Goal: Task Accomplishment & Management: Manage account settings

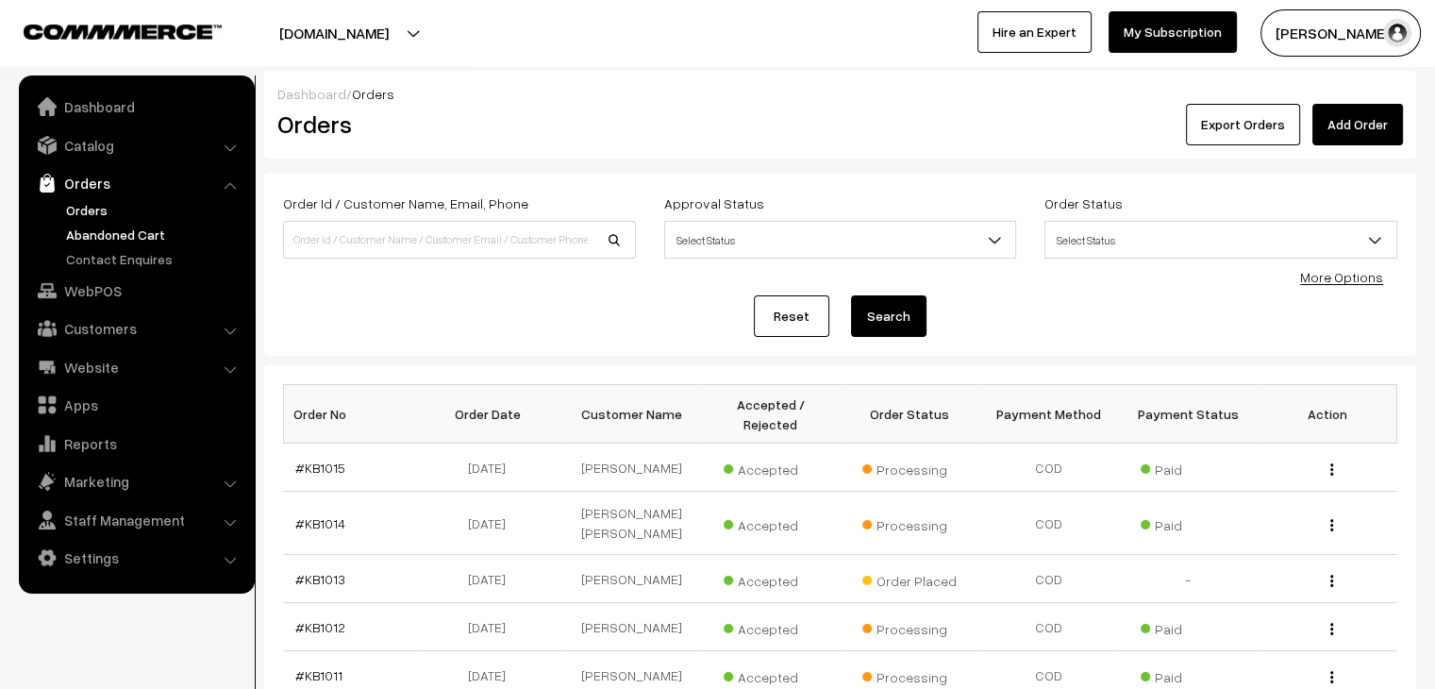
click at [140, 238] on link "Abandoned Cart" at bounding box center [154, 235] width 187 height 20
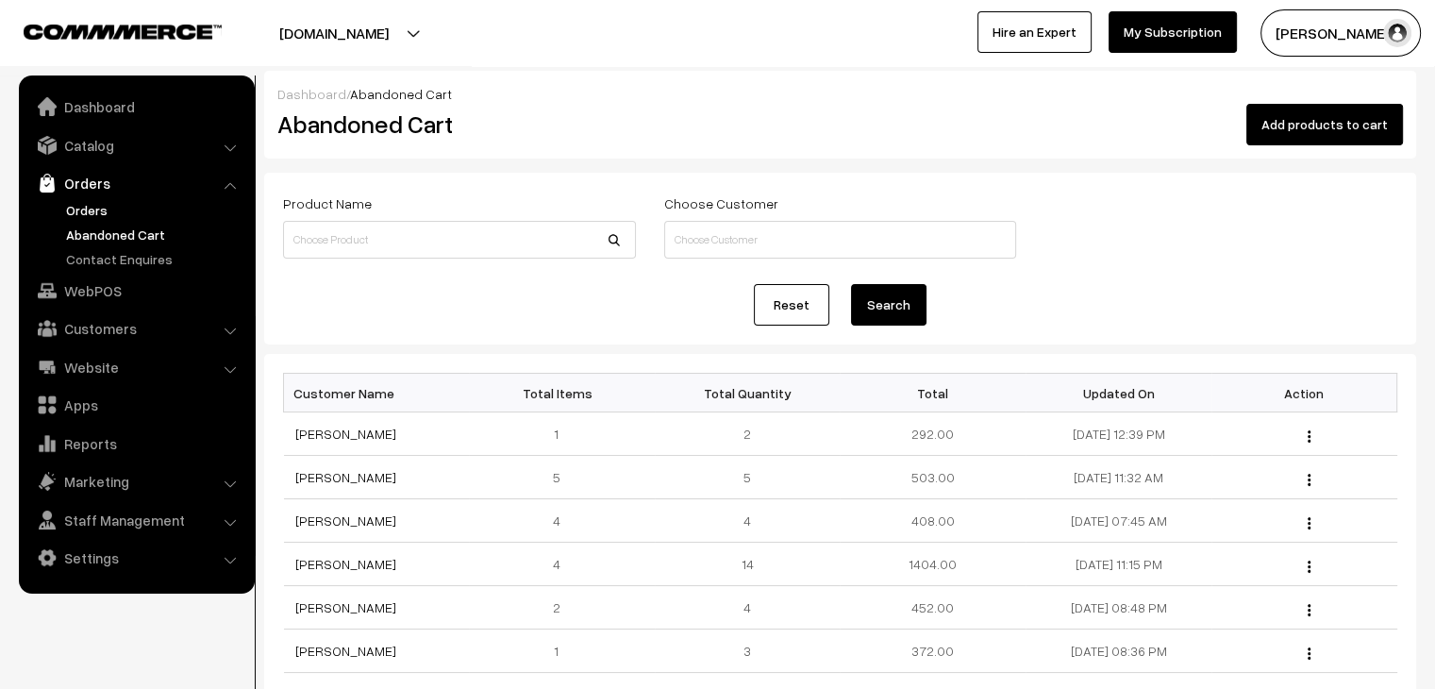
click at [102, 210] on link "Orders" at bounding box center [154, 210] width 187 height 20
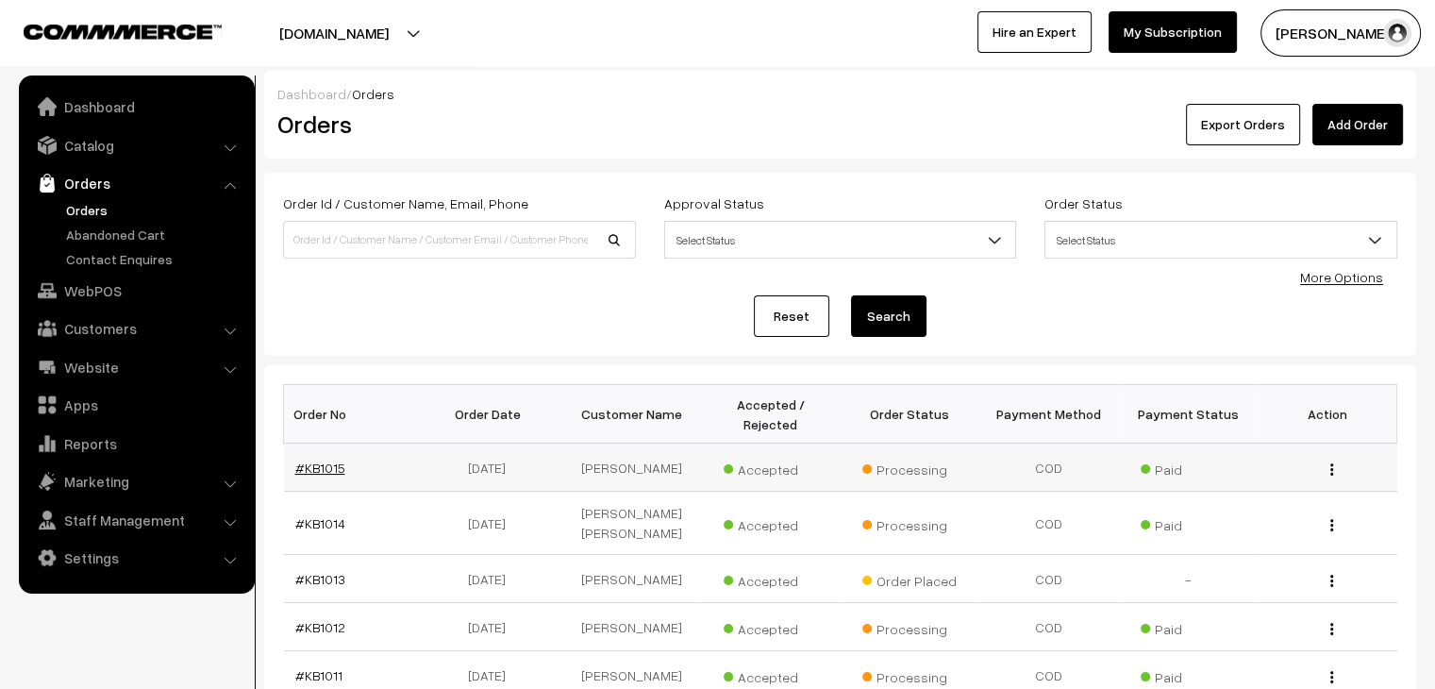
click at [329, 460] on link "#KB1015" at bounding box center [320, 468] width 50 height 16
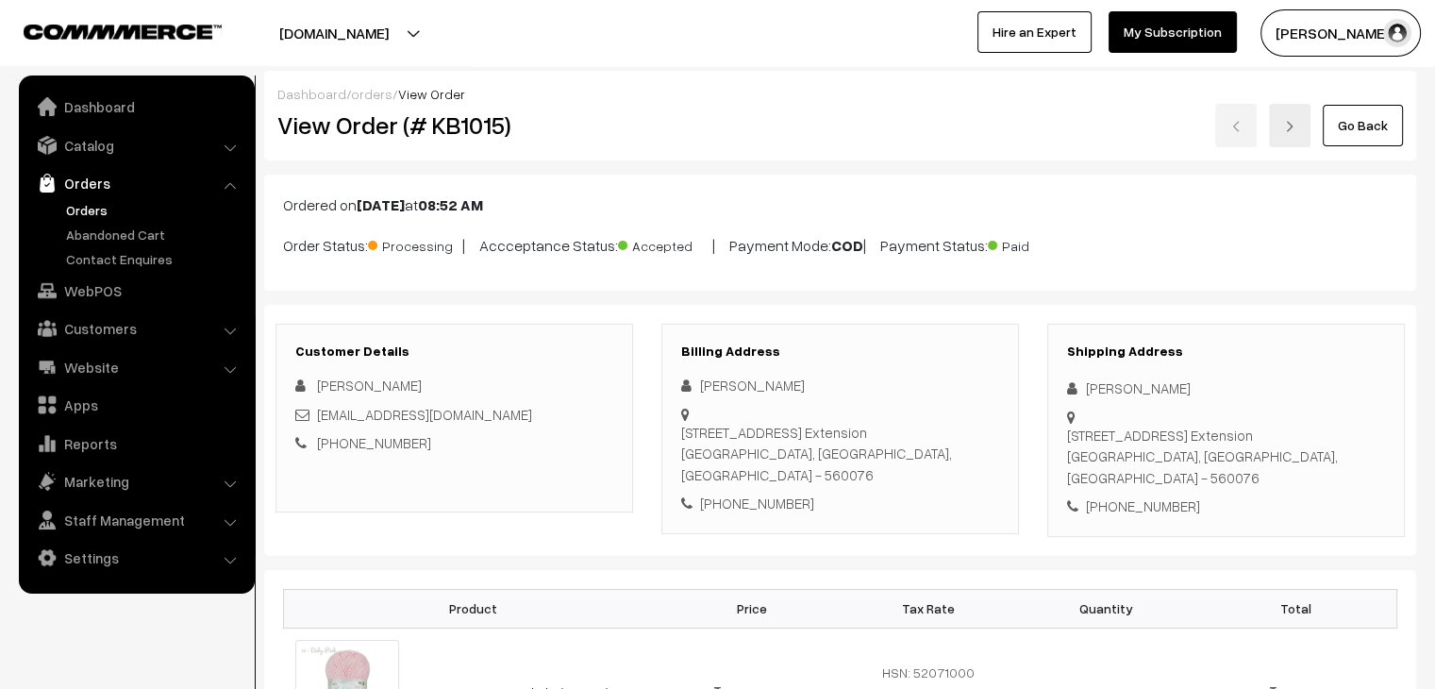
click at [91, 209] on link "Orders" at bounding box center [154, 210] width 187 height 20
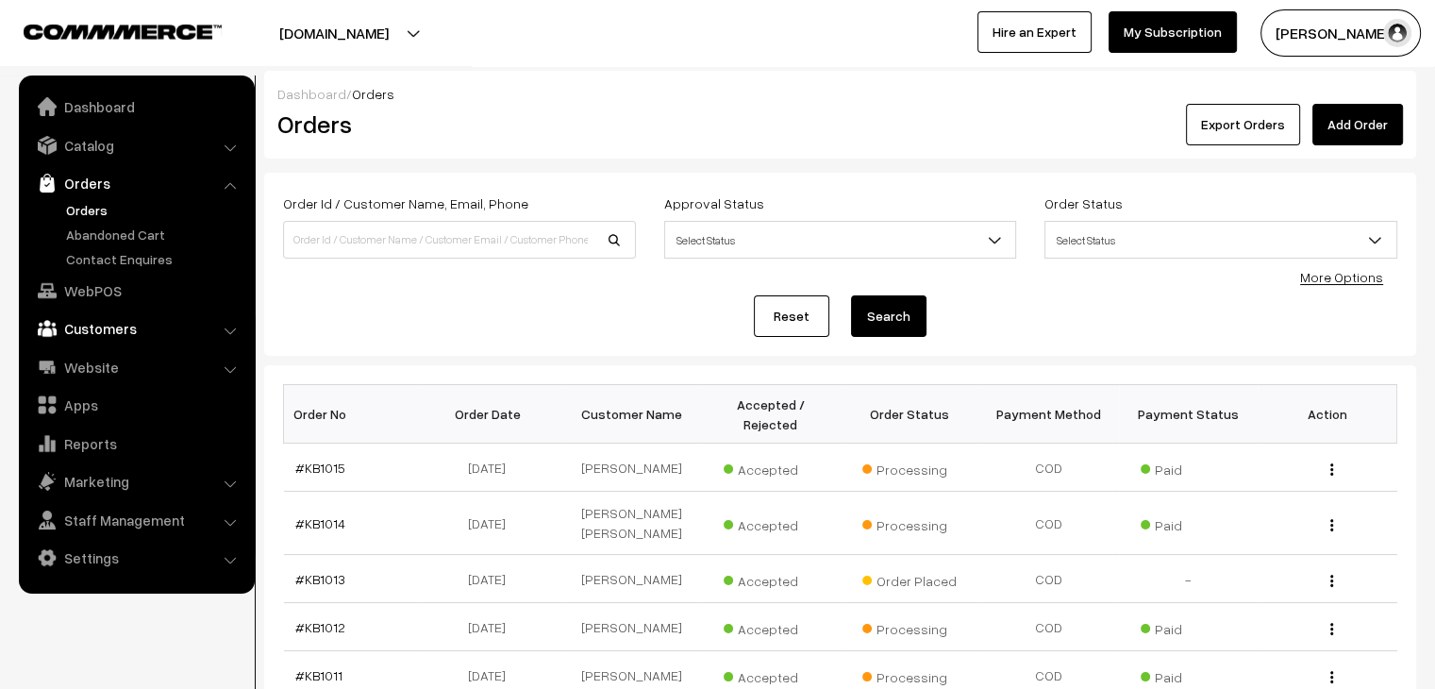
click at [138, 324] on link "Customers" at bounding box center [136, 328] width 225 height 34
click at [126, 293] on link "Customers" at bounding box center [154, 286] width 187 height 20
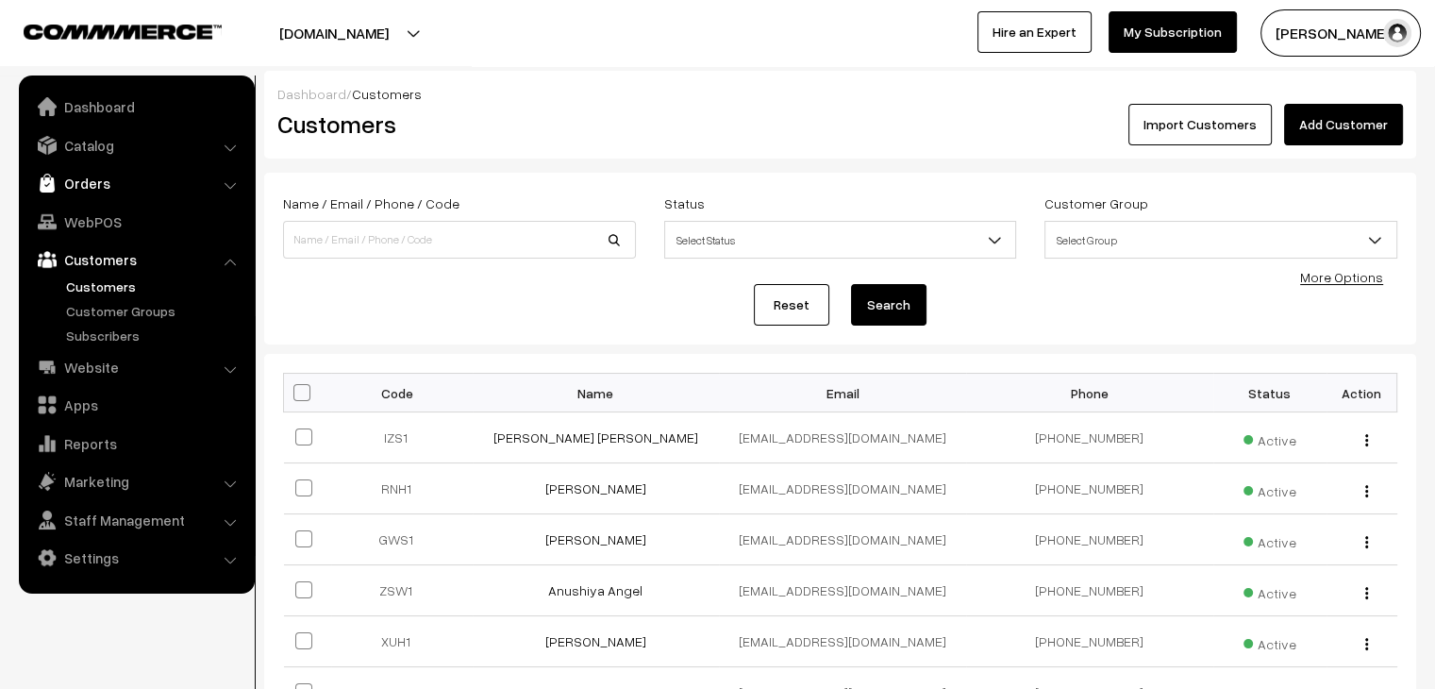
click at [126, 189] on link "Orders" at bounding box center [136, 183] width 225 height 34
click at [121, 236] on link "Abandoned Cart" at bounding box center [154, 235] width 187 height 20
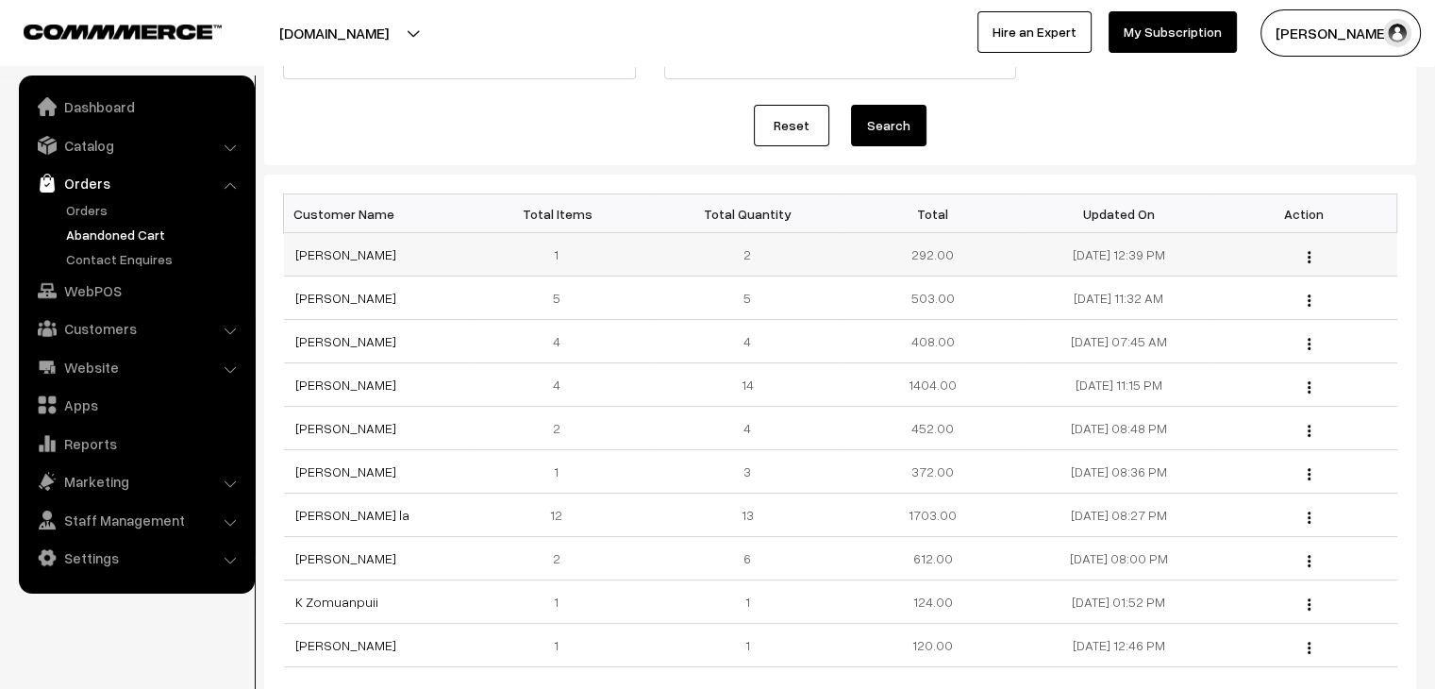
scroll to position [180, 0]
click at [324, 385] on link "[PERSON_NAME]" at bounding box center [345, 384] width 101 height 16
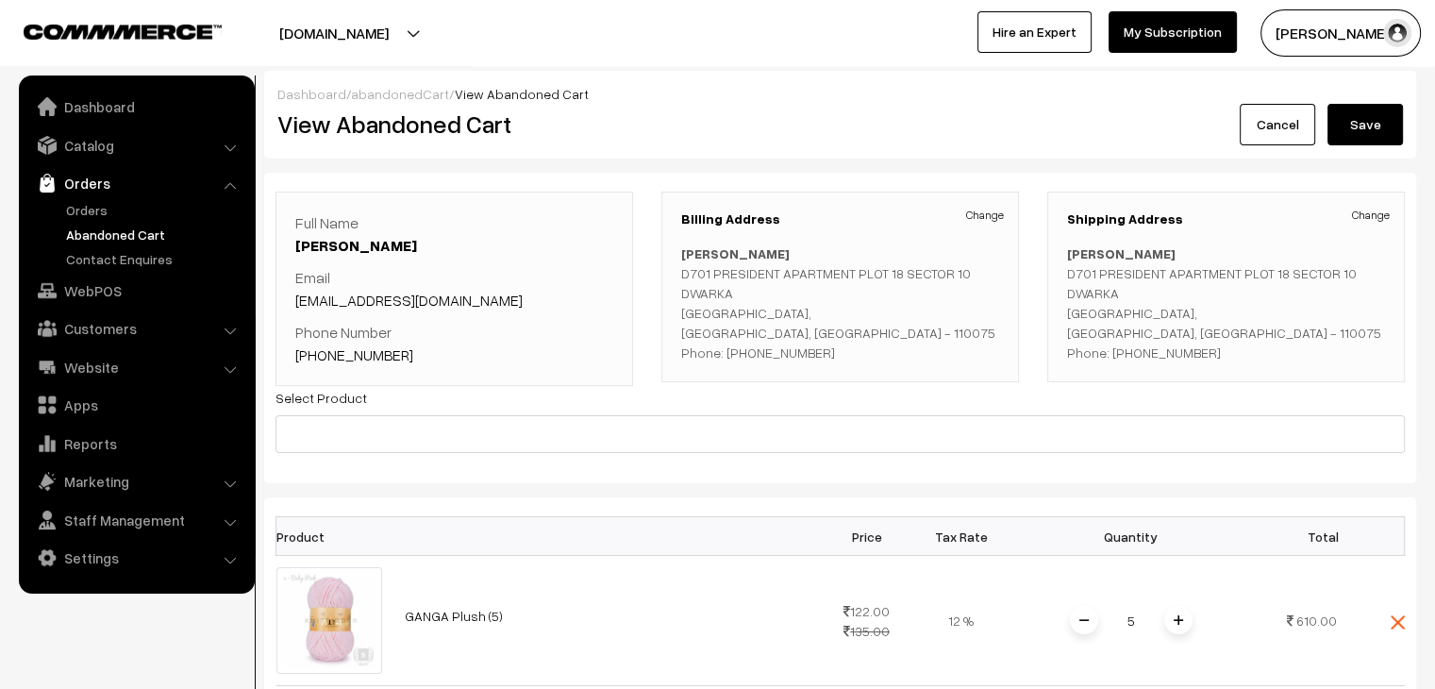
click at [134, 235] on link "Abandoned Cart" at bounding box center [154, 235] width 187 height 20
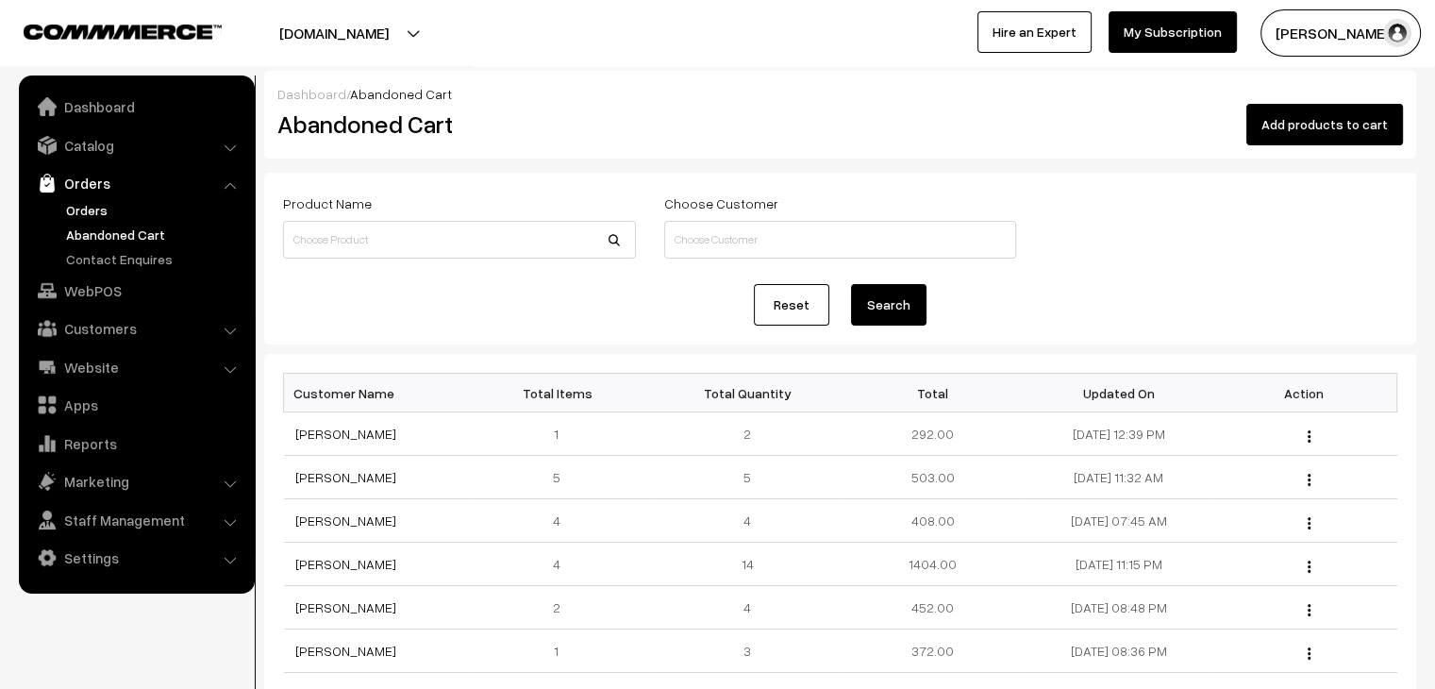
click at [98, 209] on link "Orders" at bounding box center [154, 210] width 187 height 20
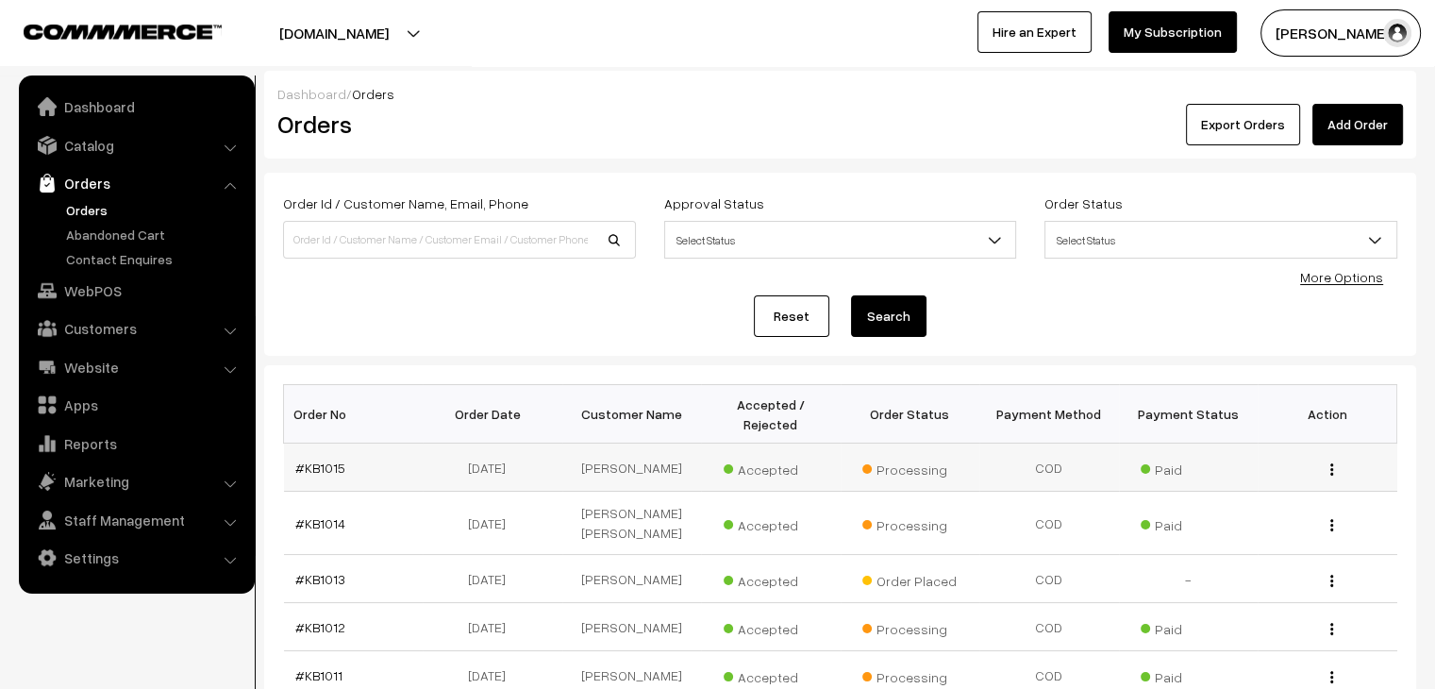
scroll to position [2, 0]
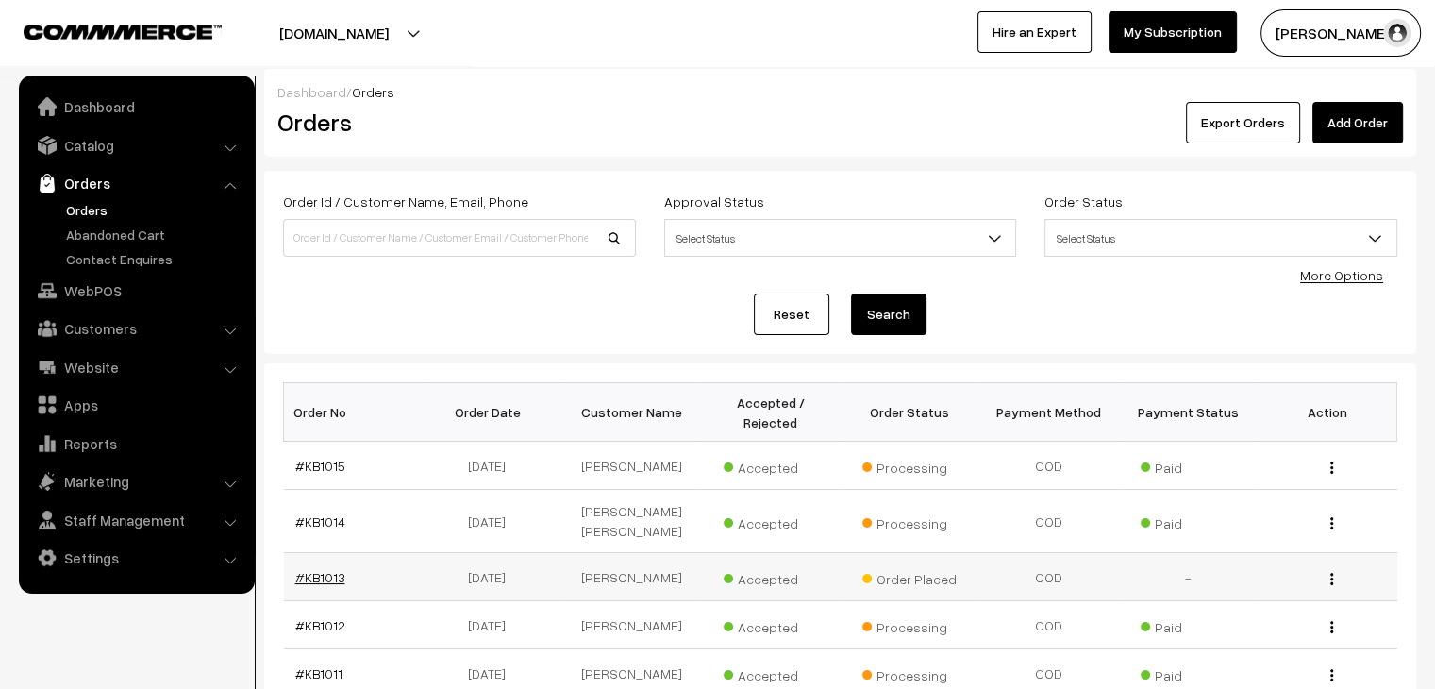
click at [340, 569] on link "#KB1013" at bounding box center [320, 577] width 50 height 16
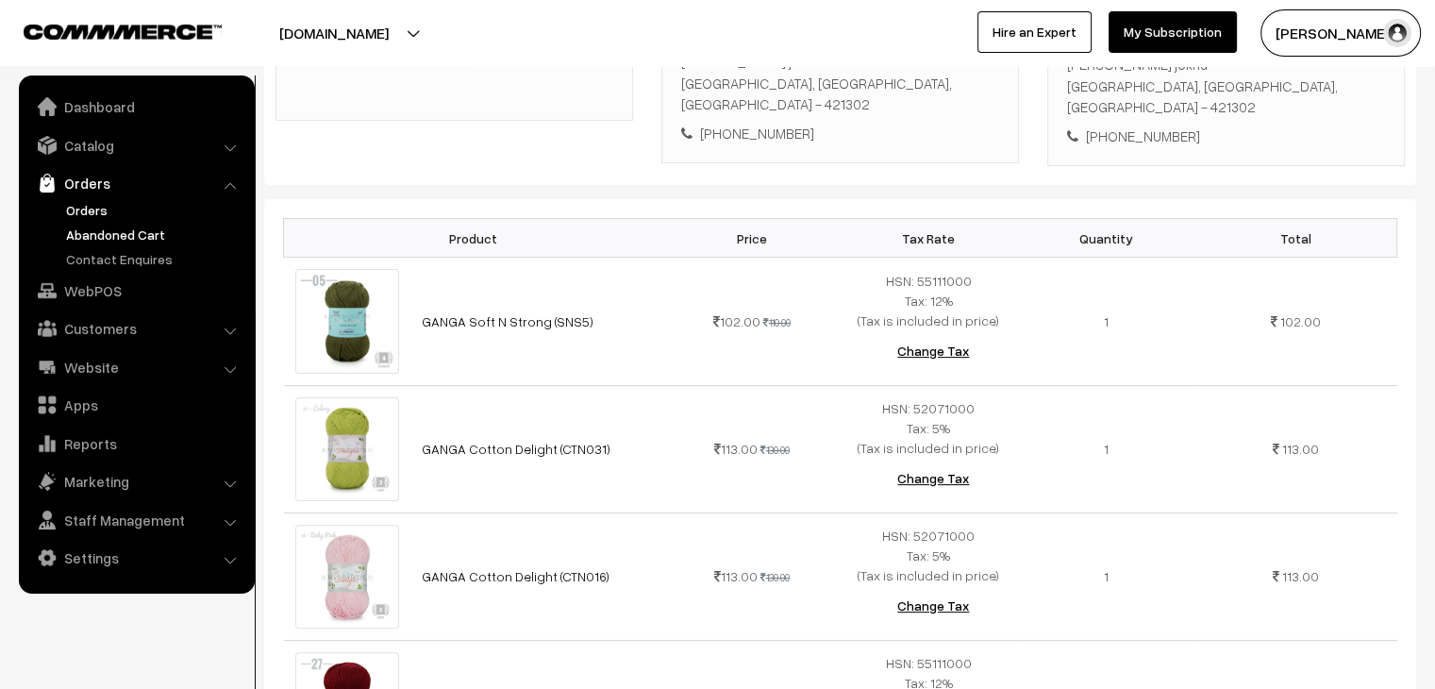
click at [136, 230] on link "Abandoned Cart" at bounding box center [154, 235] width 187 height 20
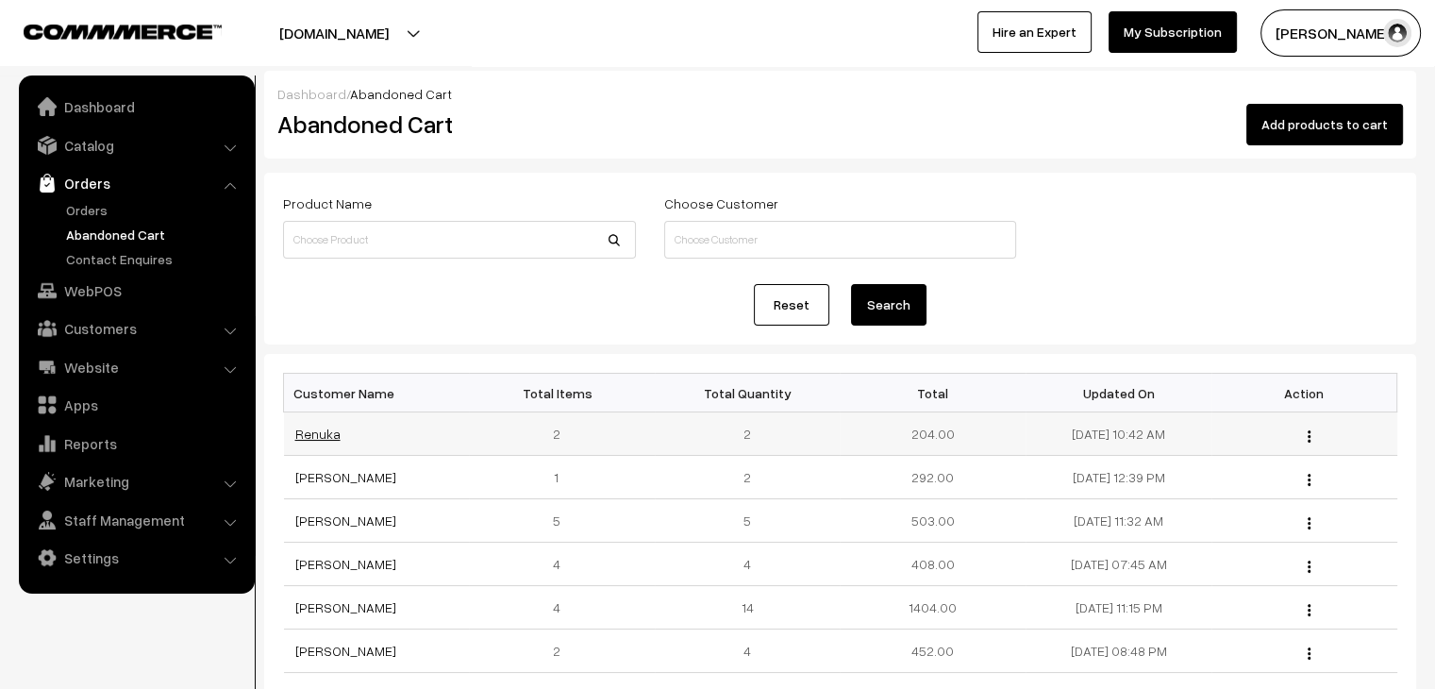
click at [310, 430] on link "Renuka" at bounding box center [317, 434] width 45 height 16
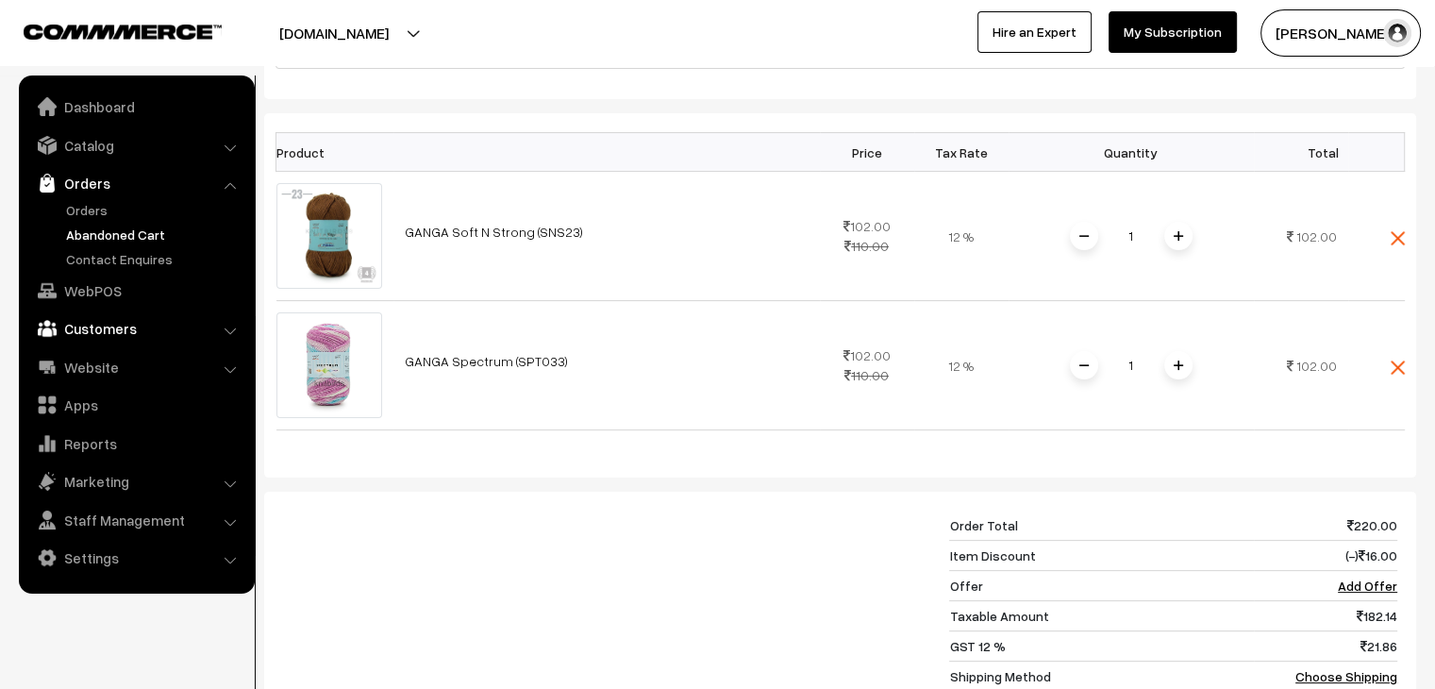
scroll to position [388, 0]
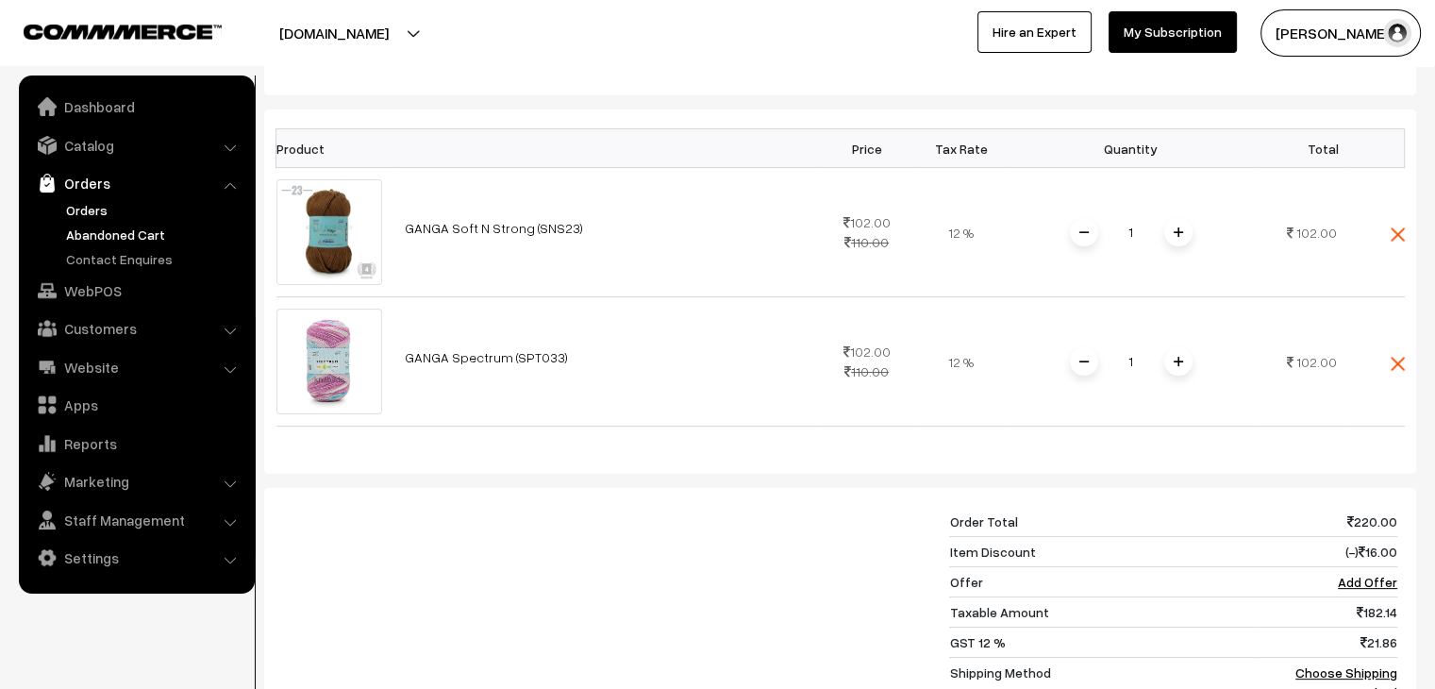
click at [92, 204] on link "Orders" at bounding box center [154, 210] width 187 height 20
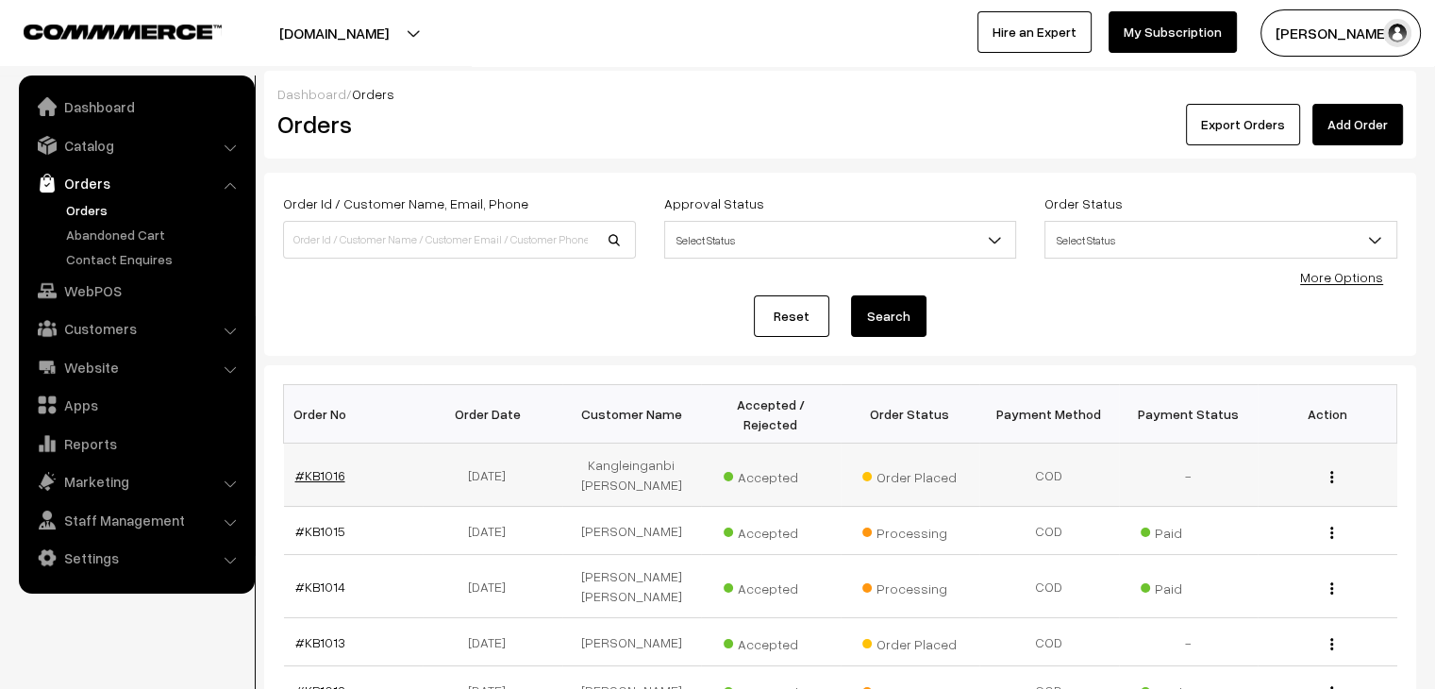
click at [317, 467] on link "#KB1016" at bounding box center [320, 475] width 50 height 16
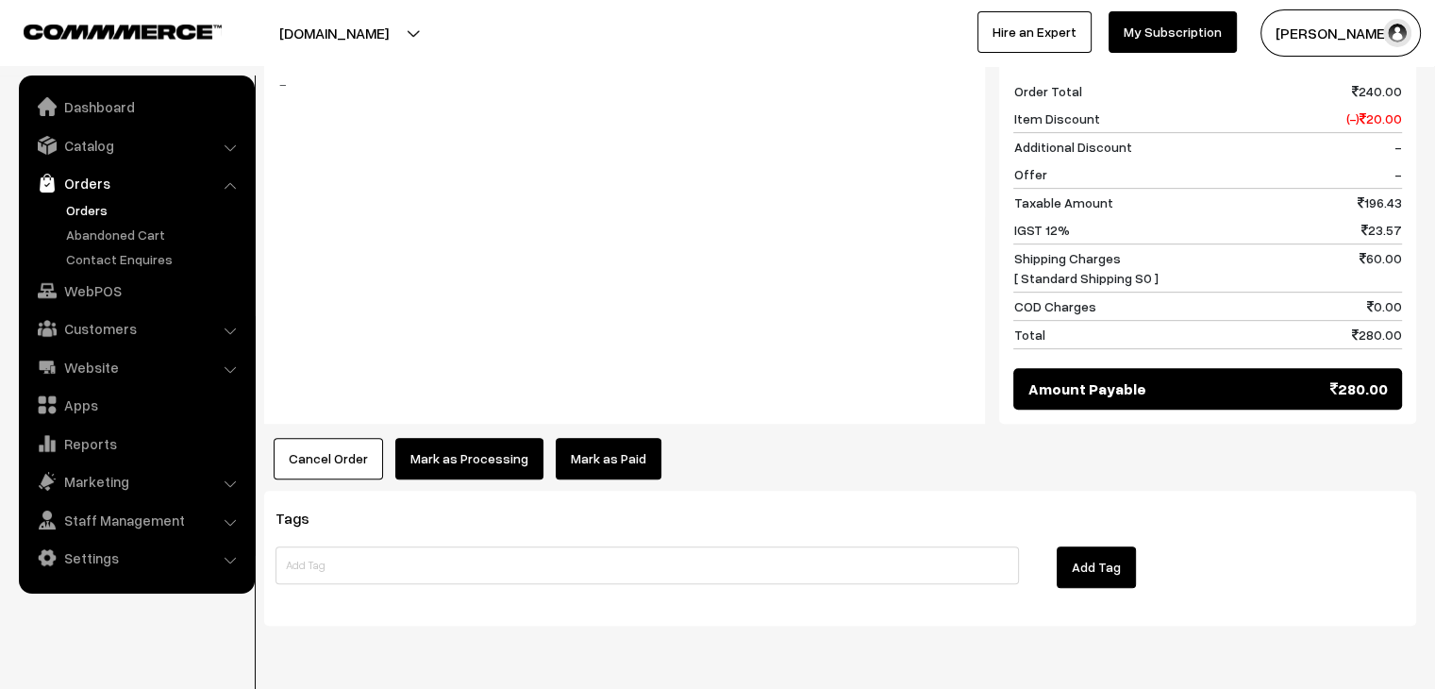
scroll to position [821, 0]
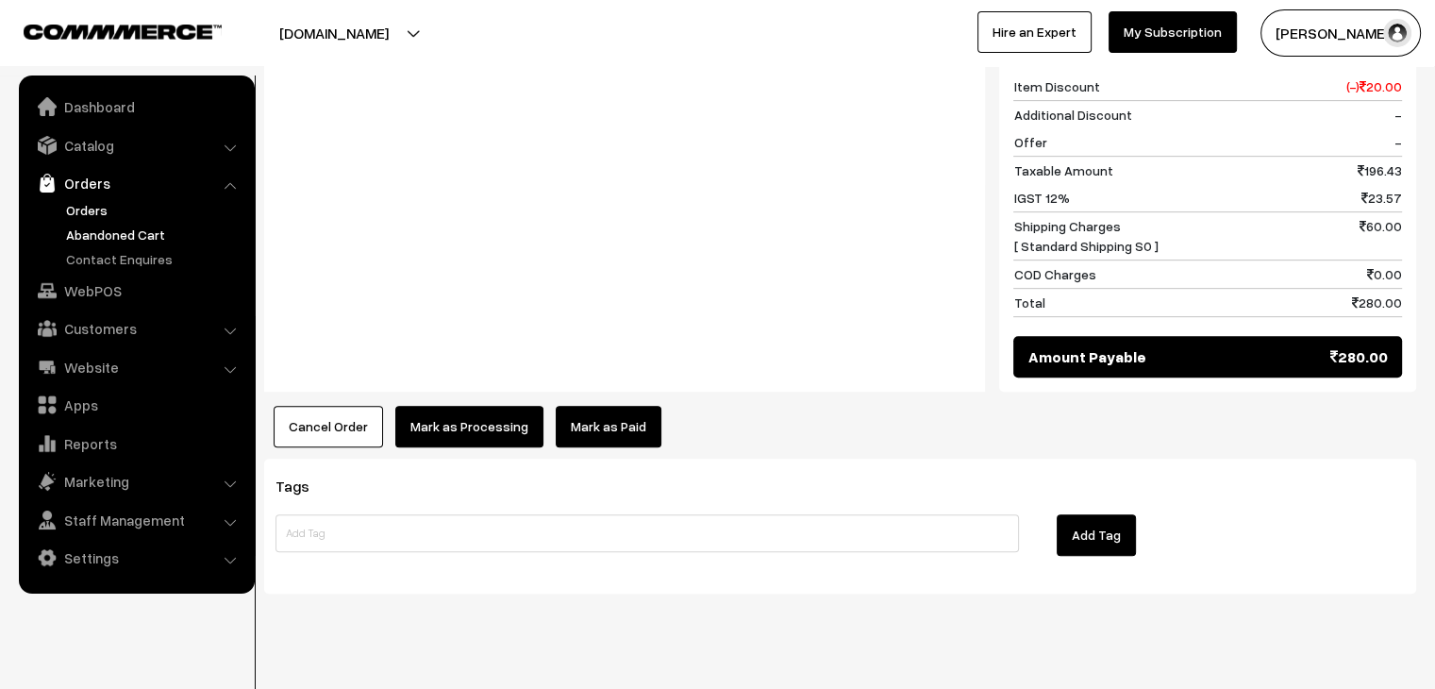
click at [127, 231] on link "Abandoned Cart" at bounding box center [154, 235] width 187 height 20
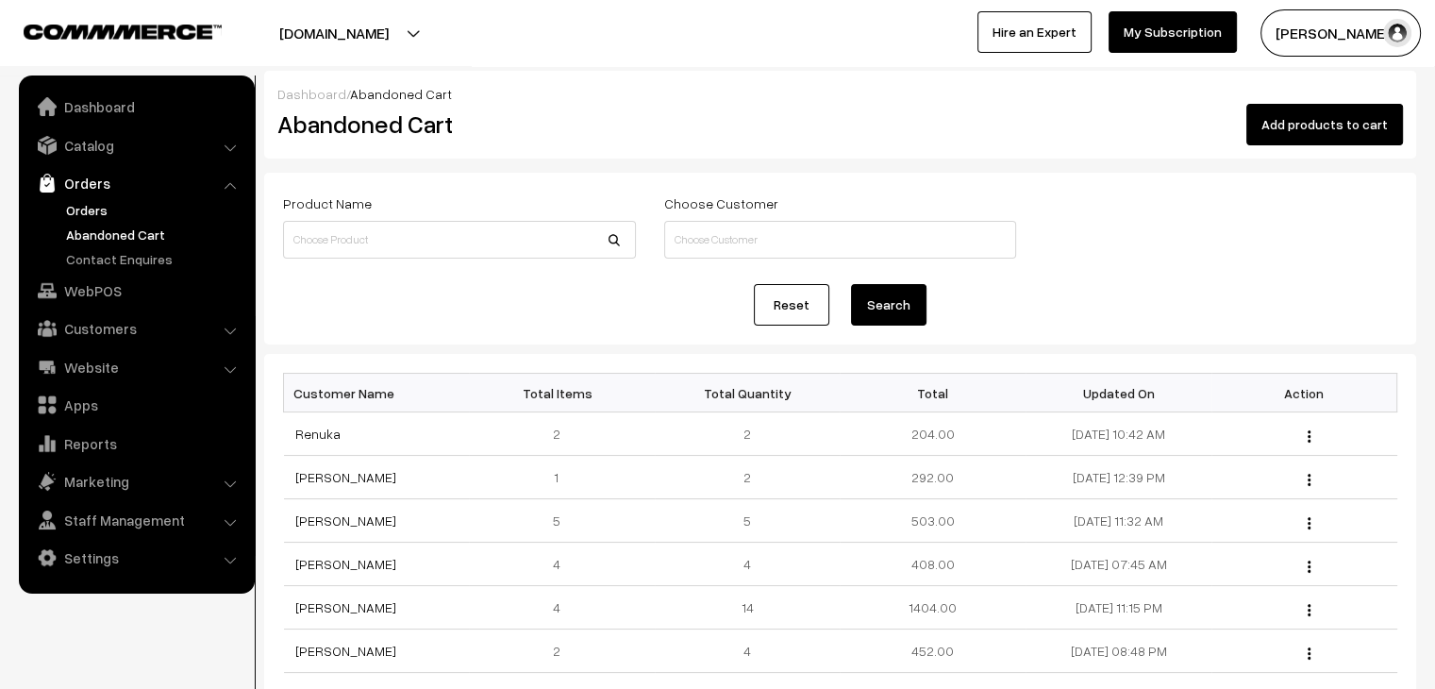
click at [85, 211] on link "Orders" at bounding box center [154, 210] width 187 height 20
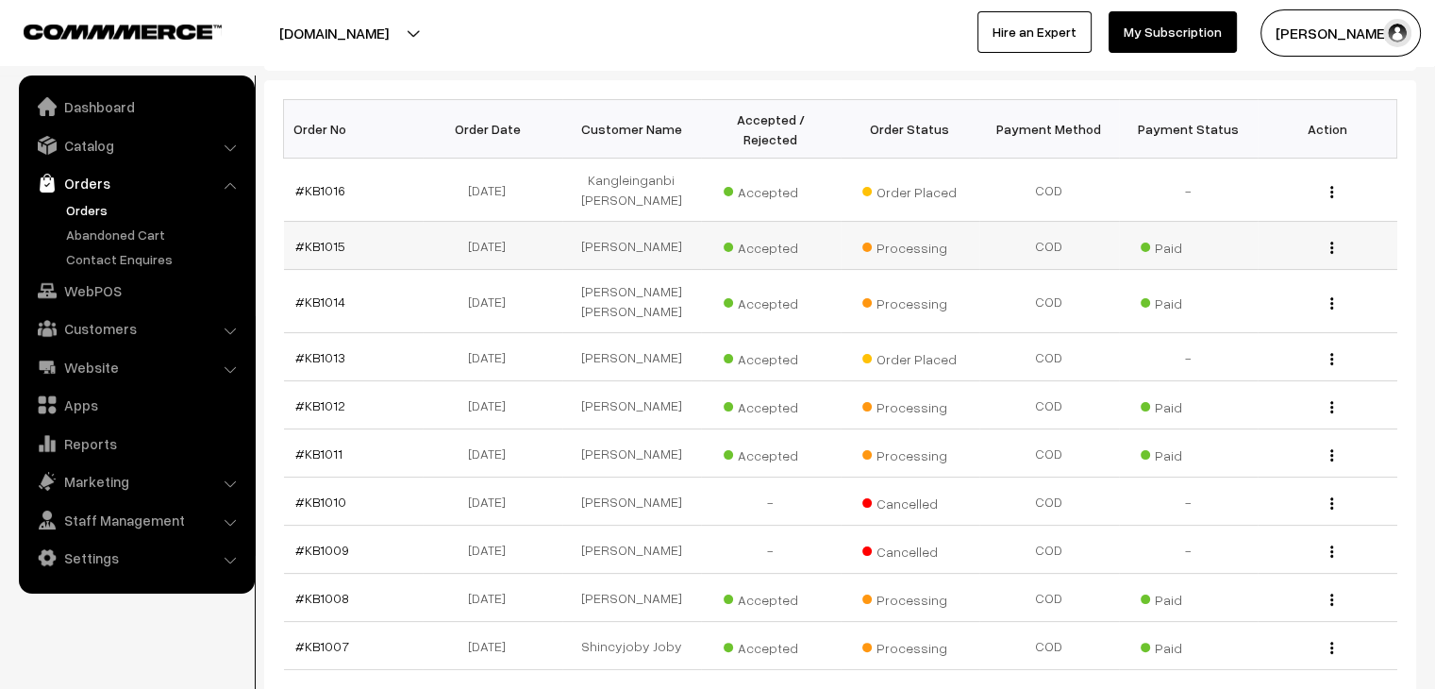
scroll to position [281, 0]
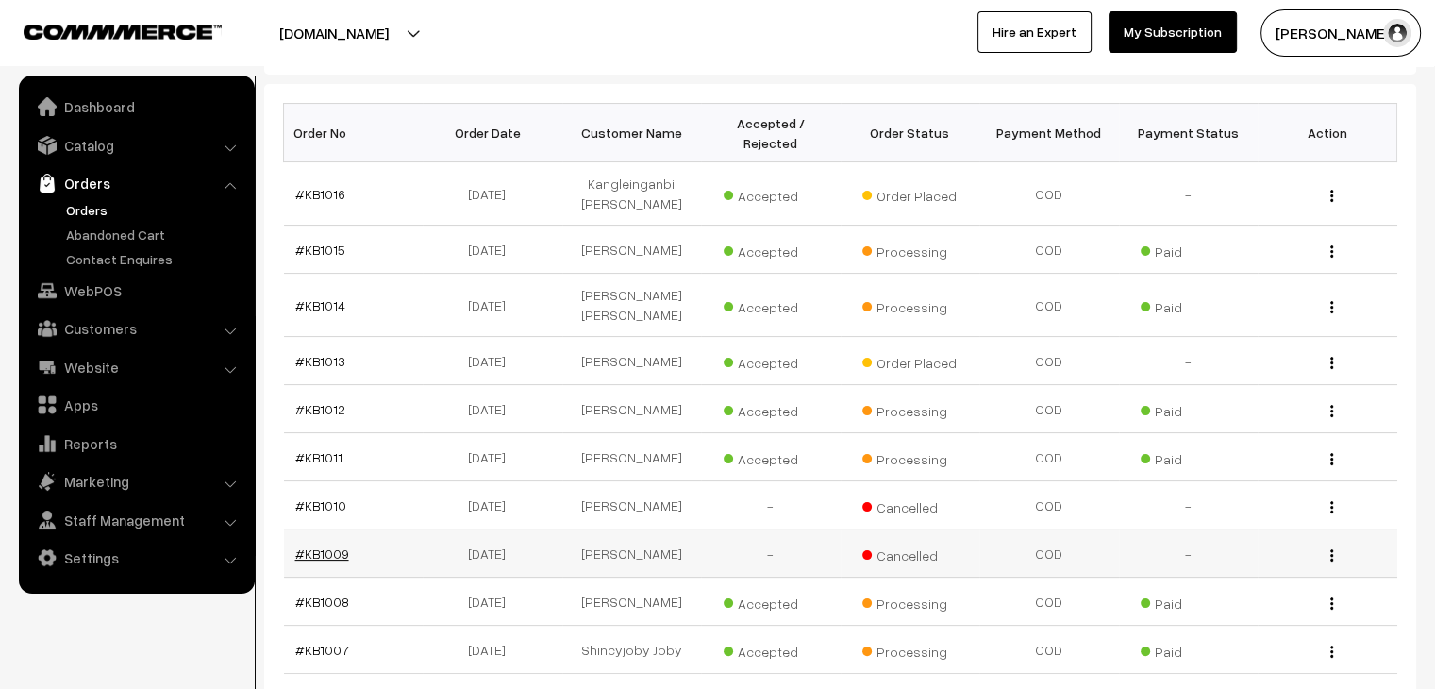
click at [335, 545] on link "#KB1009" at bounding box center [322, 553] width 54 height 16
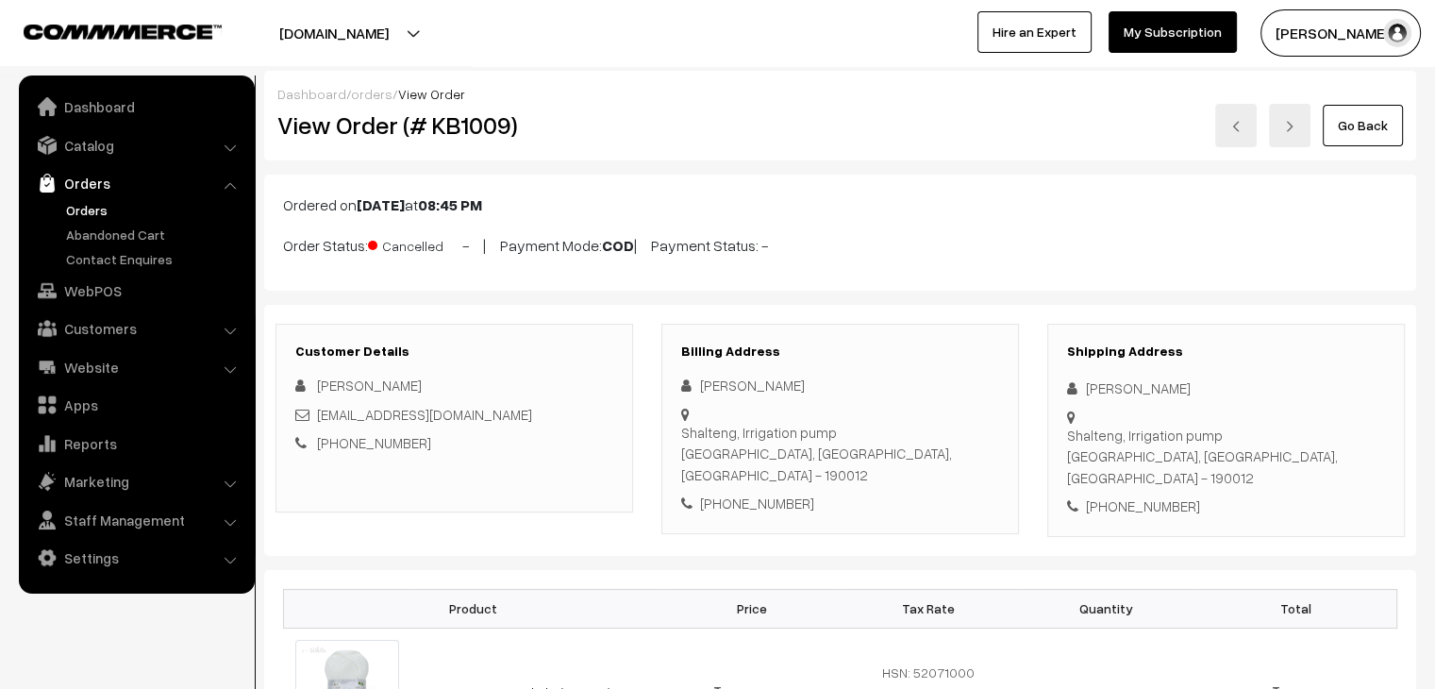
click at [360, 92] on link "orders" at bounding box center [372, 94] width 42 height 16
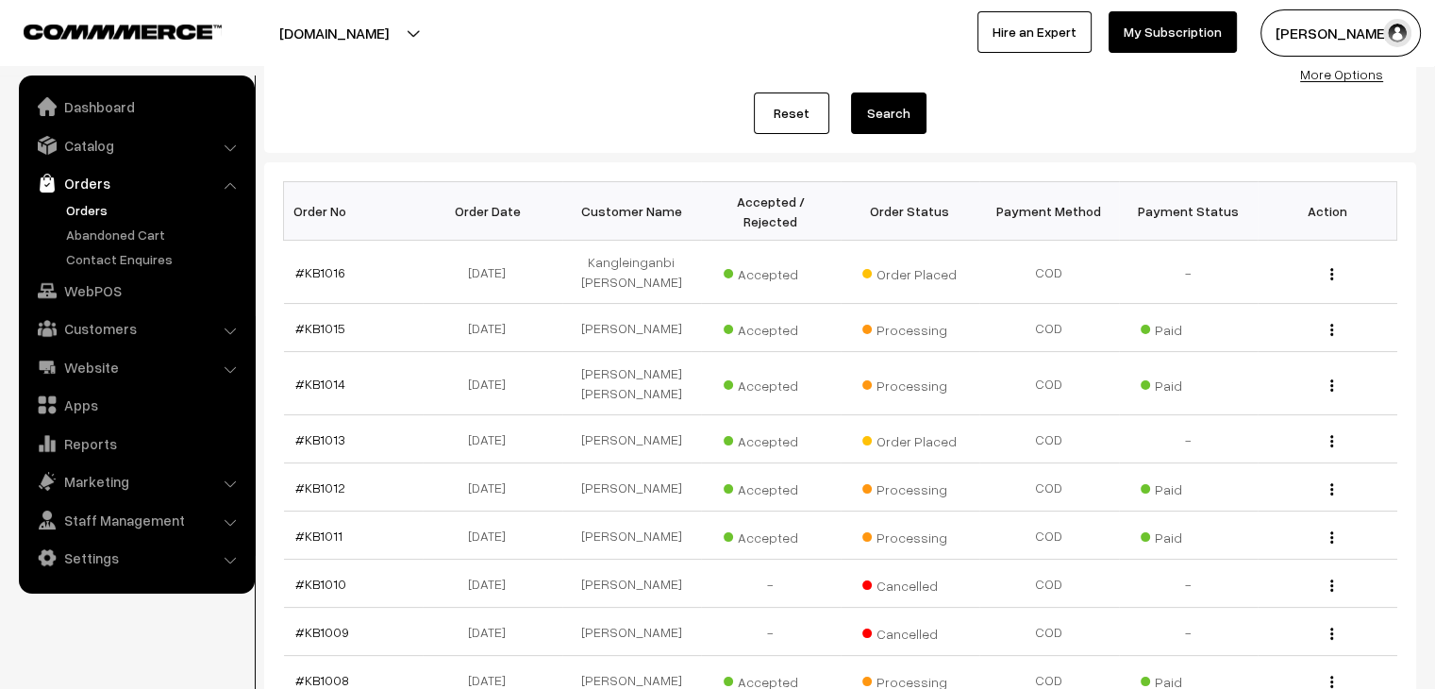
scroll to position [200, 0]
click at [260, 120] on div "Dashboard / Orders Orders Export Orders Add Order Order Id / Customer Name, Ema…" at bounding box center [717, 370] width 1435 height 998
click at [134, 236] on link "Abandoned Cart" at bounding box center [154, 235] width 187 height 20
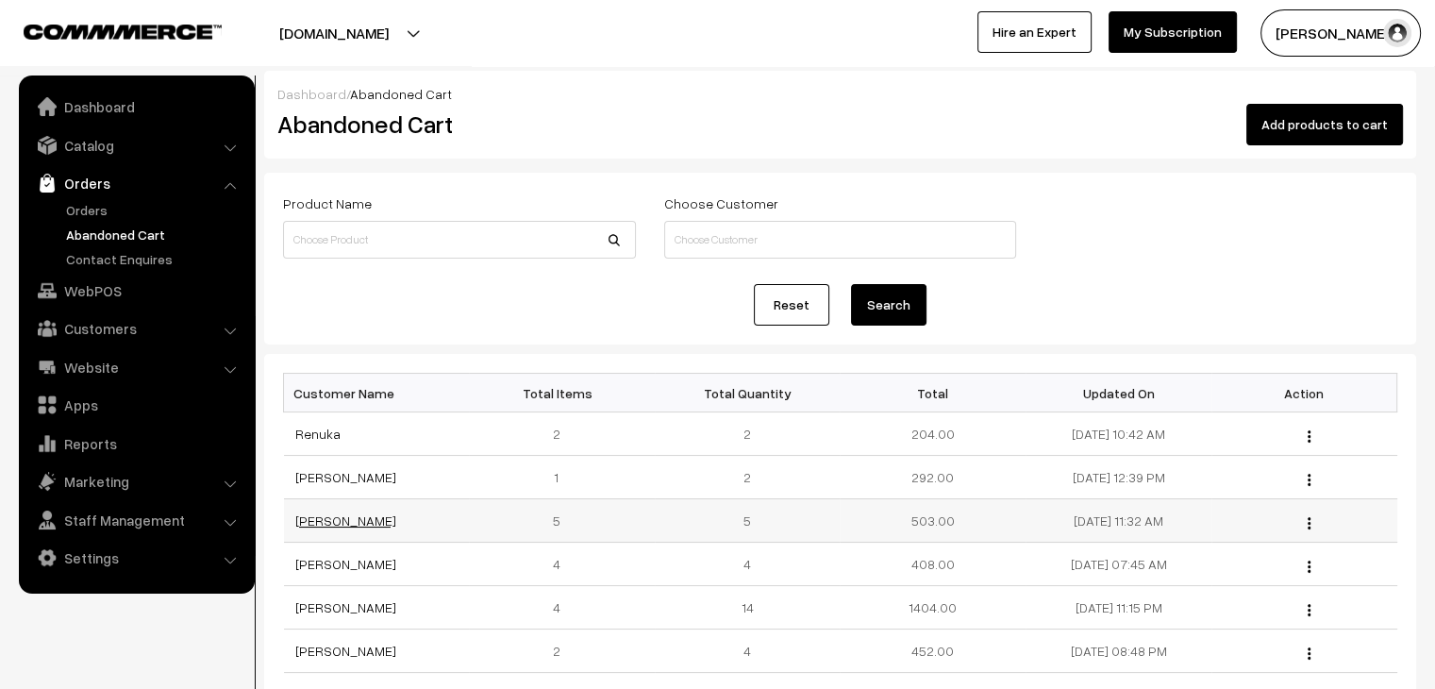
click at [344, 517] on link "Ayushi Gakhar" at bounding box center [345, 520] width 101 height 16
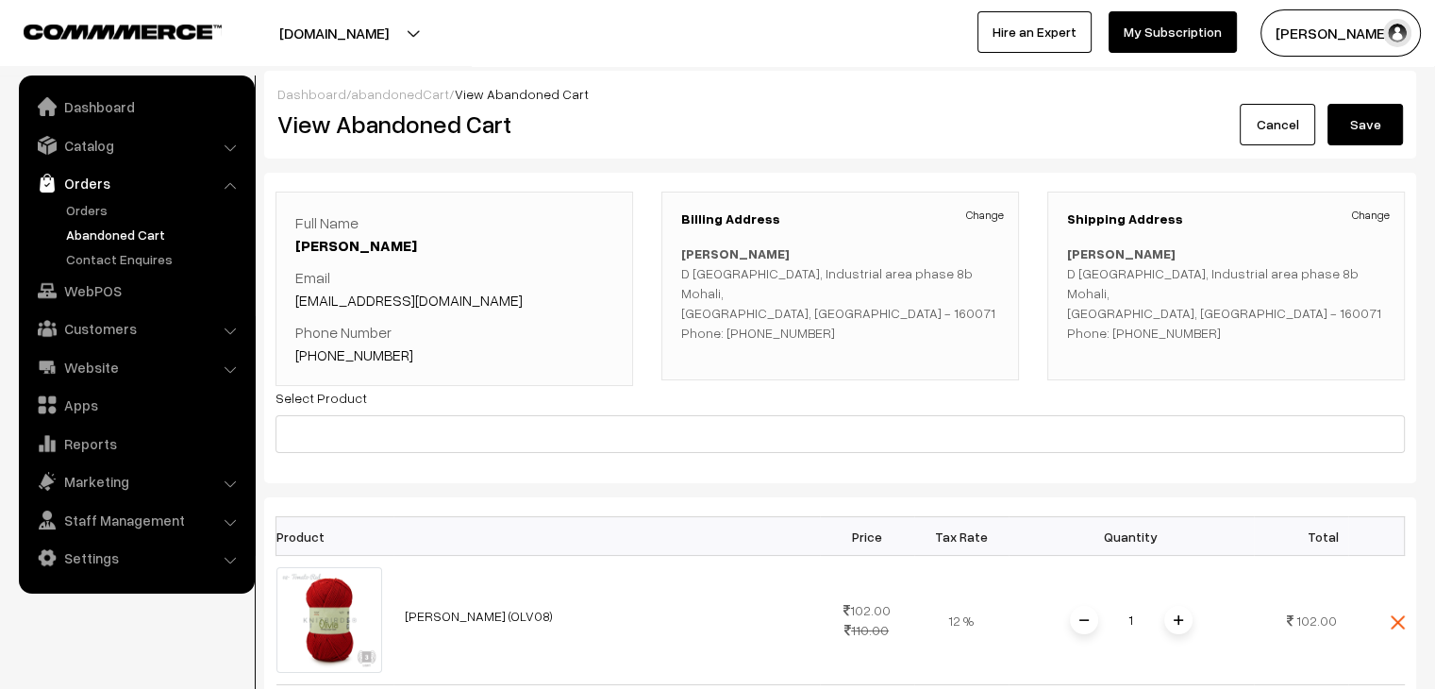
click at [399, 88] on link "abandonedCart" at bounding box center [400, 94] width 98 height 16
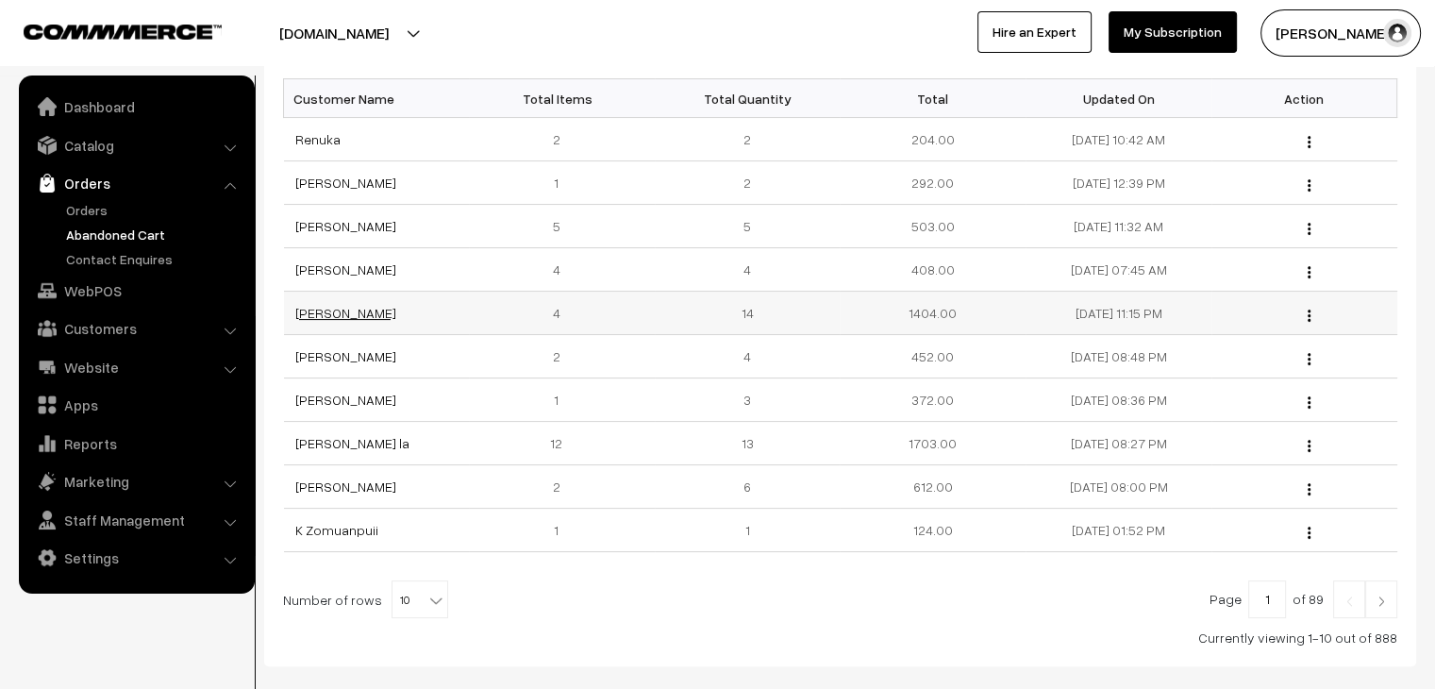
scroll to position [294, 0]
click at [328, 310] on link "[PERSON_NAME]" at bounding box center [345, 313] width 101 height 16
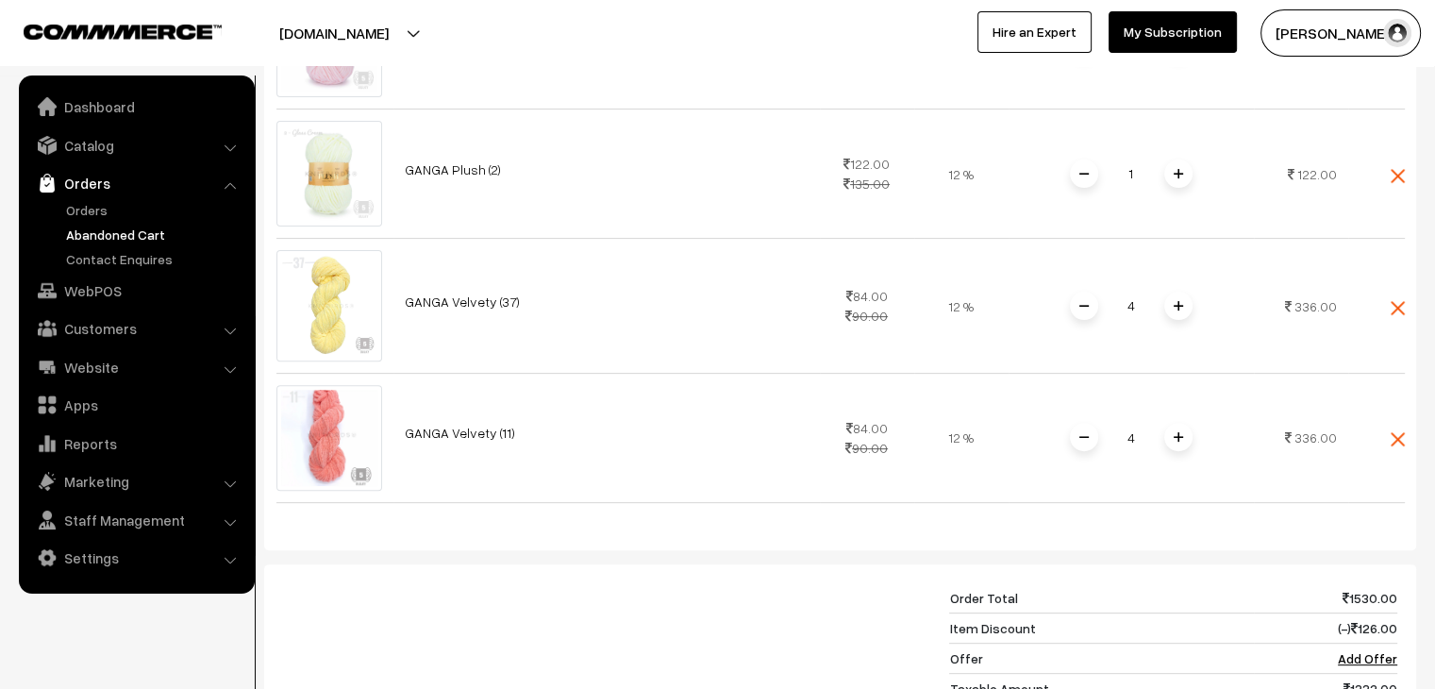
scroll to position [576, 0]
click at [96, 205] on link "Orders" at bounding box center [154, 210] width 187 height 20
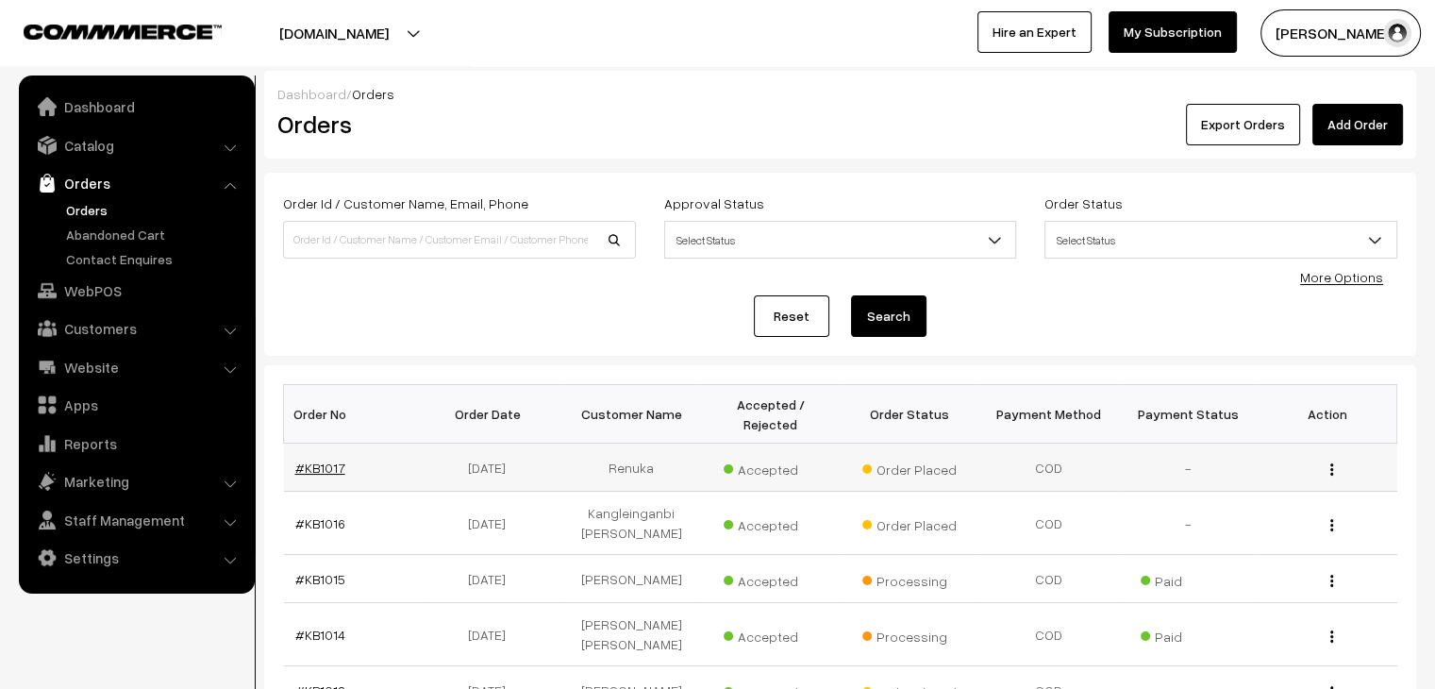
click at [316, 460] on link "#KB1017" at bounding box center [320, 468] width 50 height 16
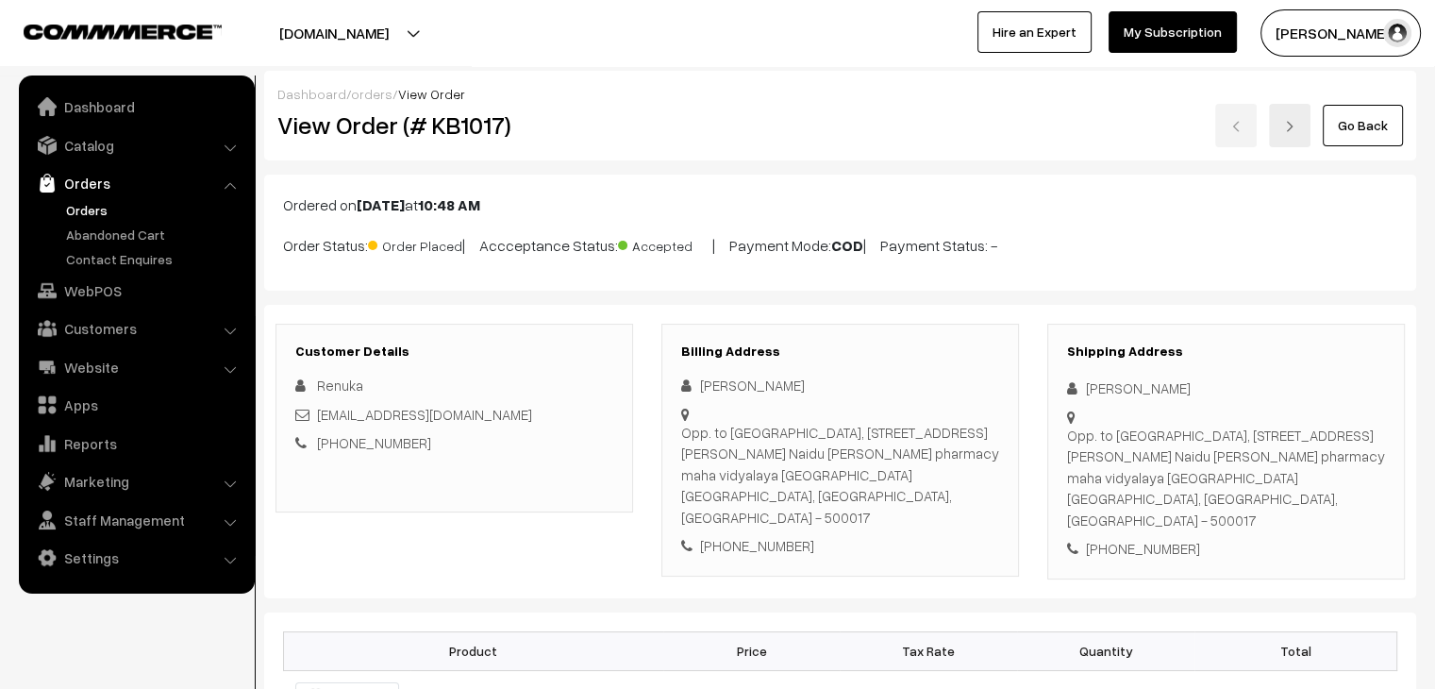
click at [374, 99] on link "orders" at bounding box center [372, 94] width 42 height 16
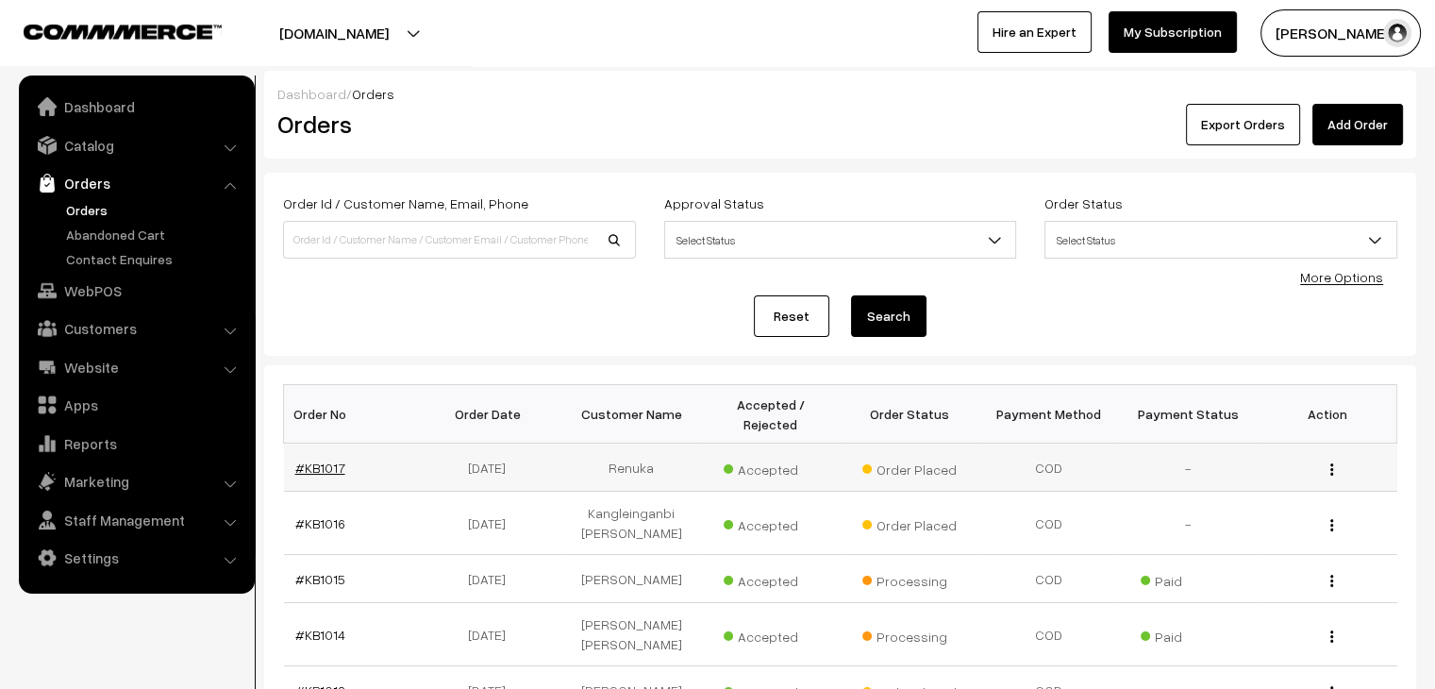
click at [317, 460] on link "#KB1017" at bounding box center [320, 468] width 50 height 16
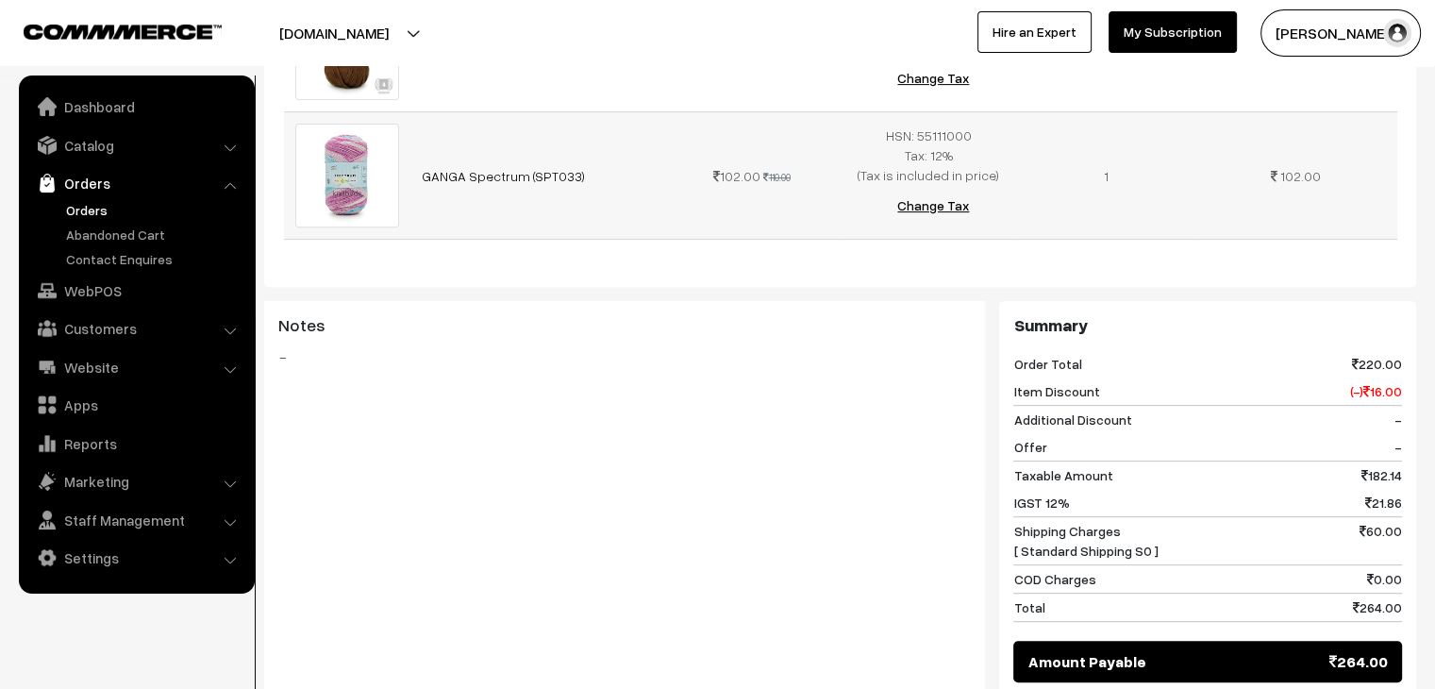
scroll to position [687, 0]
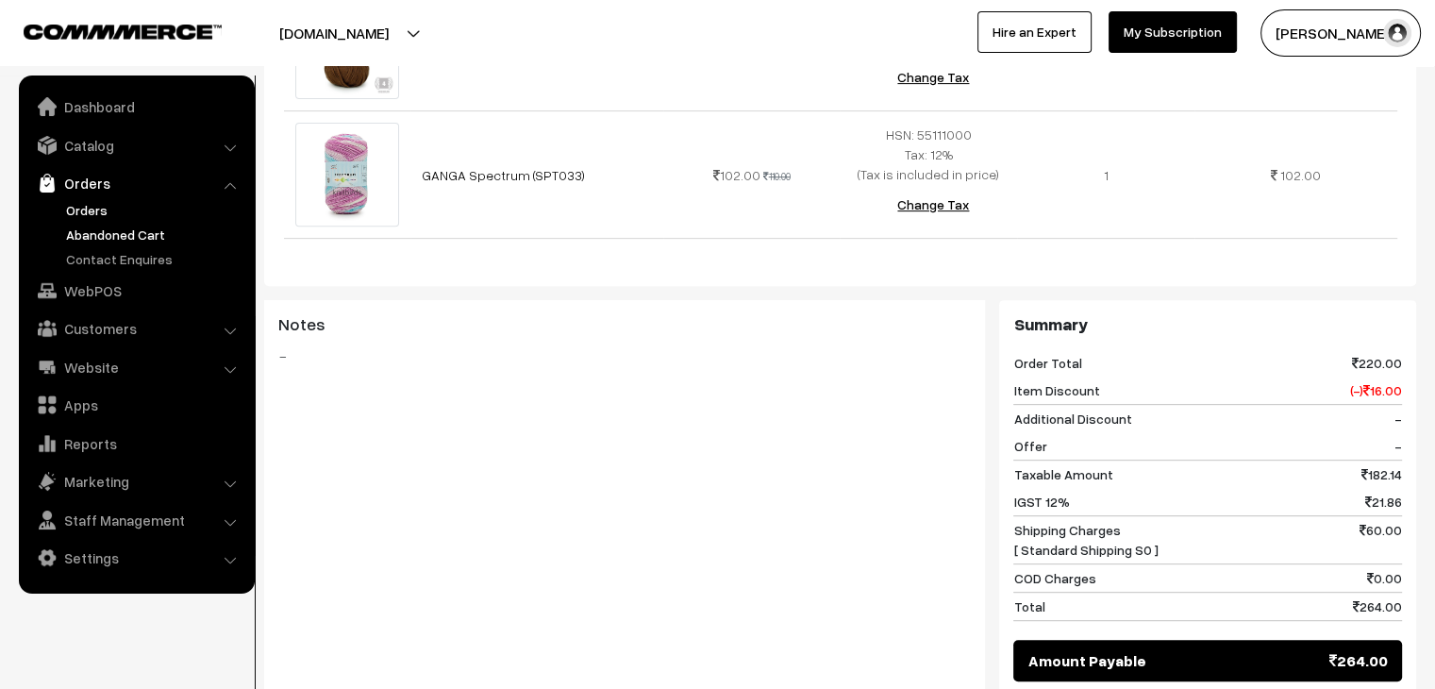
click at [126, 225] on link "Abandoned Cart" at bounding box center [154, 235] width 187 height 20
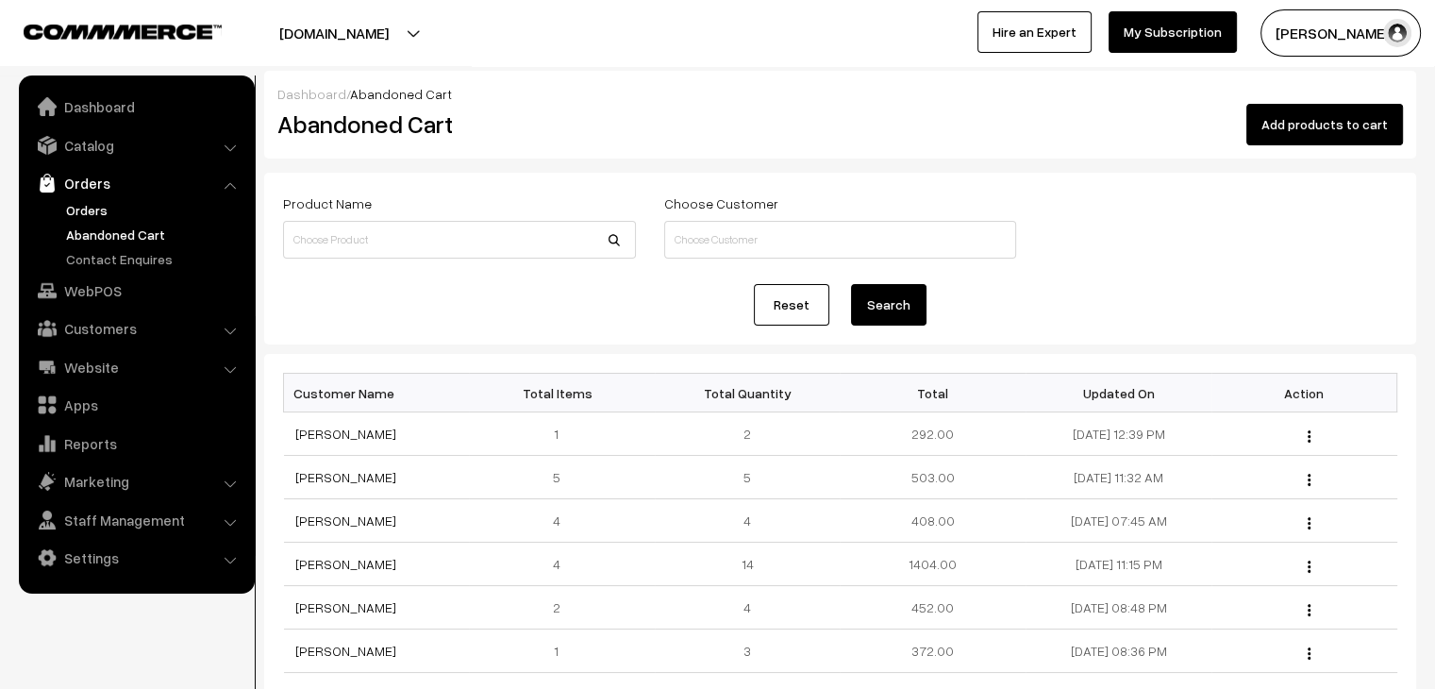
click at [105, 216] on link "Orders" at bounding box center [154, 210] width 187 height 20
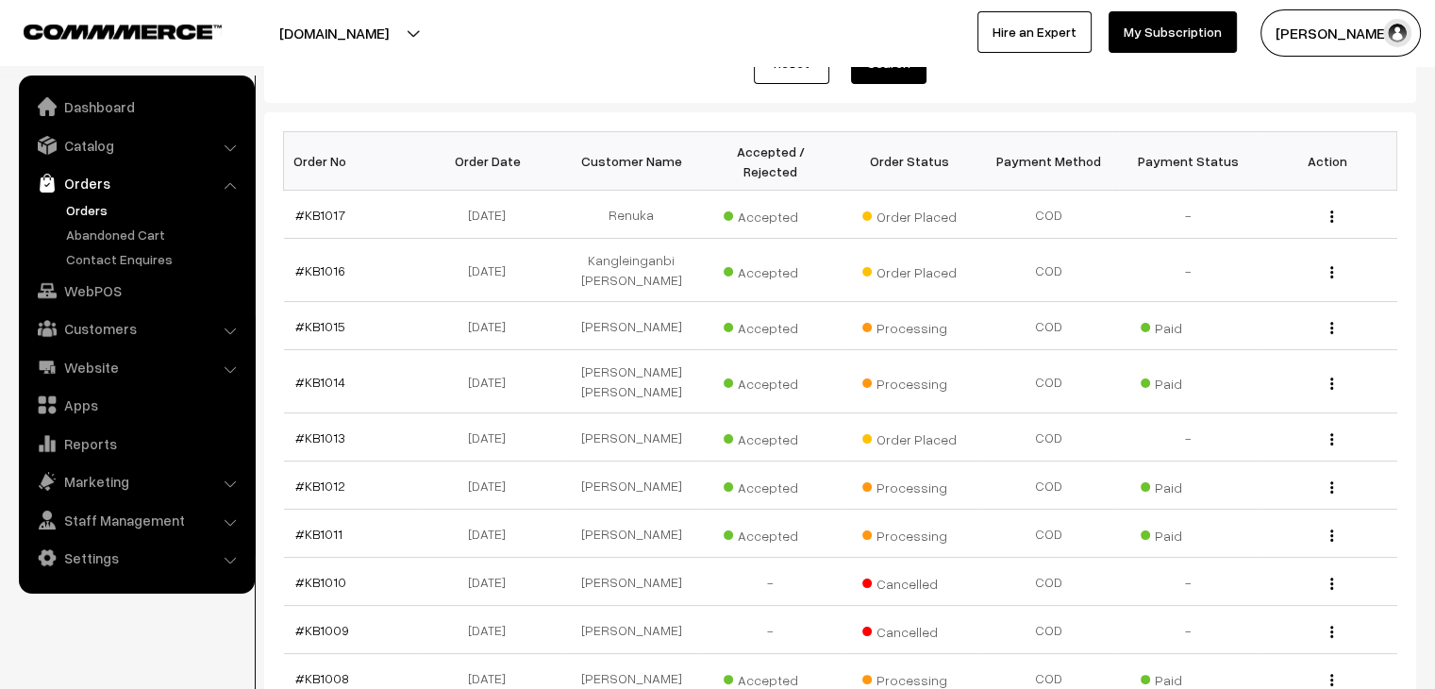
scroll to position [251, 0]
click at [125, 227] on link "Abandoned Cart" at bounding box center [154, 235] width 187 height 20
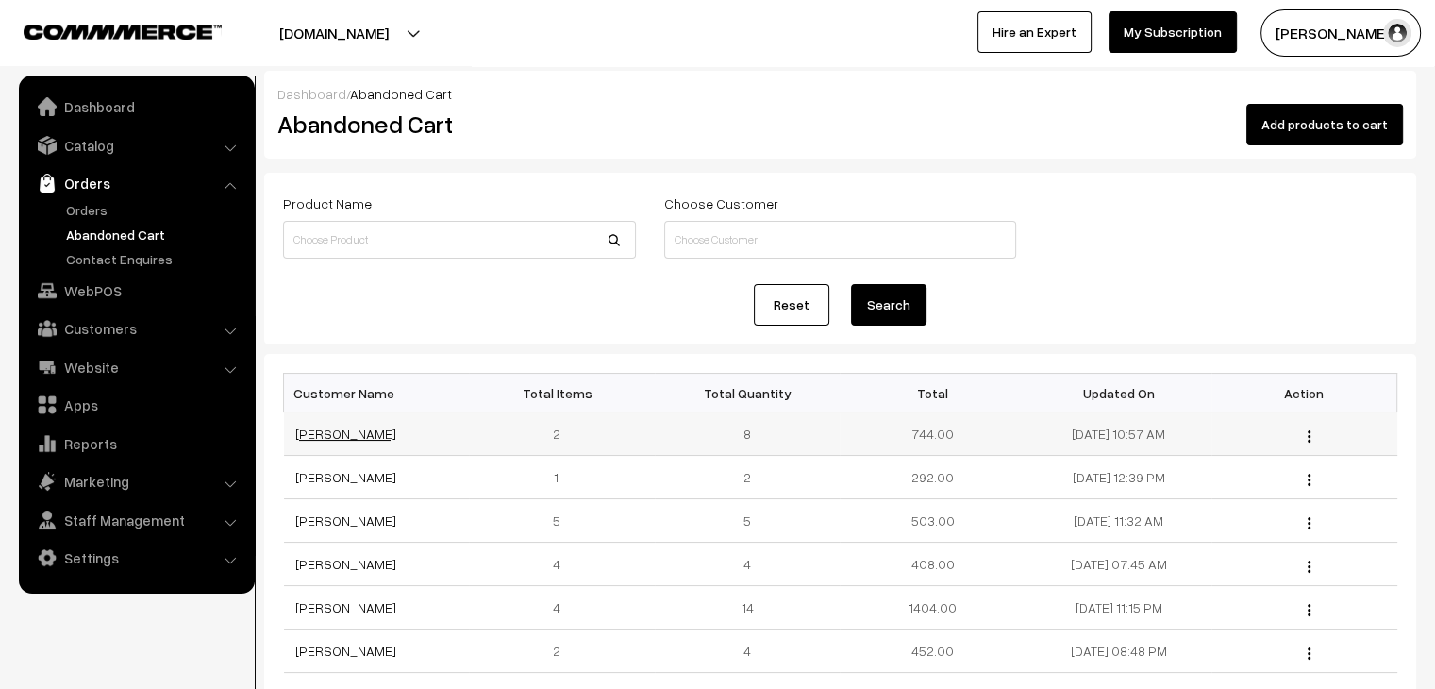
click at [343, 431] on link "[PERSON_NAME]" at bounding box center [345, 434] width 101 height 16
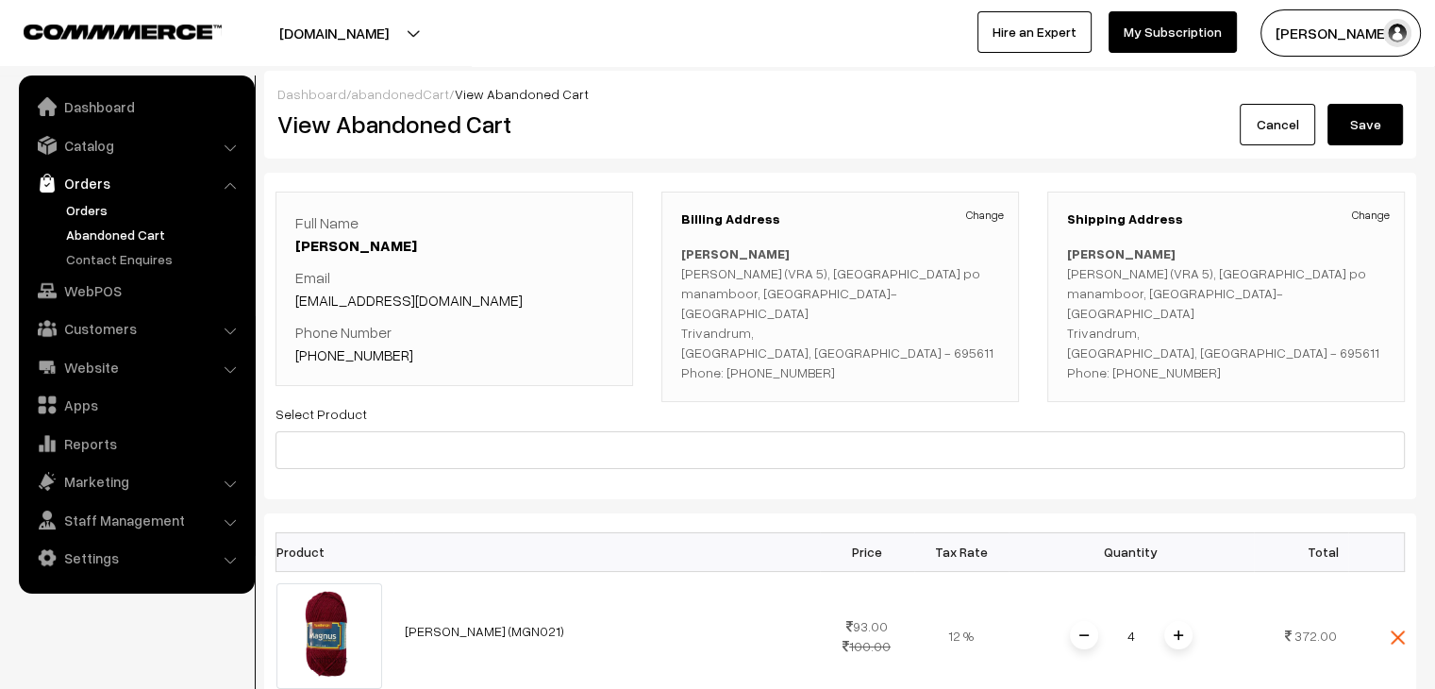
click at [112, 207] on link "Orders" at bounding box center [154, 210] width 187 height 20
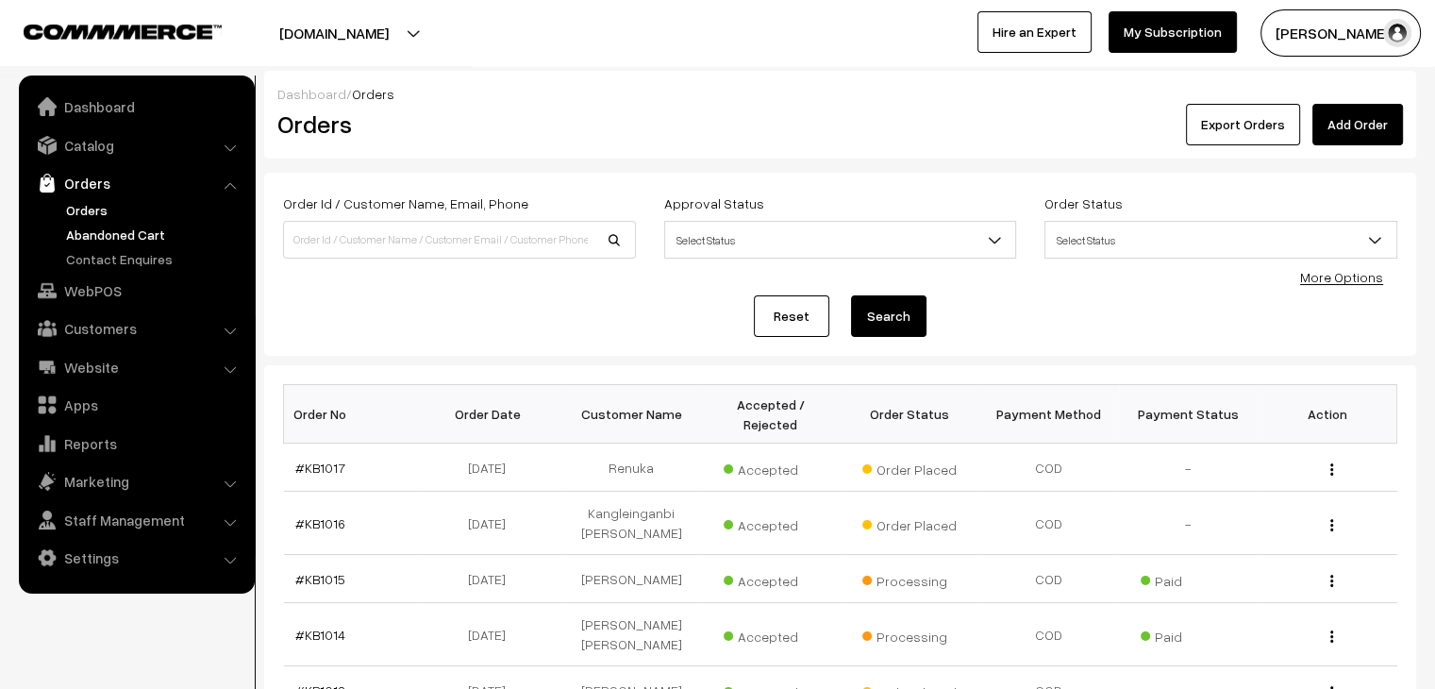
click at [176, 243] on link "Abandoned Cart" at bounding box center [154, 235] width 187 height 20
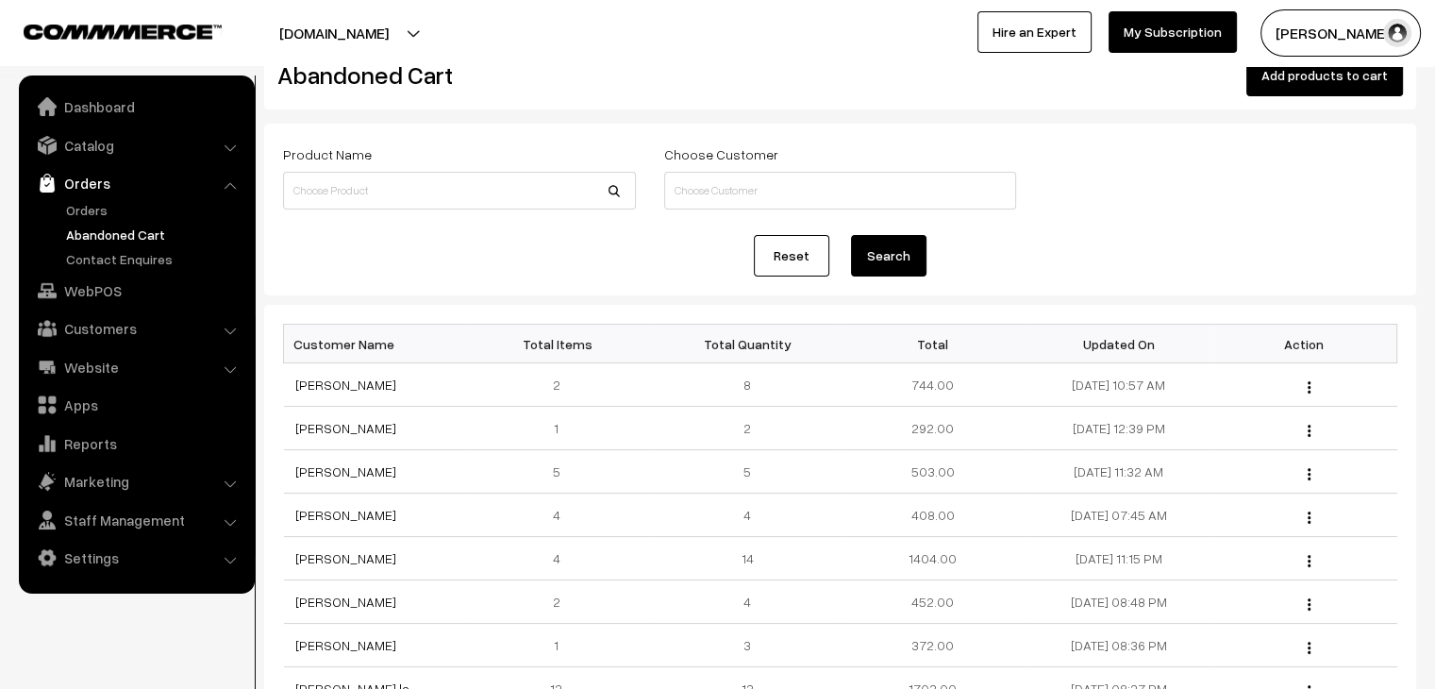
scroll to position [33, 0]
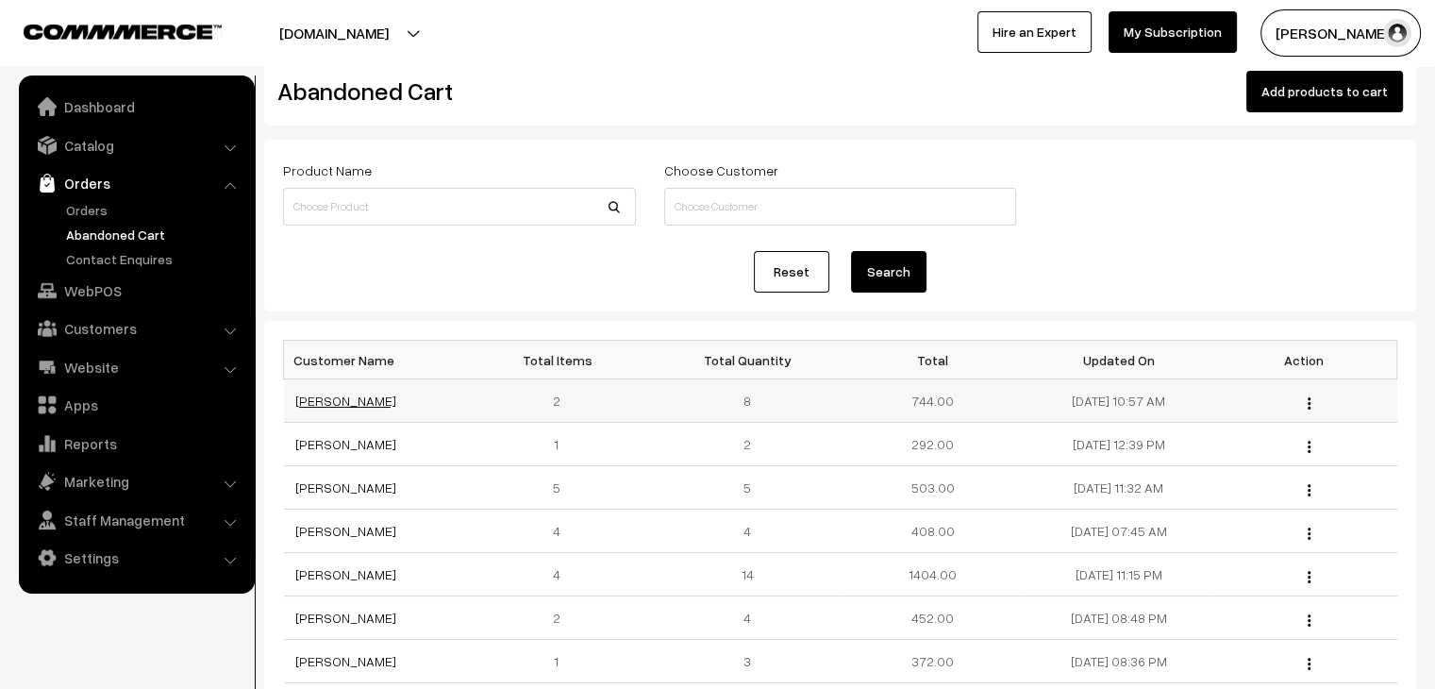
click at [331, 400] on link "[PERSON_NAME]" at bounding box center [345, 401] width 101 height 16
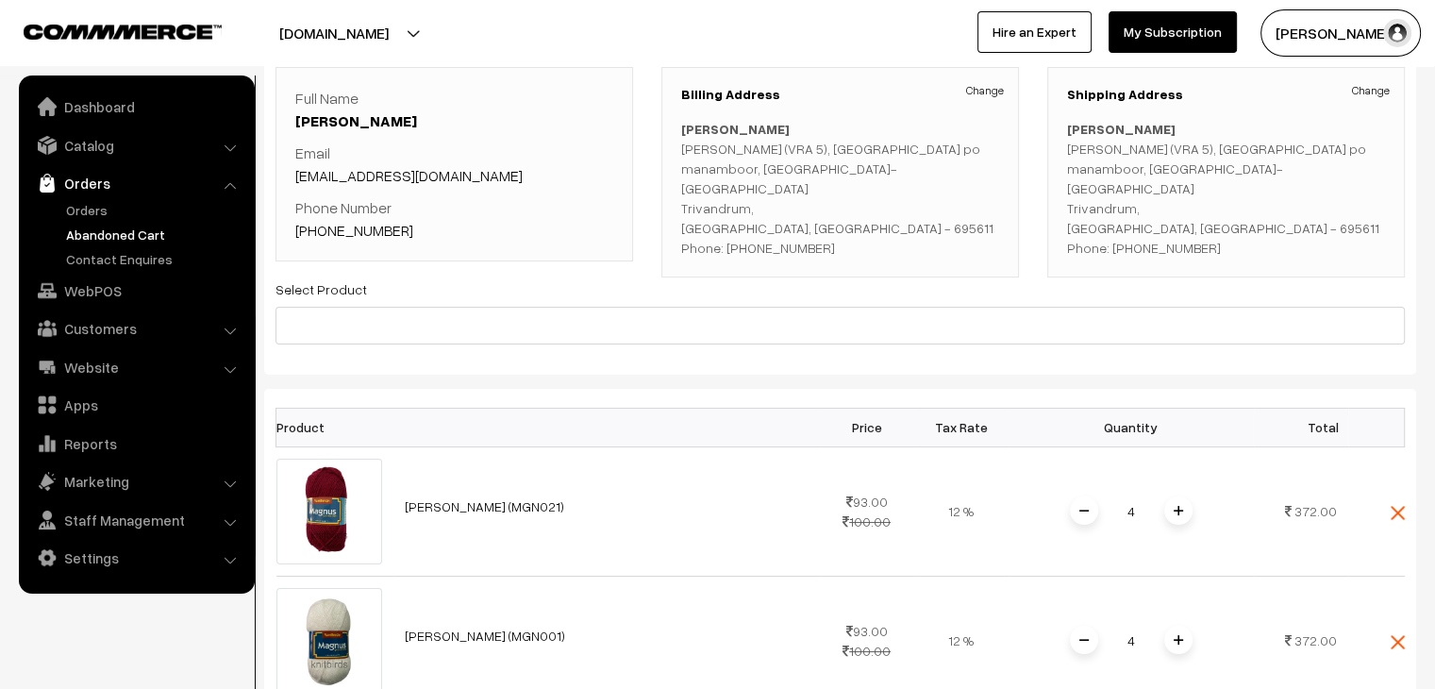
scroll to position [117, 0]
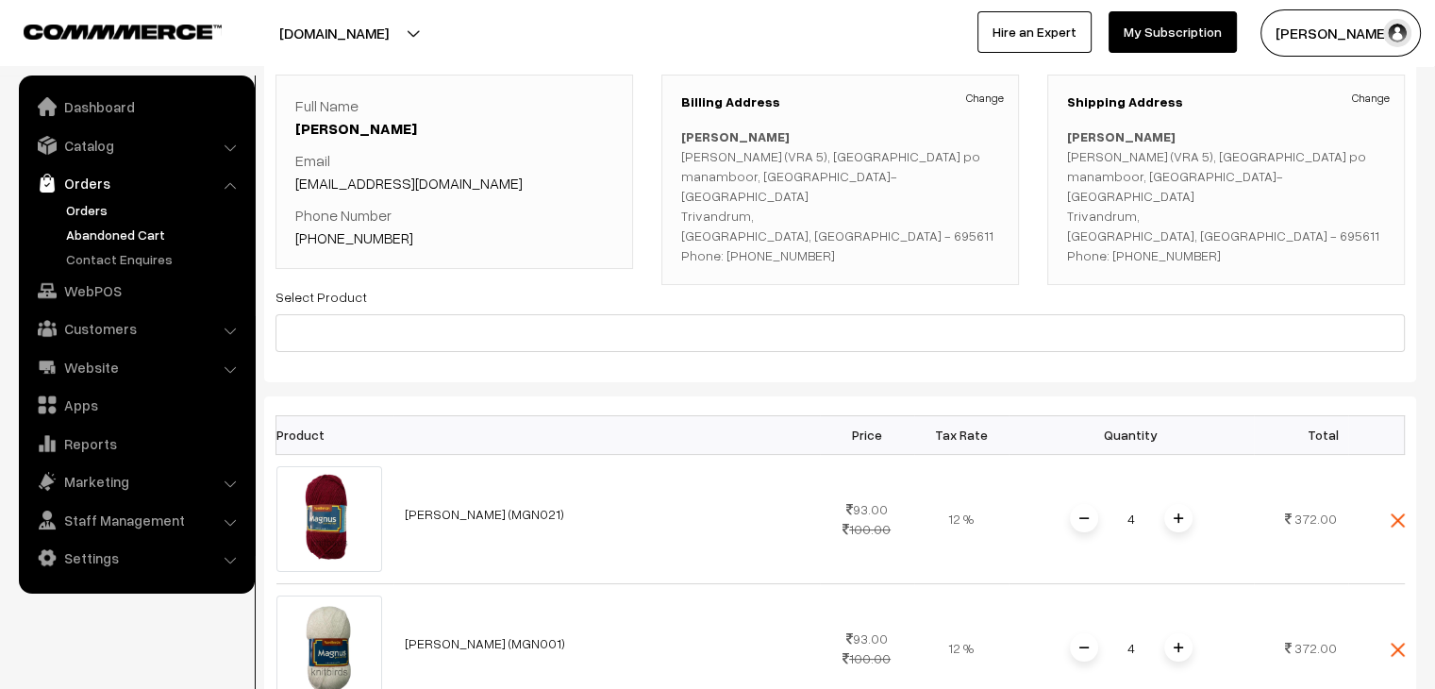
click at [98, 214] on link "Orders" at bounding box center [154, 210] width 187 height 20
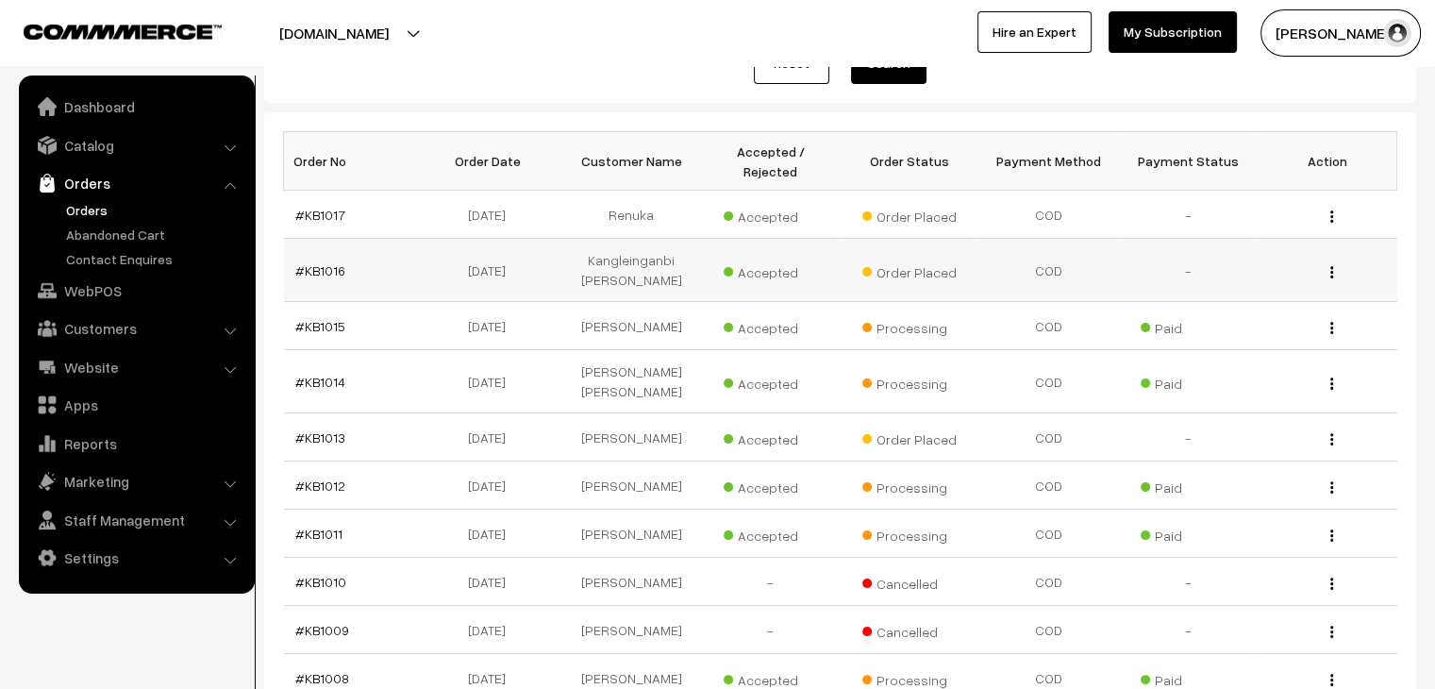
scroll to position [255, 0]
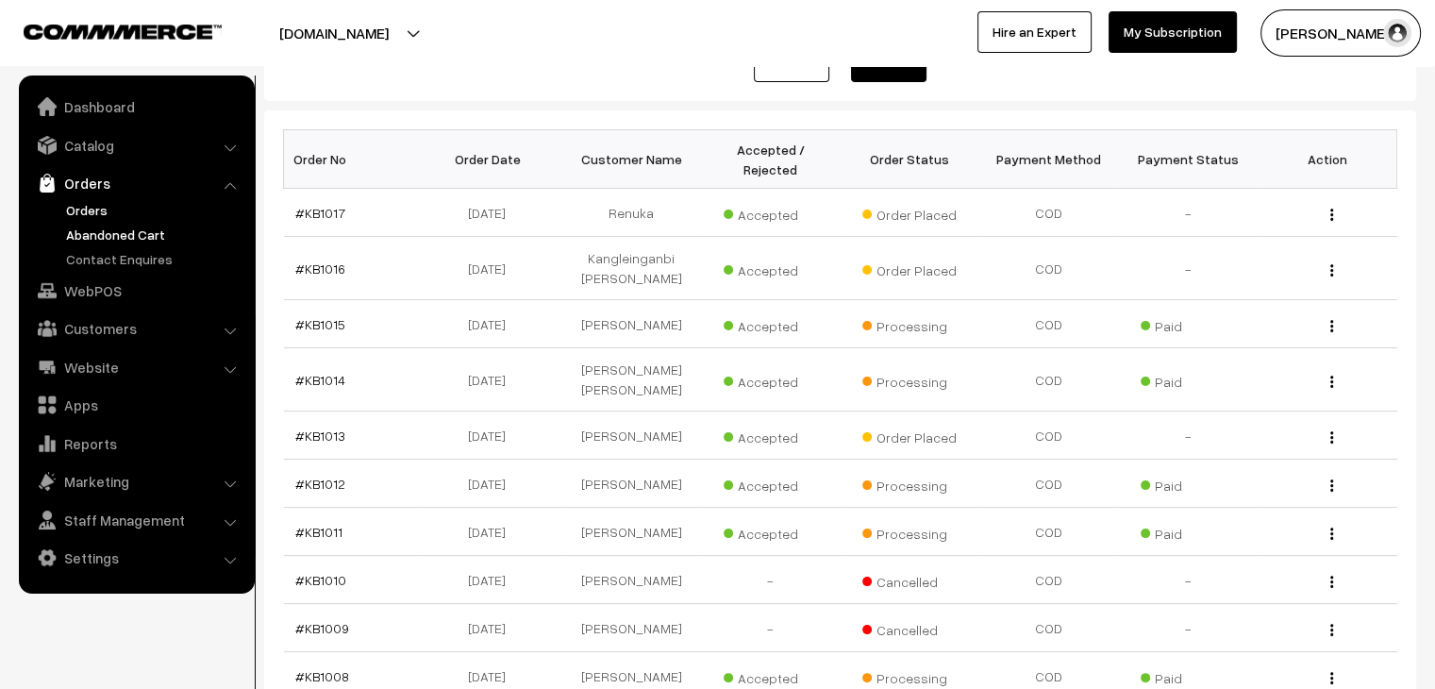
click at [97, 235] on link "Abandoned Cart" at bounding box center [154, 235] width 187 height 20
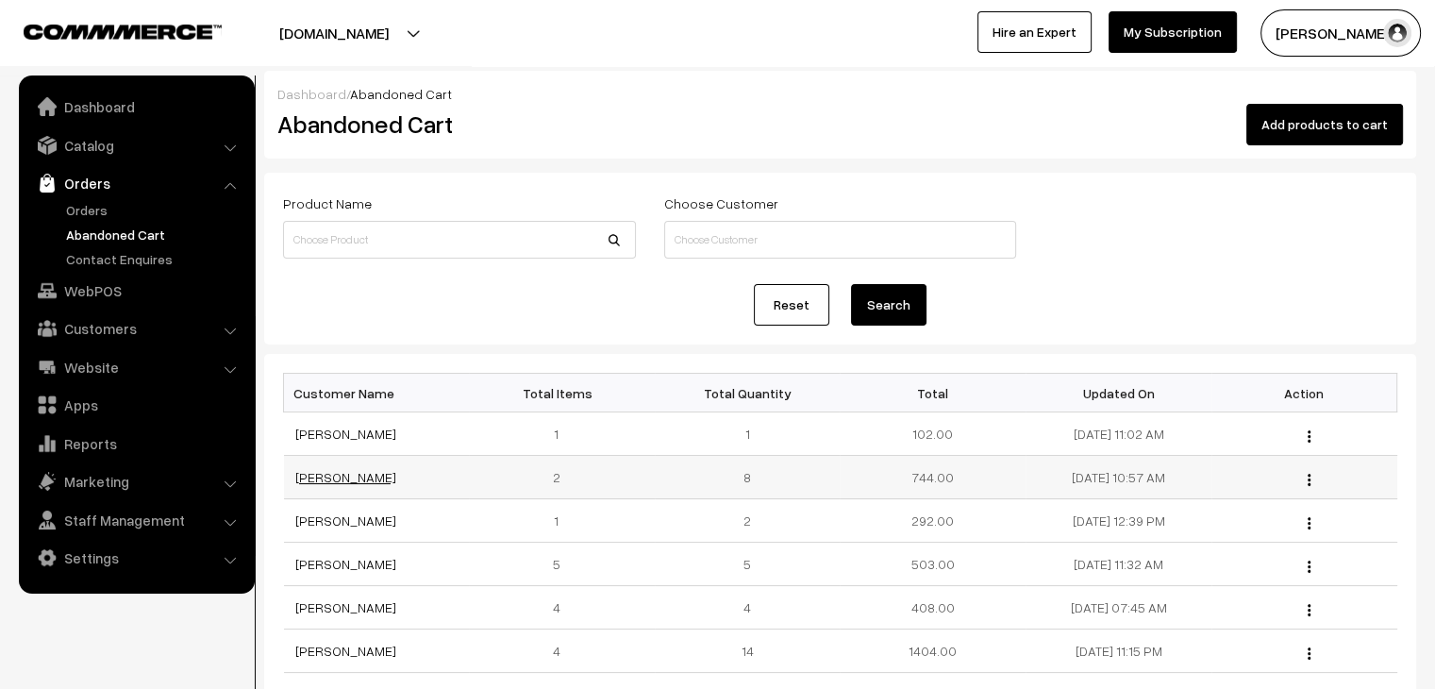
click at [333, 477] on link "[PERSON_NAME]" at bounding box center [345, 477] width 101 height 16
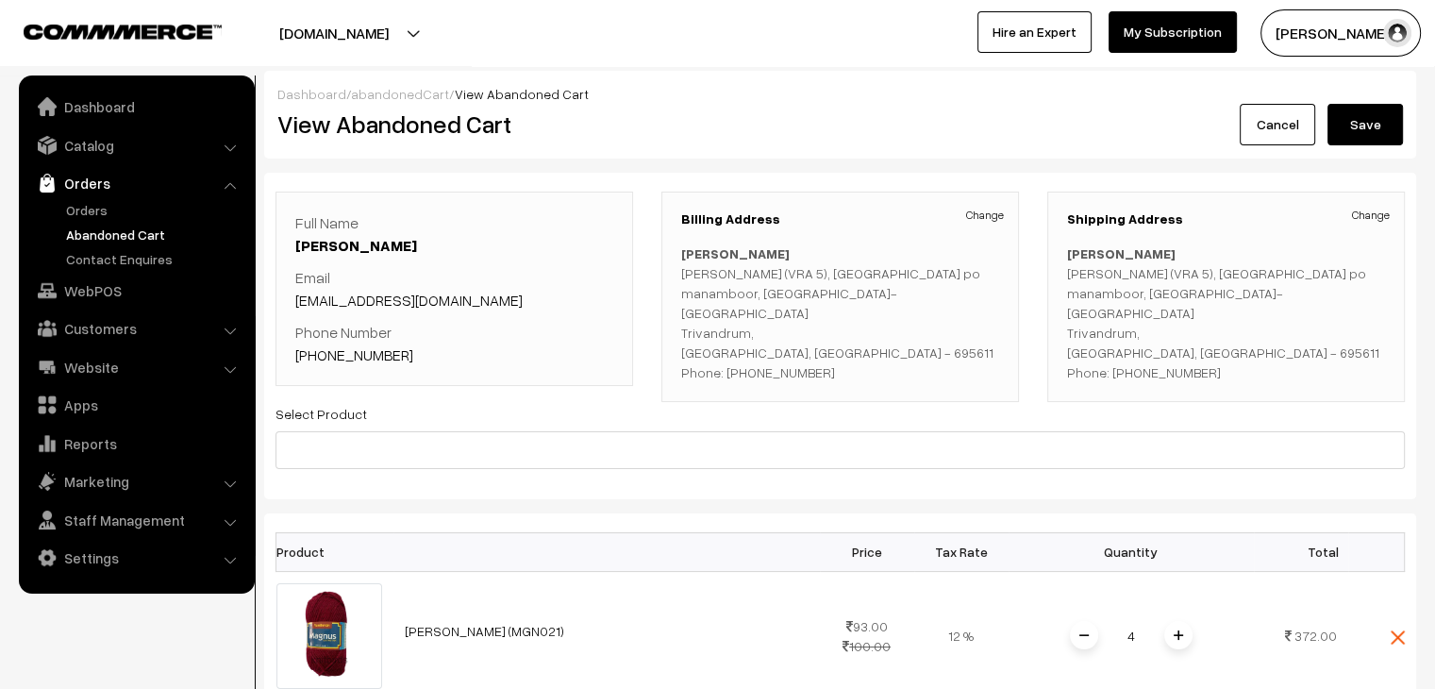
click at [397, 99] on link "abandonedCart" at bounding box center [400, 94] width 98 height 16
click at [377, 92] on link "abandonedCart" at bounding box center [400, 94] width 98 height 16
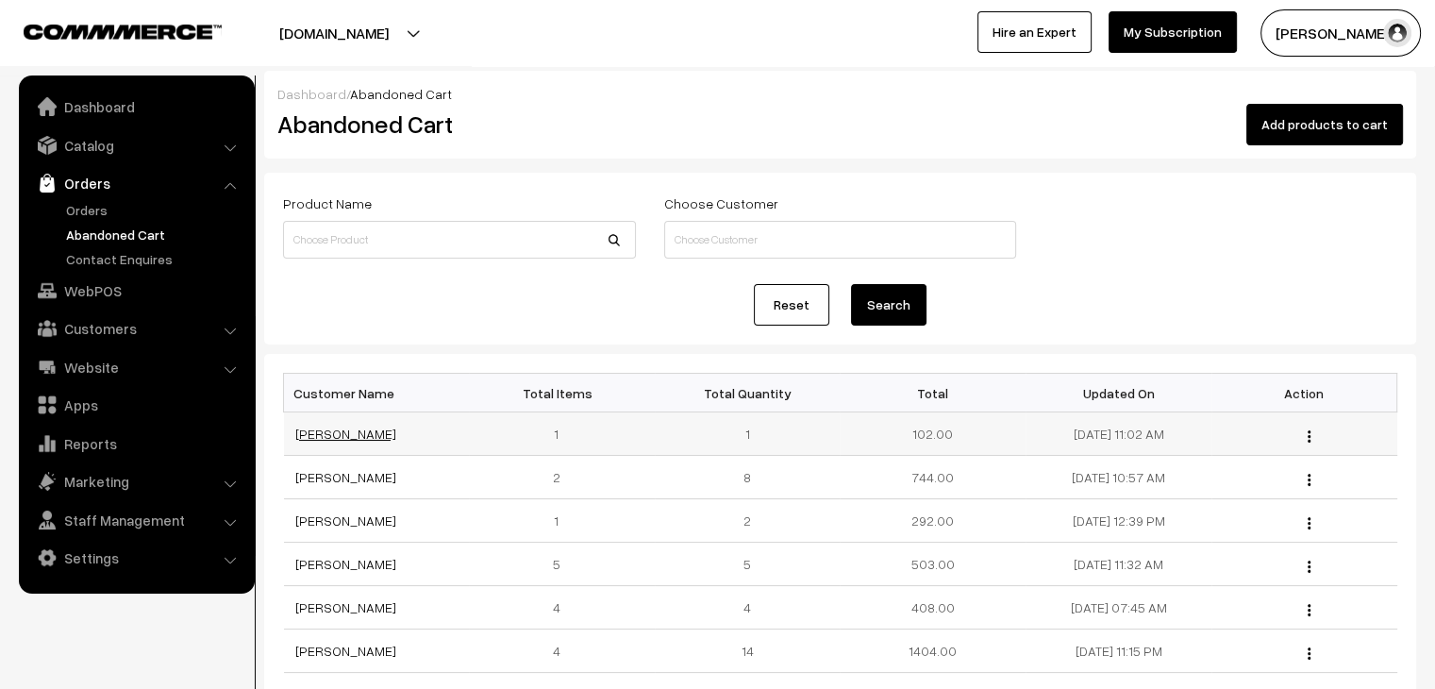
click at [326, 432] on link "Sayoni Dutta" at bounding box center [345, 434] width 101 height 16
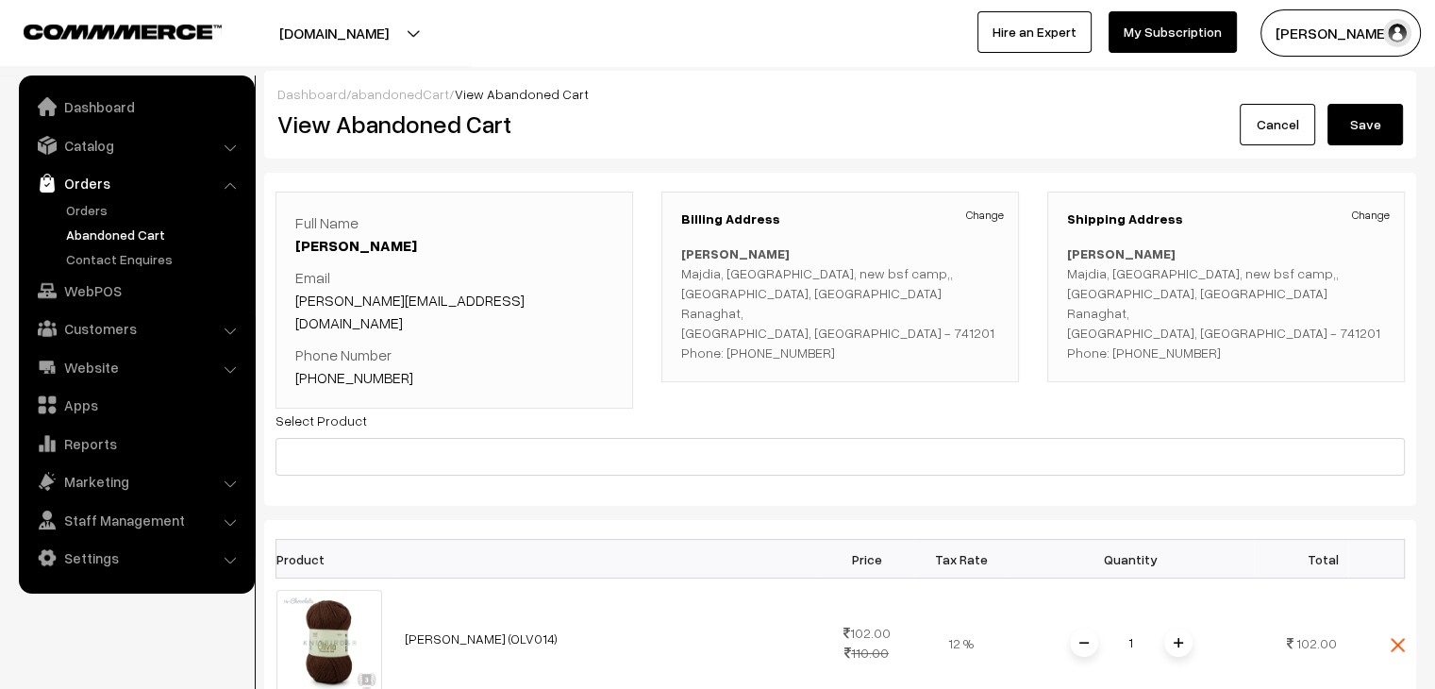
click at [380, 92] on link "abandonedCart" at bounding box center [400, 94] width 98 height 16
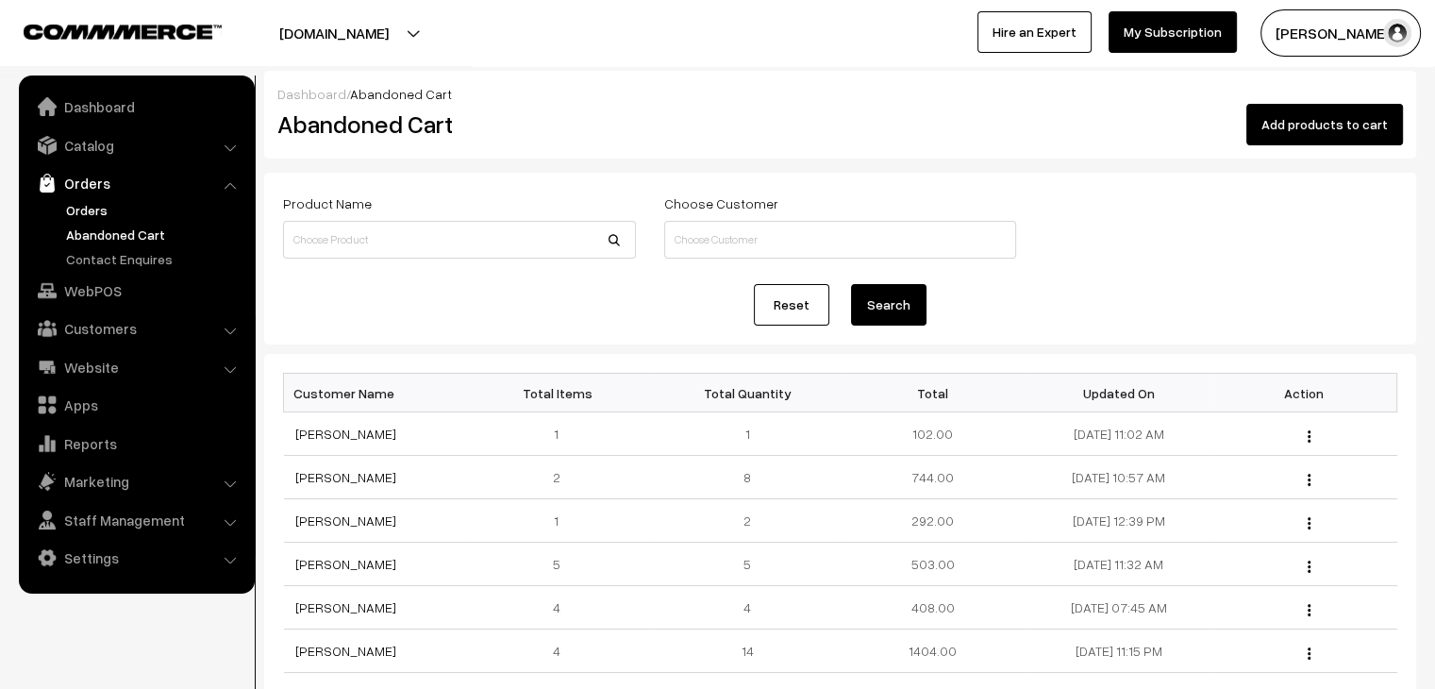
click at [74, 204] on link "Orders" at bounding box center [154, 210] width 187 height 20
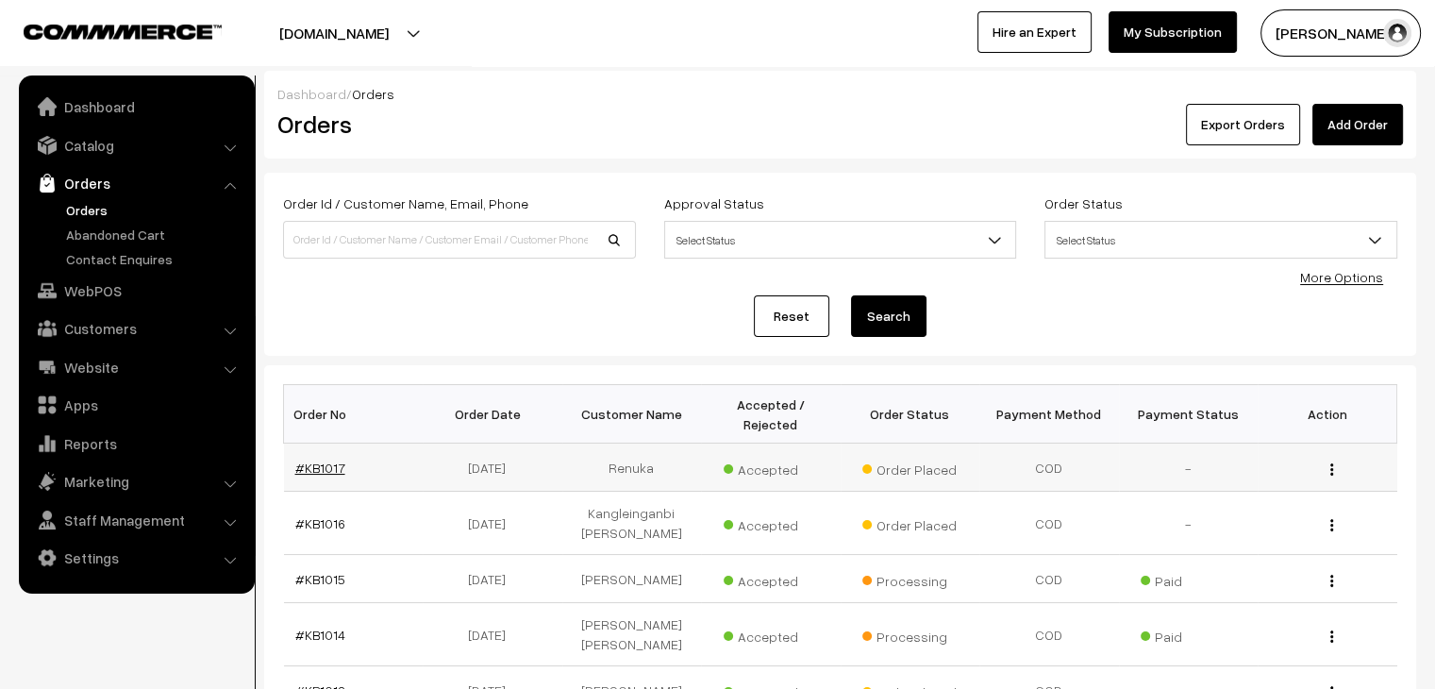
click at [321, 460] on link "#KB1017" at bounding box center [320, 468] width 50 height 16
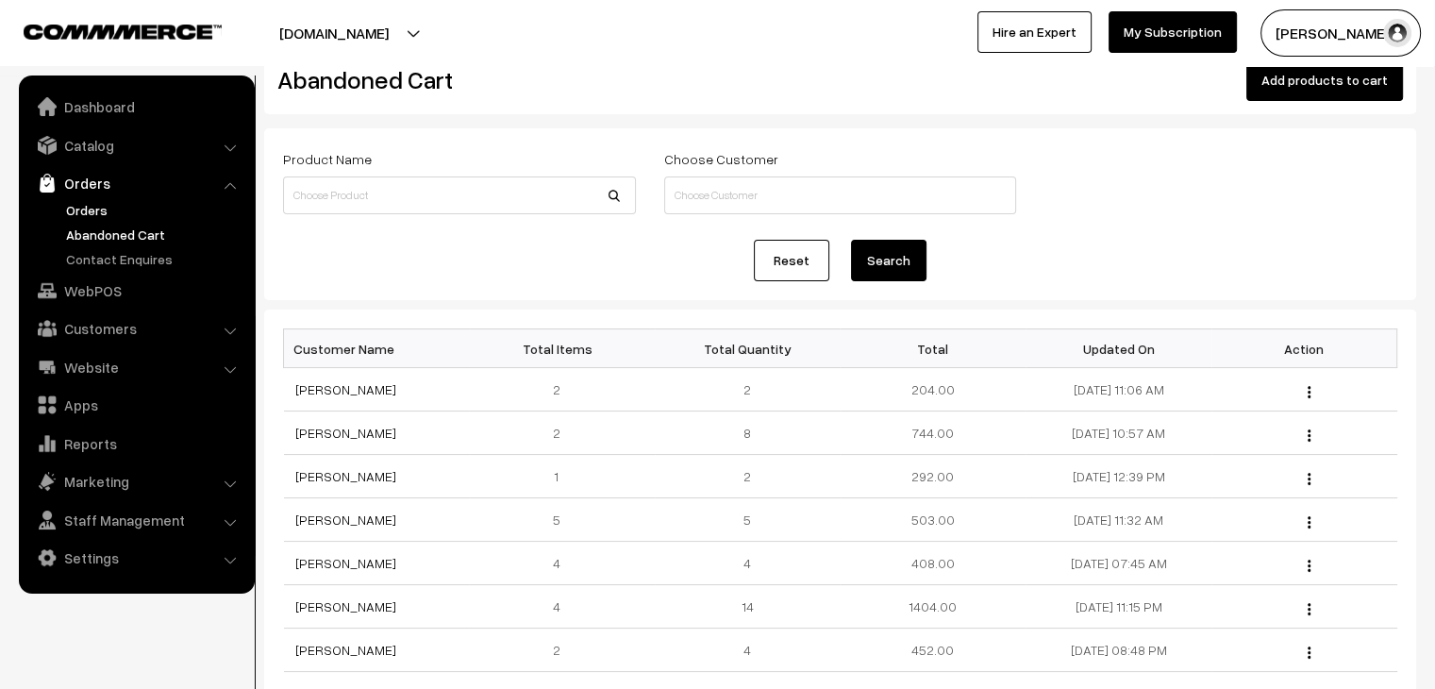
click at [84, 210] on link "Orders" at bounding box center [154, 210] width 187 height 20
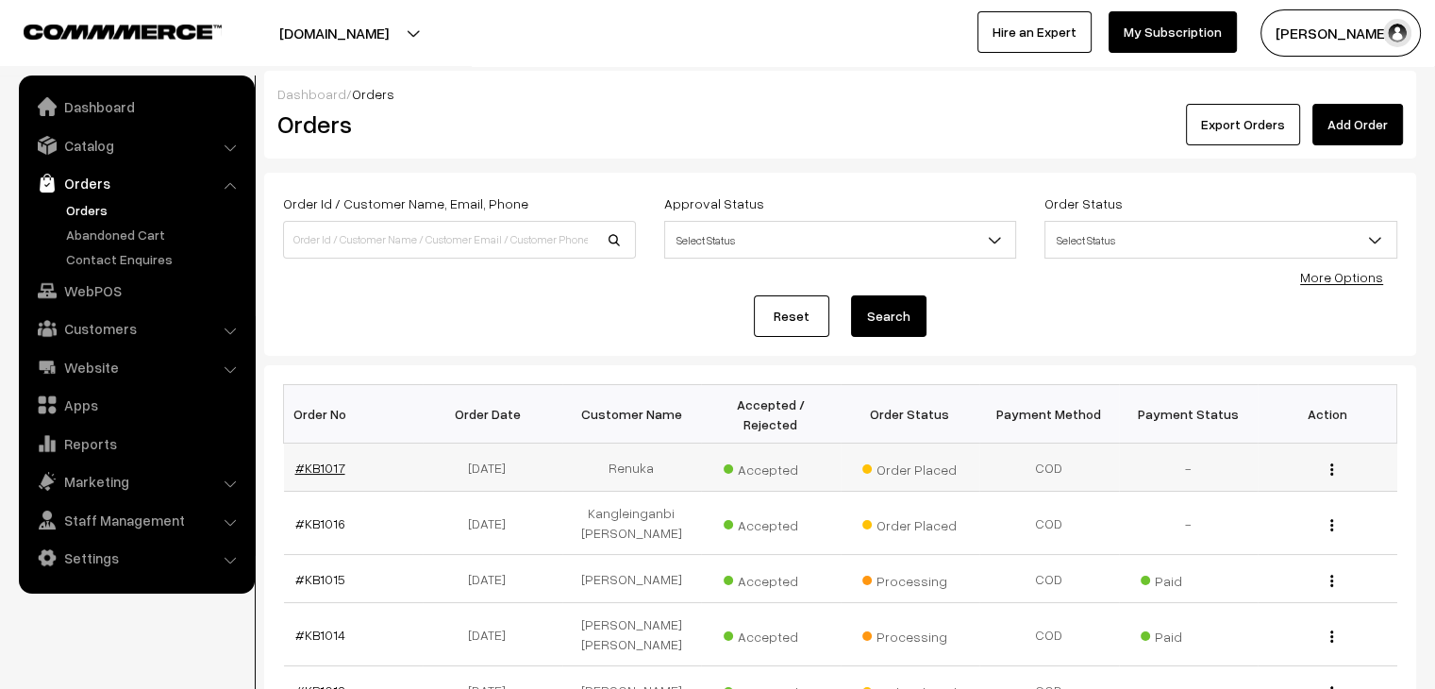
click at [324, 460] on link "#KB1017" at bounding box center [320, 468] width 50 height 16
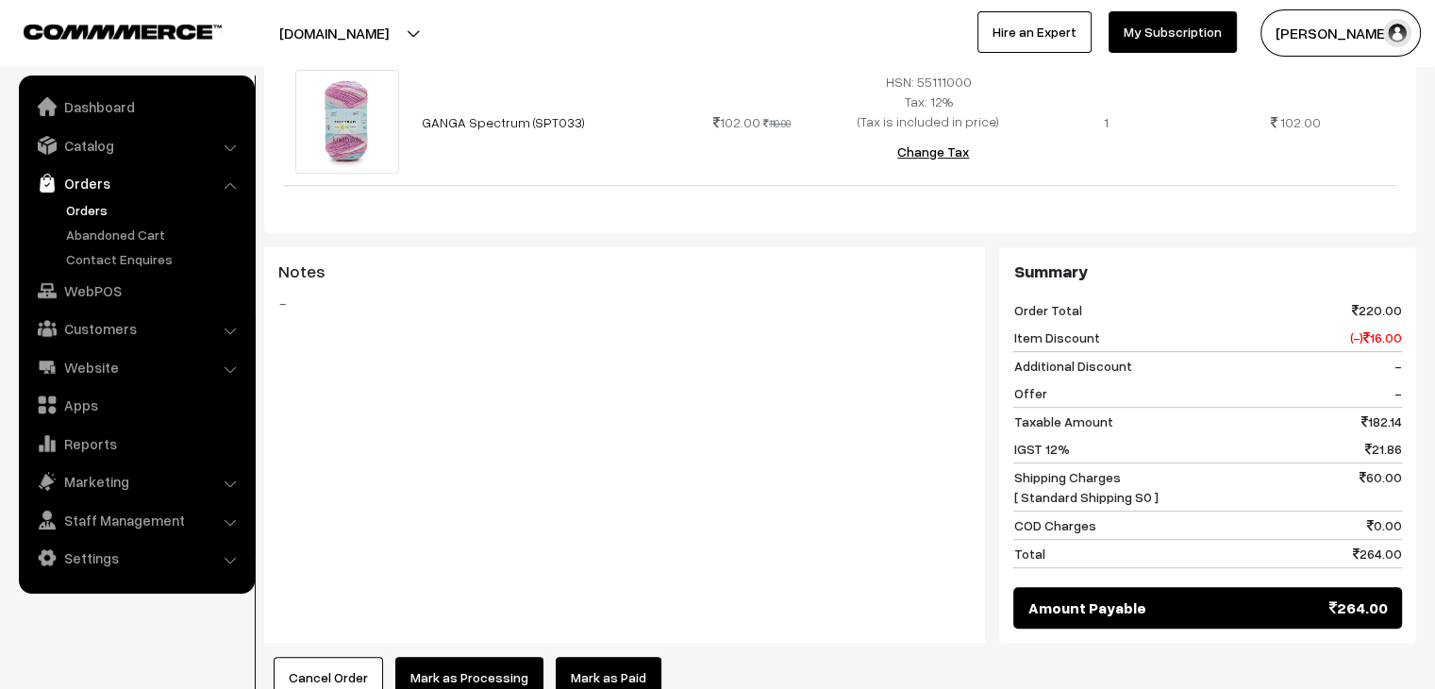
scroll to position [994, 0]
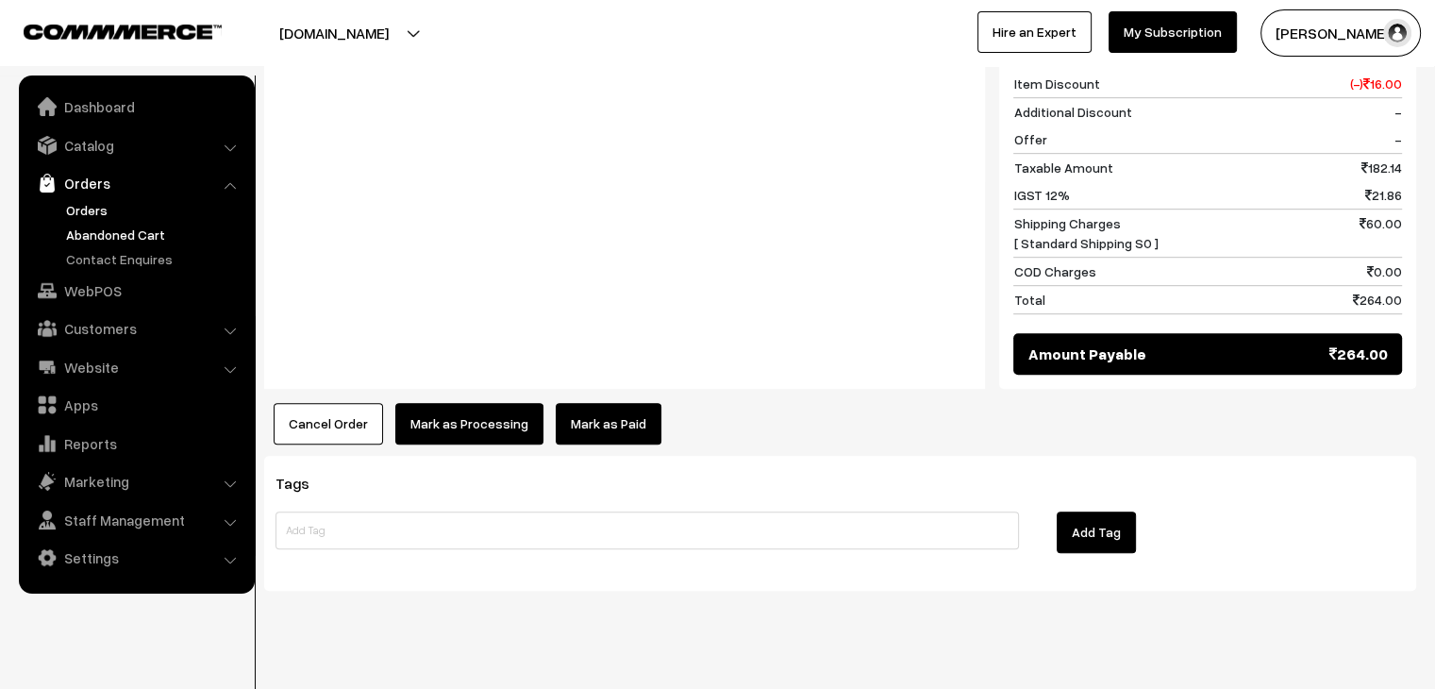
click at [133, 235] on link "Abandoned Cart" at bounding box center [154, 235] width 187 height 20
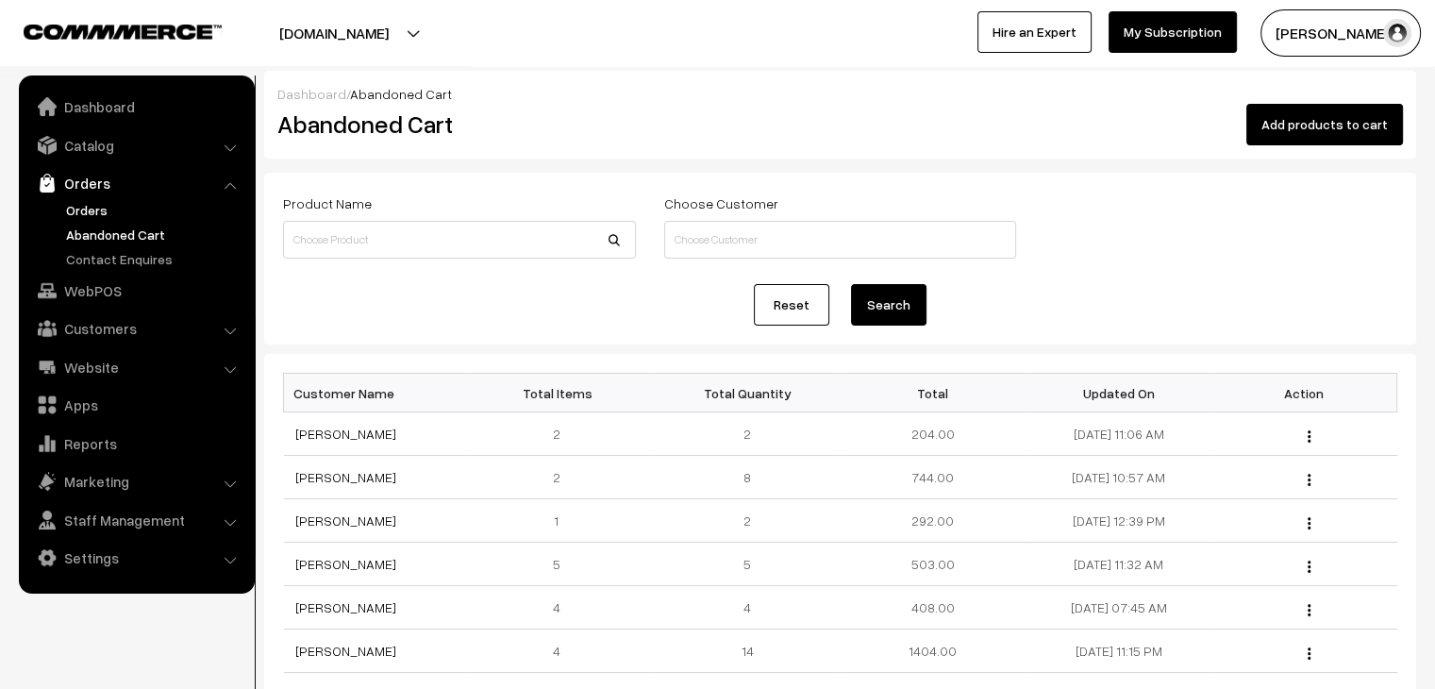
click at [102, 202] on link "Orders" at bounding box center [154, 210] width 187 height 20
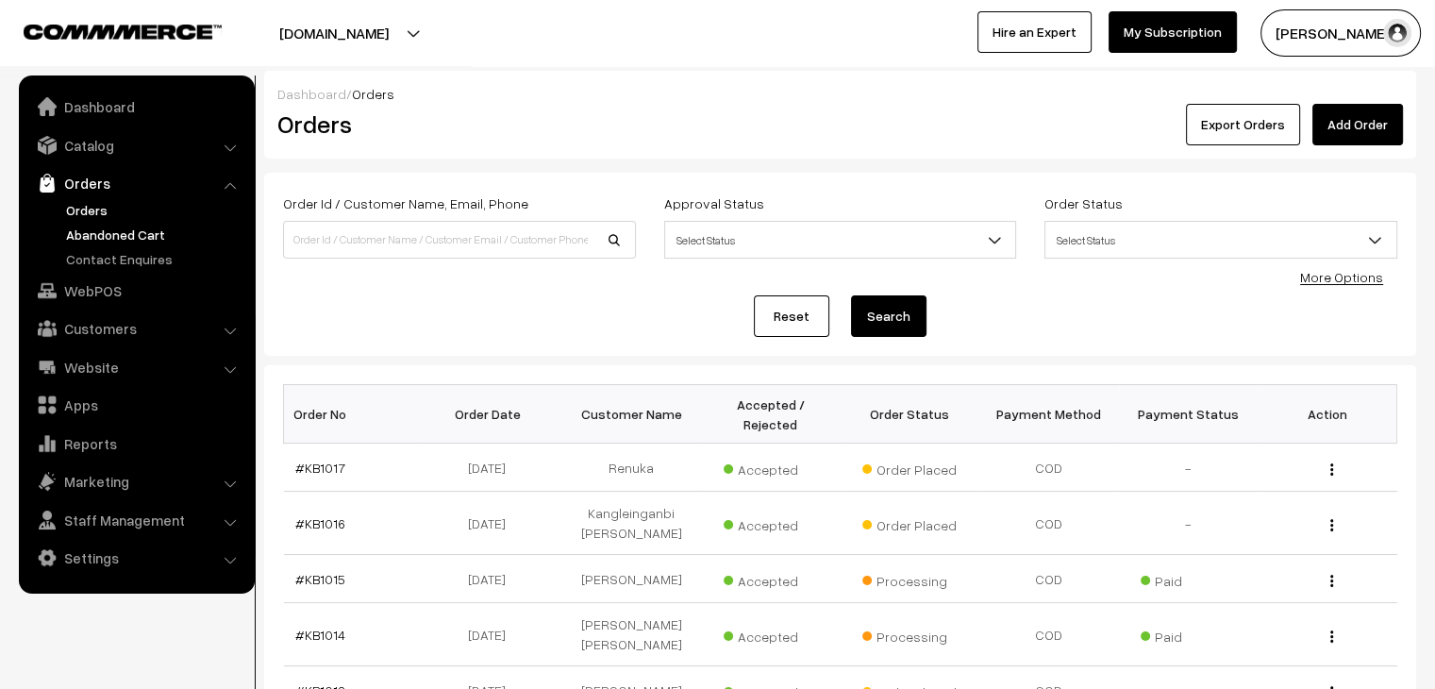
click at [130, 242] on link "Abandoned Cart" at bounding box center [154, 235] width 187 height 20
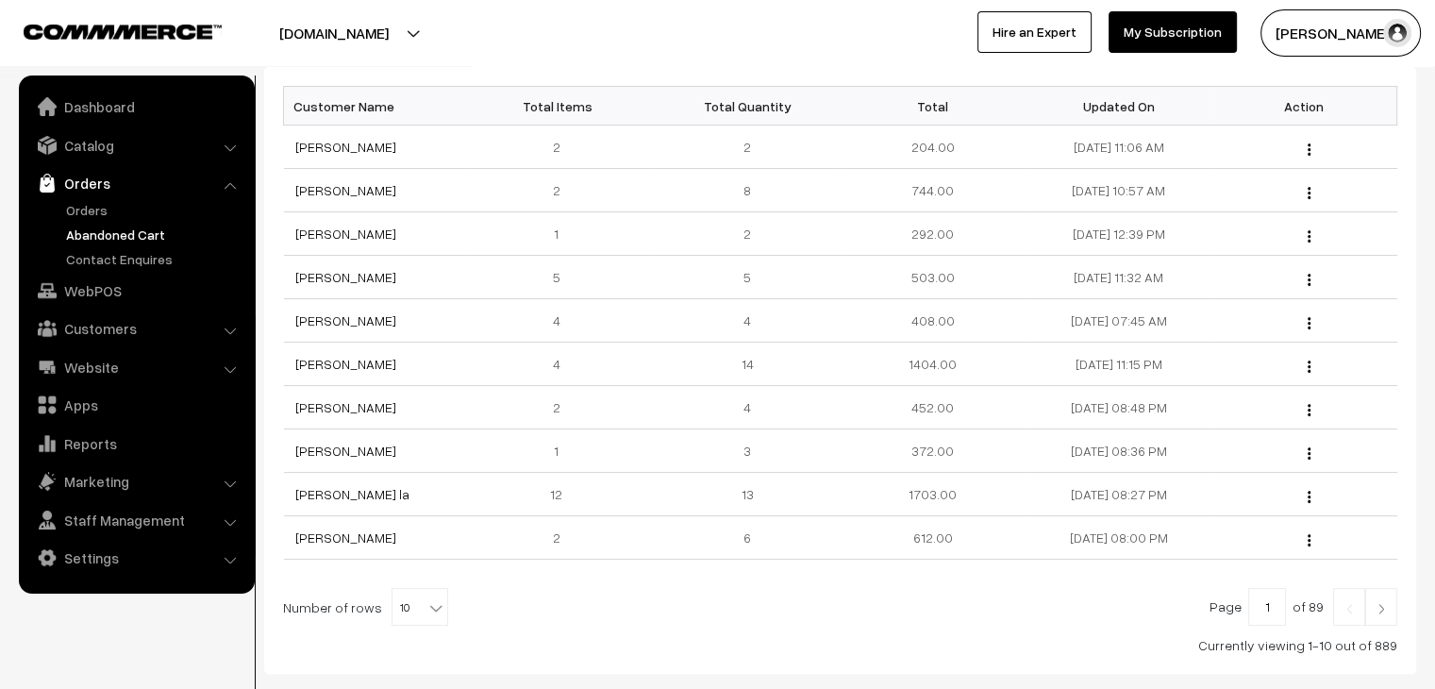
scroll to position [321, 0]
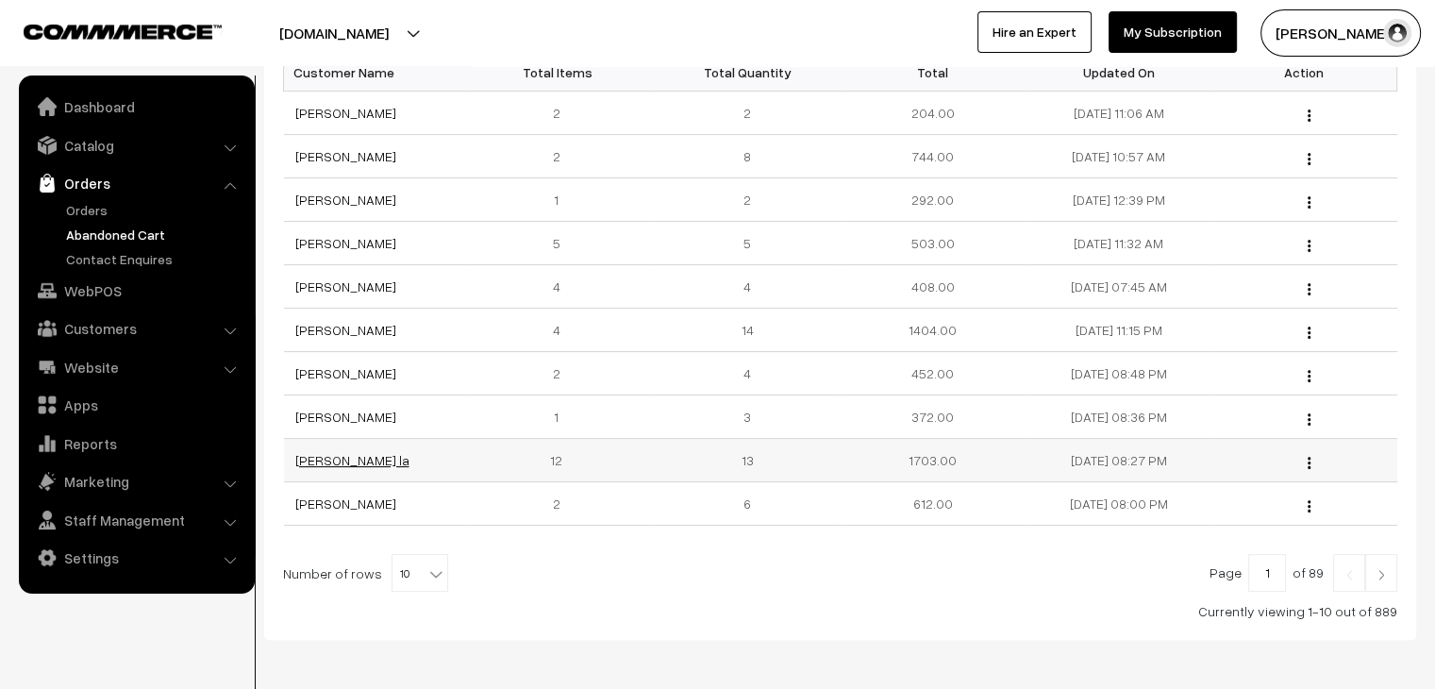
click at [344, 453] on link "[PERSON_NAME] la" at bounding box center [352, 460] width 114 height 16
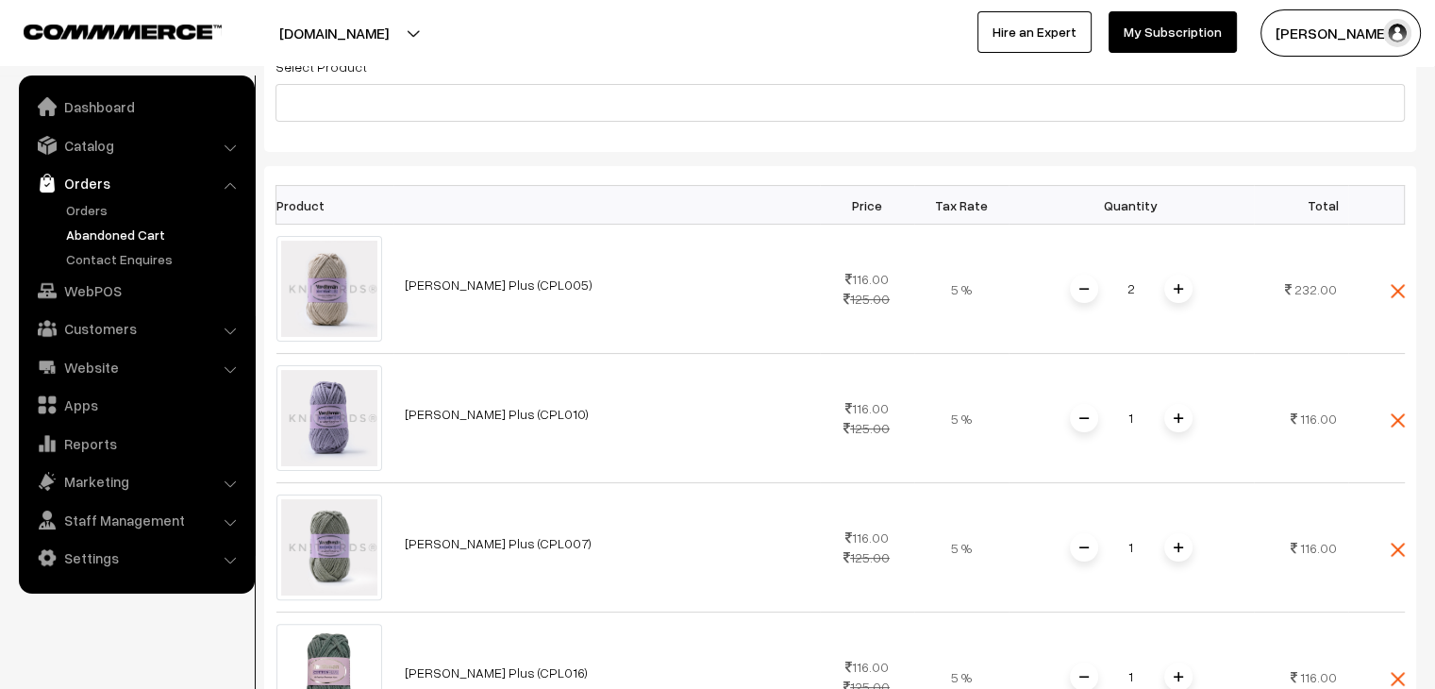
scroll to position [316, 0]
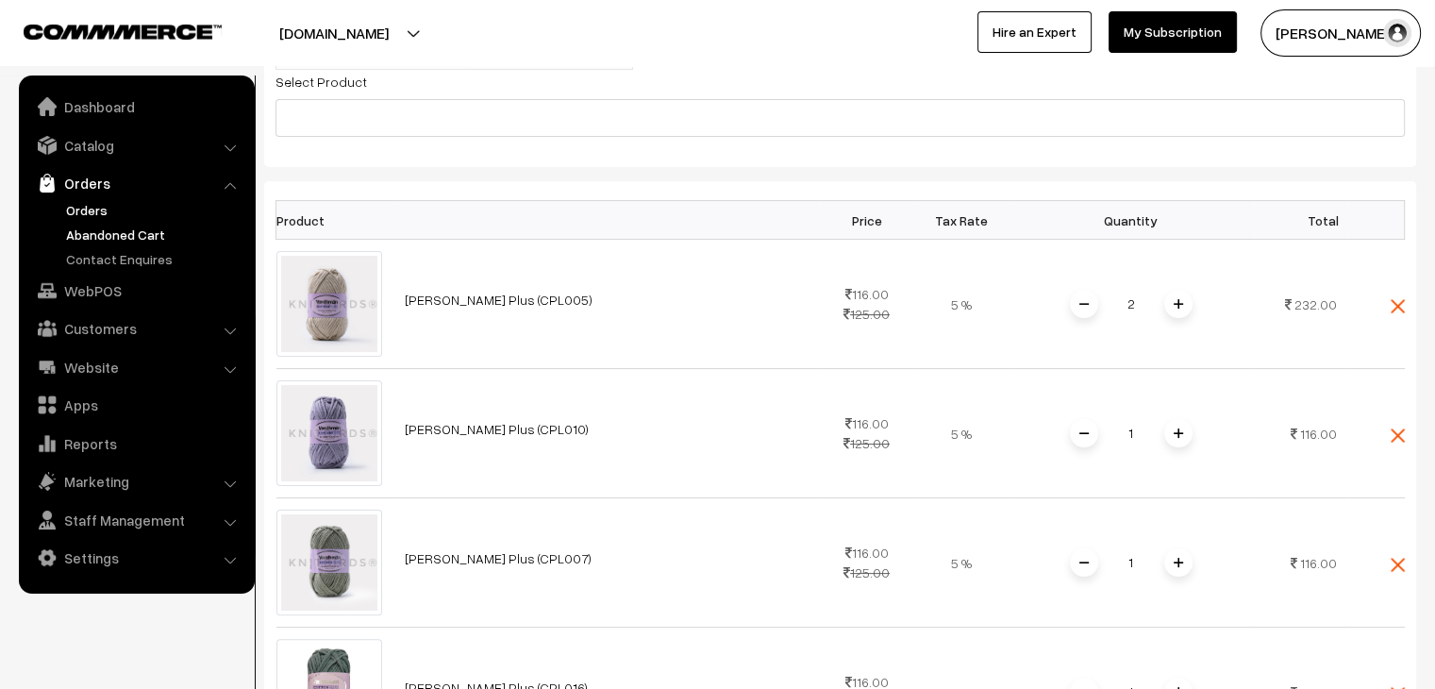
click at [89, 209] on link "Orders" at bounding box center [154, 210] width 187 height 20
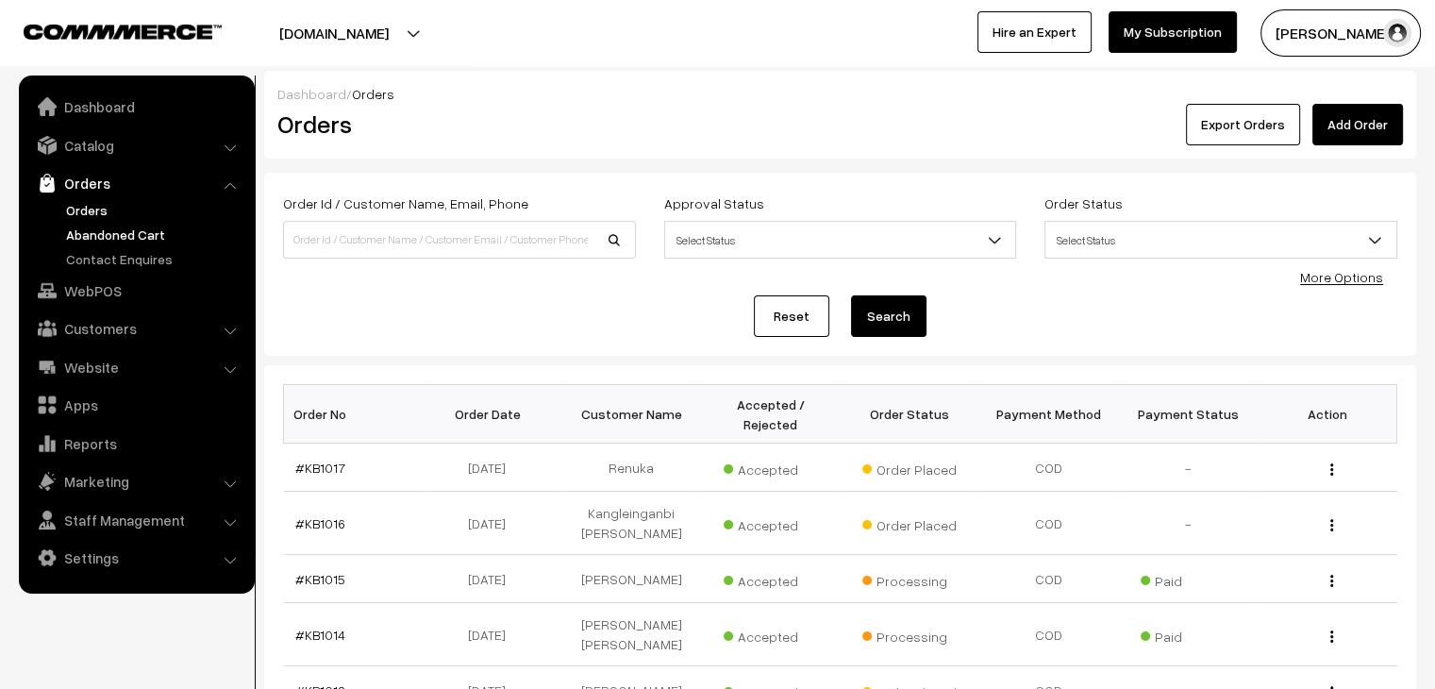
click at [106, 234] on link "Abandoned Cart" at bounding box center [154, 235] width 187 height 20
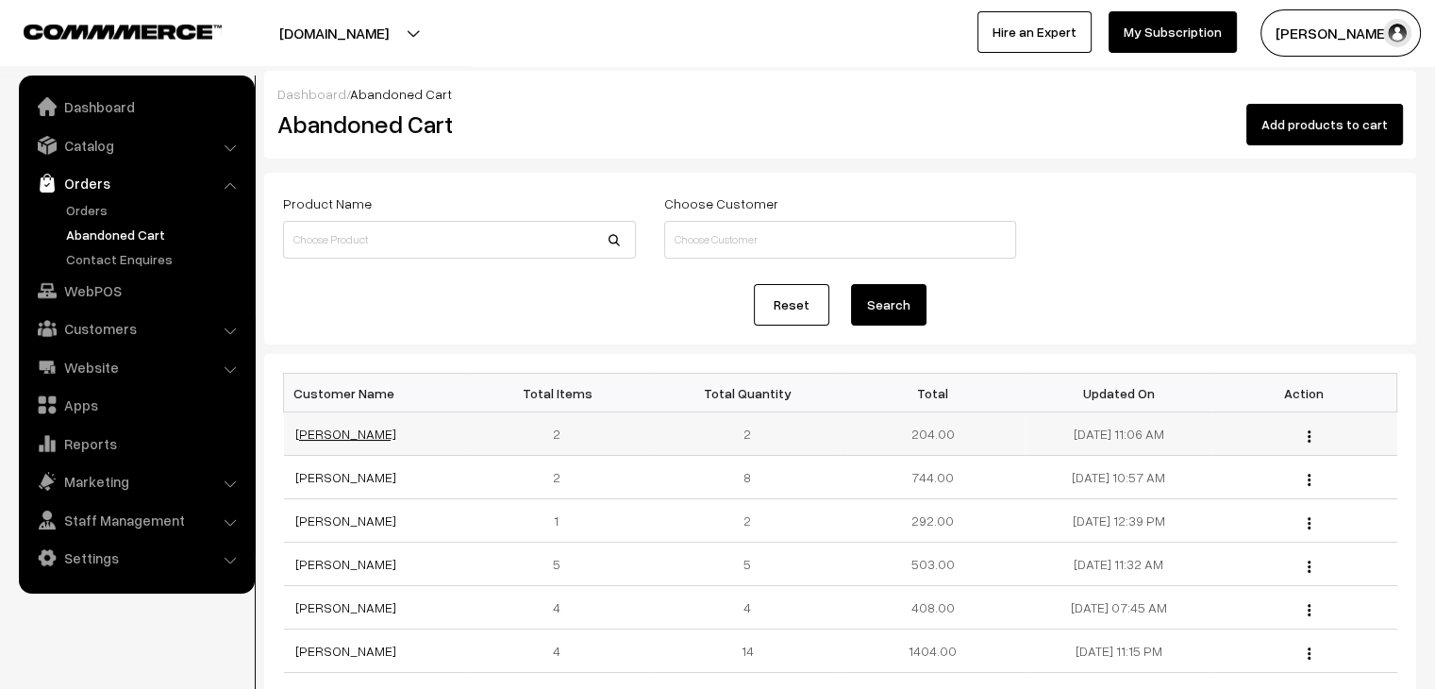
click at [340, 431] on link "[PERSON_NAME]" at bounding box center [345, 434] width 101 height 16
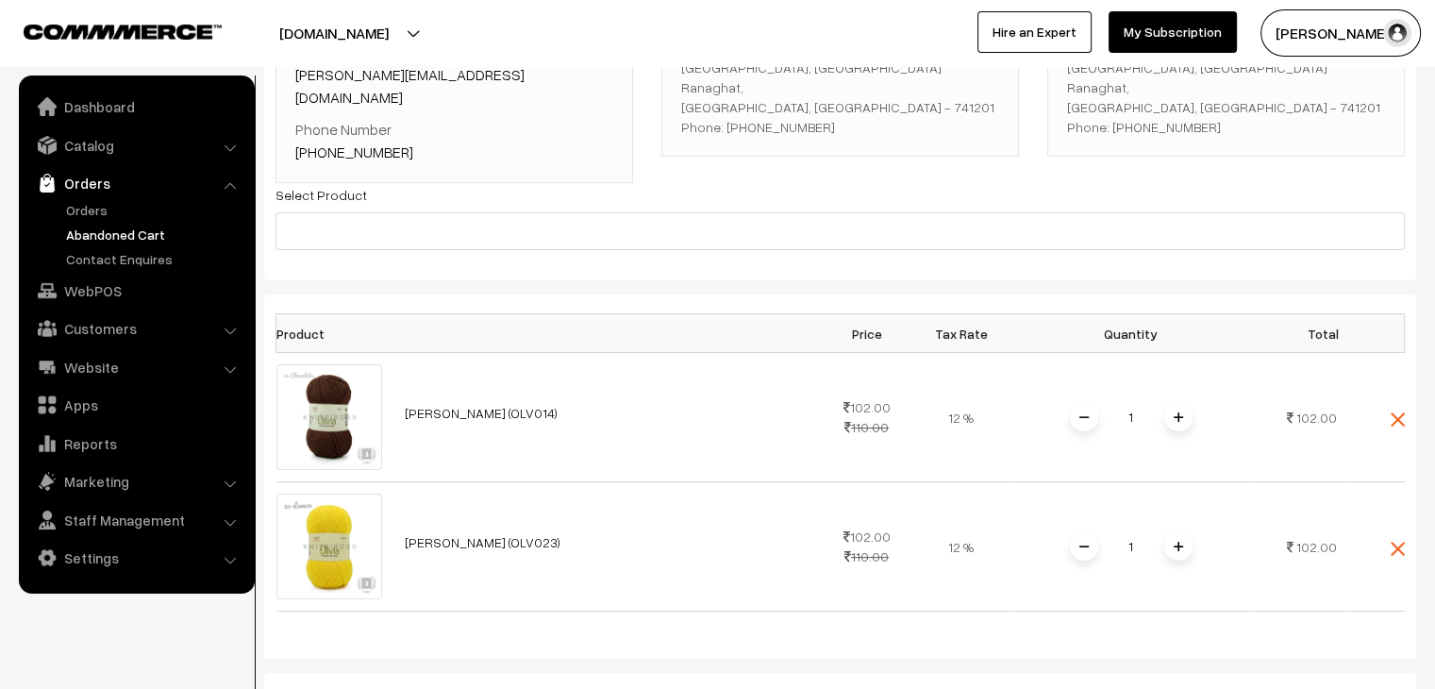
scroll to position [226, 0]
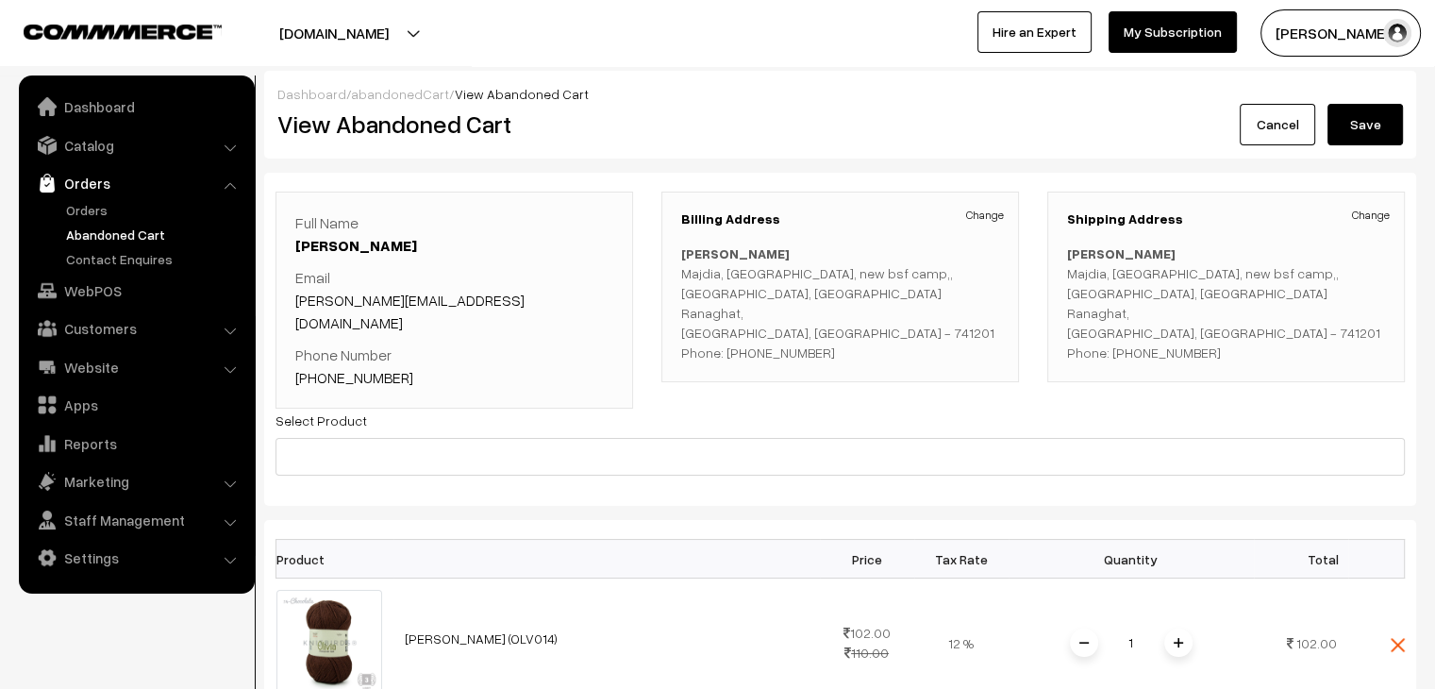
click at [411, 99] on link "abandonedCart" at bounding box center [400, 94] width 98 height 16
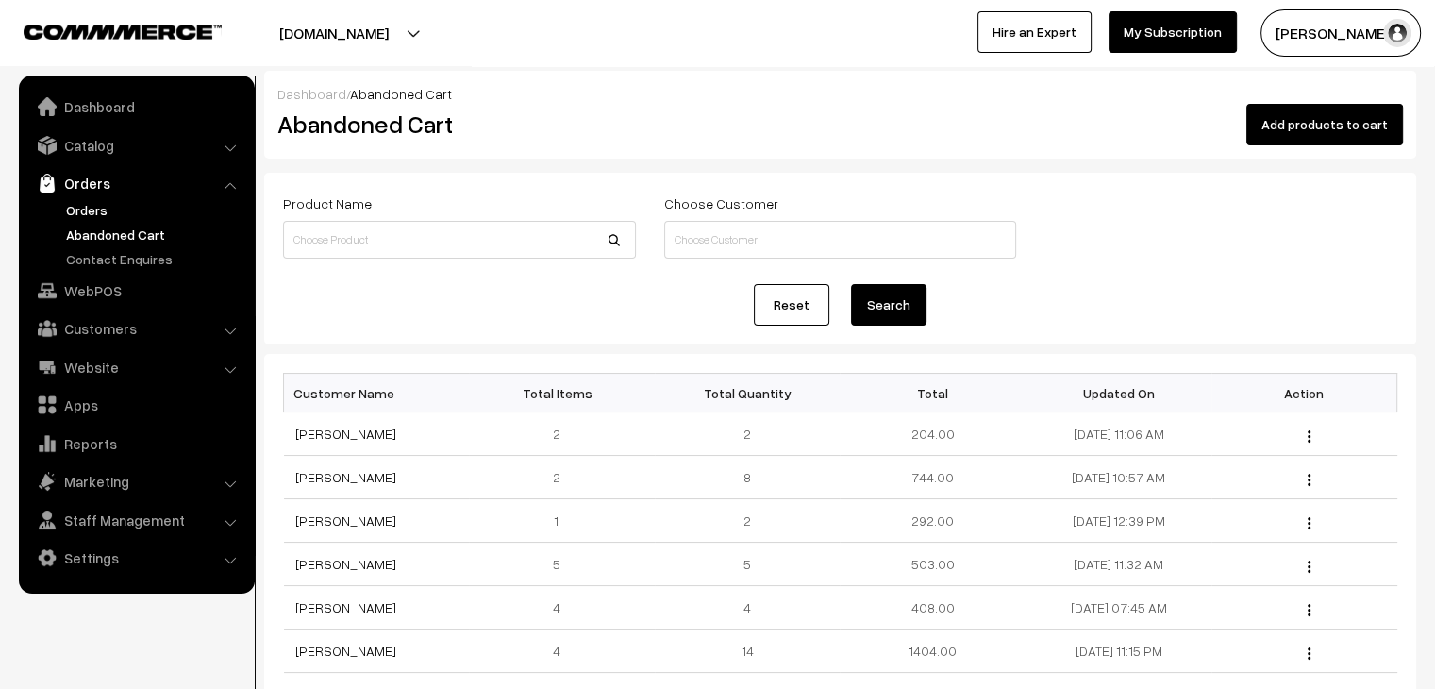
click at [94, 212] on link "Orders" at bounding box center [154, 210] width 187 height 20
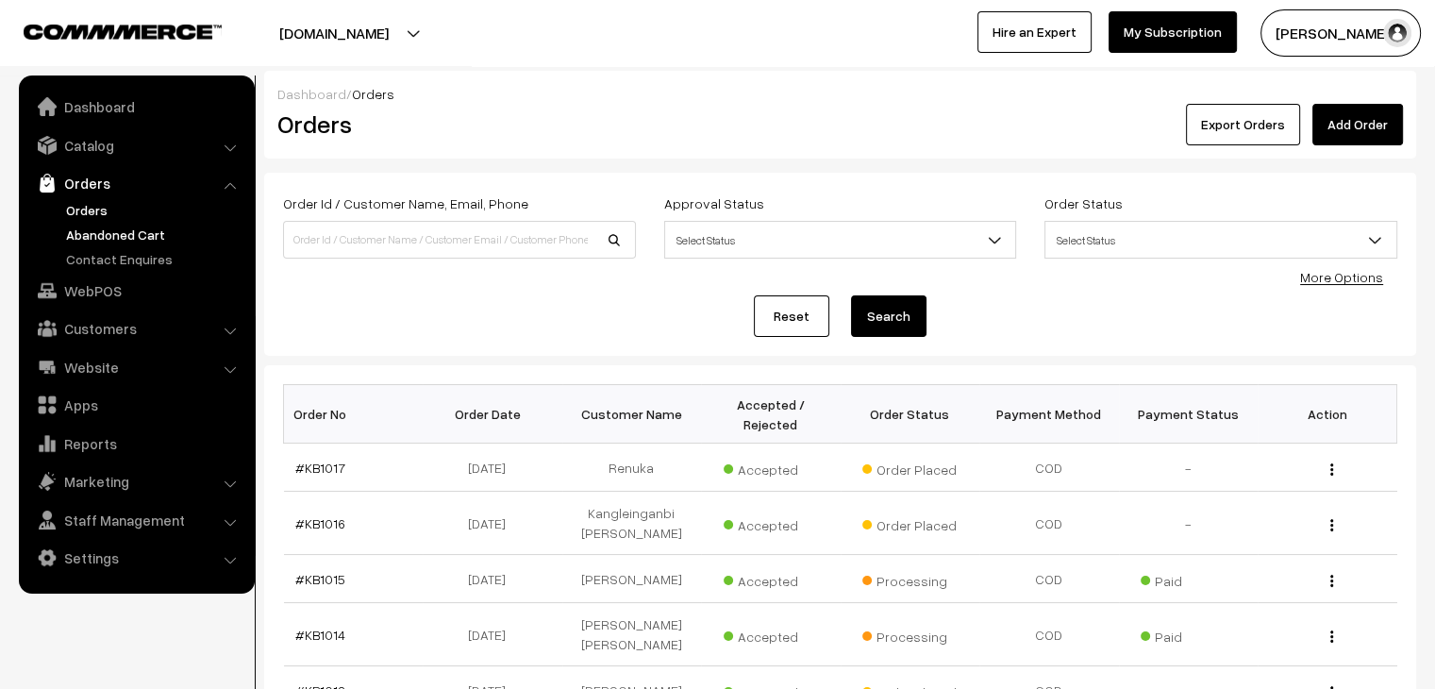
click at [119, 230] on link "Abandoned Cart" at bounding box center [154, 235] width 187 height 20
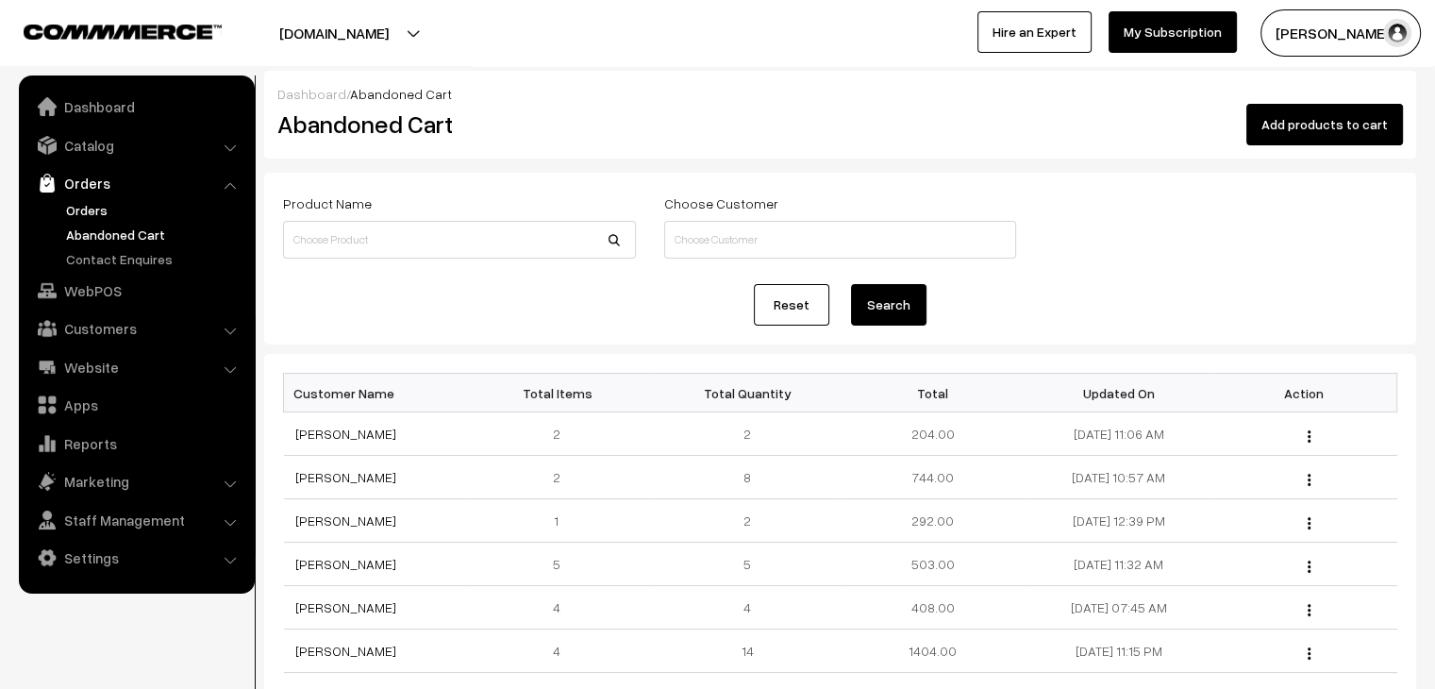
click at [94, 202] on link "Orders" at bounding box center [154, 210] width 187 height 20
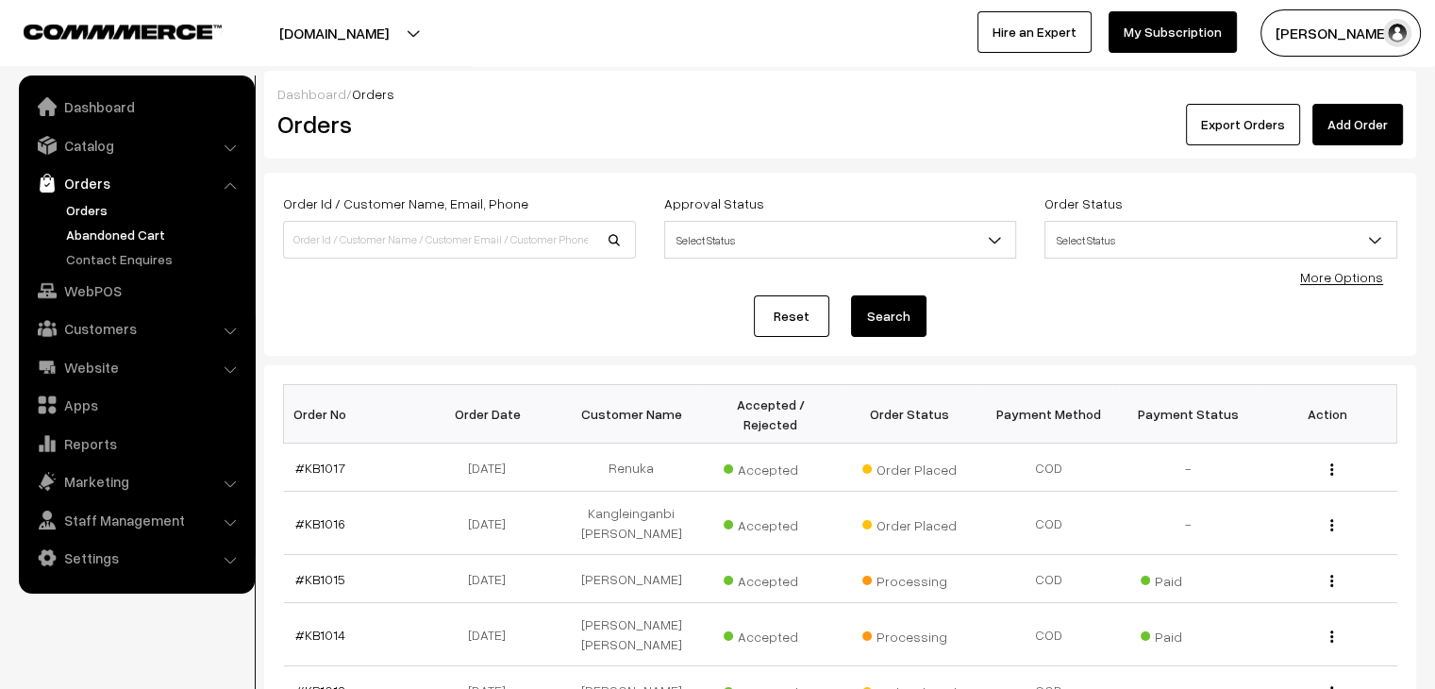
click at [151, 230] on link "Abandoned Cart" at bounding box center [154, 235] width 187 height 20
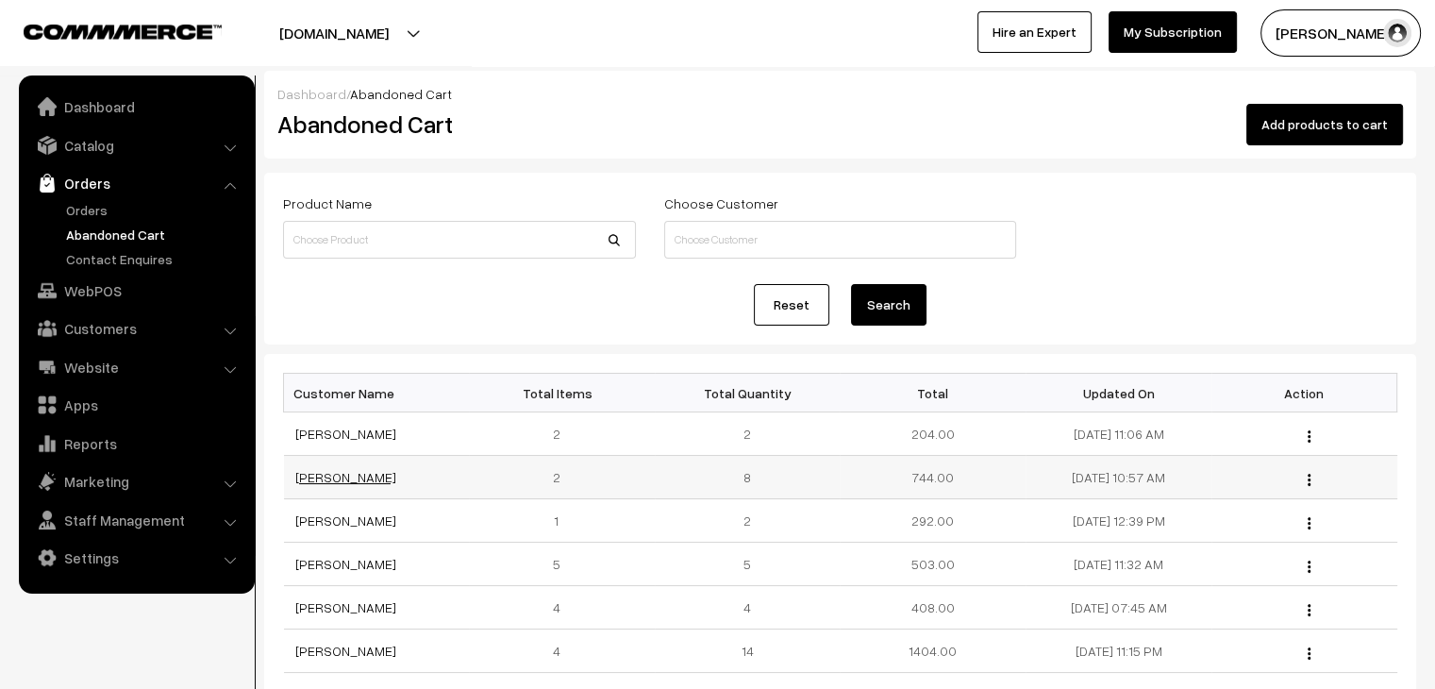
click at [353, 477] on link "[PERSON_NAME]" at bounding box center [345, 477] width 101 height 16
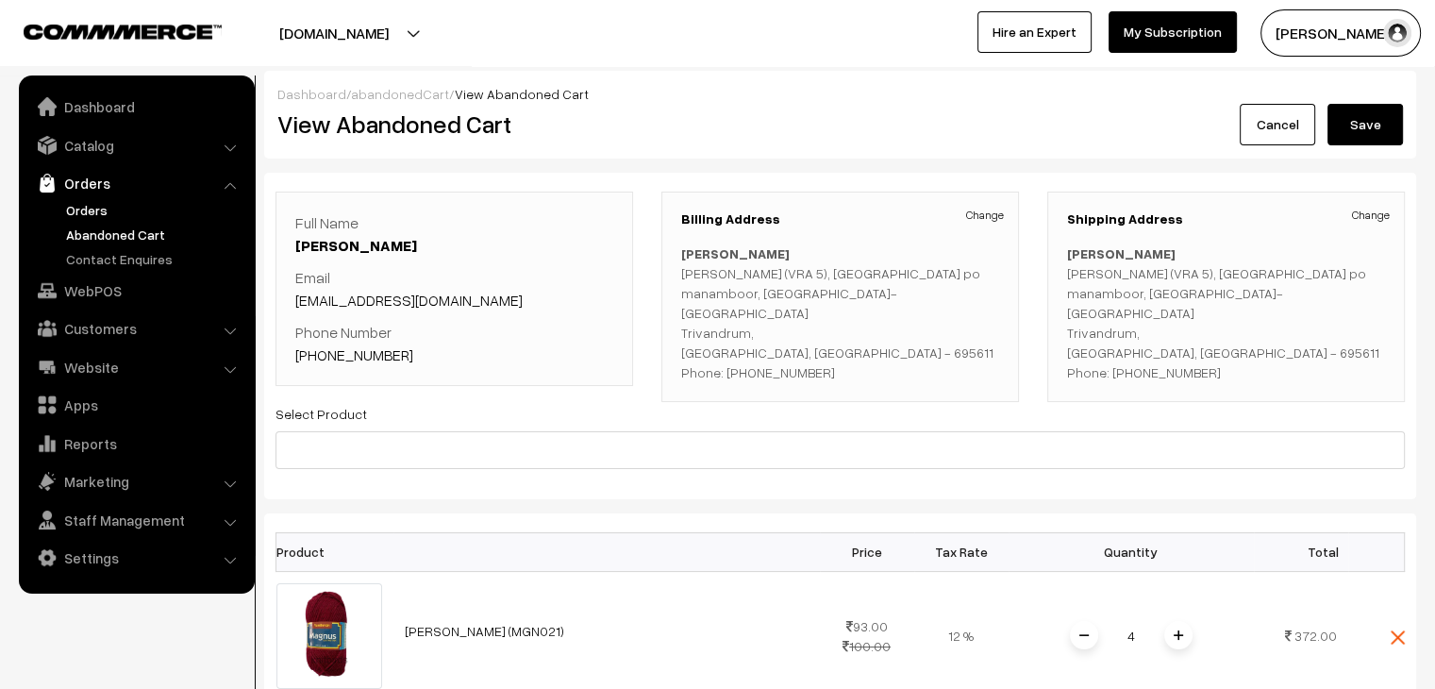
click at [91, 213] on link "Orders" at bounding box center [154, 210] width 187 height 20
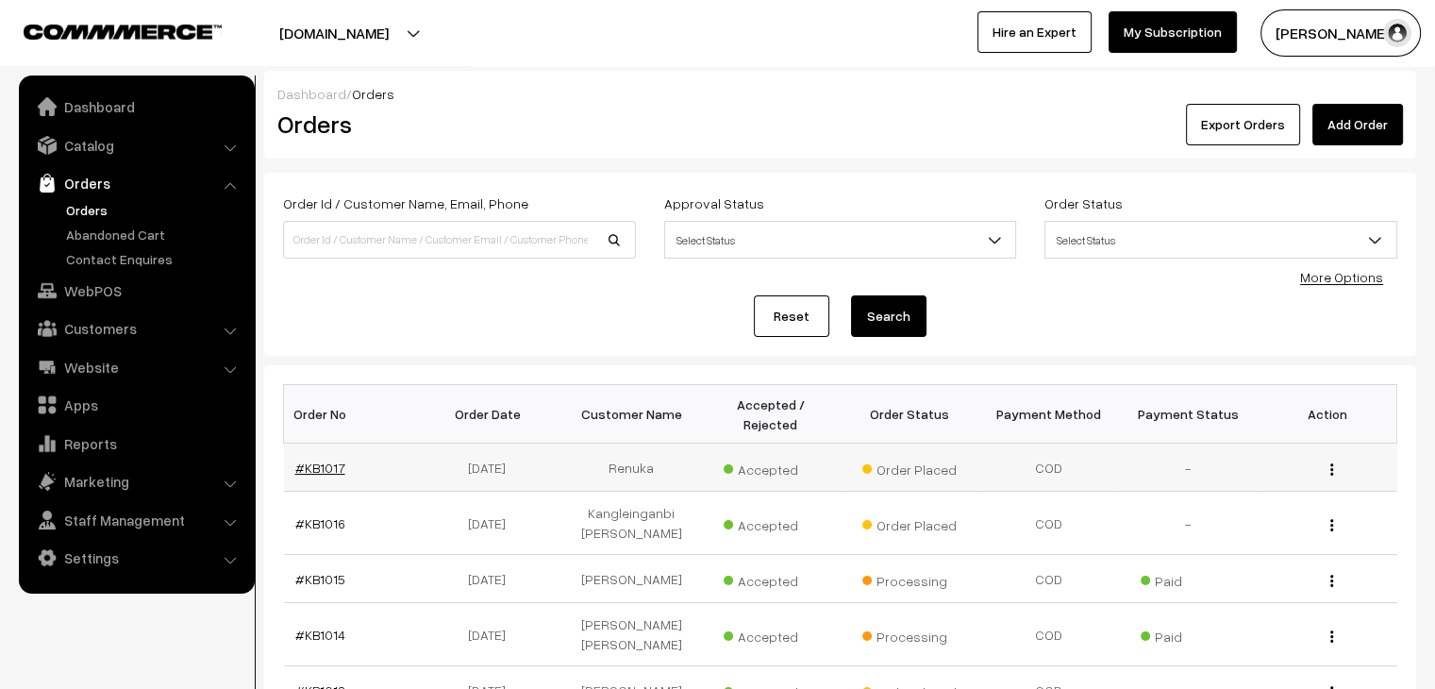
click at [330, 460] on link "#KB1017" at bounding box center [320, 468] width 50 height 16
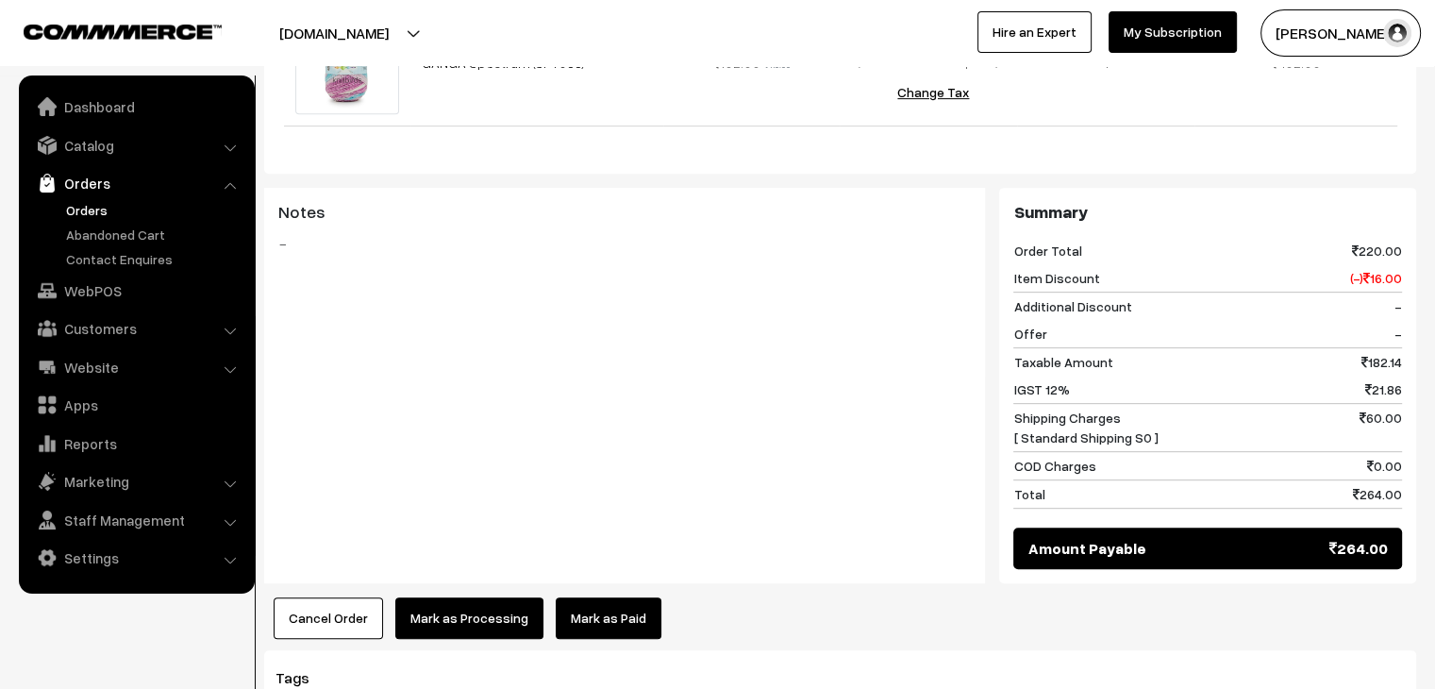
scroll to position [800, 0]
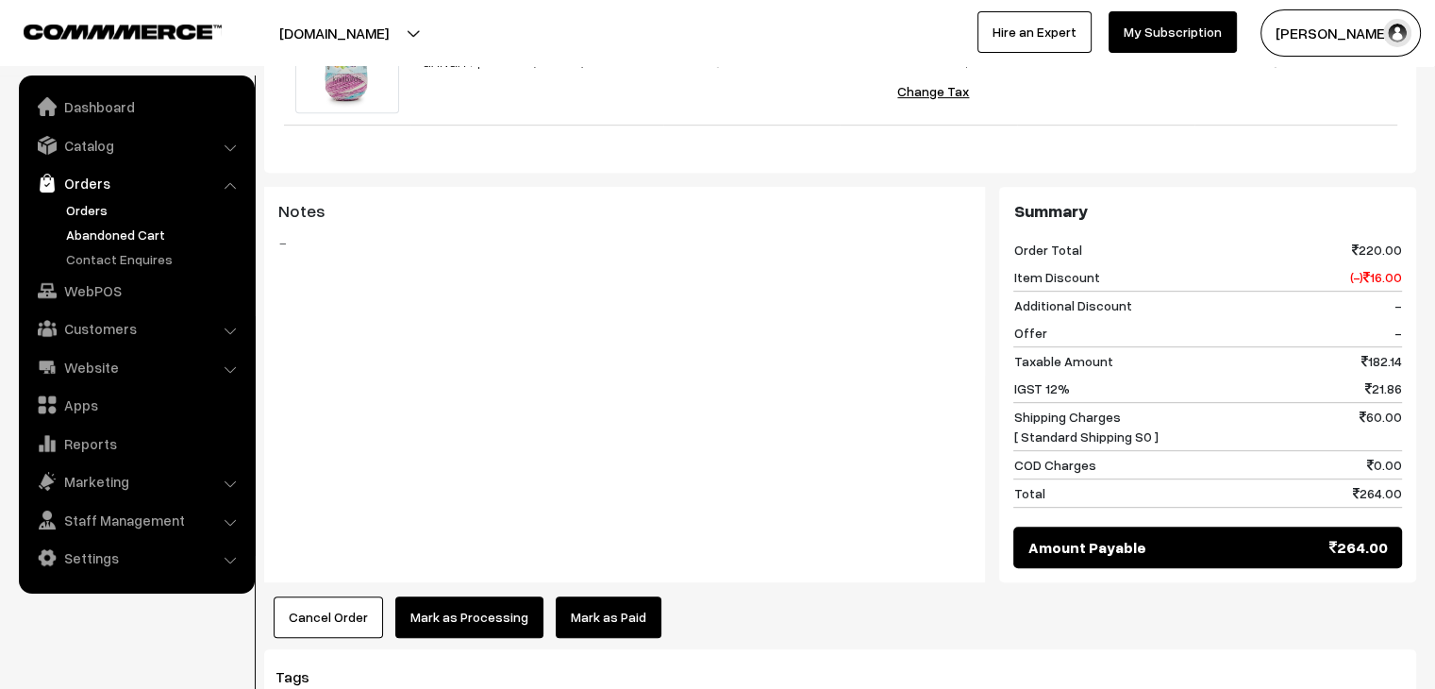
click at [135, 240] on link "Abandoned Cart" at bounding box center [154, 235] width 187 height 20
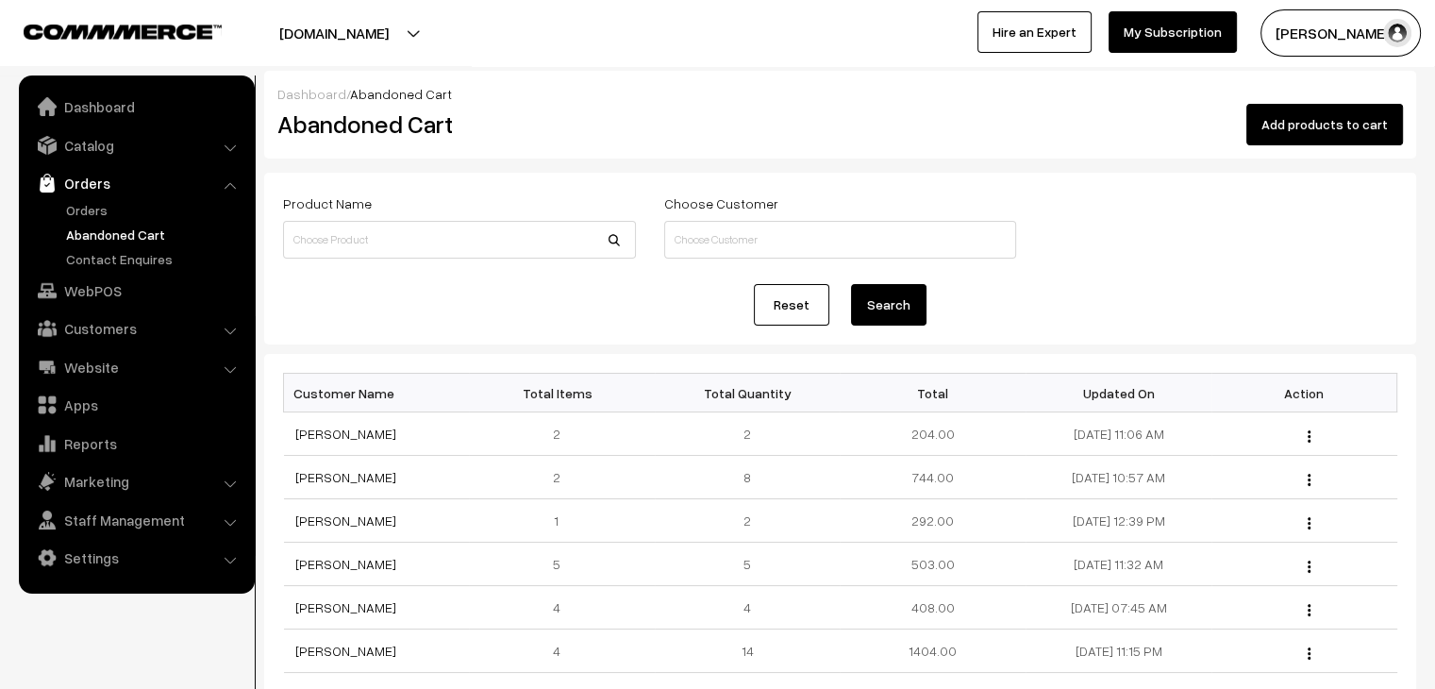
click at [369, 367] on div "Bulk Options Add Product Bulk Options Customer Name Total Items Total Quantity …" at bounding box center [840, 657] width 1152 height 607
click at [97, 204] on link "Orders" at bounding box center [154, 210] width 187 height 20
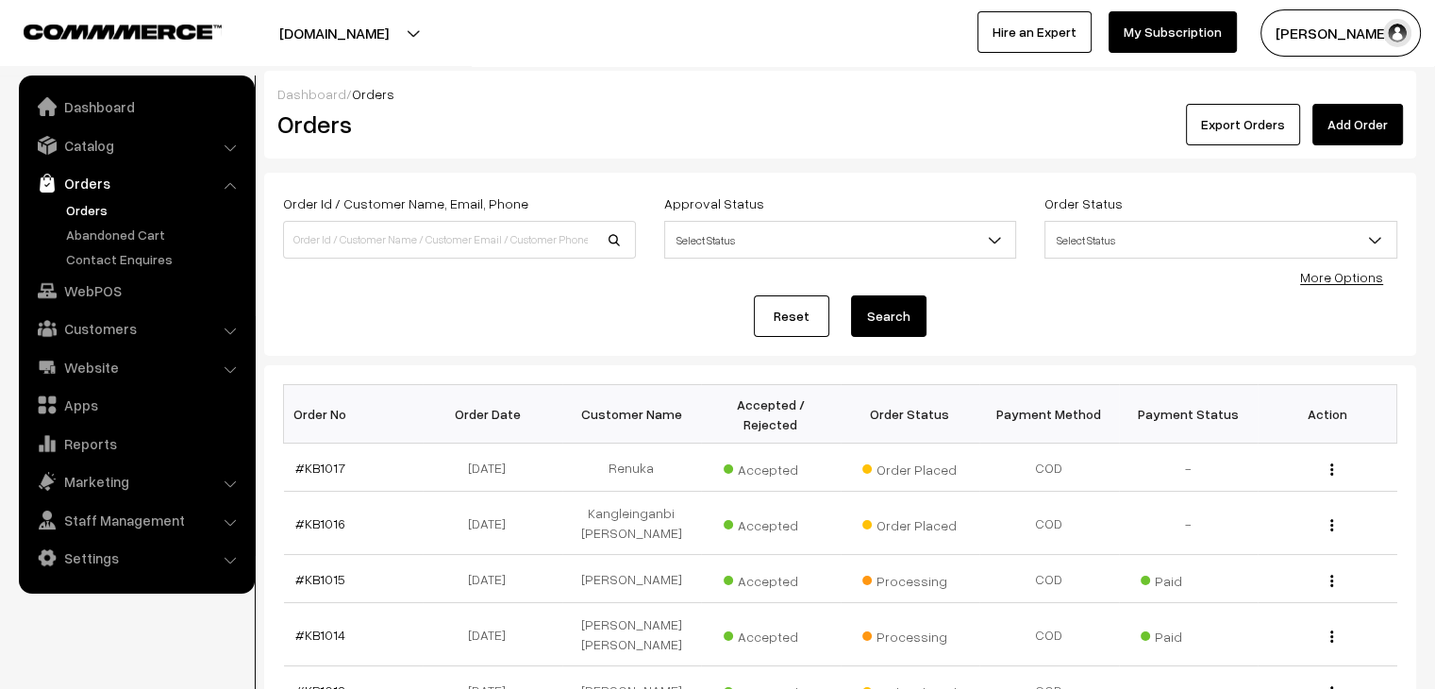
click at [97, 215] on link "Orders" at bounding box center [154, 210] width 187 height 20
click at [142, 228] on link "Abandoned Cart" at bounding box center [154, 235] width 187 height 20
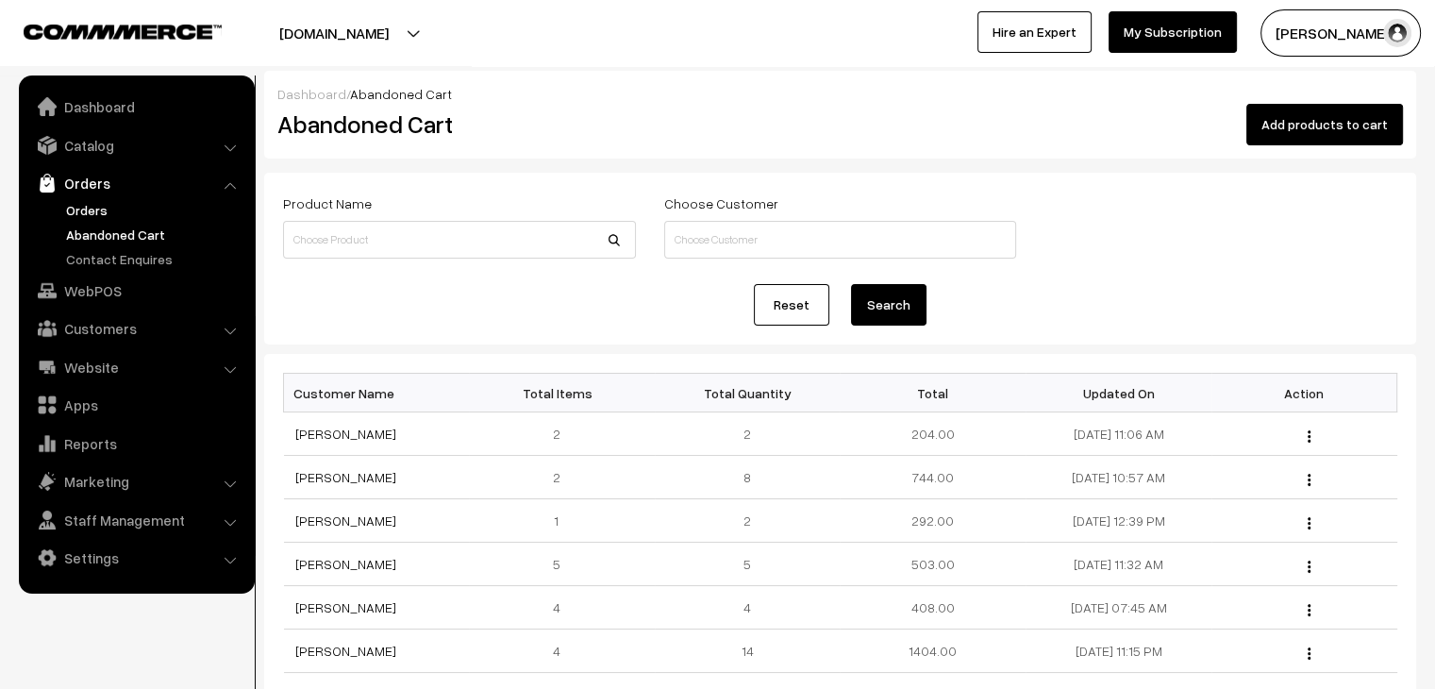
click at [94, 208] on link "Orders" at bounding box center [154, 210] width 187 height 20
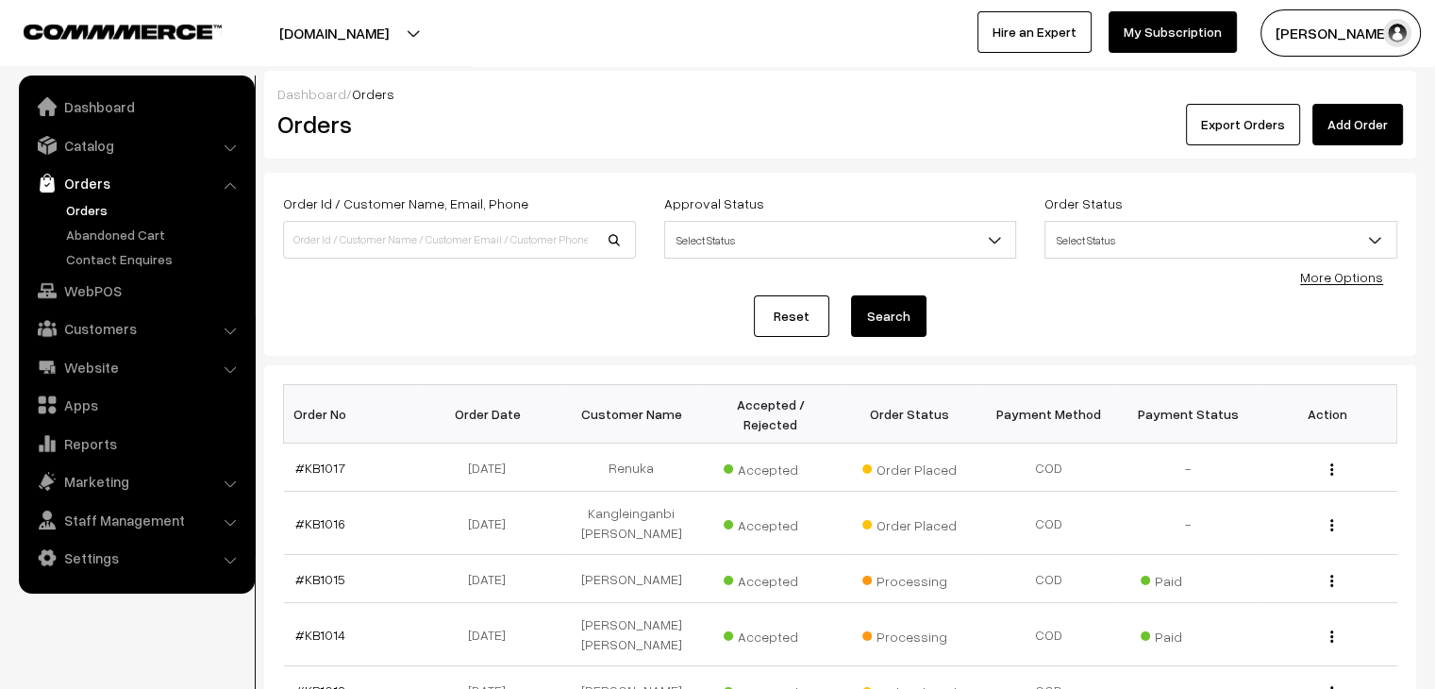
click at [94, 210] on link "Orders" at bounding box center [154, 210] width 187 height 20
click at [133, 228] on link "Abandoned Cart" at bounding box center [154, 235] width 187 height 20
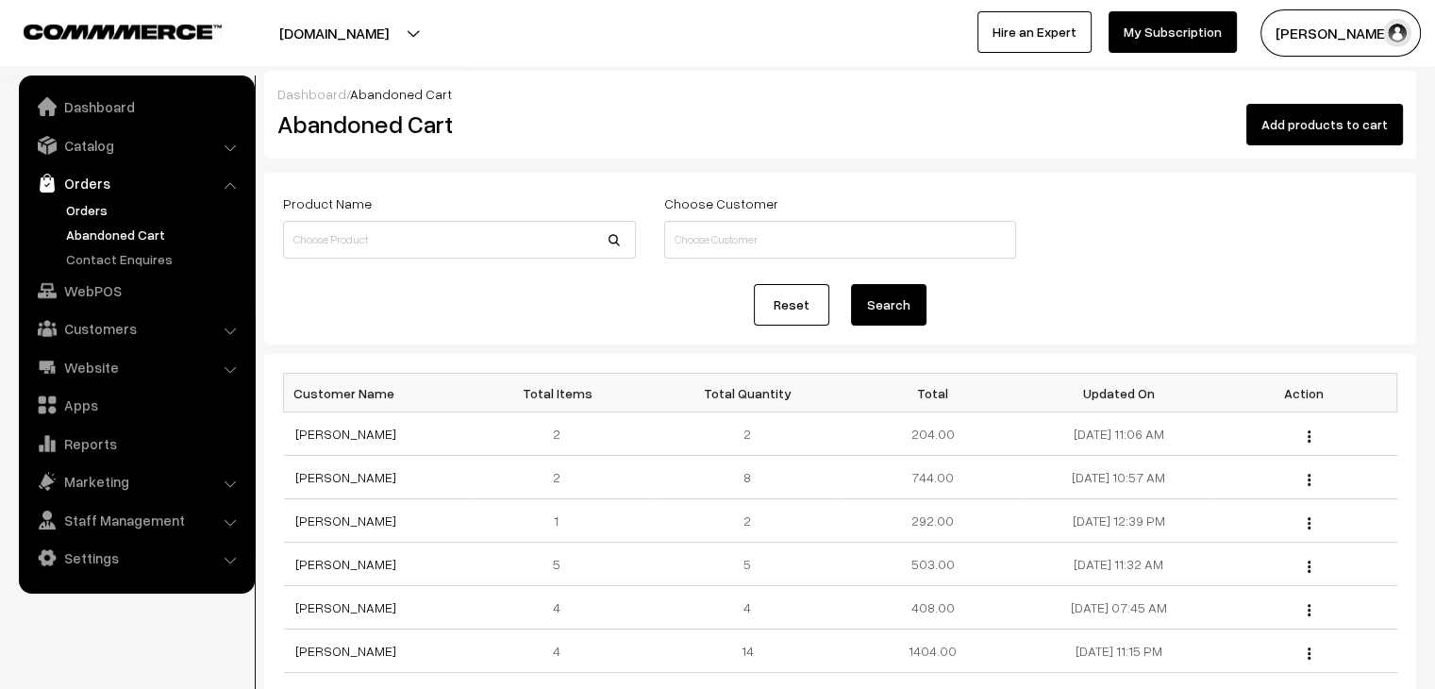
click at [102, 215] on link "Orders" at bounding box center [154, 210] width 187 height 20
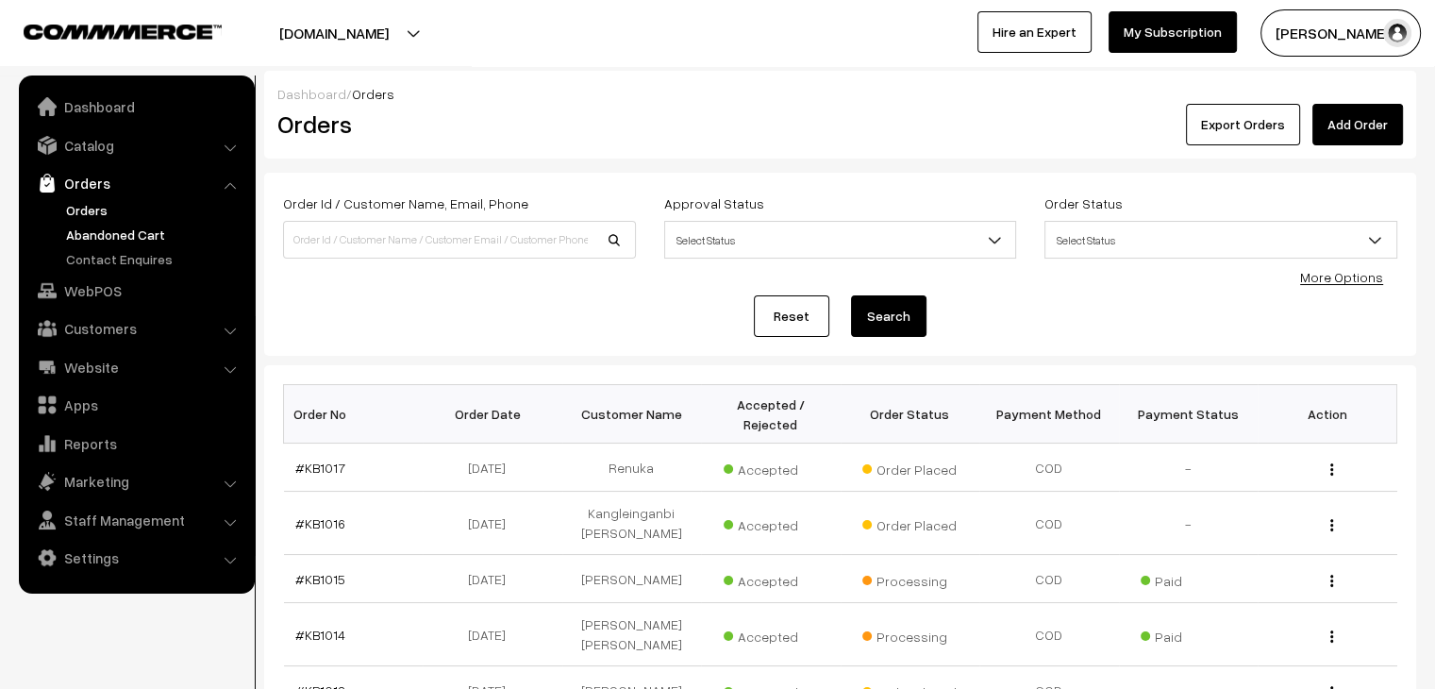
click at [158, 225] on link "Abandoned Cart" at bounding box center [154, 235] width 187 height 20
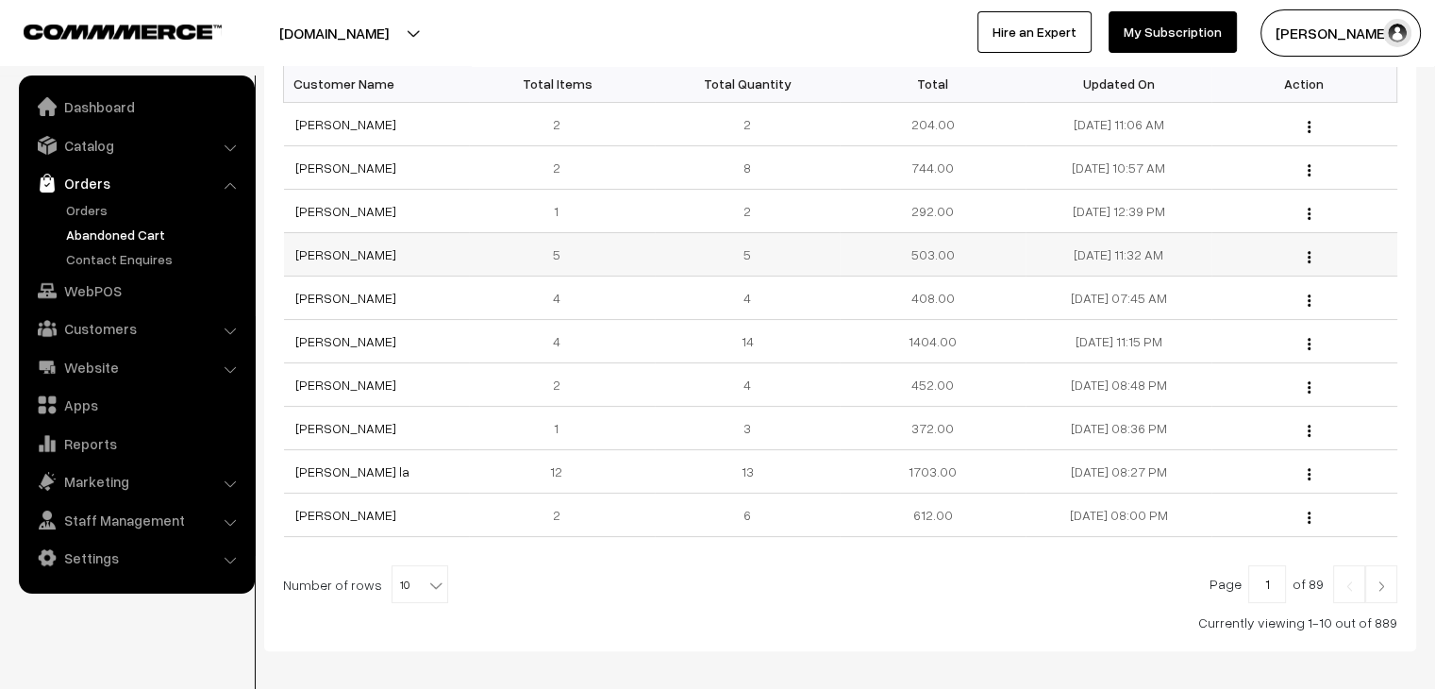
scroll to position [291, 0]
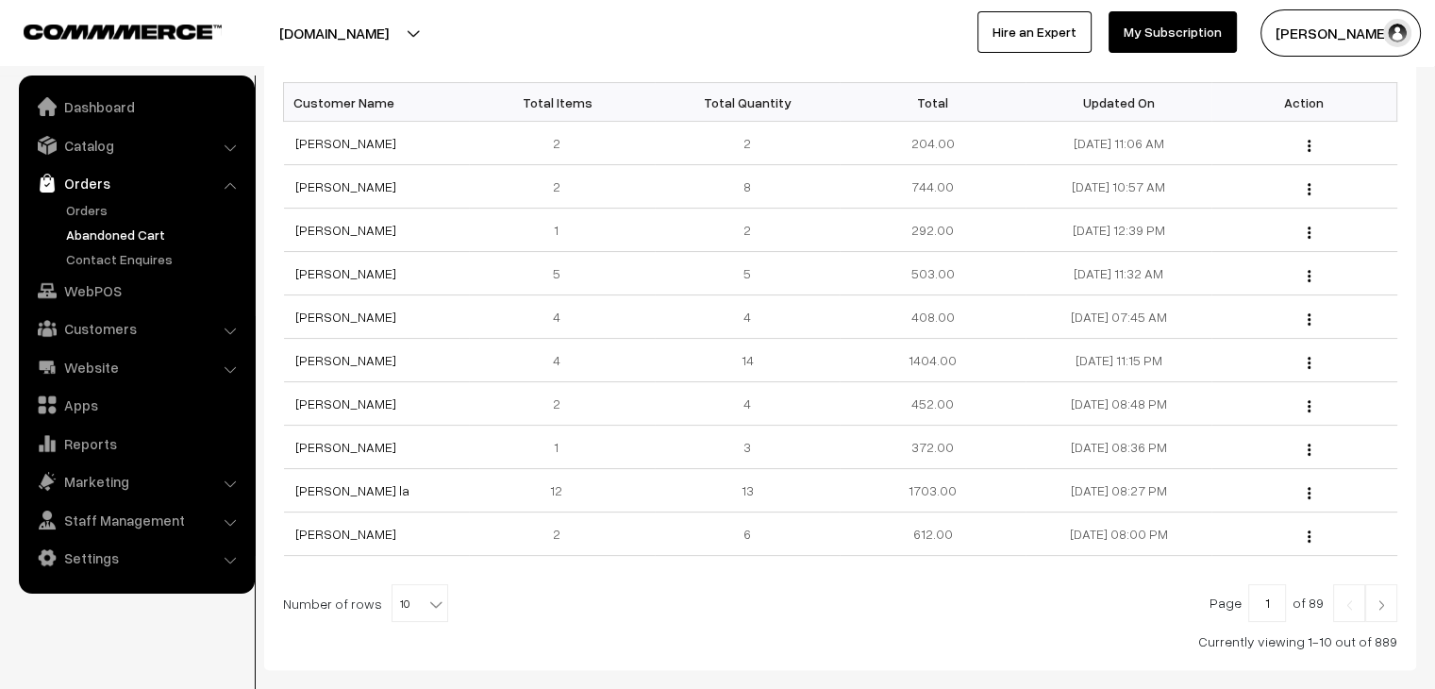
click at [85, 235] on link "Abandoned Cart" at bounding box center [154, 235] width 187 height 20
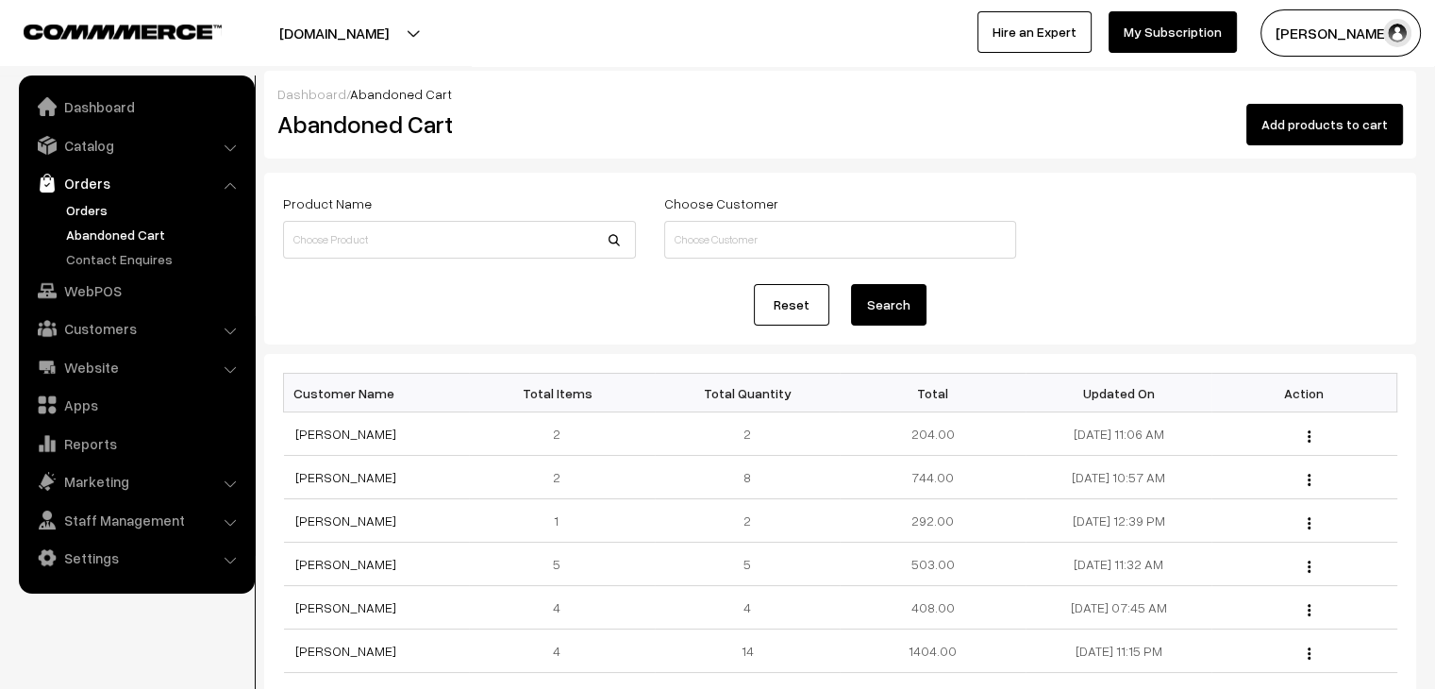
click at [94, 217] on link "Orders" at bounding box center [154, 210] width 187 height 20
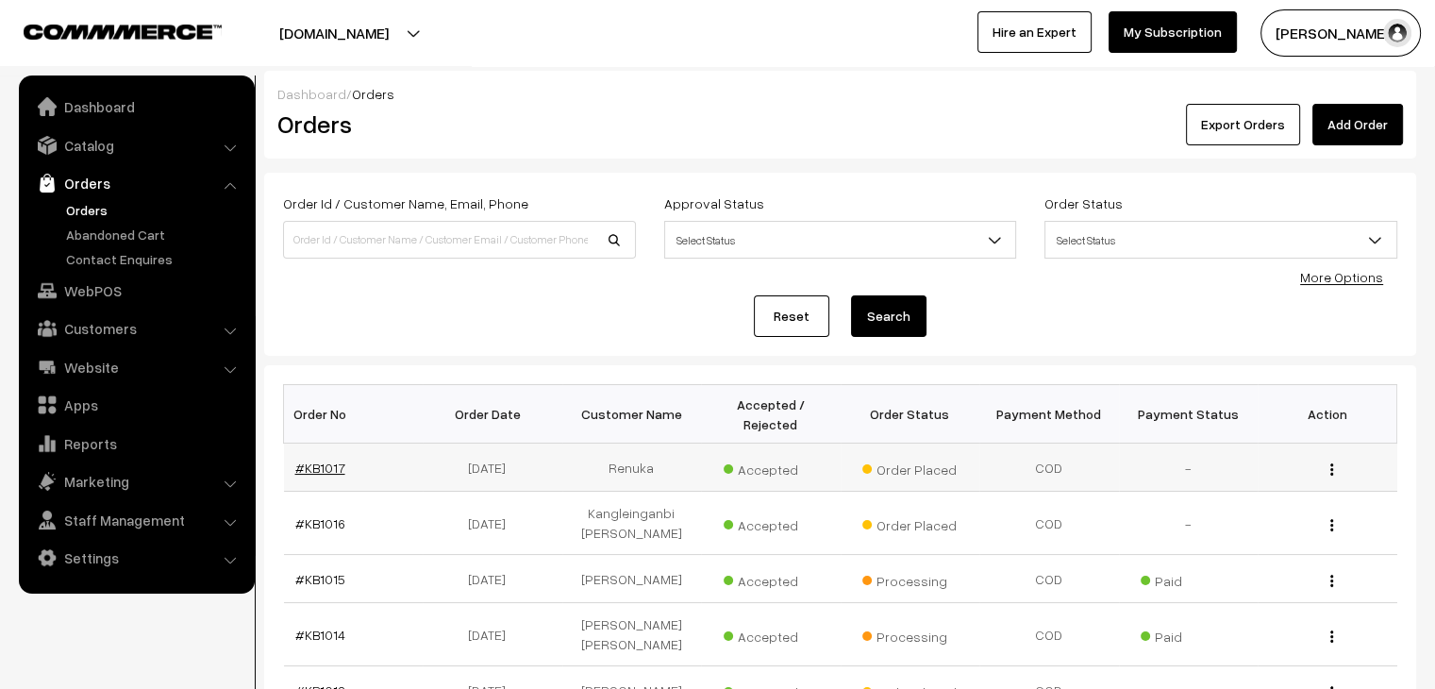
click at [322, 460] on link "#KB1017" at bounding box center [320, 468] width 50 height 16
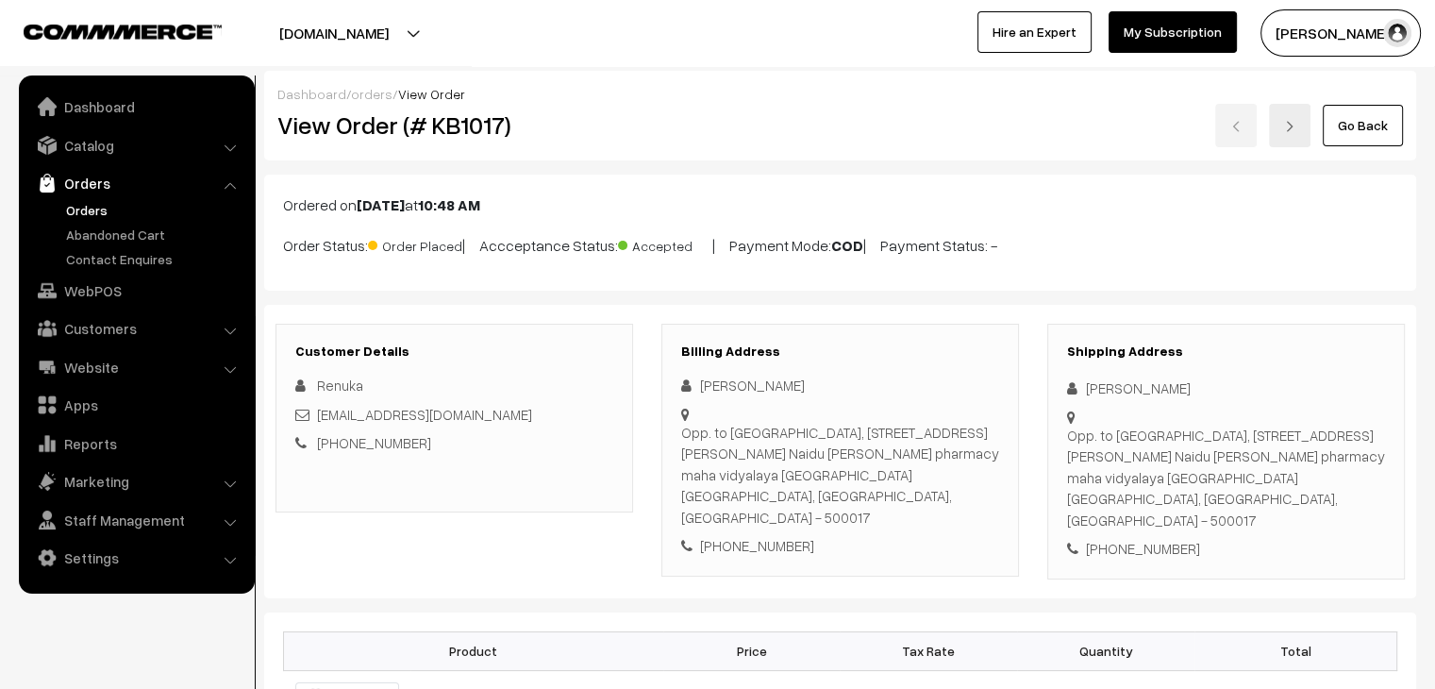
click at [96, 216] on link "Orders" at bounding box center [154, 210] width 187 height 20
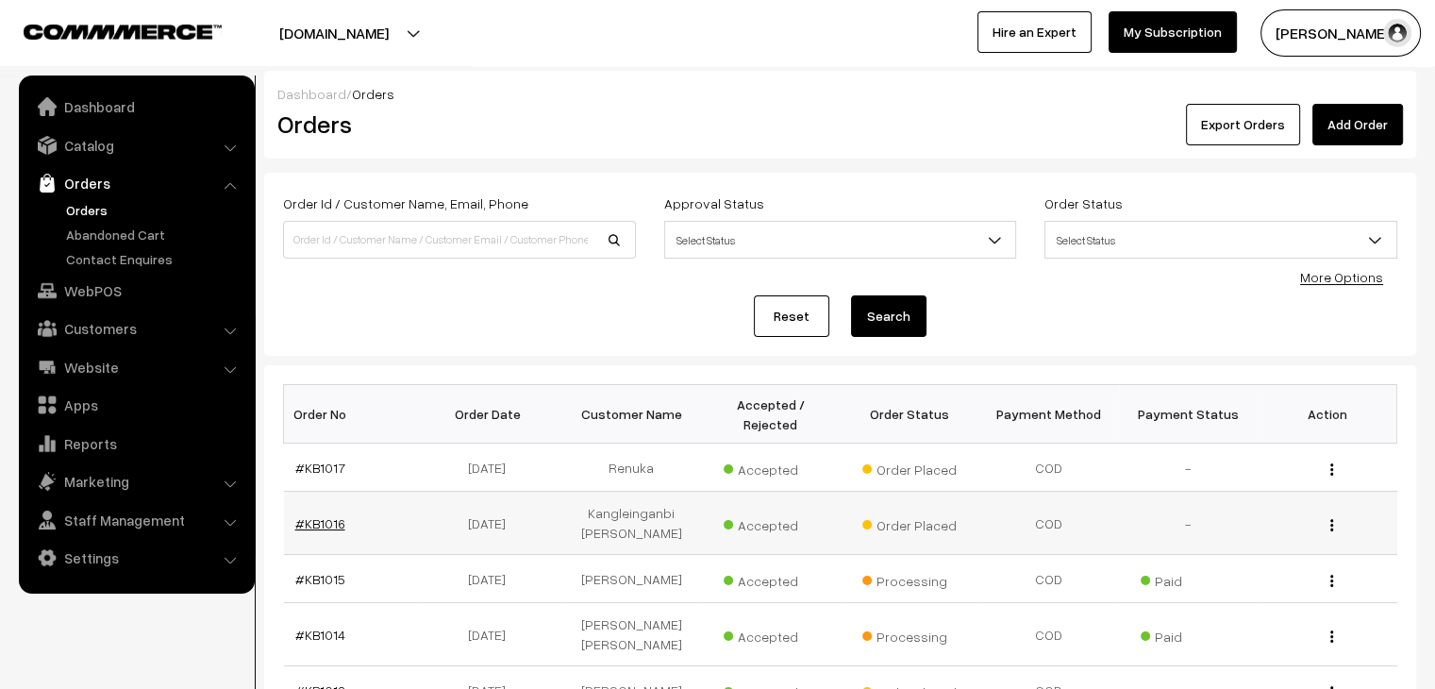
click at [327, 515] on link "#KB1016" at bounding box center [320, 523] width 50 height 16
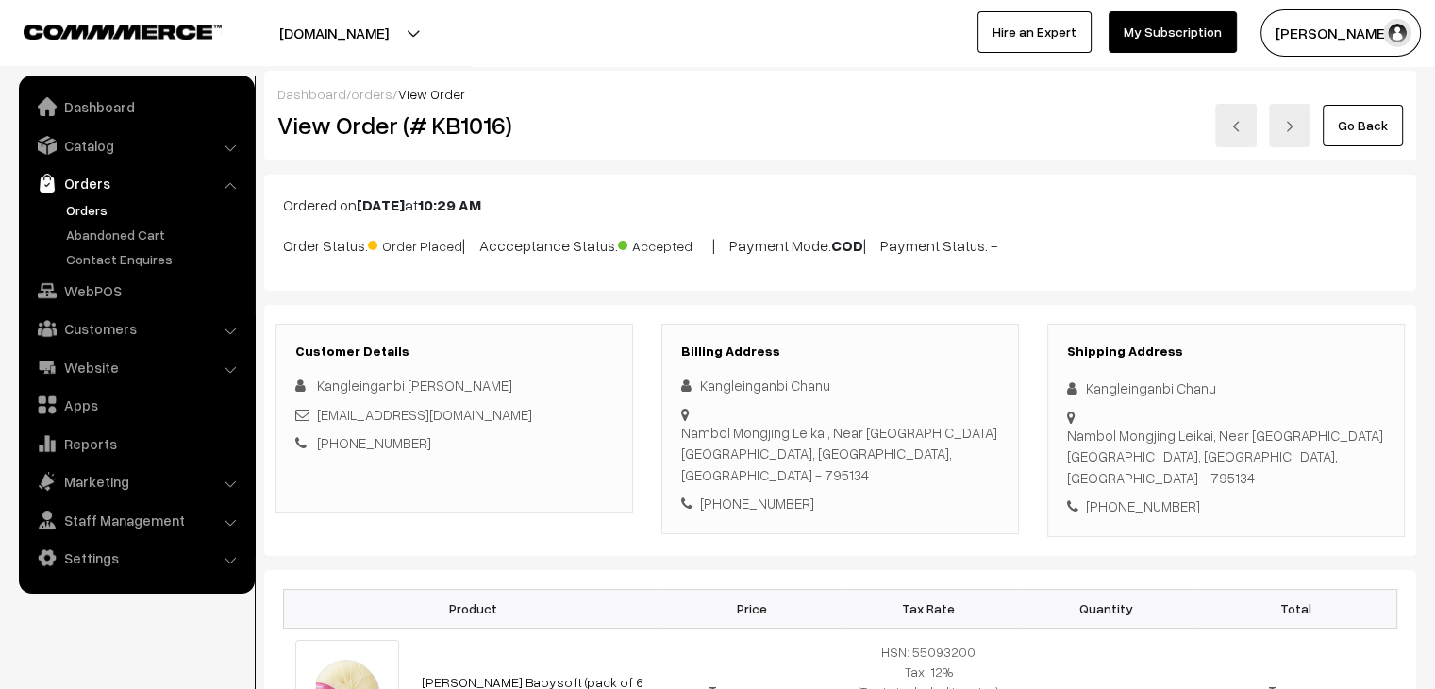
click at [82, 215] on link "Orders" at bounding box center [154, 210] width 187 height 20
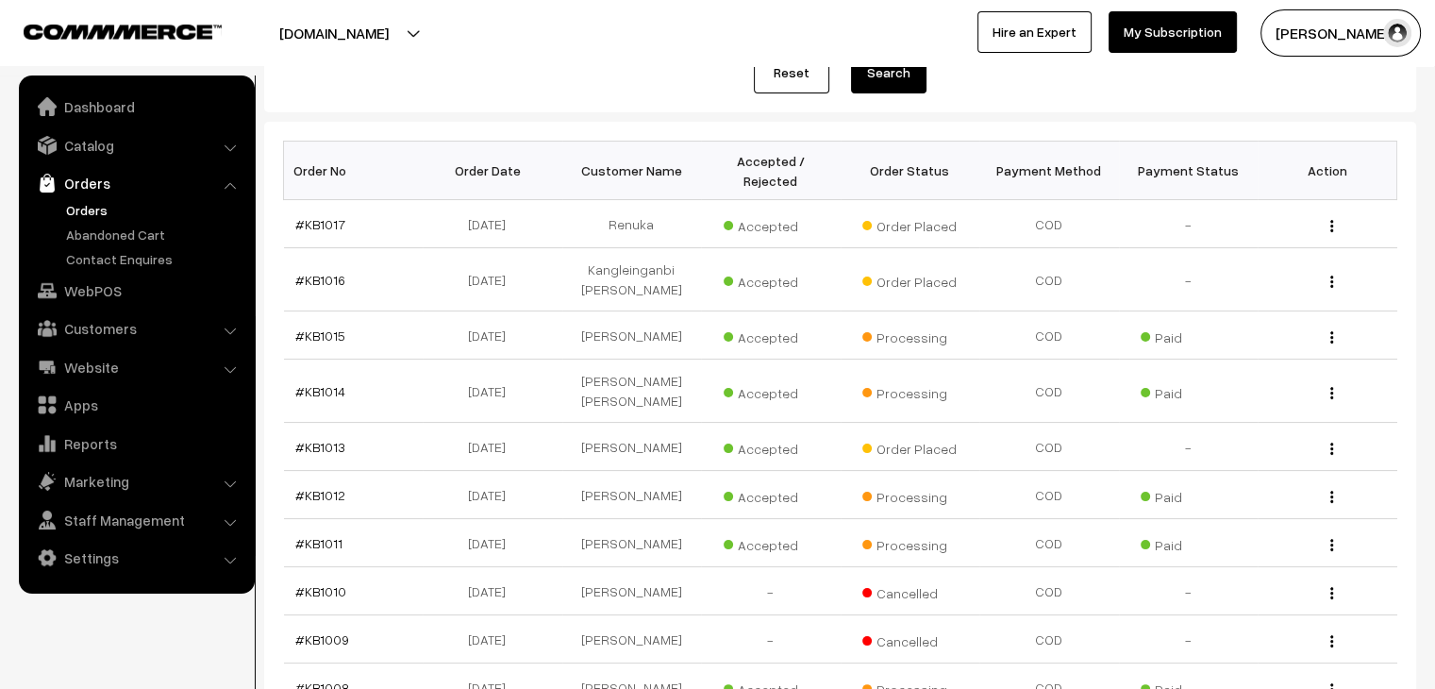
scroll to position [244, 0]
click at [327, 438] on link "#KB1013" at bounding box center [320, 446] width 50 height 16
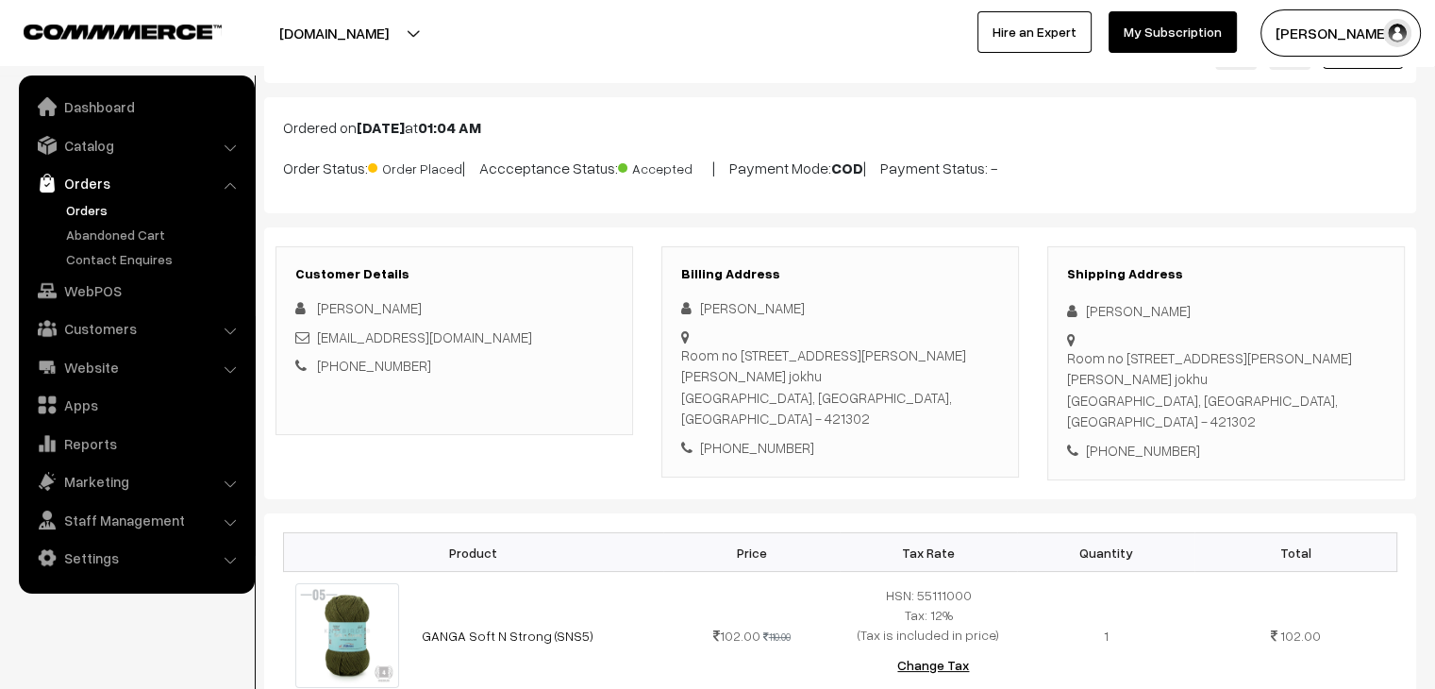
scroll to position [66, 0]
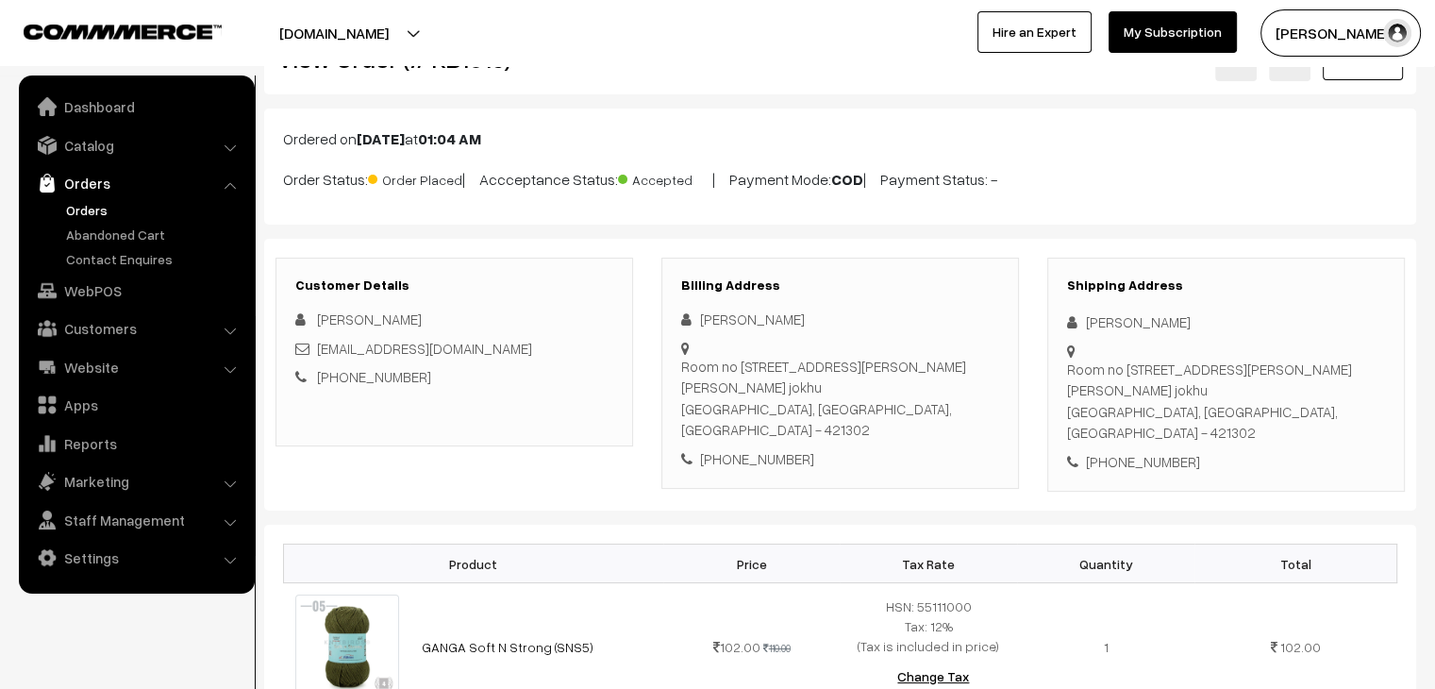
click at [85, 205] on link "Orders" at bounding box center [154, 210] width 187 height 20
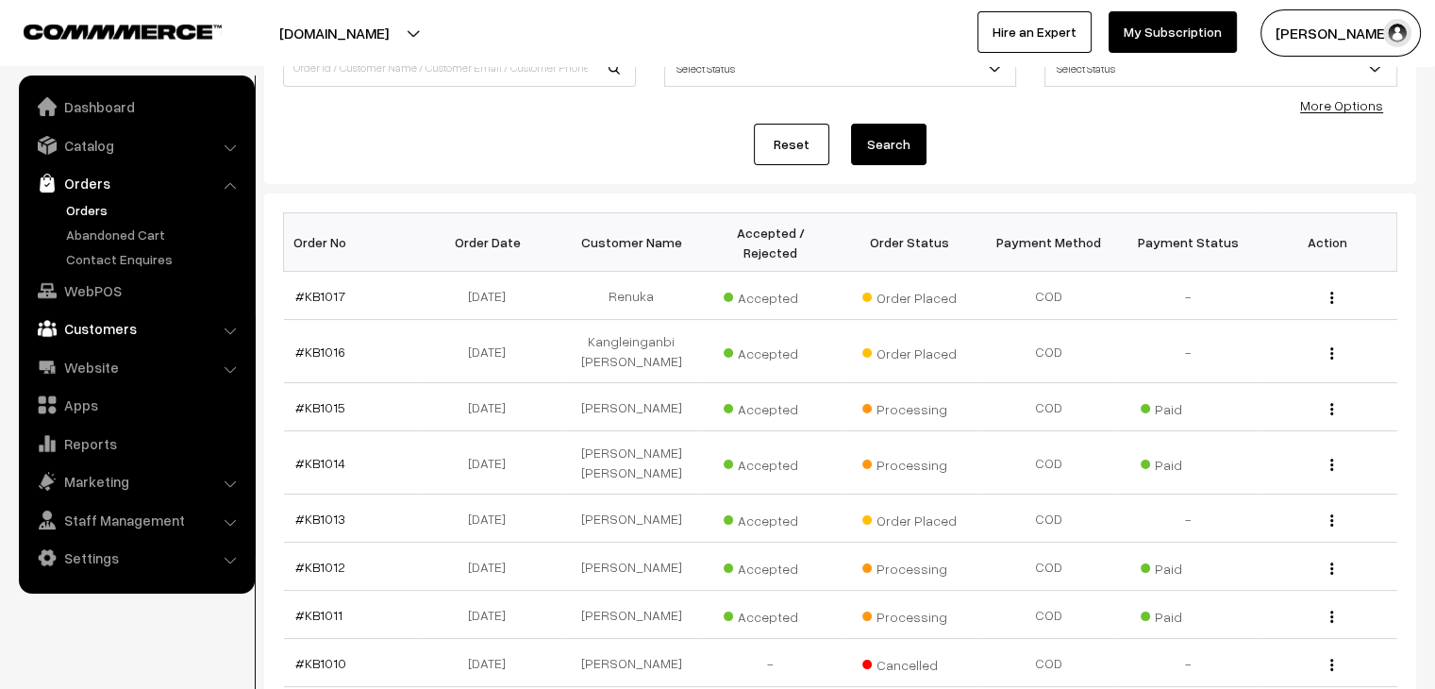
scroll to position [174, 0]
click at [302, 286] on link "#KB1017" at bounding box center [320, 294] width 50 height 16
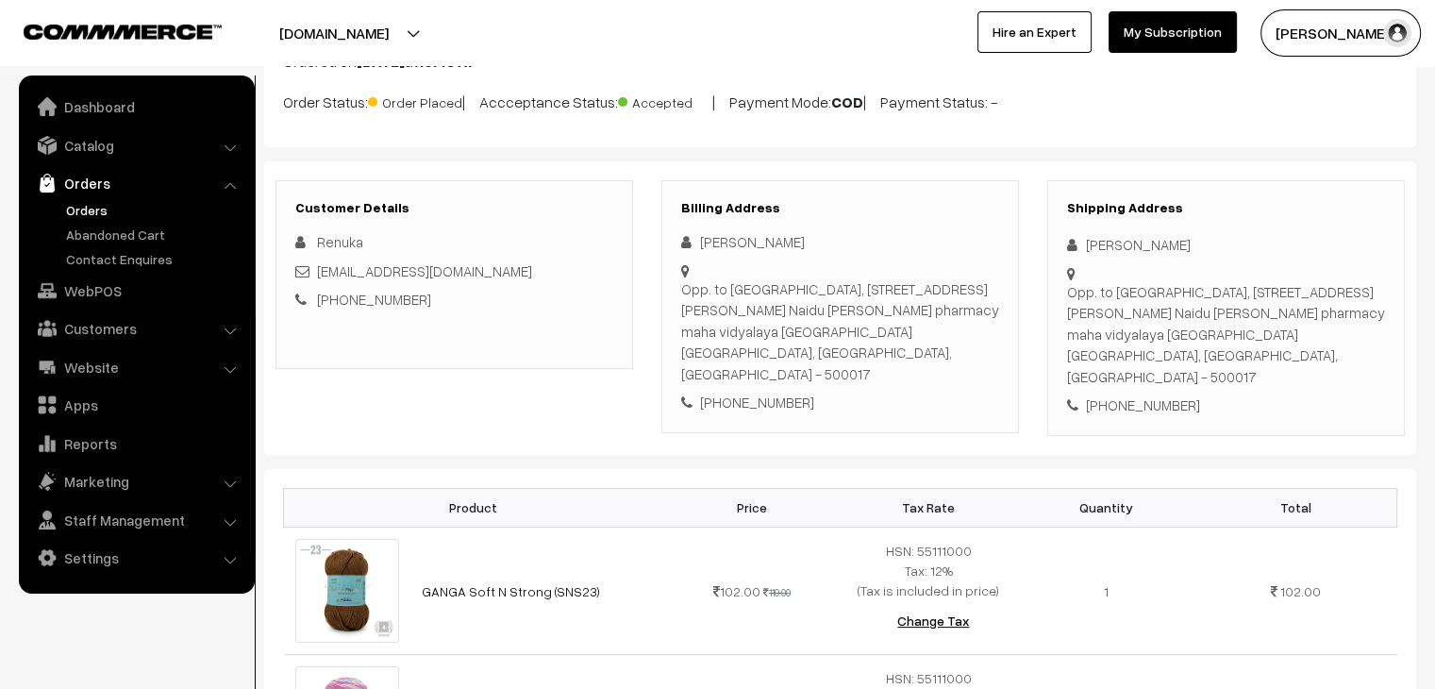
scroll to position [104, 0]
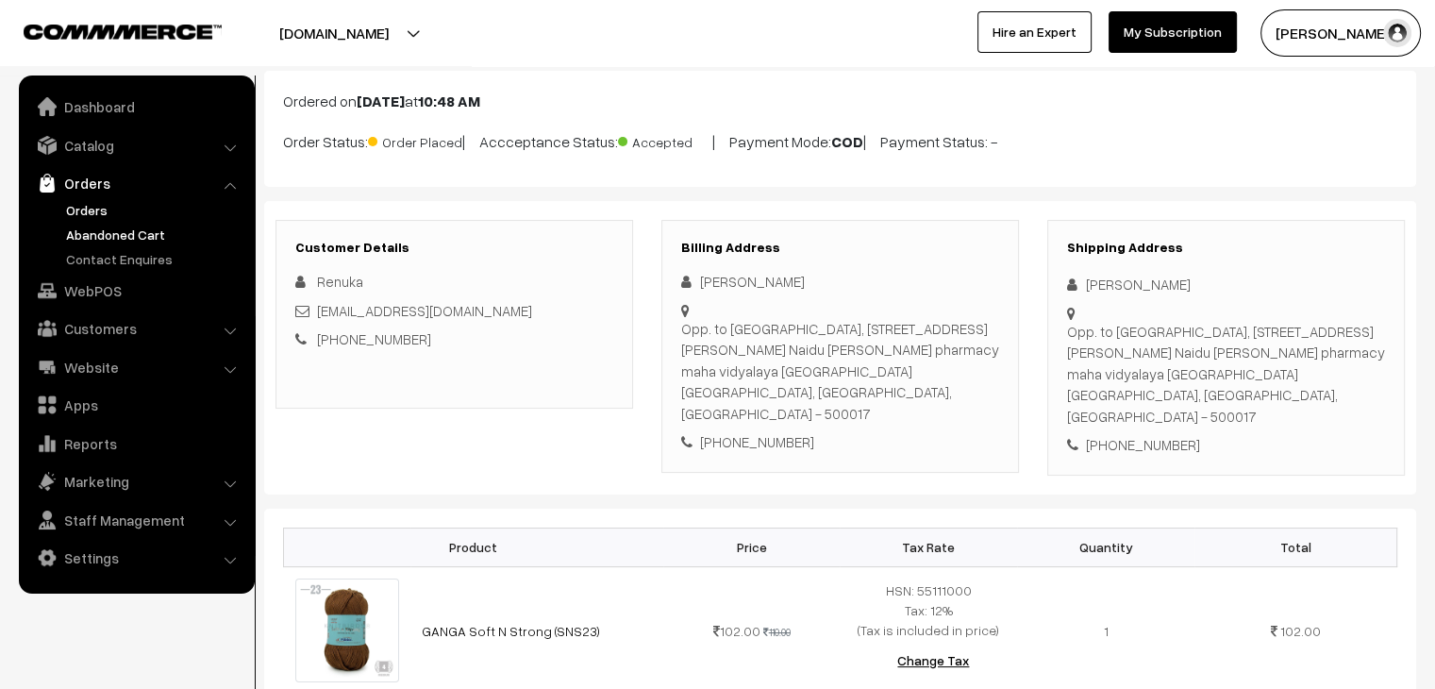
click at [162, 237] on link "Abandoned Cart" at bounding box center [154, 235] width 187 height 20
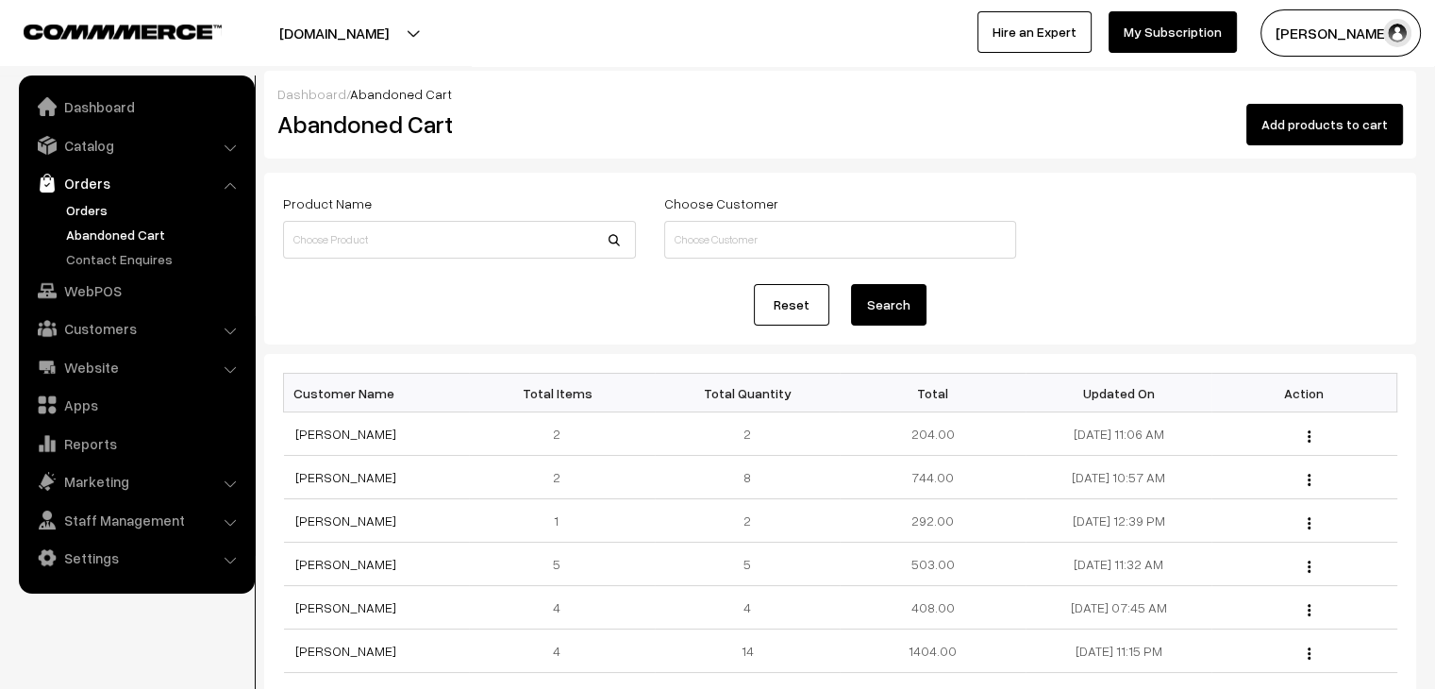
click at [103, 212] on link "Orders" at bounding box center [154, 210] width 187 height 20
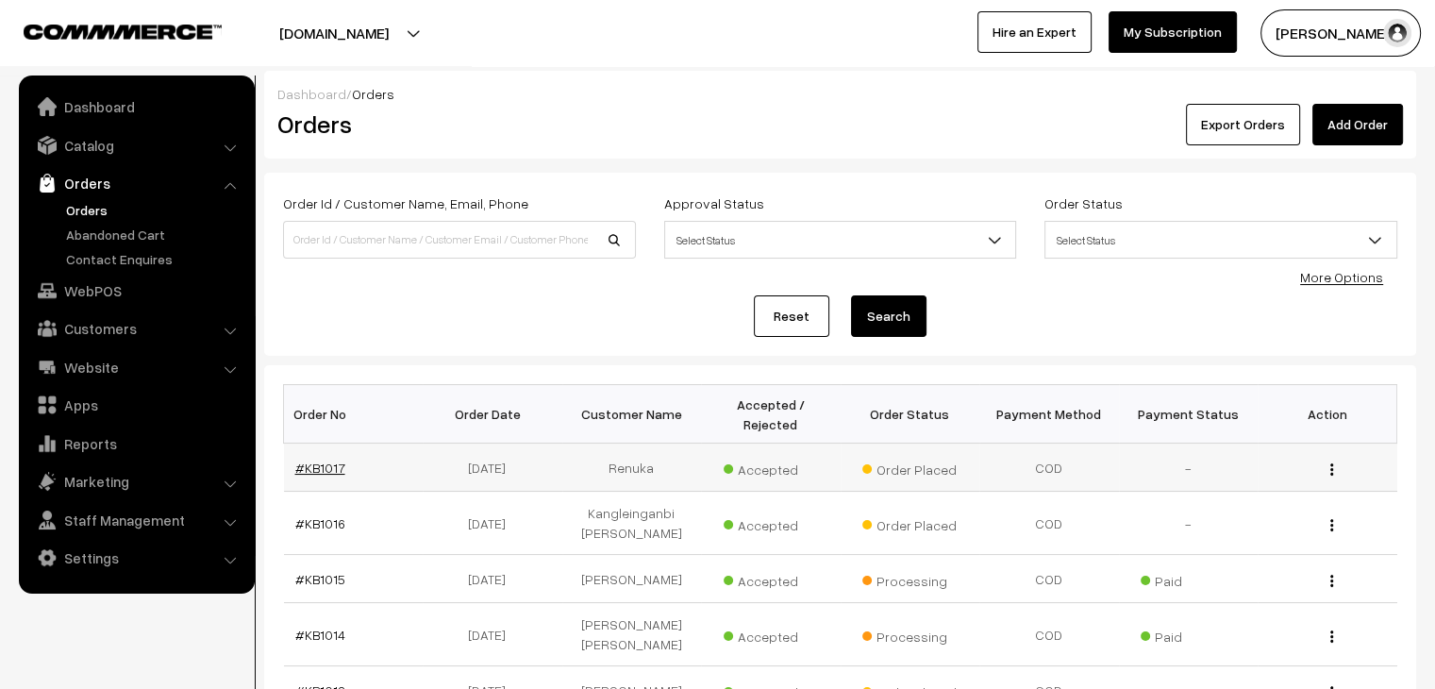
click at [324, 460] on link "#KB1017" at bounding box center [320, 468] width 50 height 16
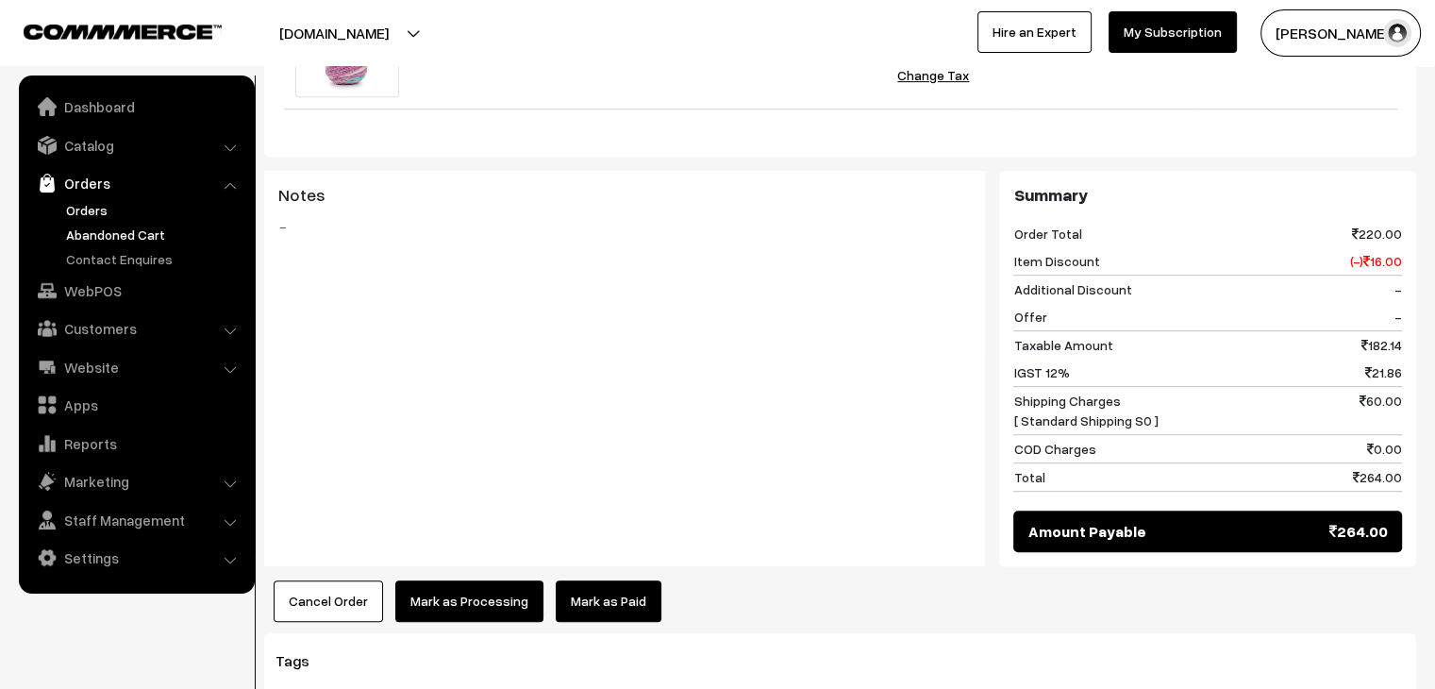
click at [119, 231] on link "Abandoned Cart" at bounding box center [154, 235] width 187 height 20
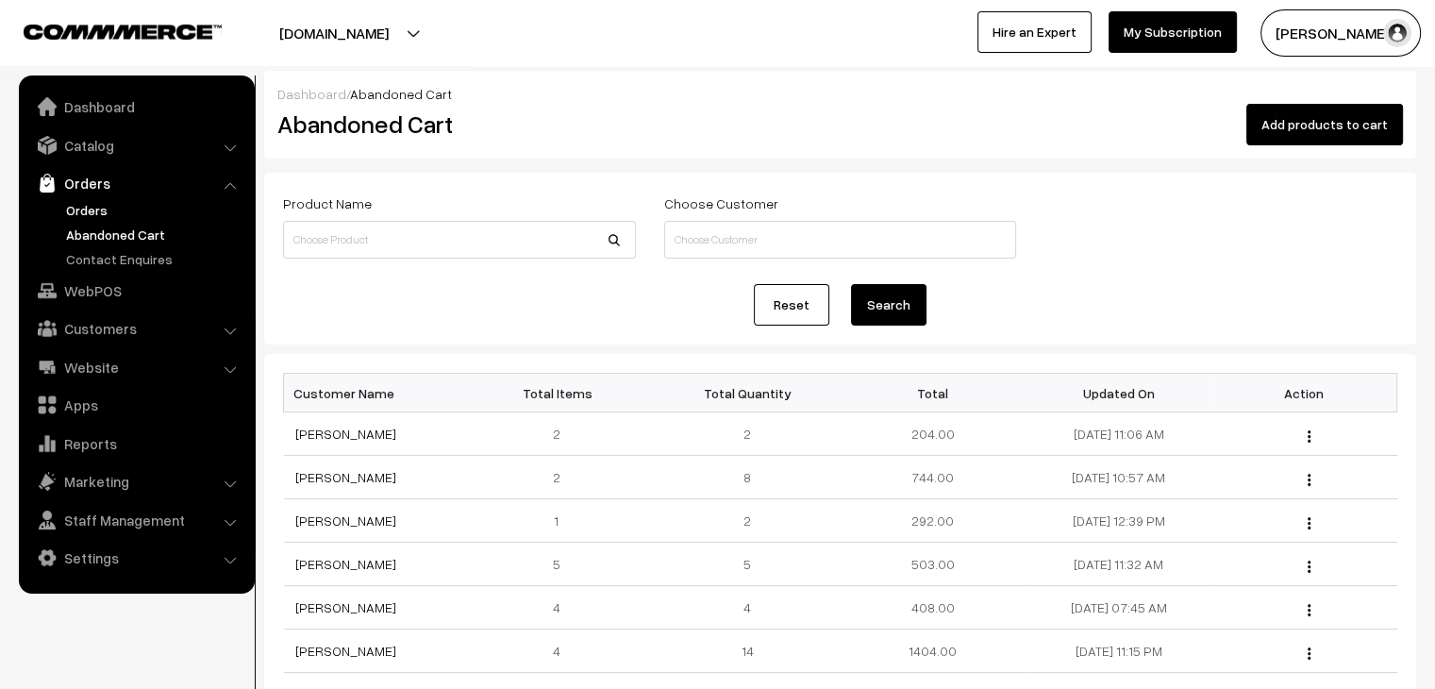
click at [64, 210] on link "Orders" at bounding box center [154, 210] width 187 height 20
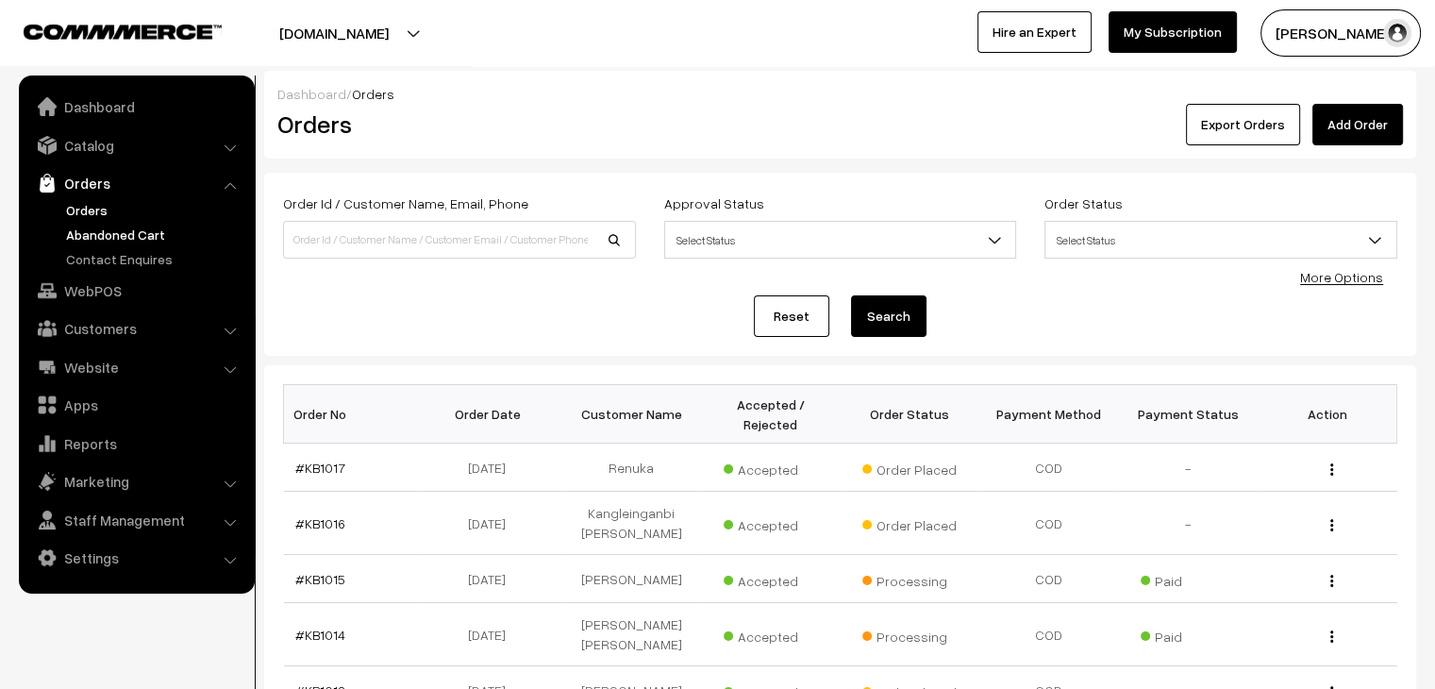
click at [136, 235] on link "Abandoned Cart" at bounding box center [154, 235] width 187 height 20
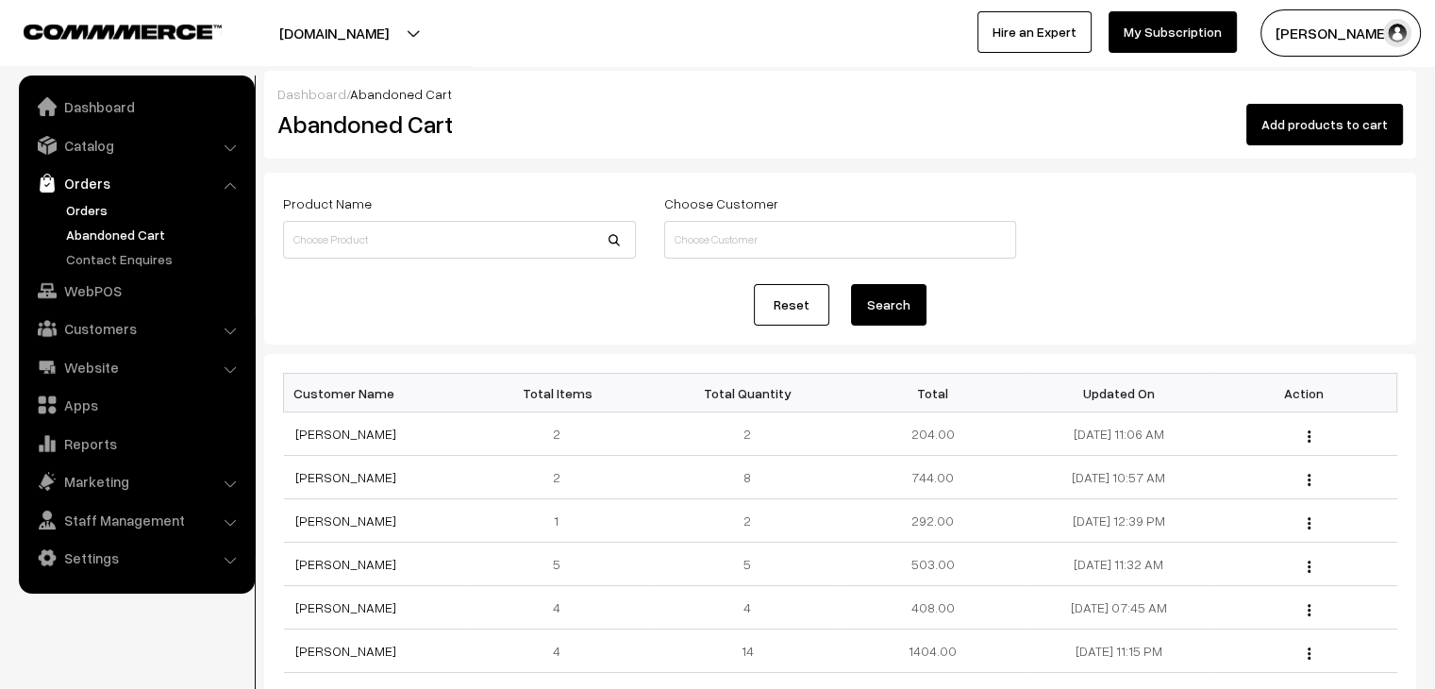
click at [92, 200] on link "Orders" at bounding box center [154, 210] width 187 height 20
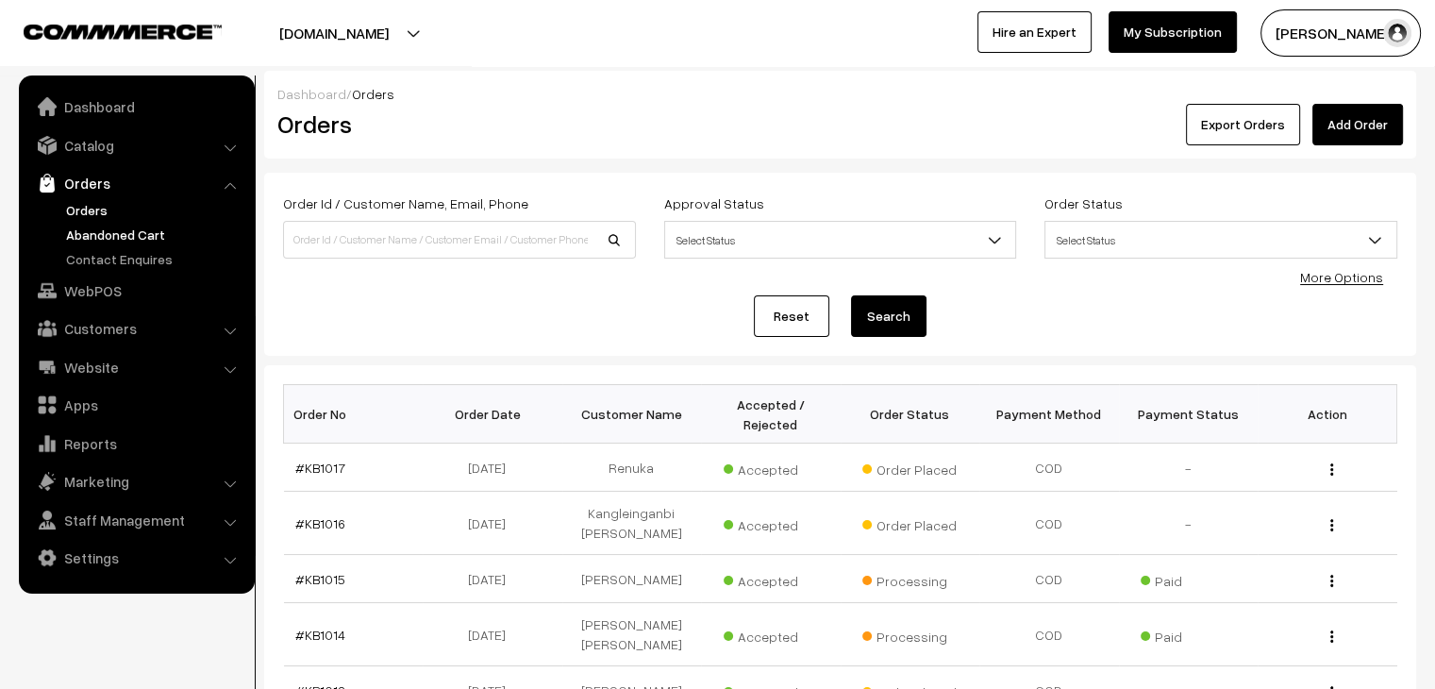
click at [148, 235] on link "Abandoned Cart" at bounding box center [154, 235] width 187 height 20
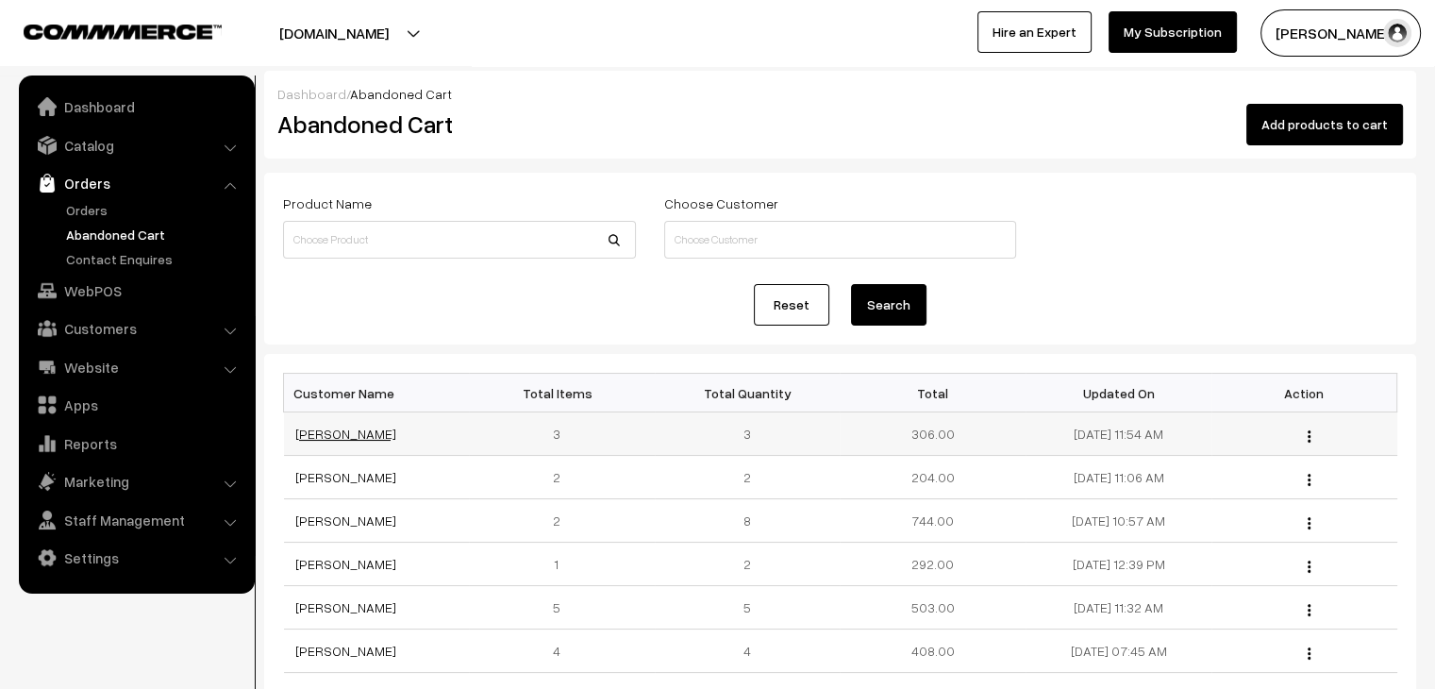
click at [336, 432] on link "[PERSON_NAME]" at bounding box center [345, 434] width 101 height 16
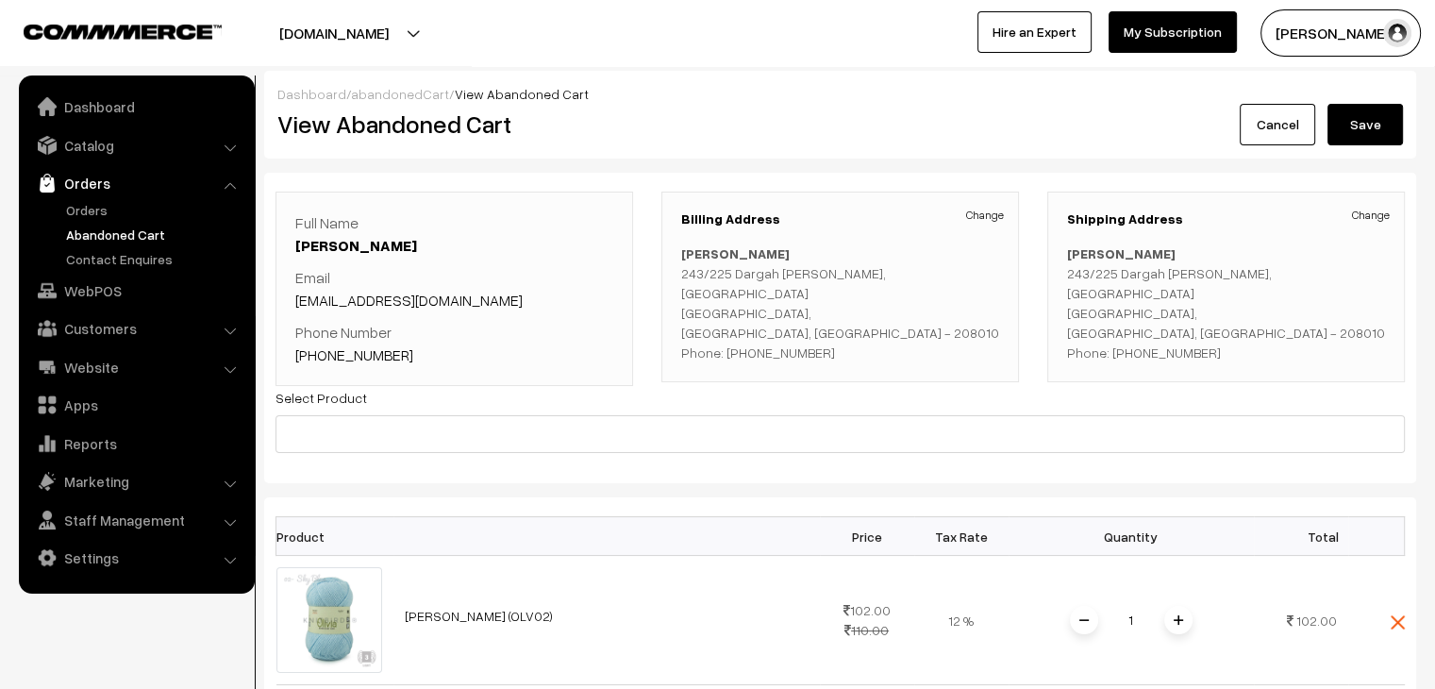
click at [383, 90] on link "abandonedCart" at bounding box center [400, 94] width 98 height 16
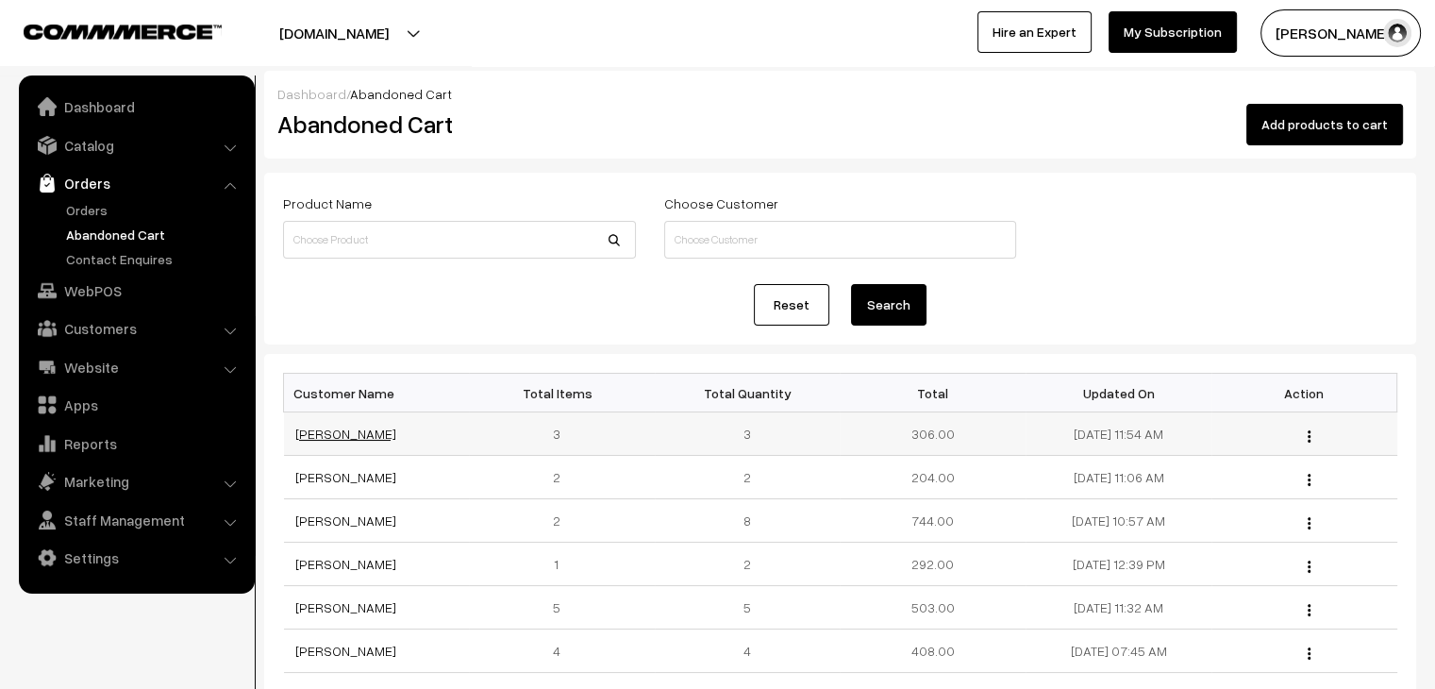
click at [338, 434] on link "[PERSON_NAME]" at bounding box center [345, 434] width 101 height 16
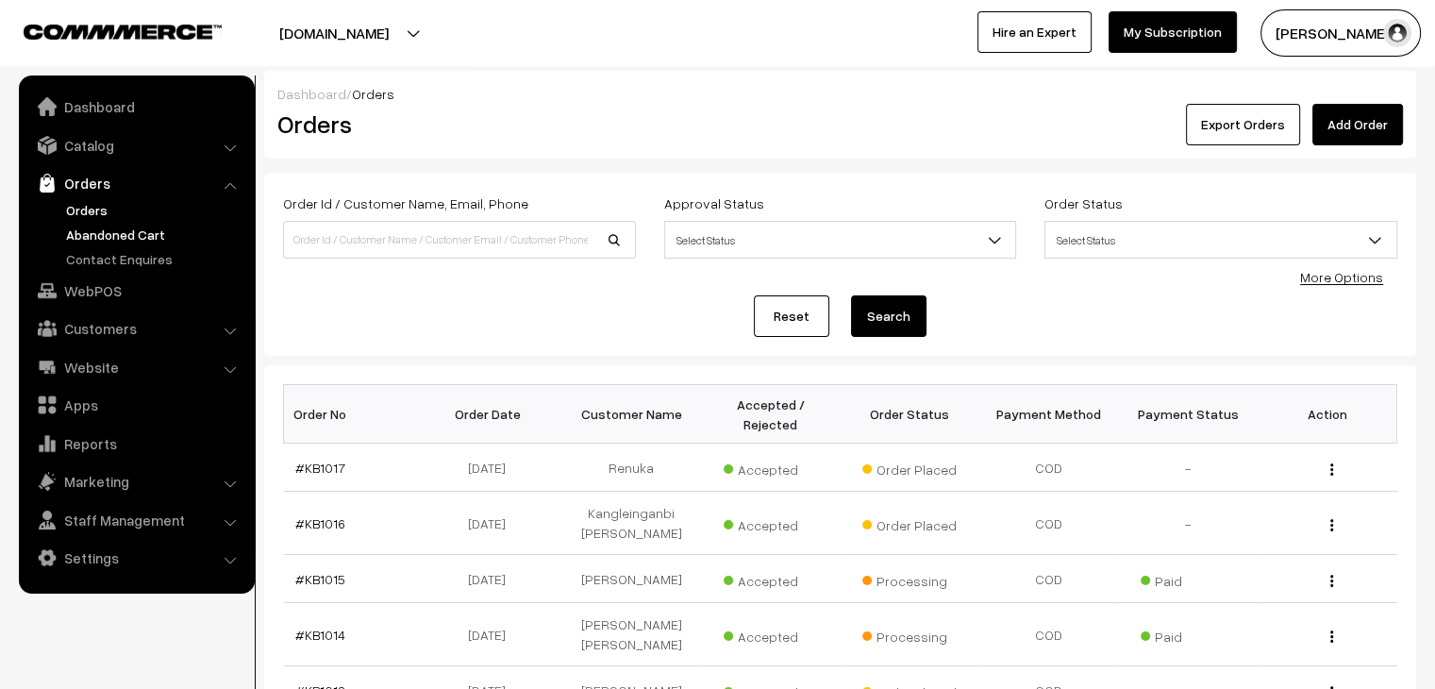
click at [99, 228] on link "Abandoned Cart" at bounding box center [154, 235] width 187 height 20
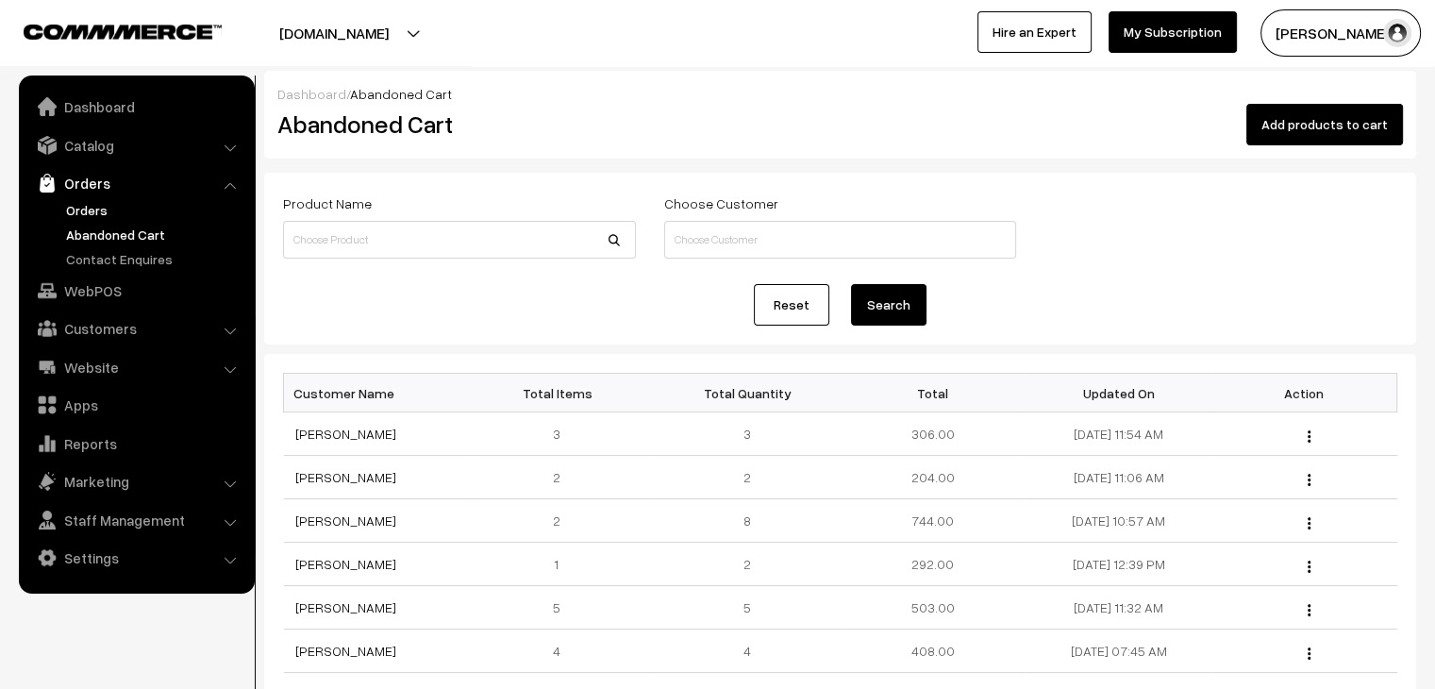
click at [97, 212] on link "Orders" at bounding box center [154, 210] width 187 height 20
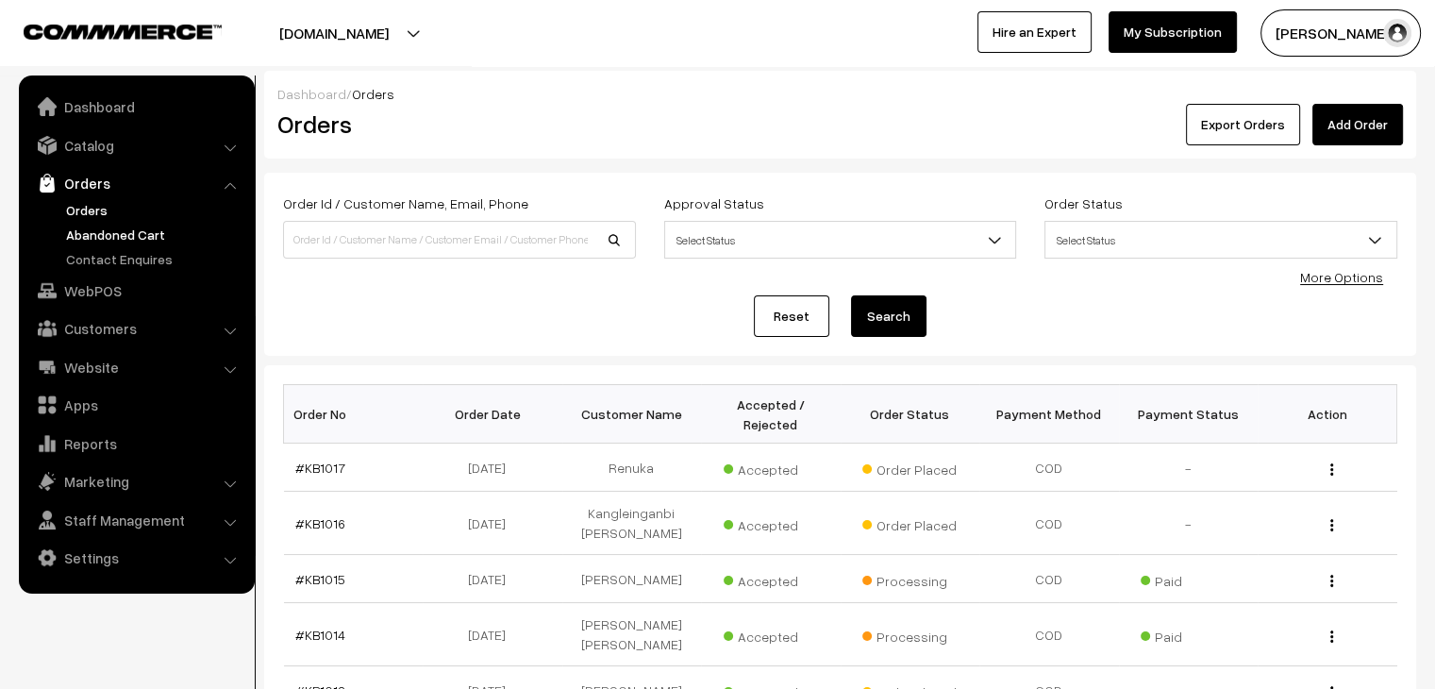
click at [126, 235] on link "Abandoned Cart" at bounding box center [154, 235] width 187 height 20
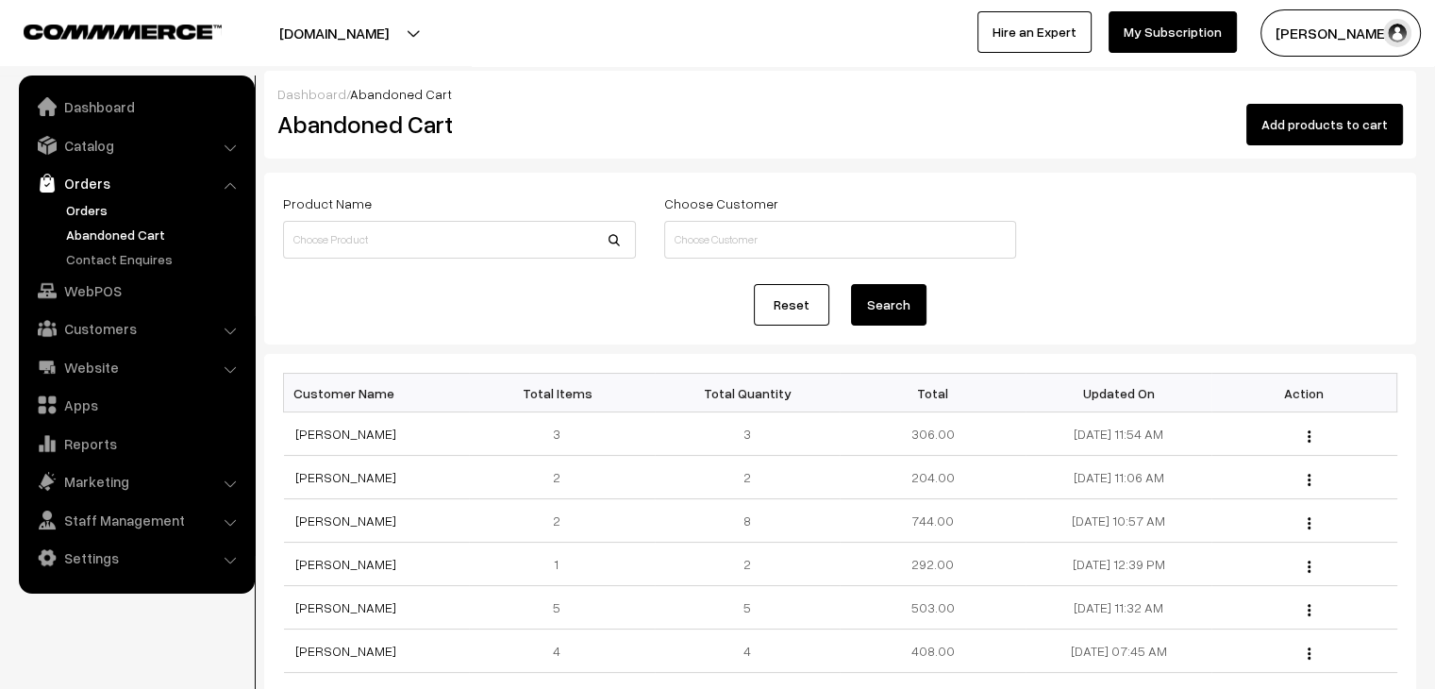
click at [107, 212] on link "Orders" at bounding box center [154, 210] width 187 height 20
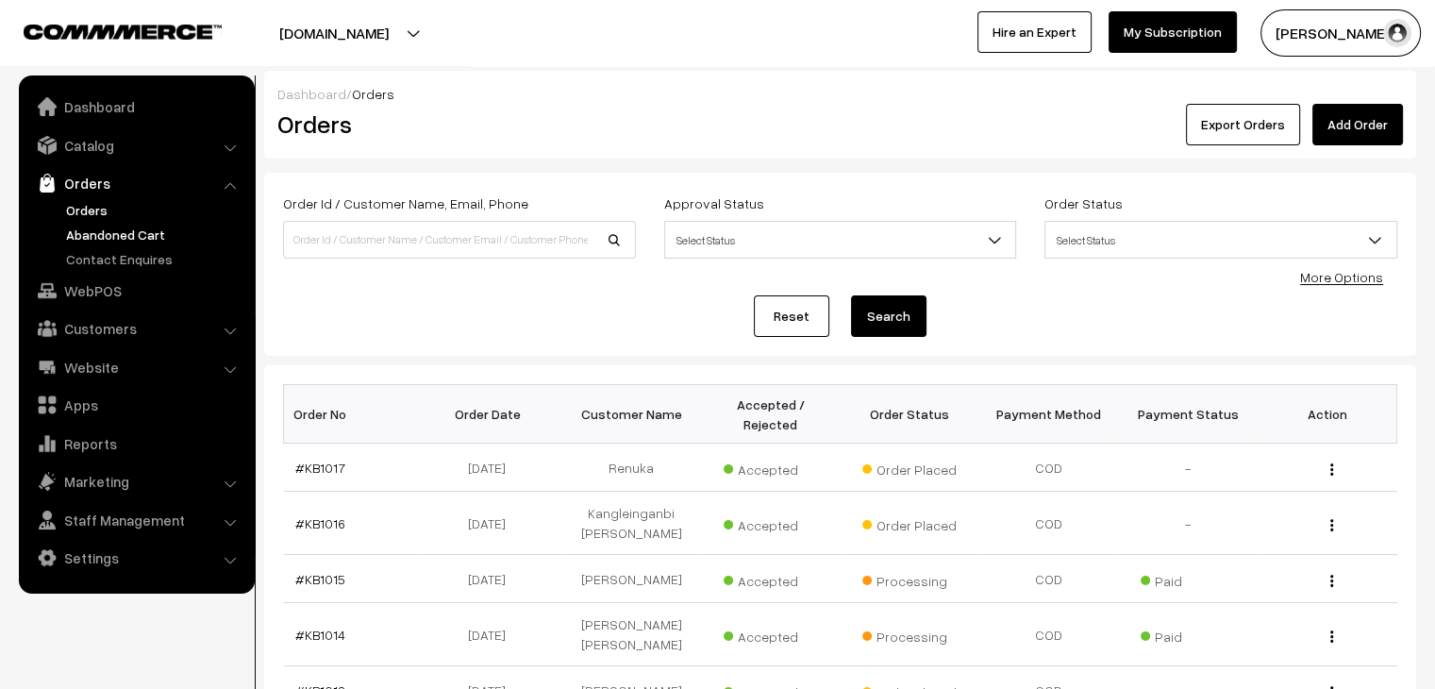
click at [158, 230] on link "Abandoned Cart" at bounding box center [154, 235] width 187 height 20
click at [132, 234] on link "Abandoned Cart" at bounding box center [154, 235] width 187 height 20
click at [118, 236] on link "Abandoned Cart" at bounding box center [154, 235] width 187 height 20
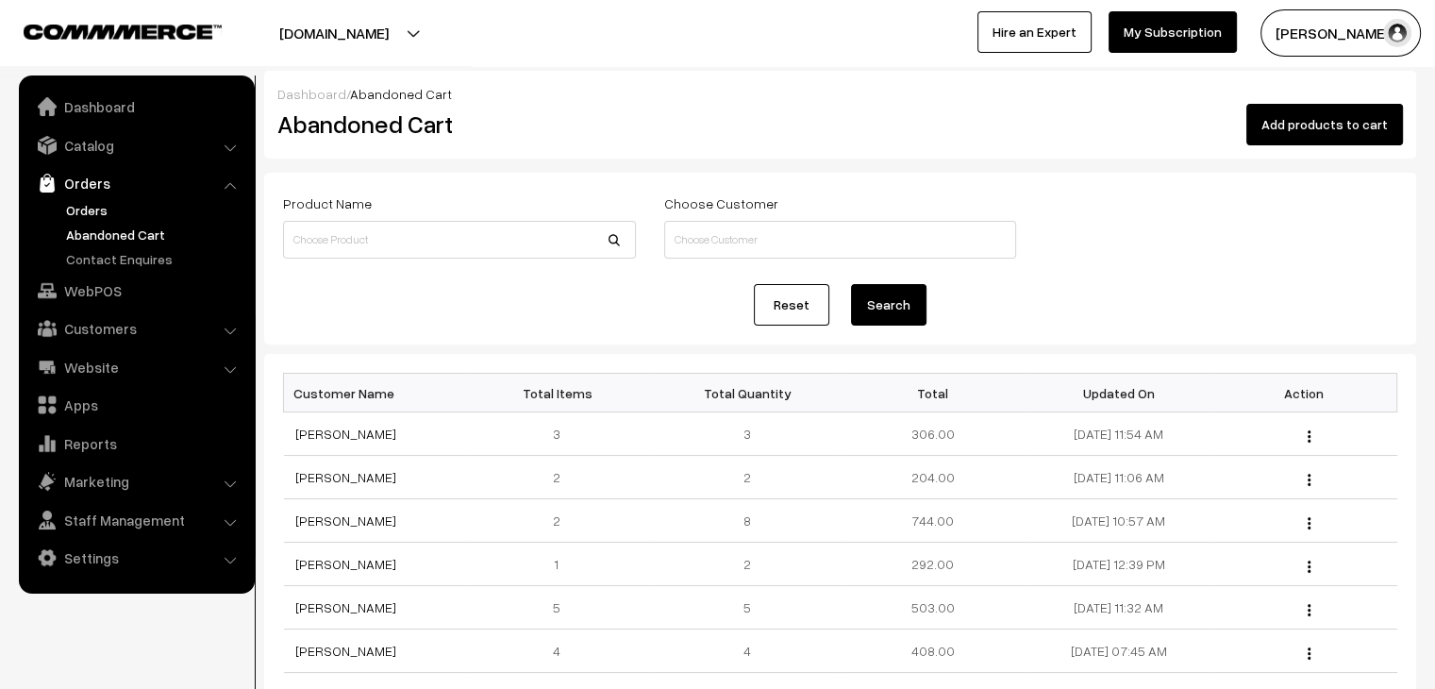
click at [91, 201] on link "Orders" at bounding box center [154, 210] width 187 height 20
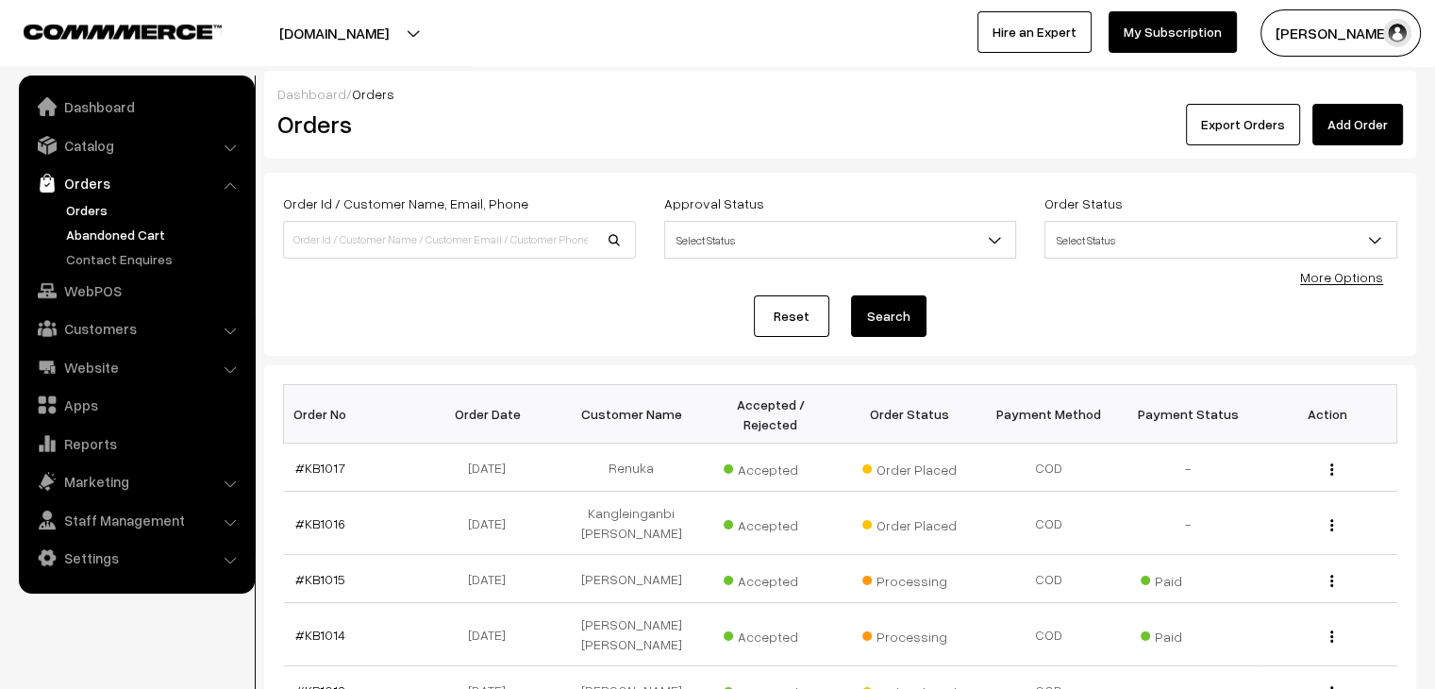
click at [134, 241] on link "Abandoned Cart" at bounding box center [154, 235] width 187 height 20
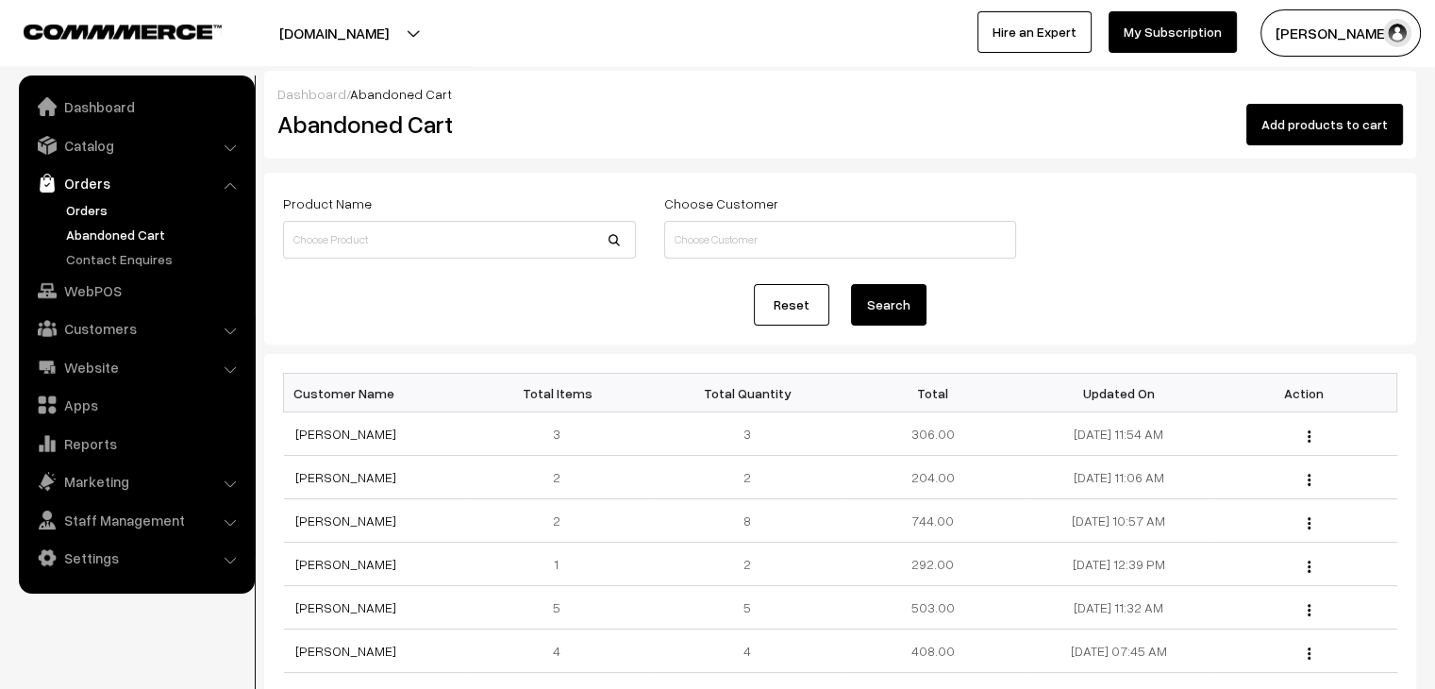
click at [89, 213] on link "Orders" at bounding box center [154, 210] width 187 height 20
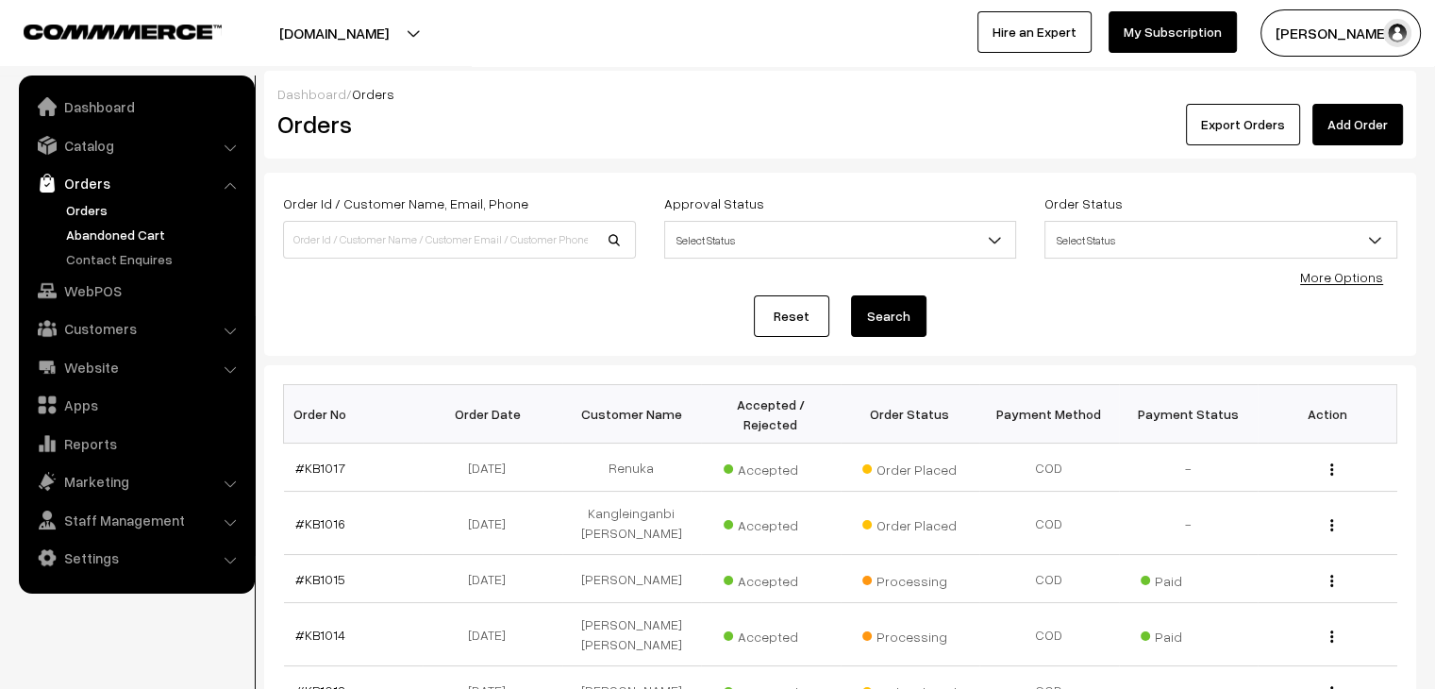
click at [79, 235] on link "Abandoned Cart" at bounding box center [154, 235] width 187 height 20
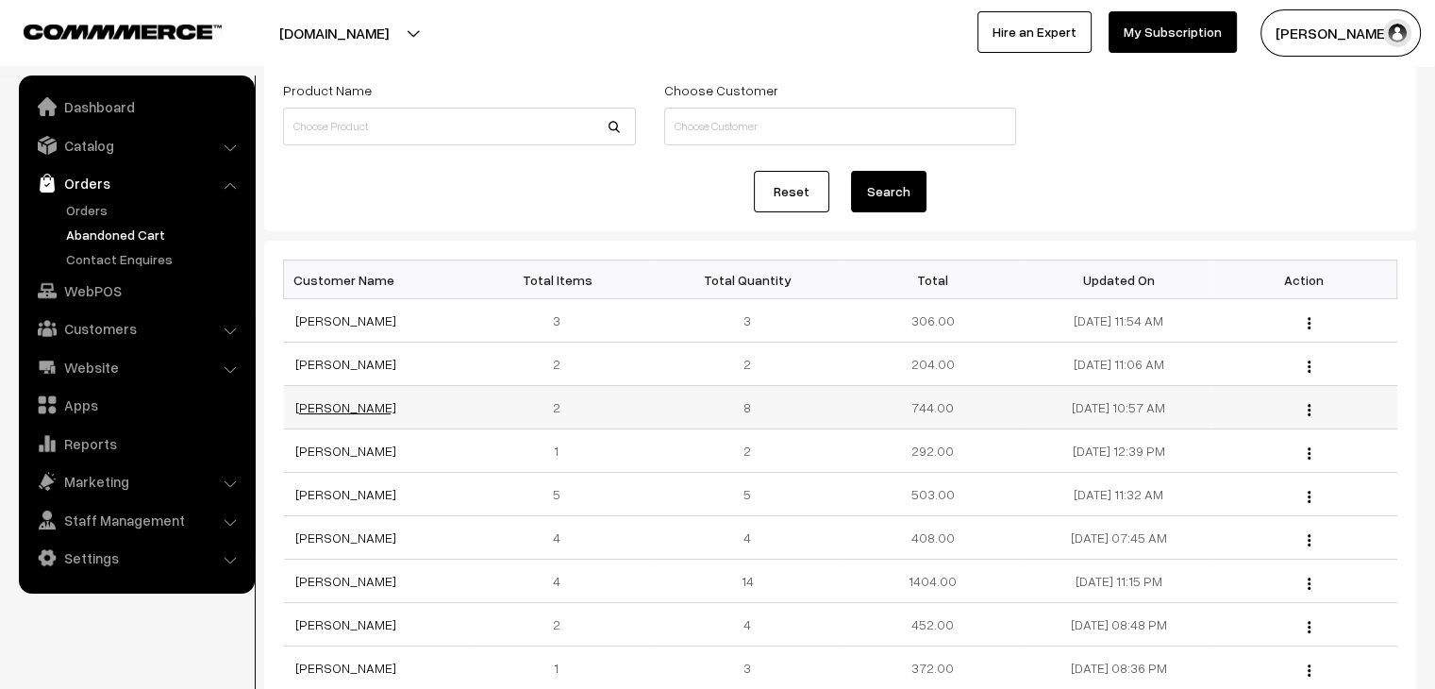
click at [332, 403] on link "[PERSON_NAME]" at bounding box center [345, 407] width 101 height 16
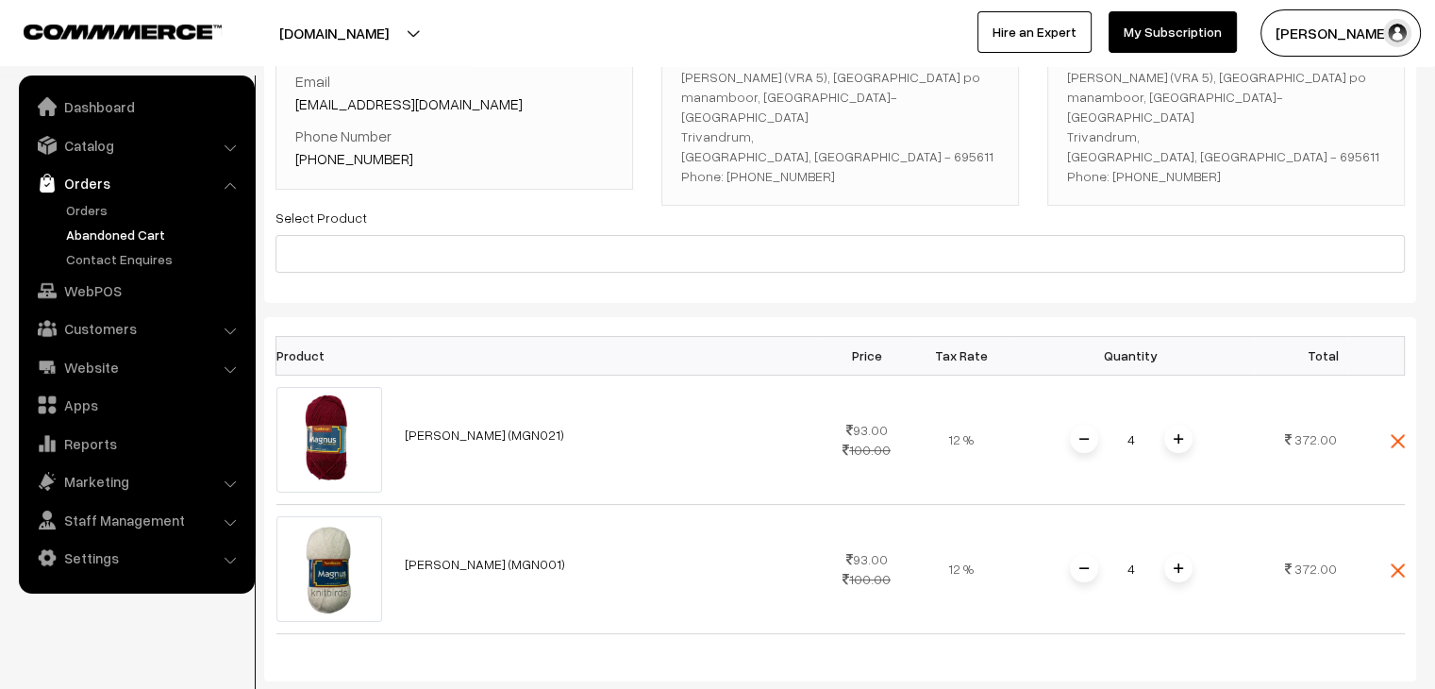
scroll to position [187, 0]
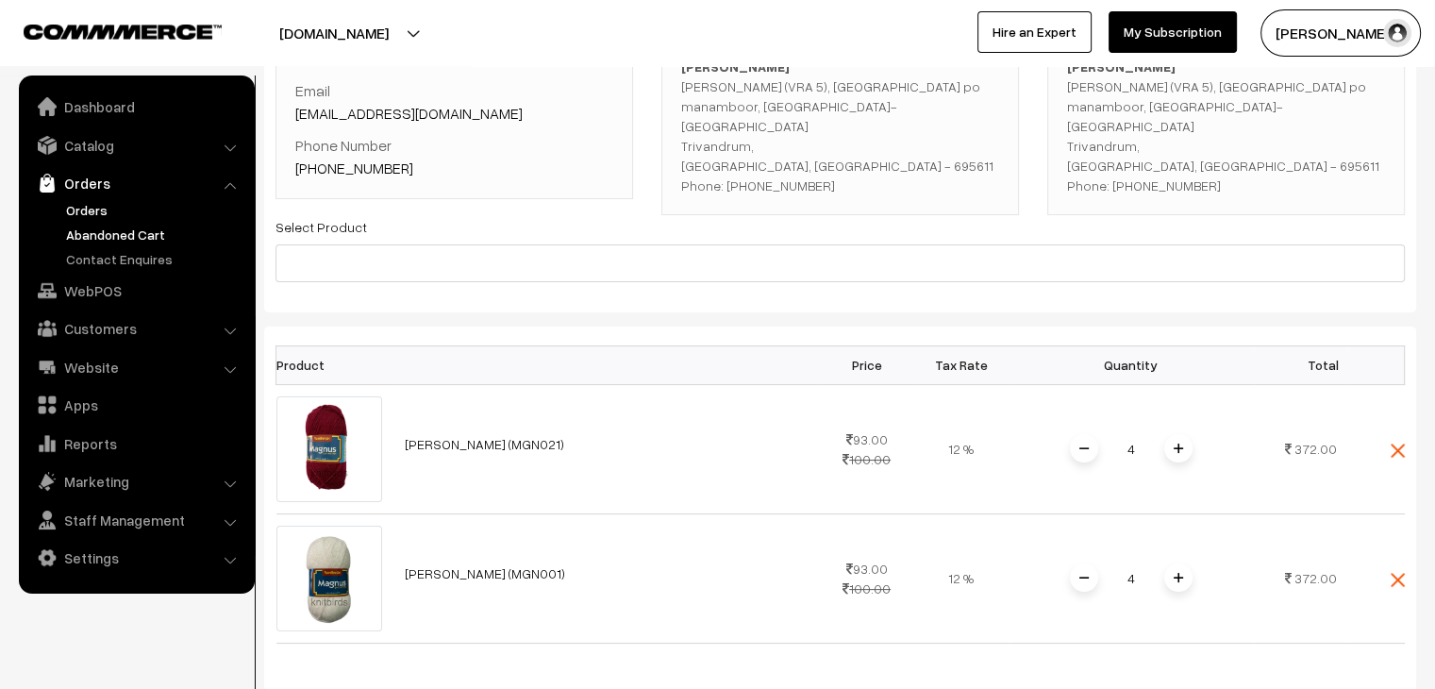
click at [98, 209] on link "Orders" at bounding box center [154, 210] width 187 height 20
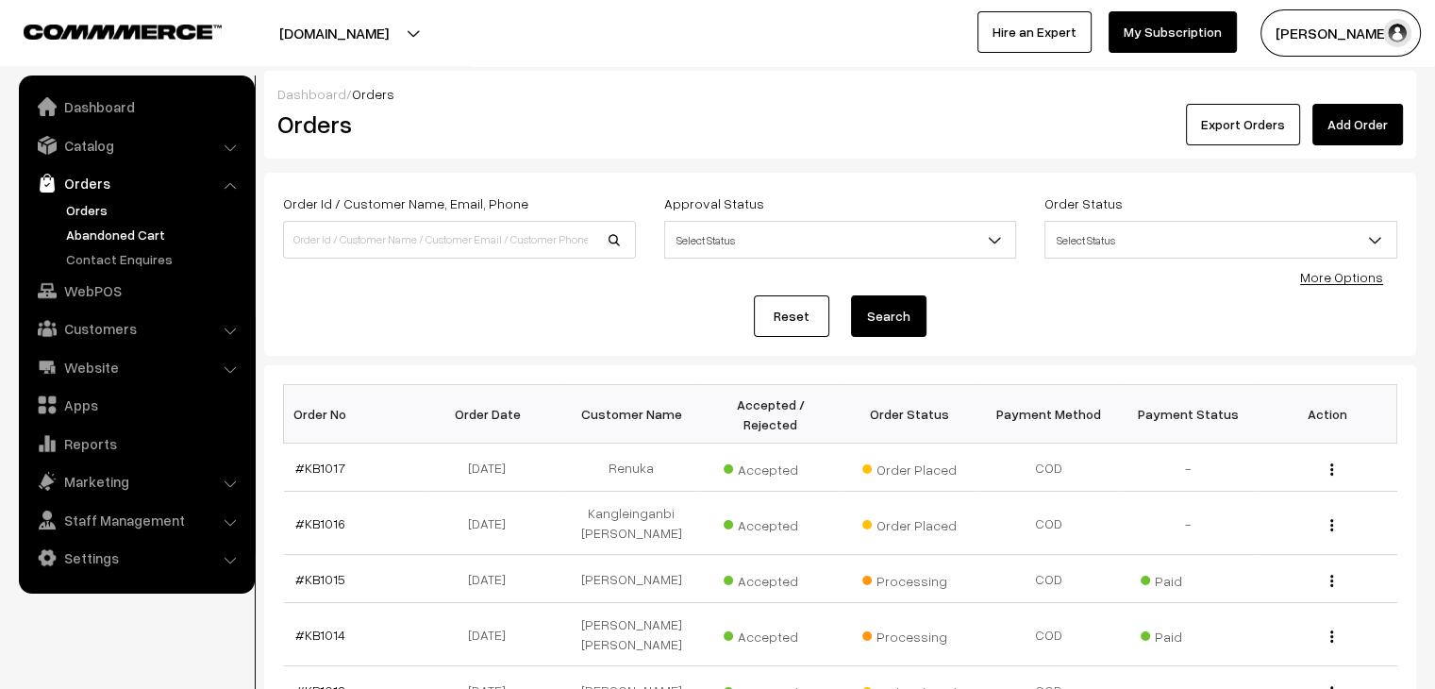
click at [136, 226] on link "Abandoned Cart" at bounding box center [154, 235] width 187 height 20
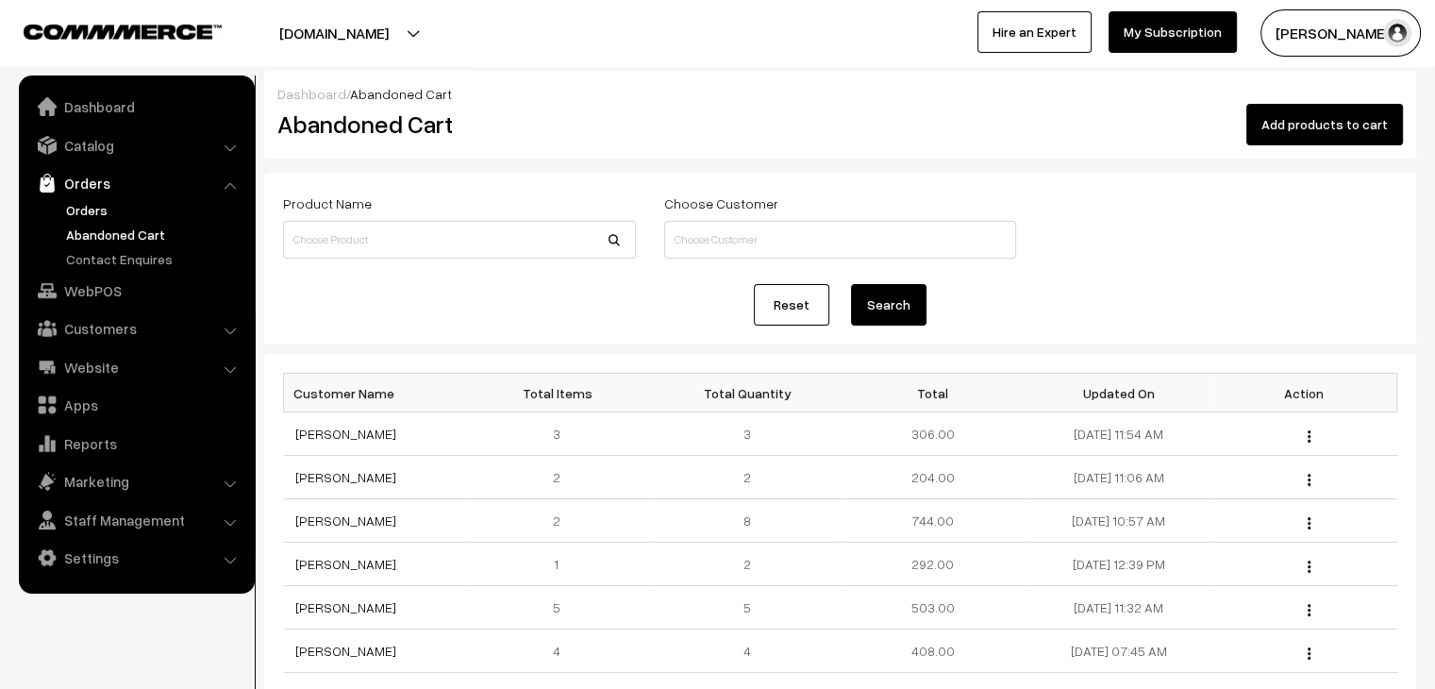
click at [96, 205] on link "Orders" at bounding box center [154, 210] width 187 height 20
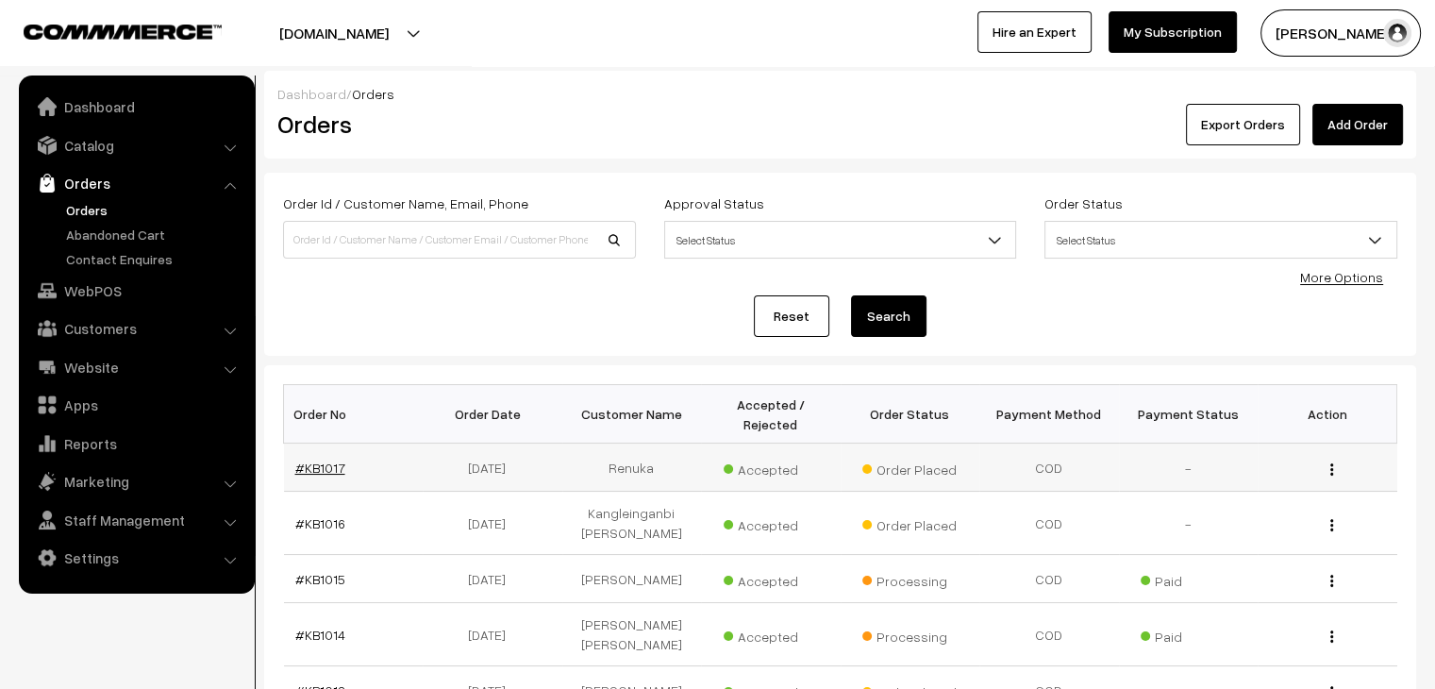
click at [317, 460] on link "#KB1017" at bounding box center [320, 468] width 50 height 16
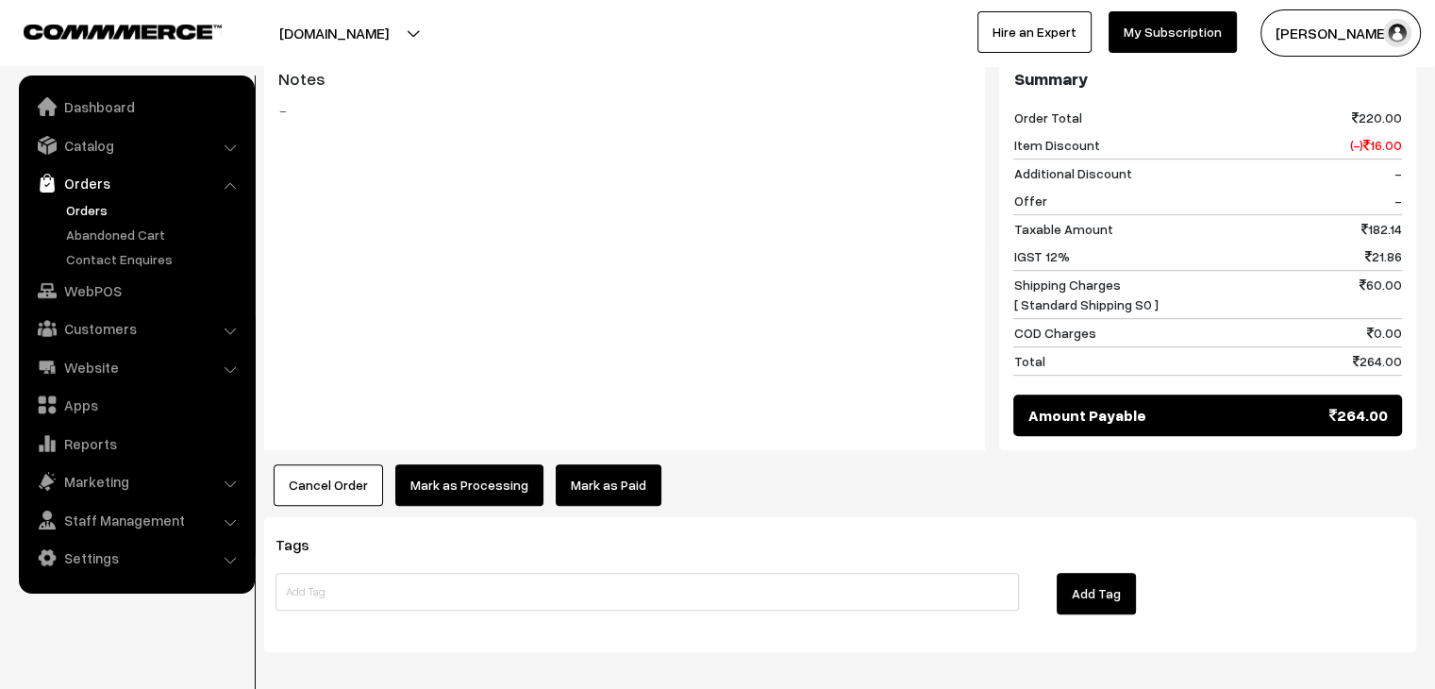
click at [613, 464] on link "Mark as Paid" at bounding box center [609, 485] width 106 height 42
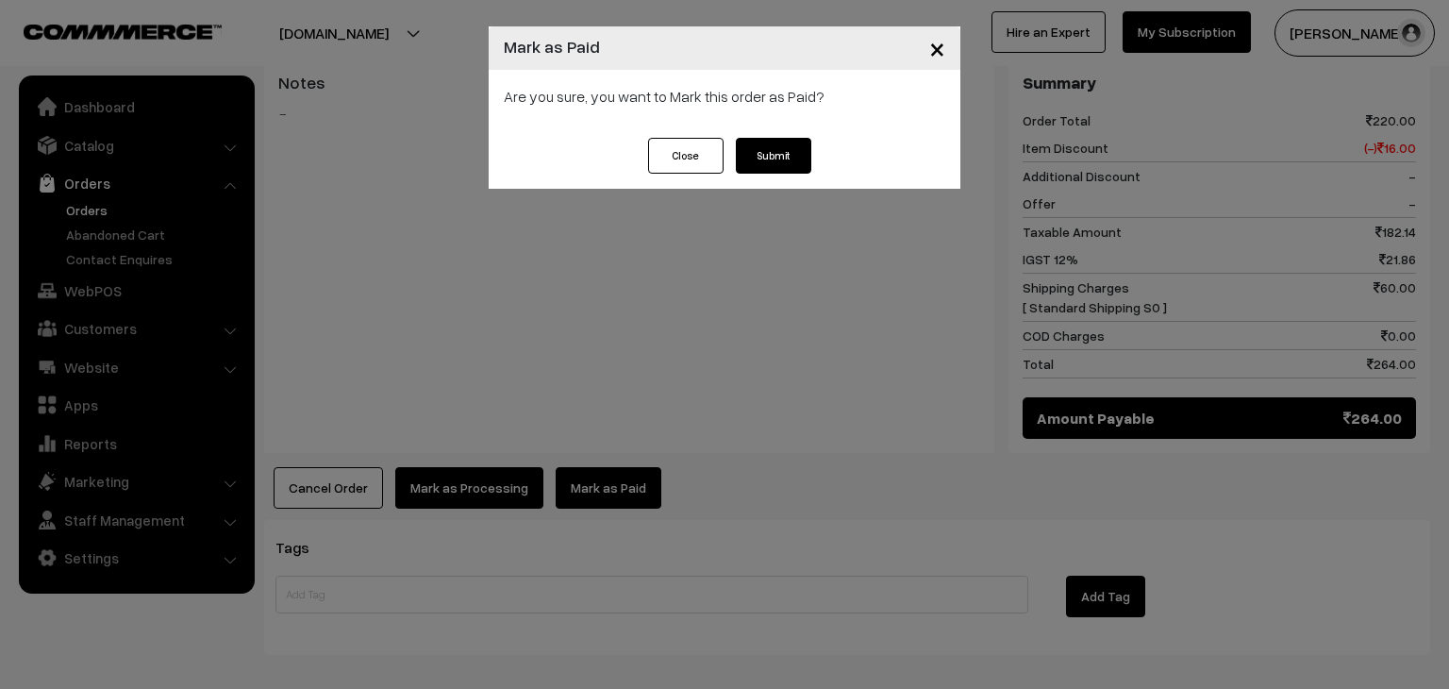
click at [794, 167] on button "Submit" at bounding box center [773, 156] width 75 height 36
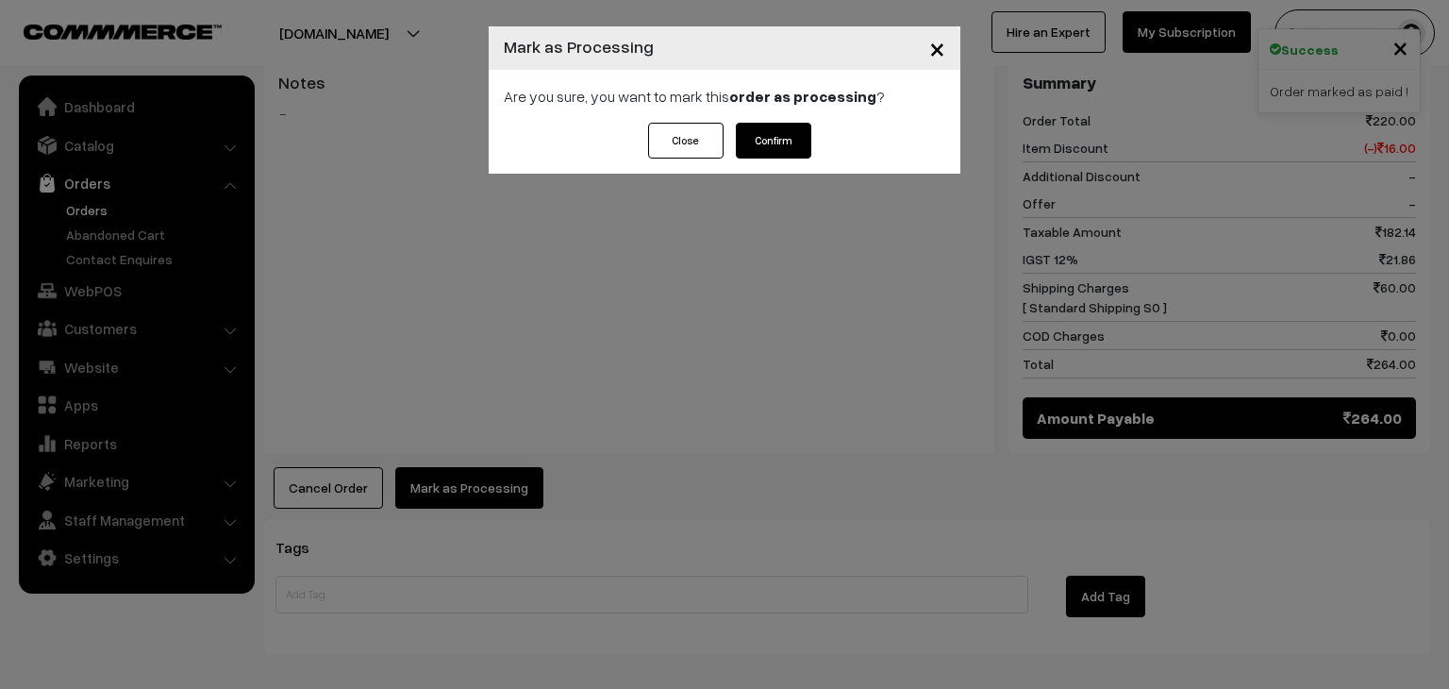
click at [780, 129] on button "Confirm" at bounding box center [773, 141] width 75 height 36
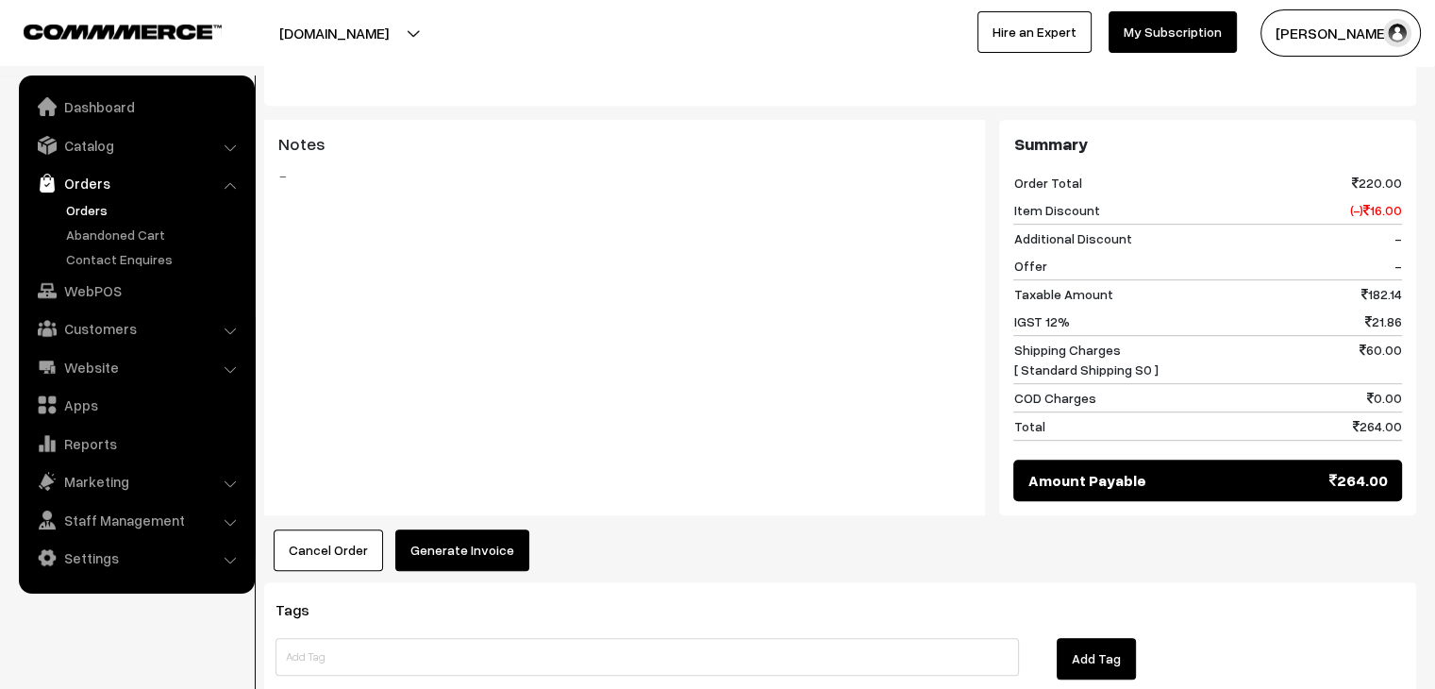
click at [463, 529] on button "Generate Invoice" at bounding box center [462, 550] width 134 height 42
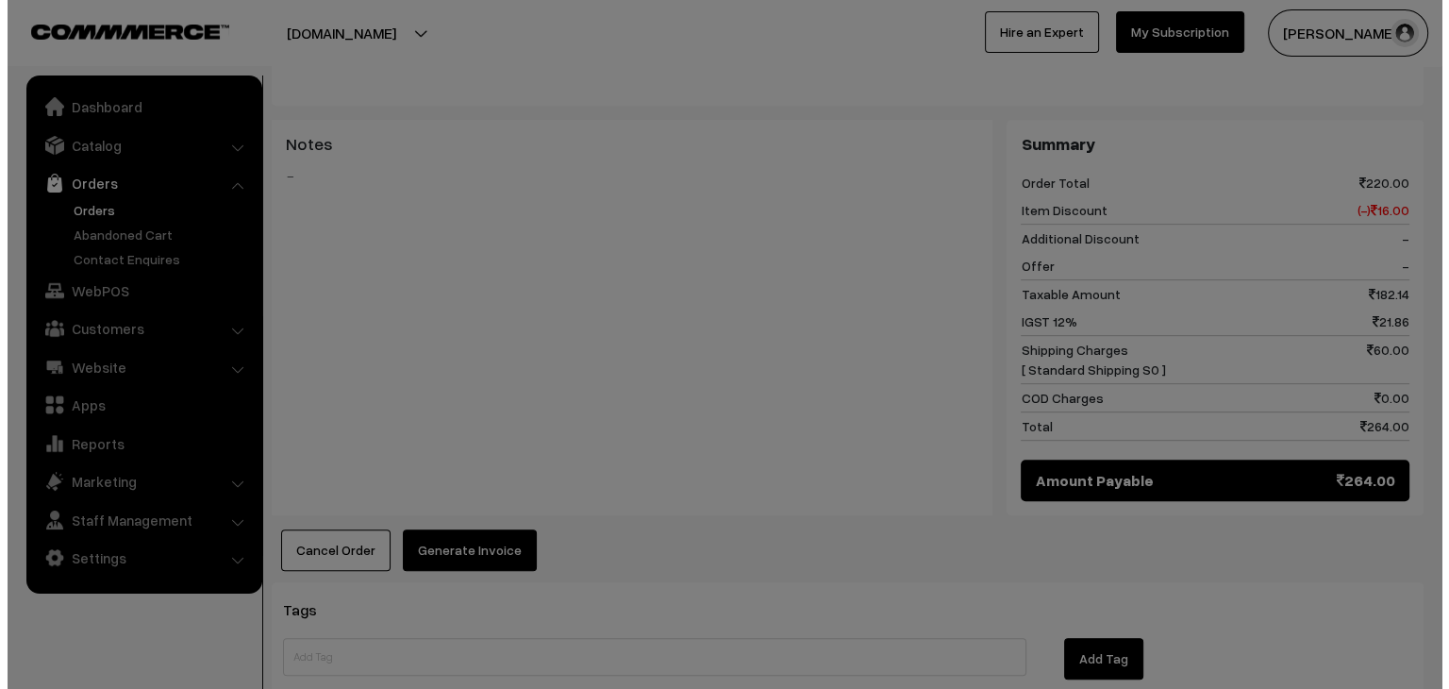
scroll to position [869, 0]
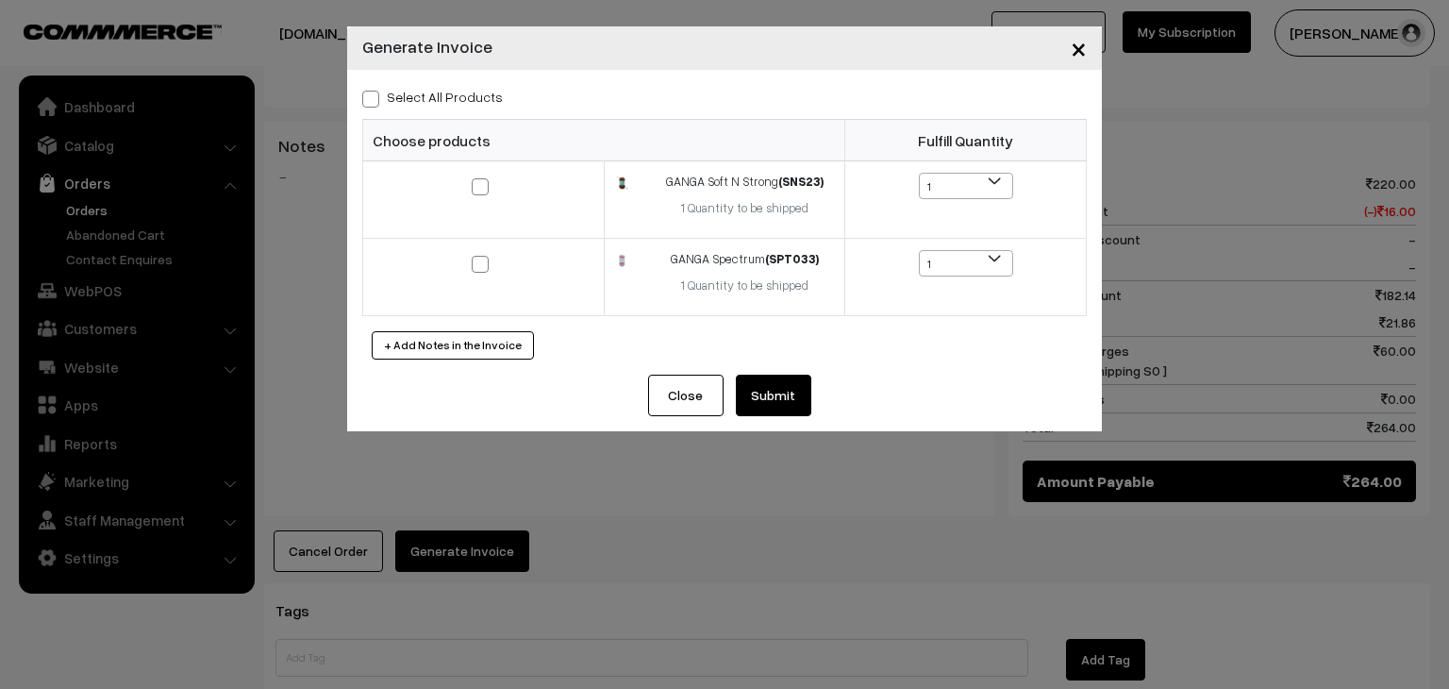
click at [423, 95] on label "Select All Products" at bounding box center [432, 97] width 141 height 20
click at [375, 95] on input "Select All Products" at bounding box center [368, 96] width 12 height 12
checkbox input "true"
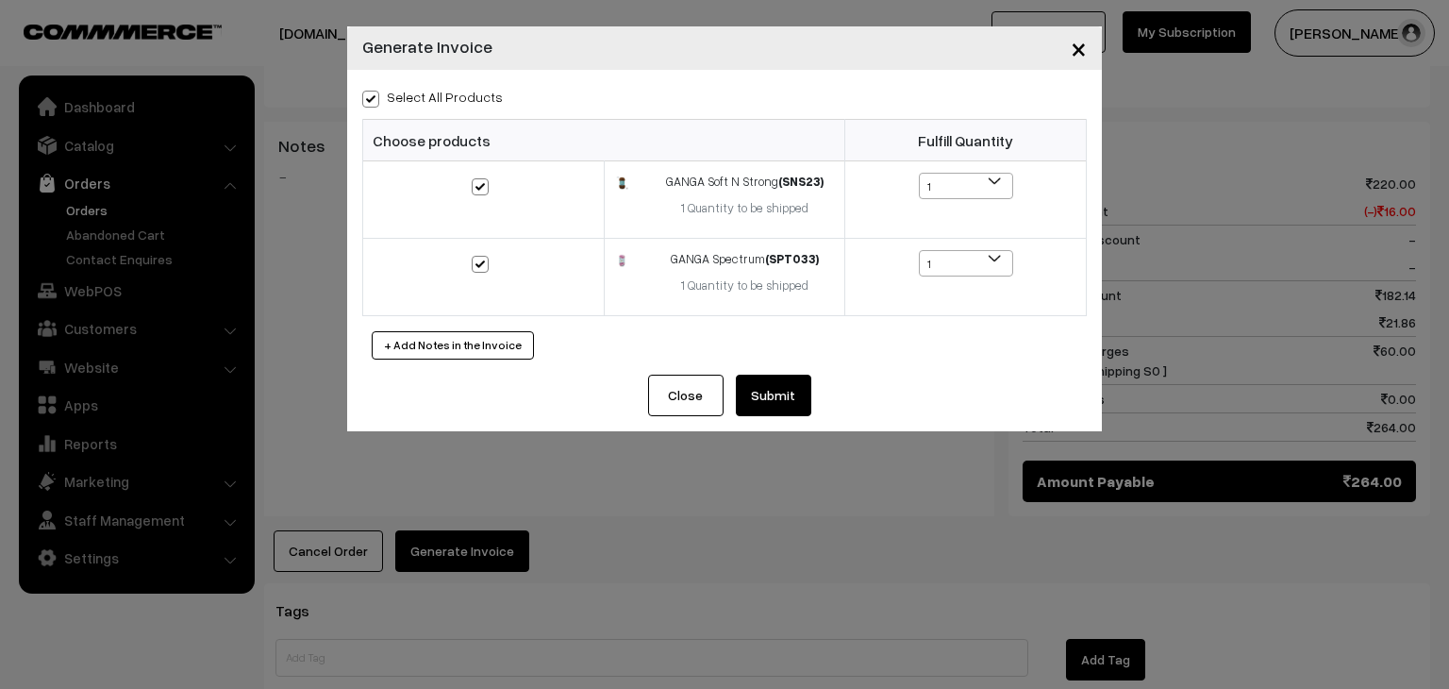
click at [782, 407] on button "Submit" at bounding box center [773, 396] width 75 height 42
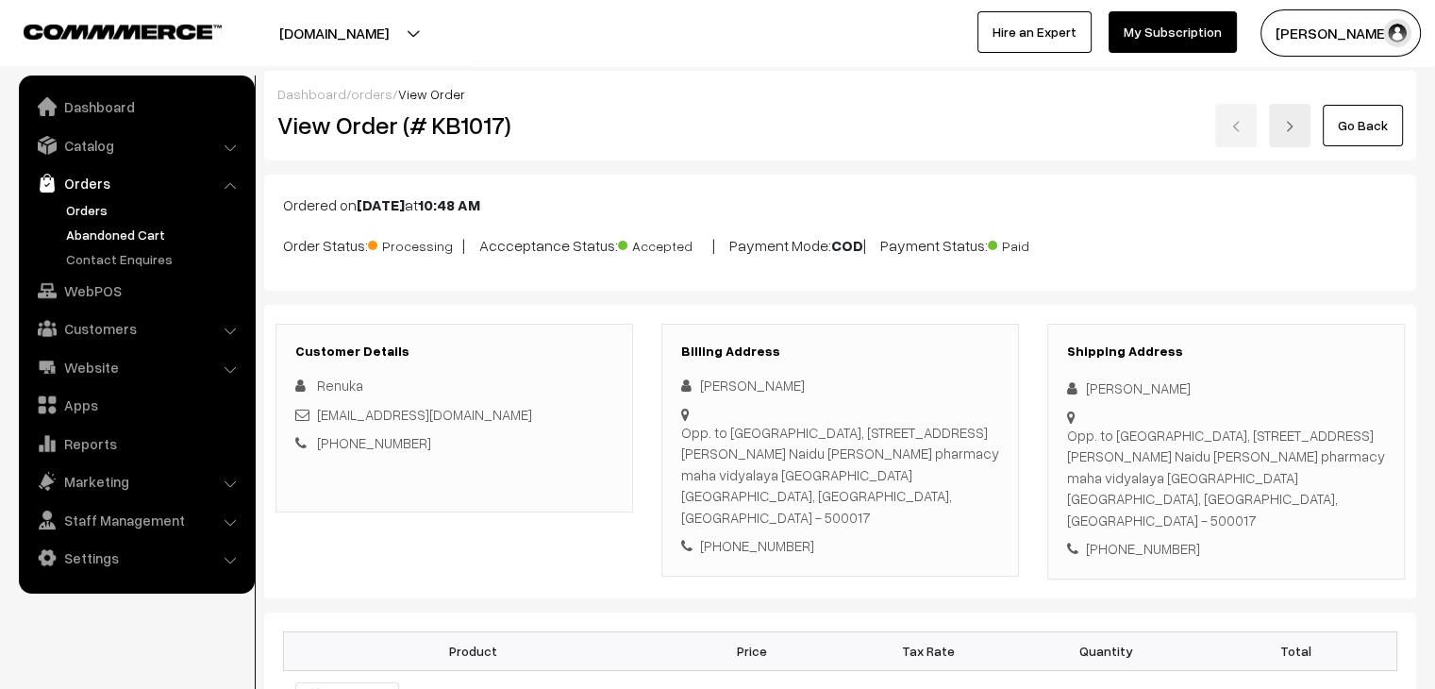
click at [138, 232] on link "Abandoned Cart" at bounding box center [154, 235] width 187 height 20
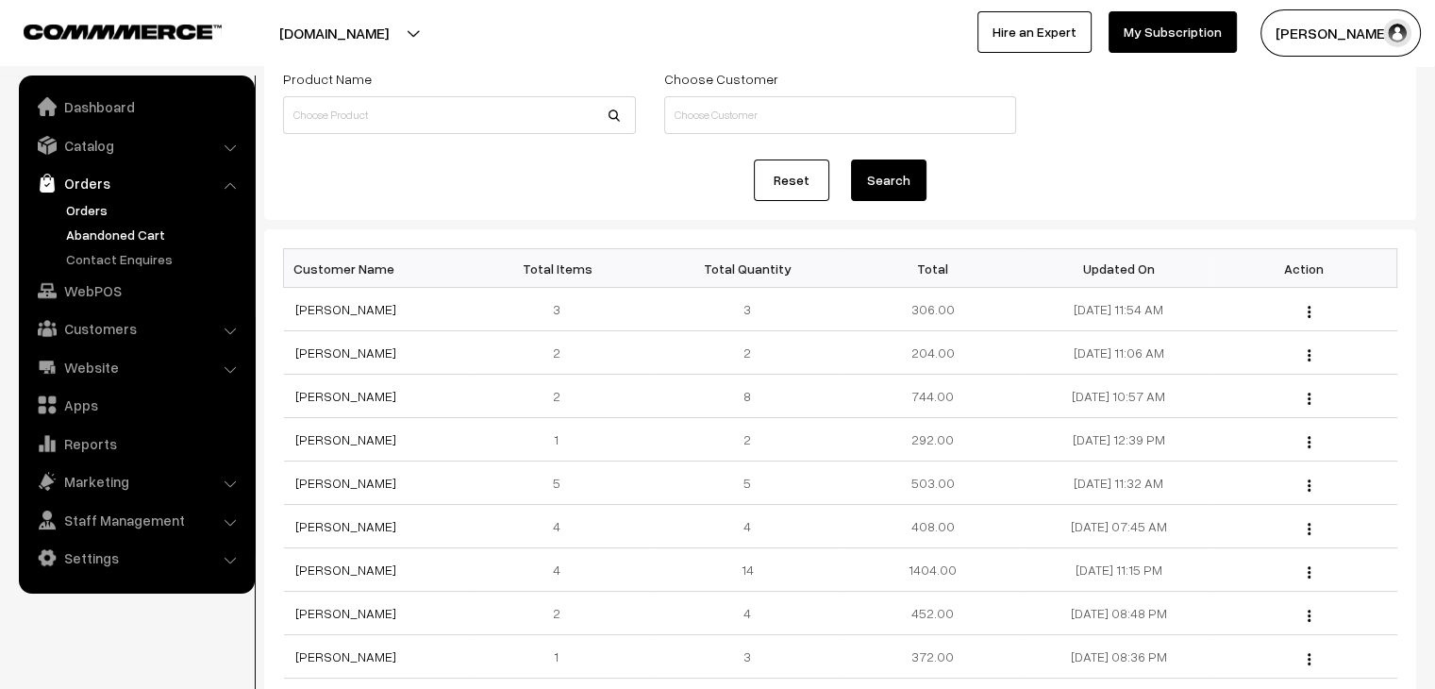
scroll to position [125, 0]
click at [98, 216] on link "Orders" at bounding box center [154, 210] width 187 height 20
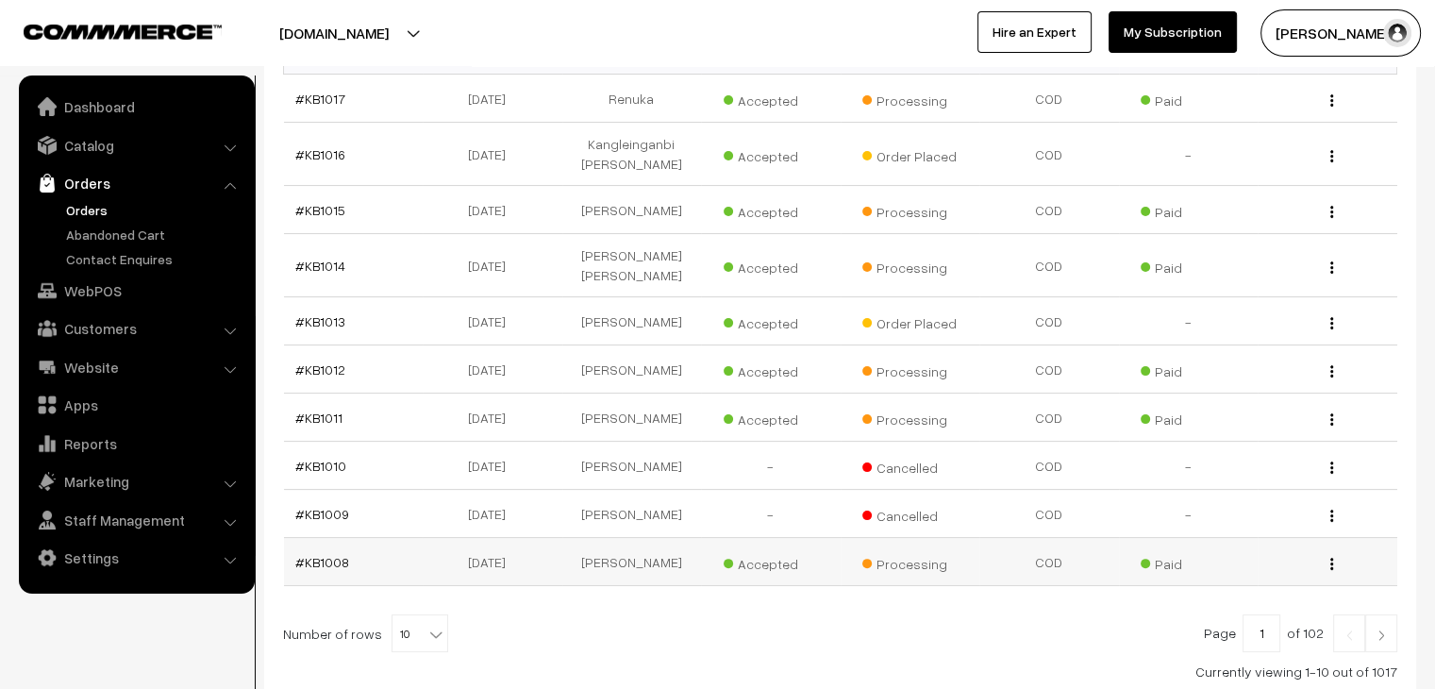
scroll to position [245, 0]
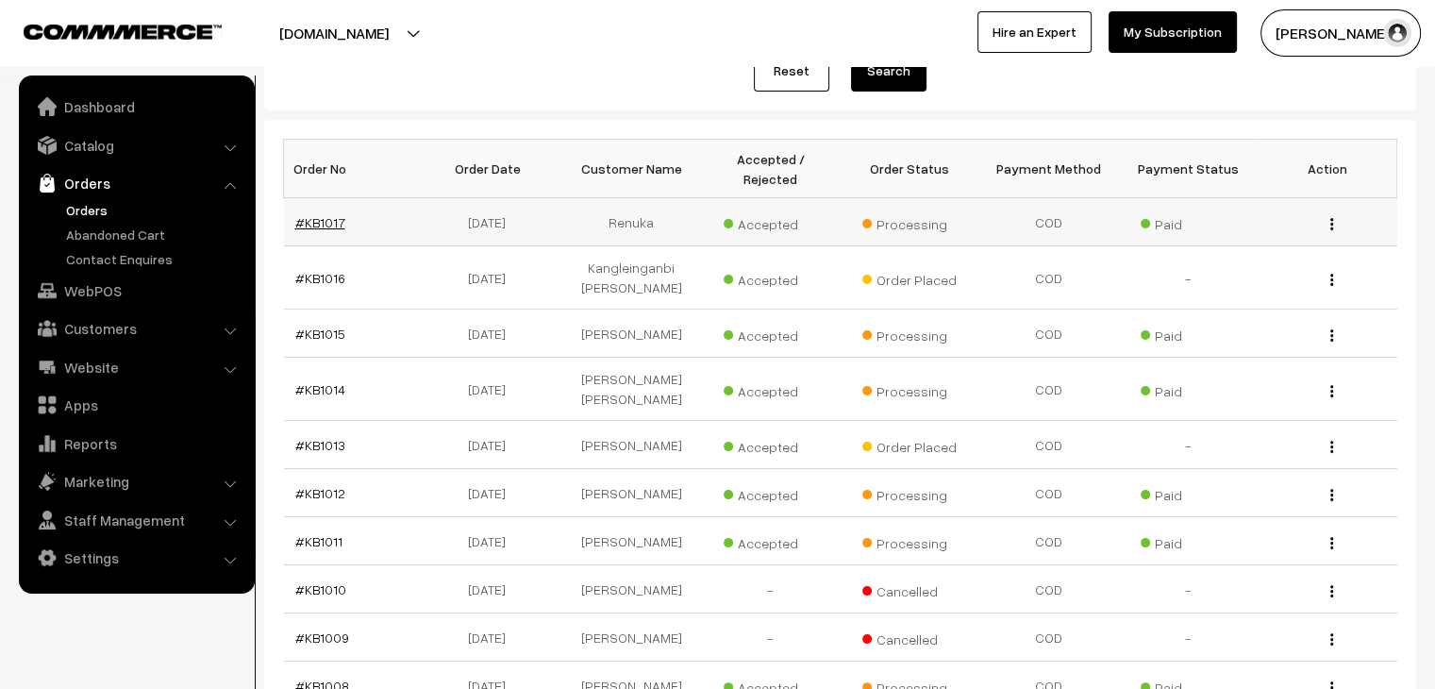
click at [330, 214] on link "#KB1017" at bounding box center [320, 222] width 50 height 16
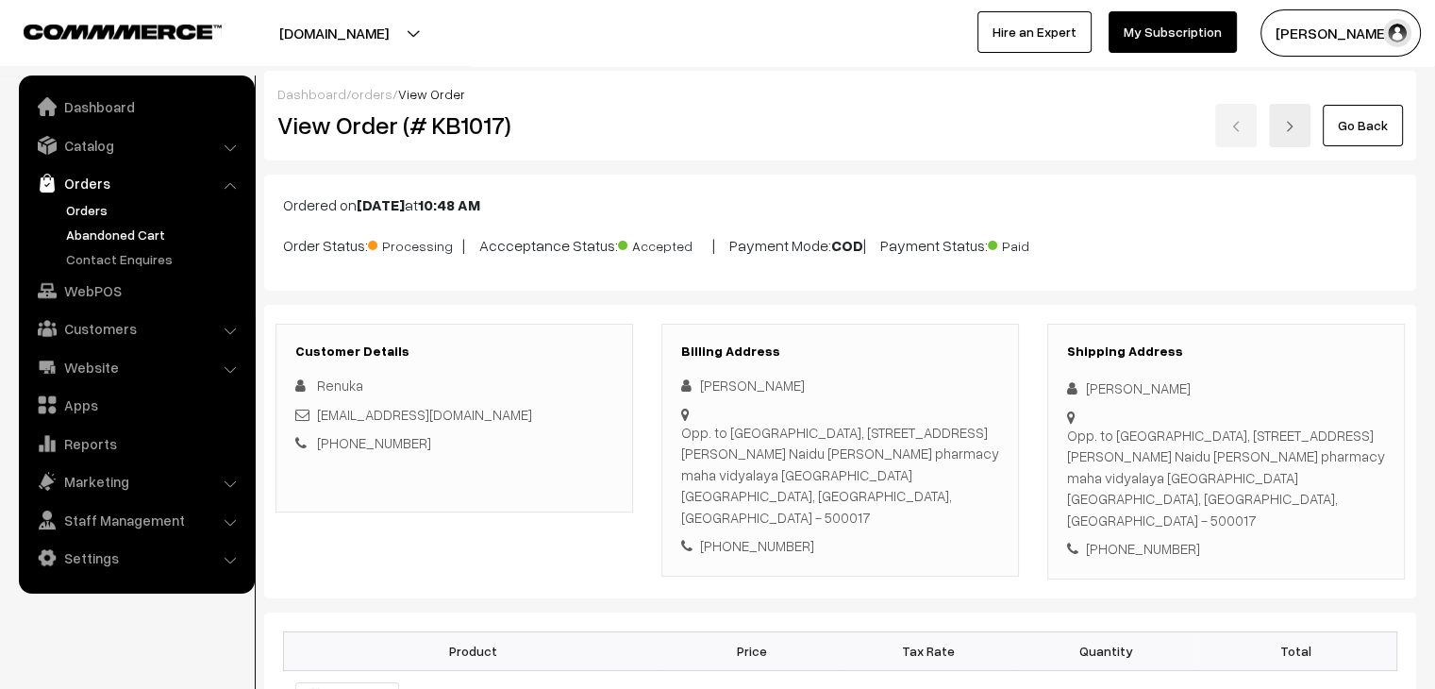
click at [155, 227] on link "Abandoned Cart" at bounding box center [154, 235] width 187 height 20
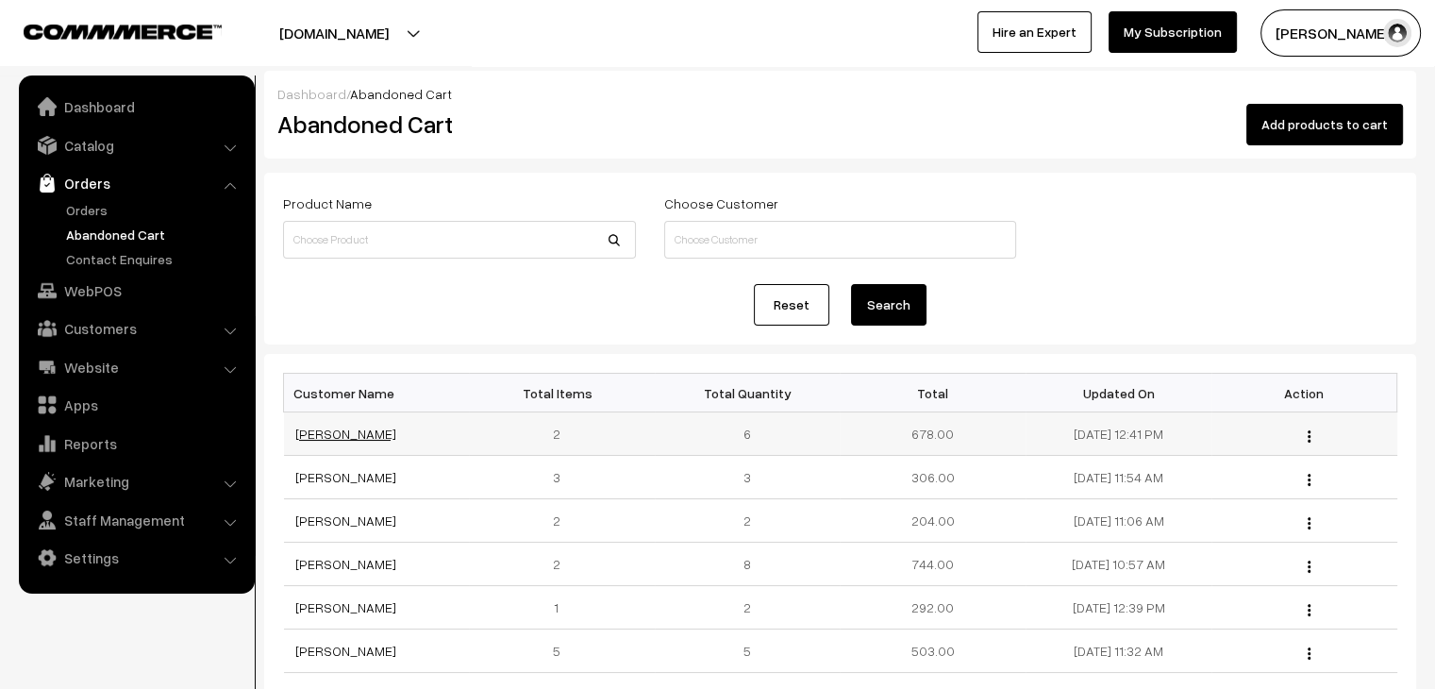
click at [323, 437] on link "Naina Singhal" at bounding box center [345, 434] width 101 height 16
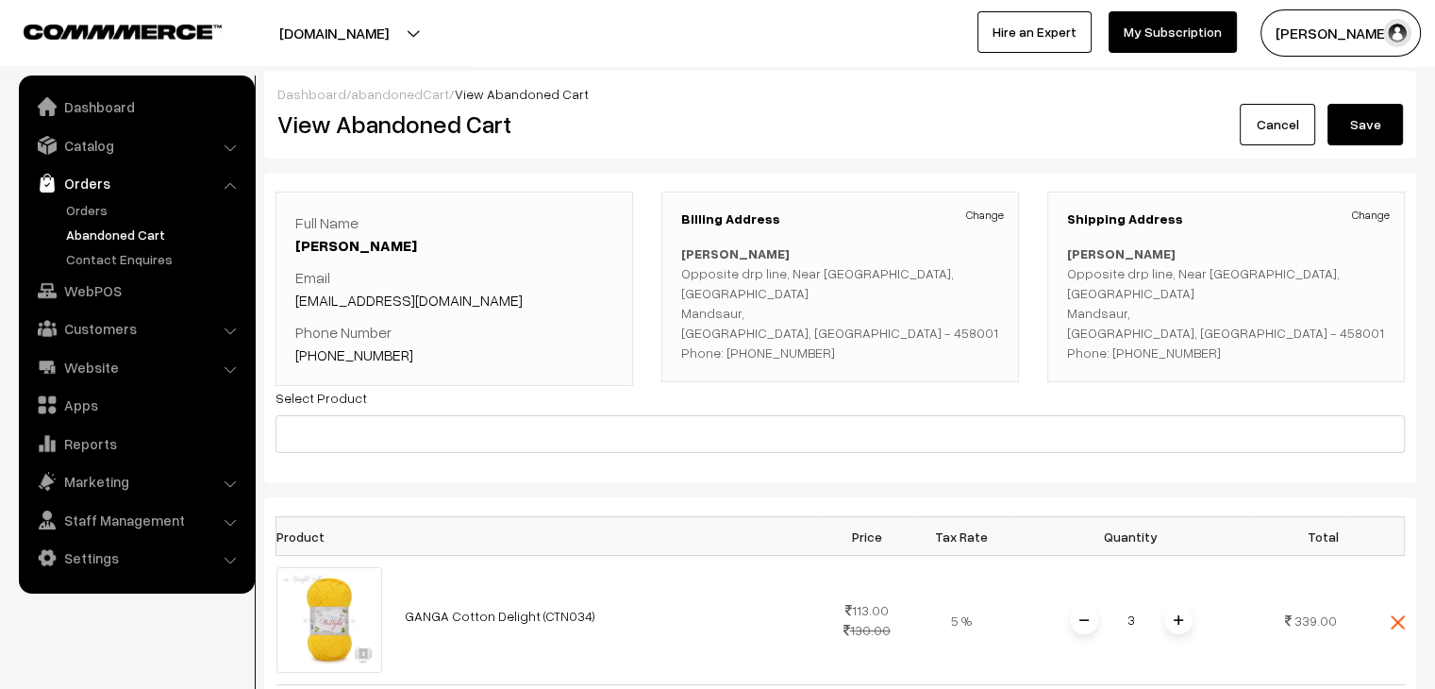
click at [415, 92] on link "abandonedCart" at bounding box center [400, 94] width 98 height 16
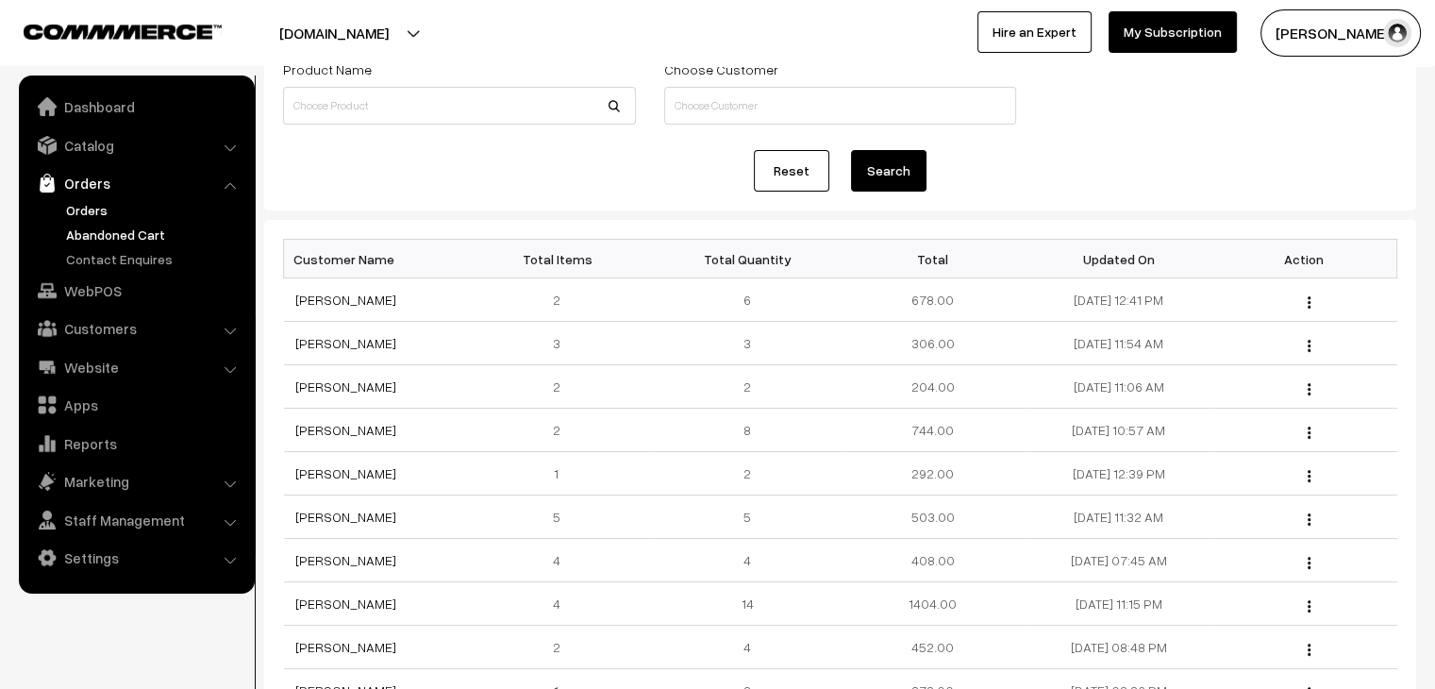
click at [85, 210] on link "Orders" at bounding box center [154, 210] width 187 height 20
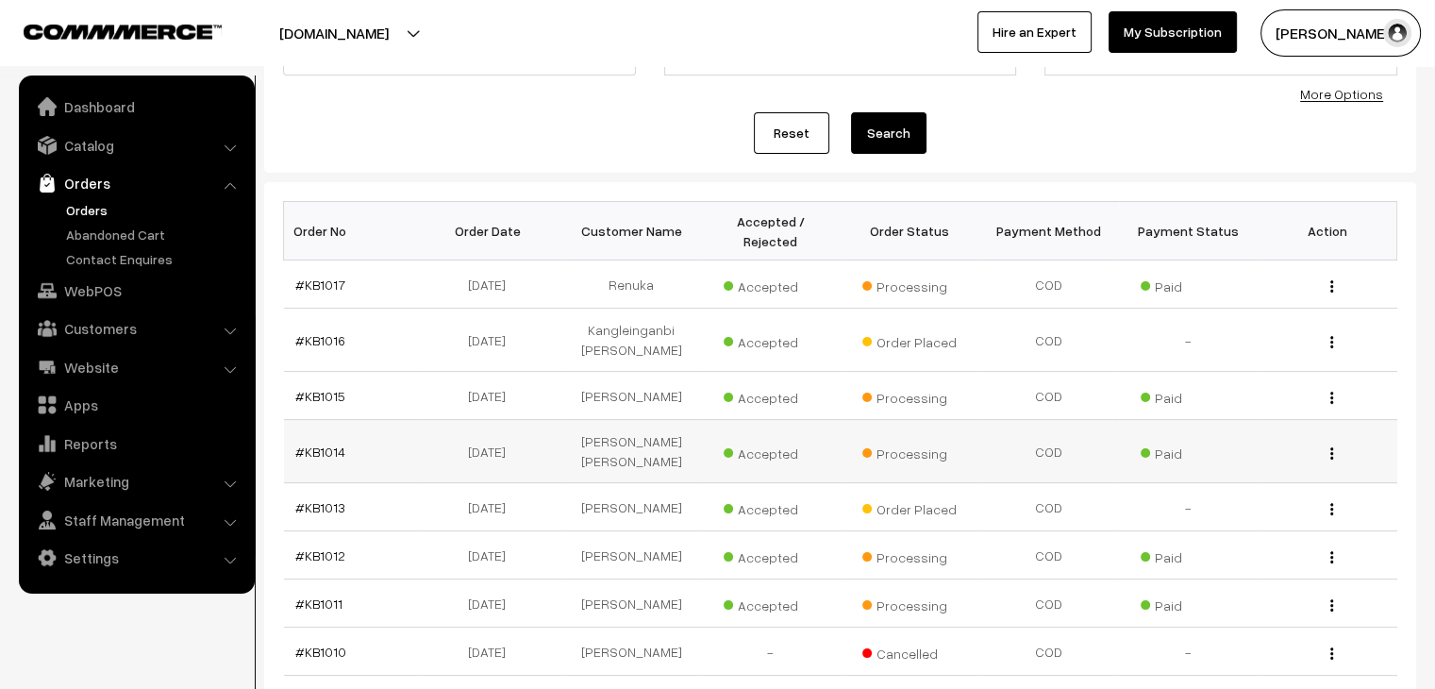
scroll to position [232, 0]
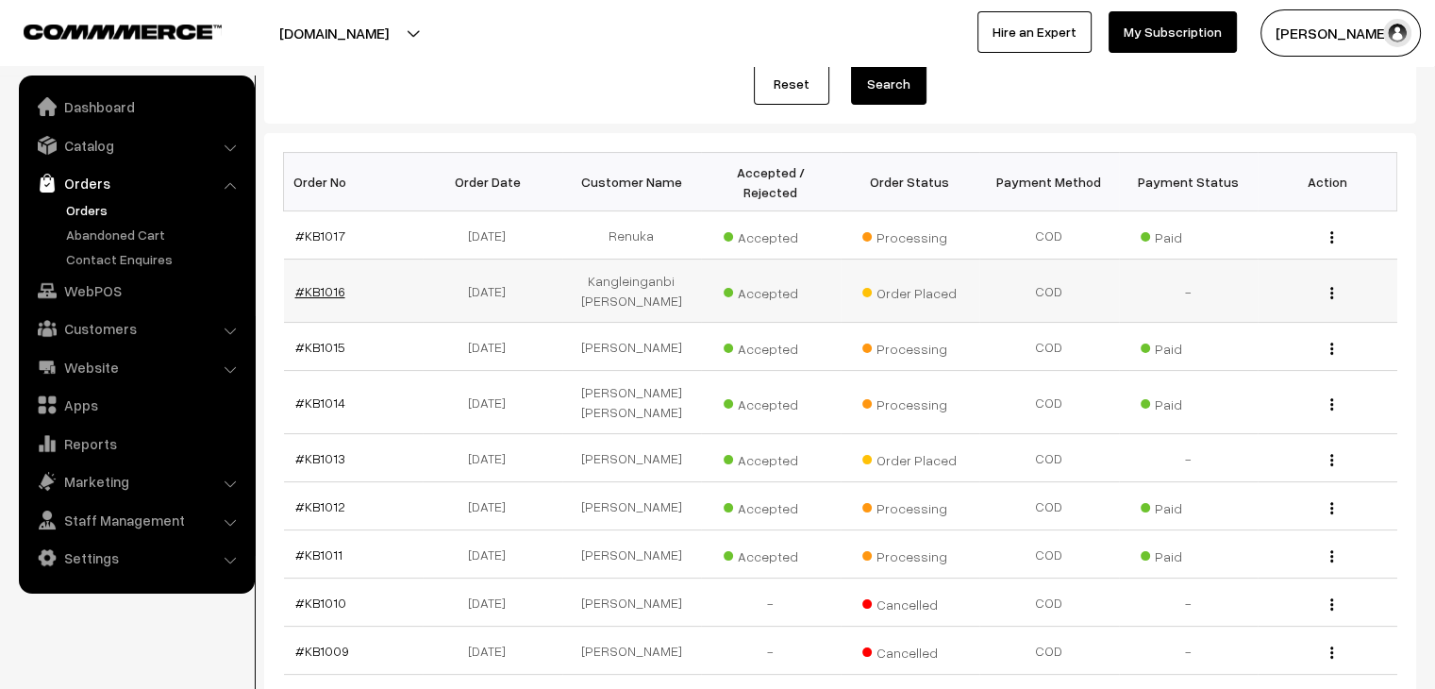
click at [328, 283] on link "#KB1016" at bounding box center [320, 291] width 50 height 16
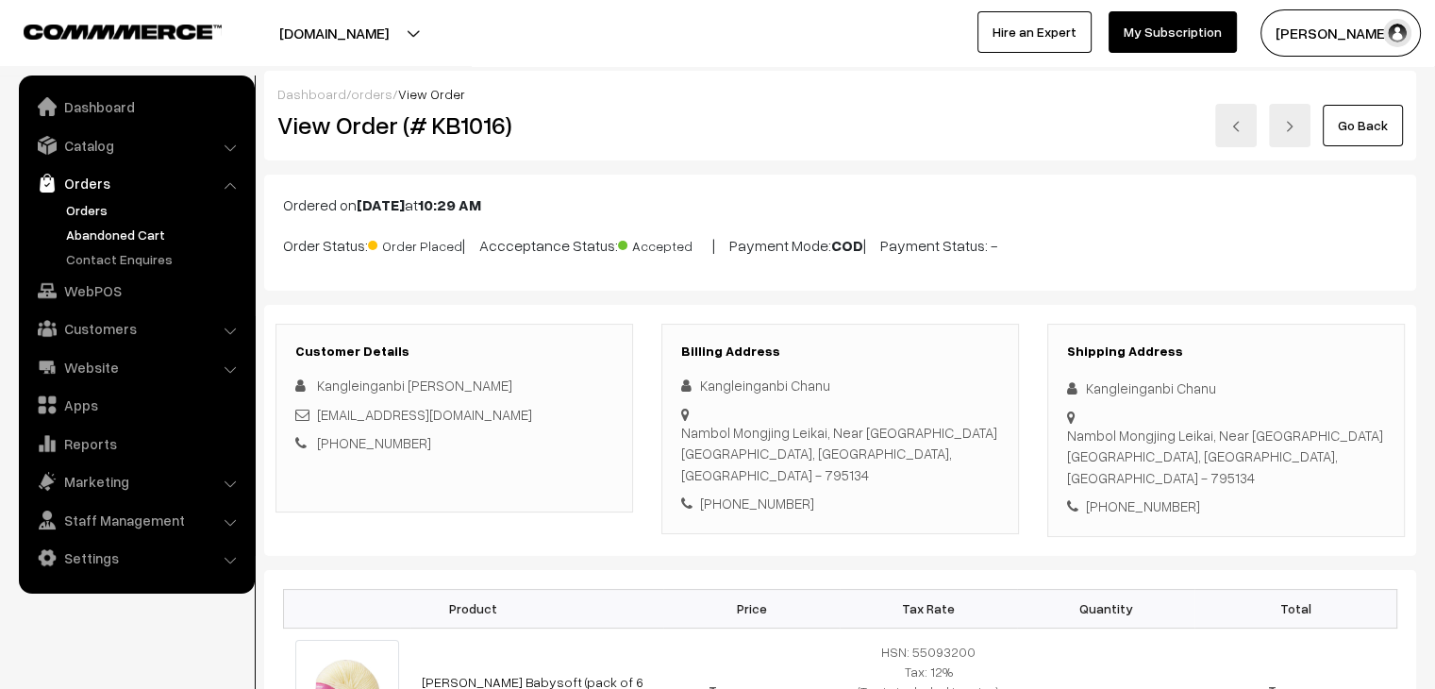
click at [91, 234] on link "Abandoned Cart" at bounding box center [154, 235] width 187 height 20
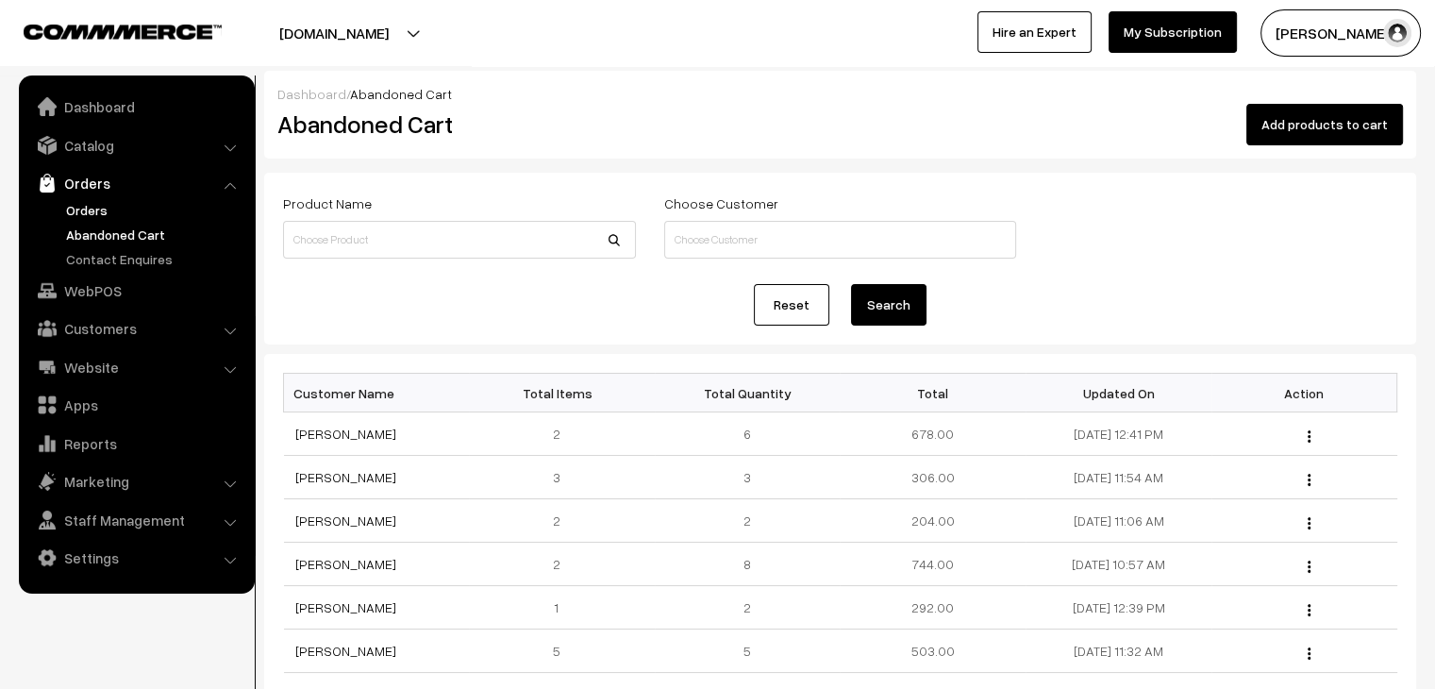
click at [99, 210] on link "Orders" at bounding box center [154, 210] width 187 height 20
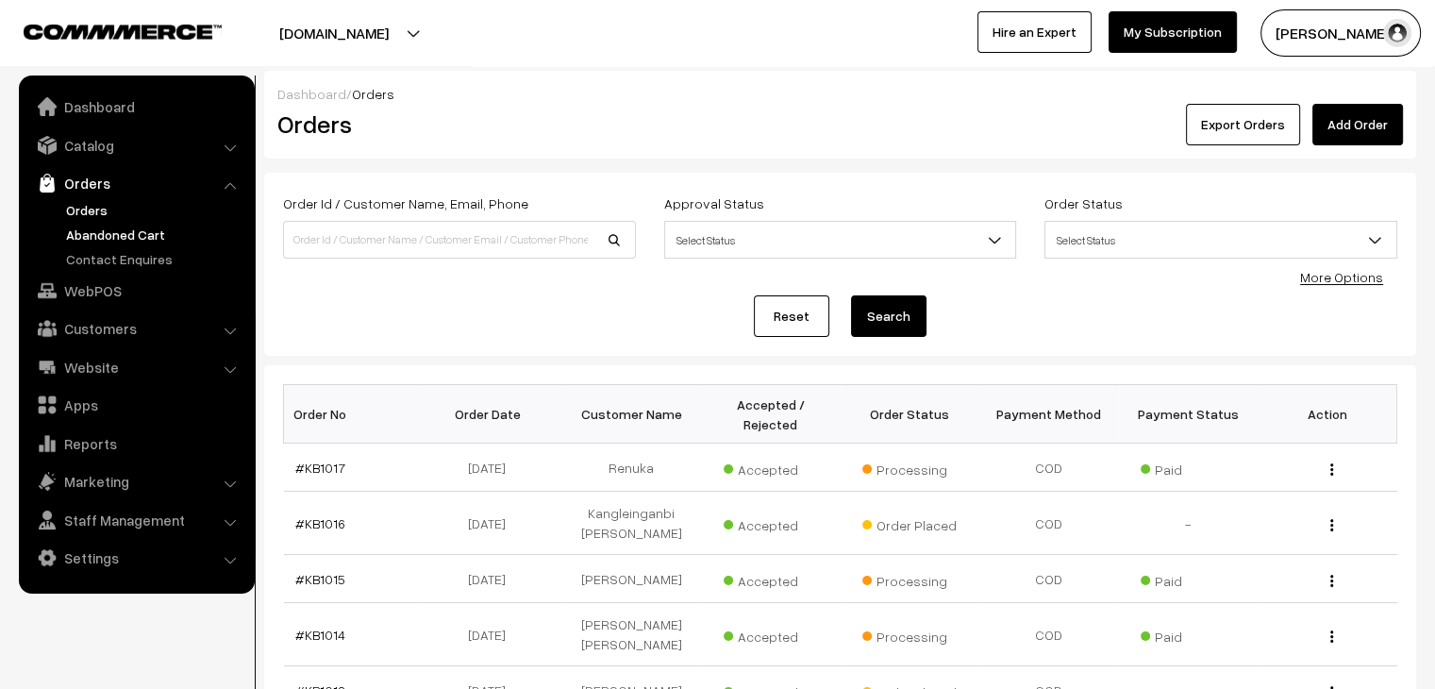
click at [109, 225] on link "Abandoned Cart" at bounding box center [154, 235] width 187 height 20
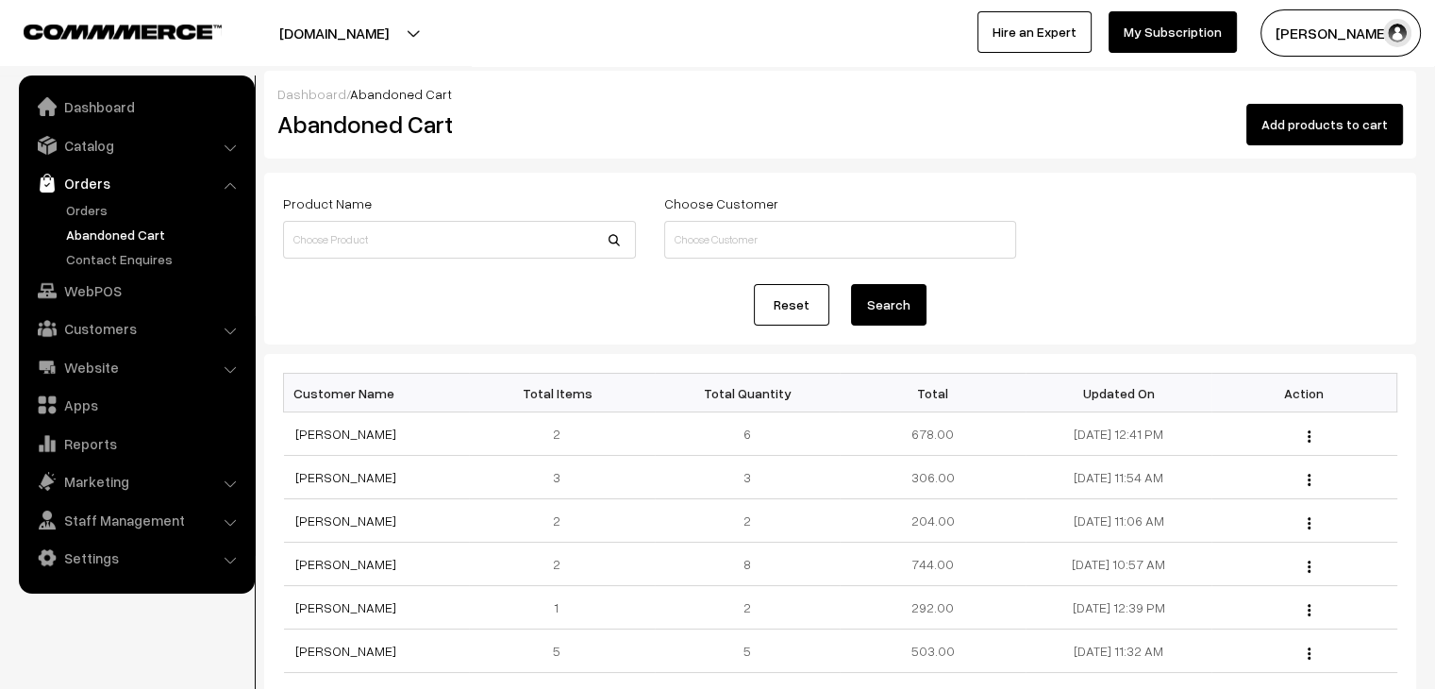
click at [94, 216] on link "Orders" at bounding box center [154, 210] width 187 height 20
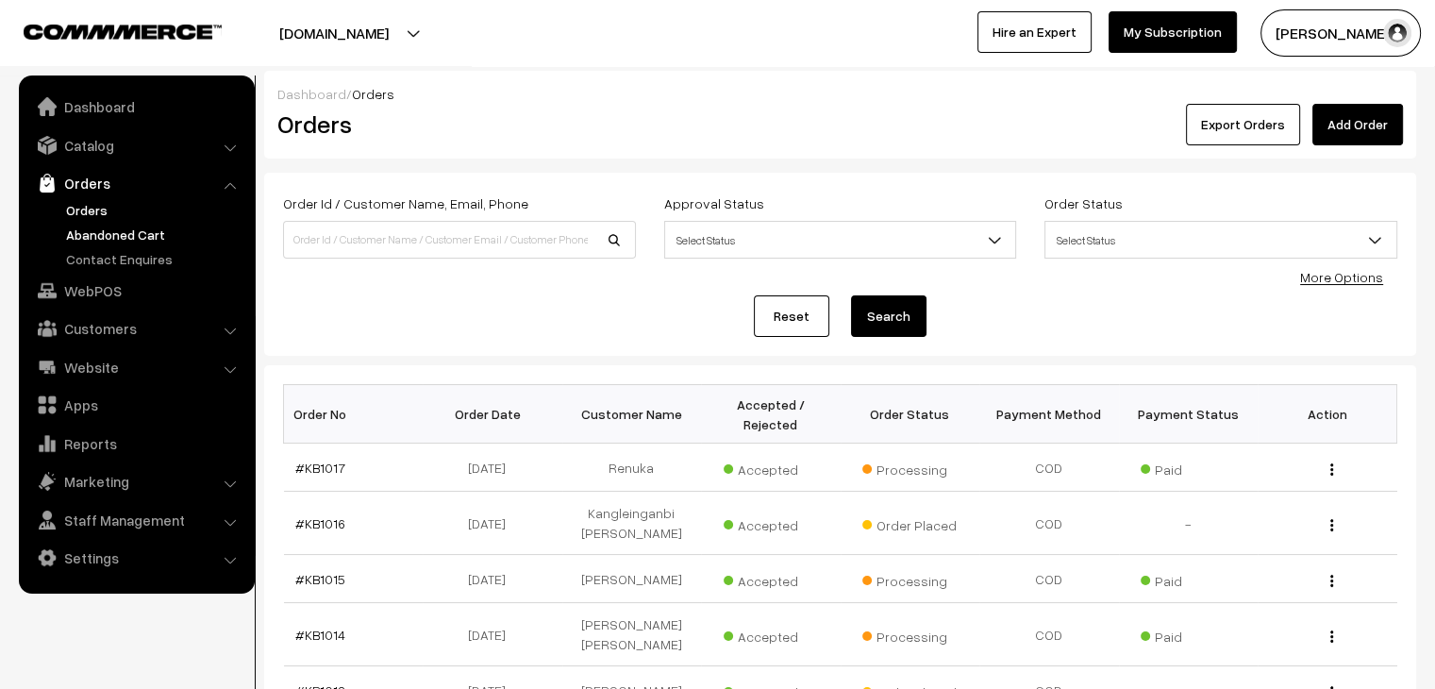
click at [165, 233] on link "Abandoned Cart" at bounding box center [154, 235] width 187 height 20
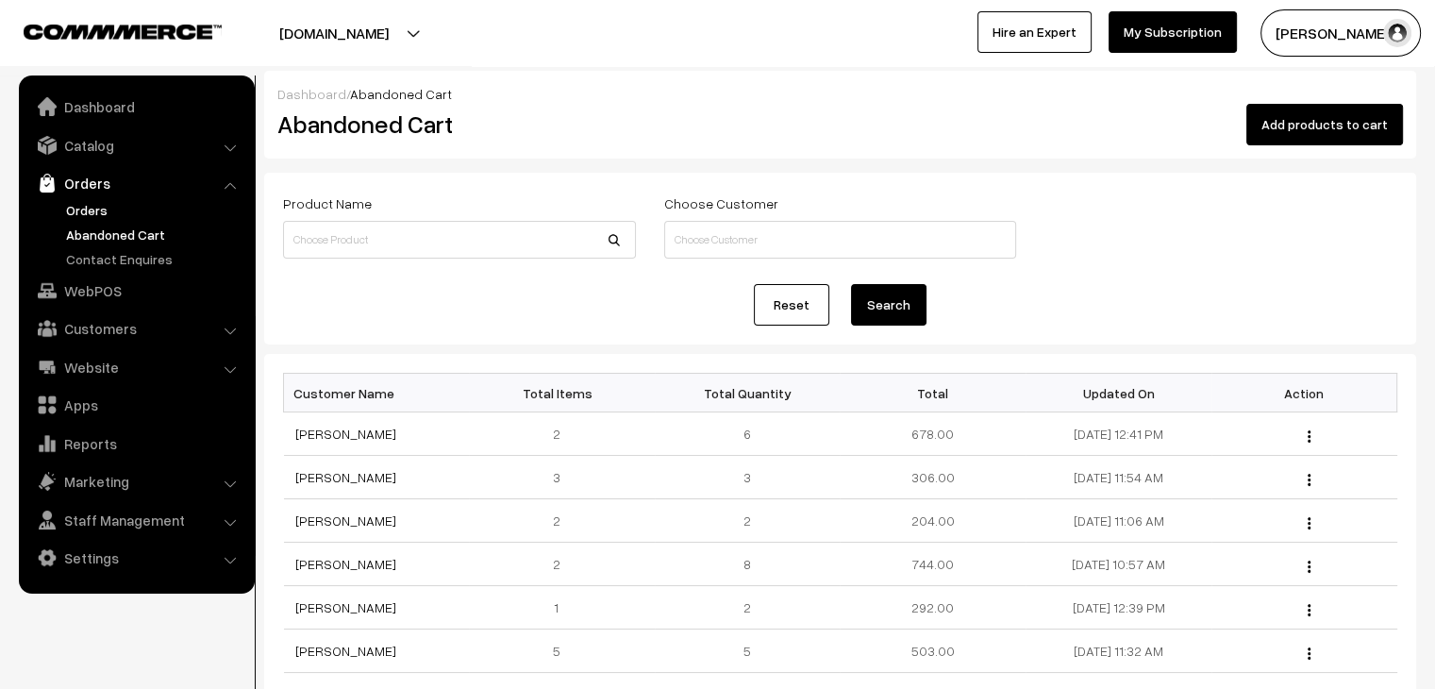
click at [104, 204] on link "Orders" at bounding box center [154, 210] width 187 height 20
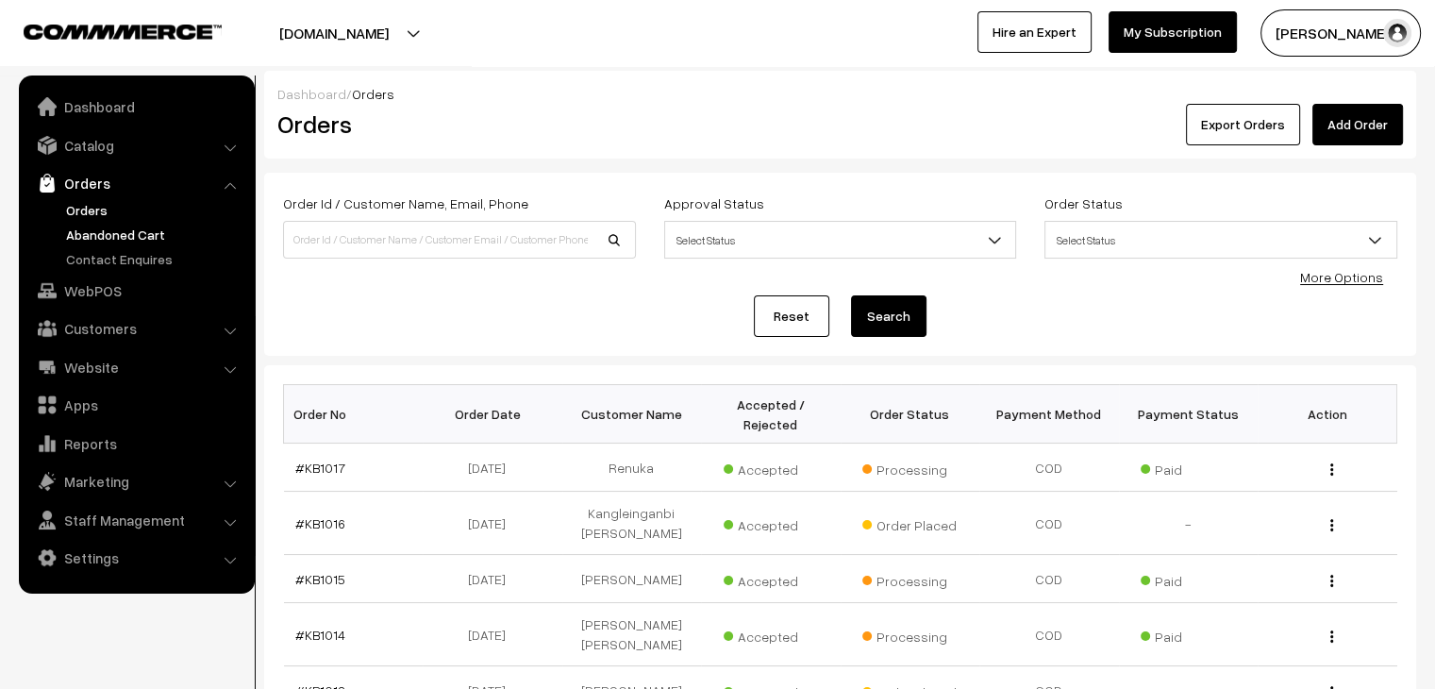
click at [148, 228] on link "Abandoned Cart" at bounding box center [154, 235] width 187 height 20
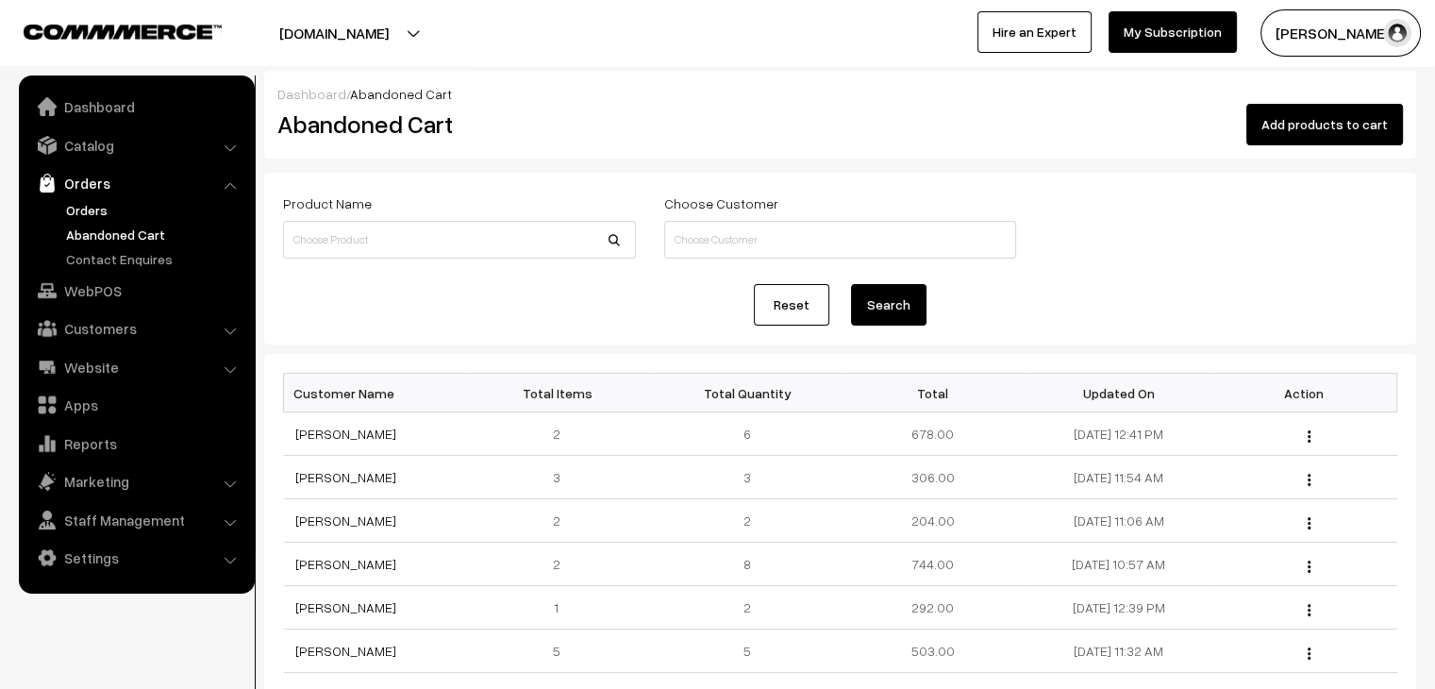
click at [76, 201] on link "Orders" at bounding box center [154, 210] width 187 height 20
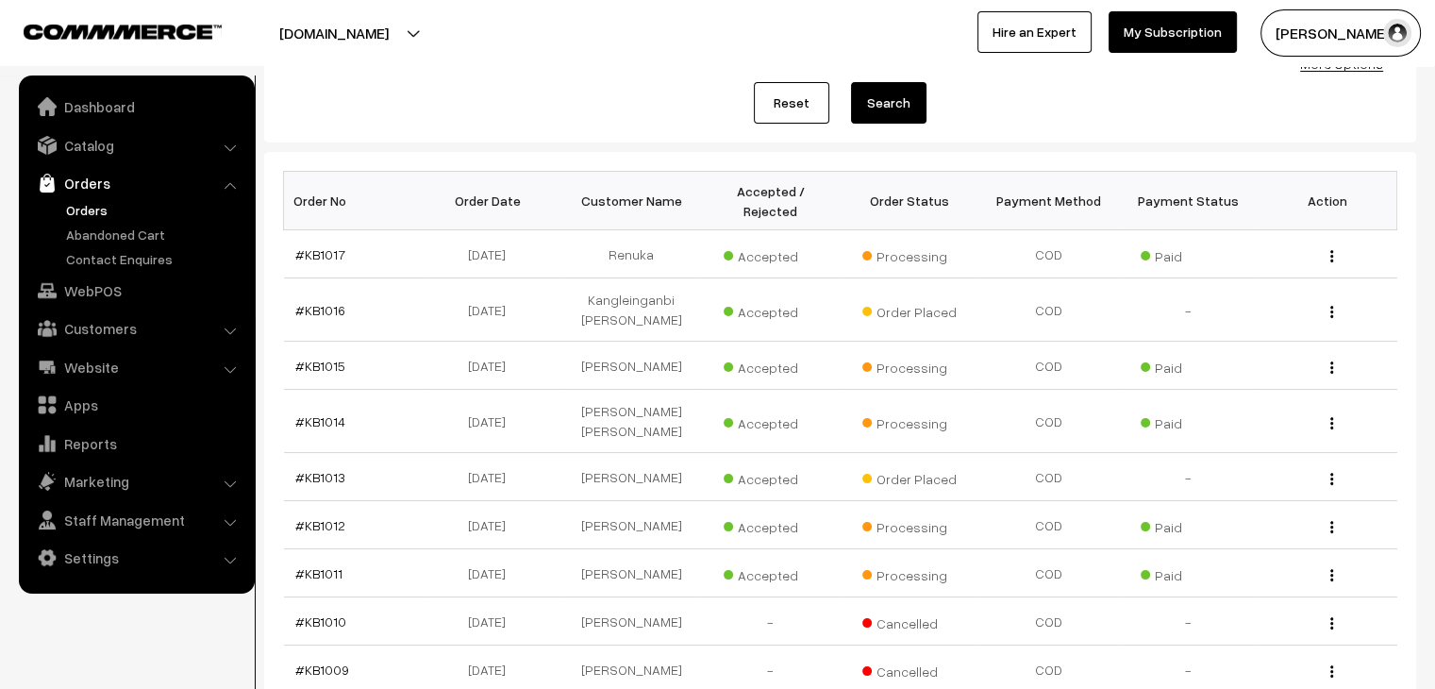
scroll to position [217, 0]
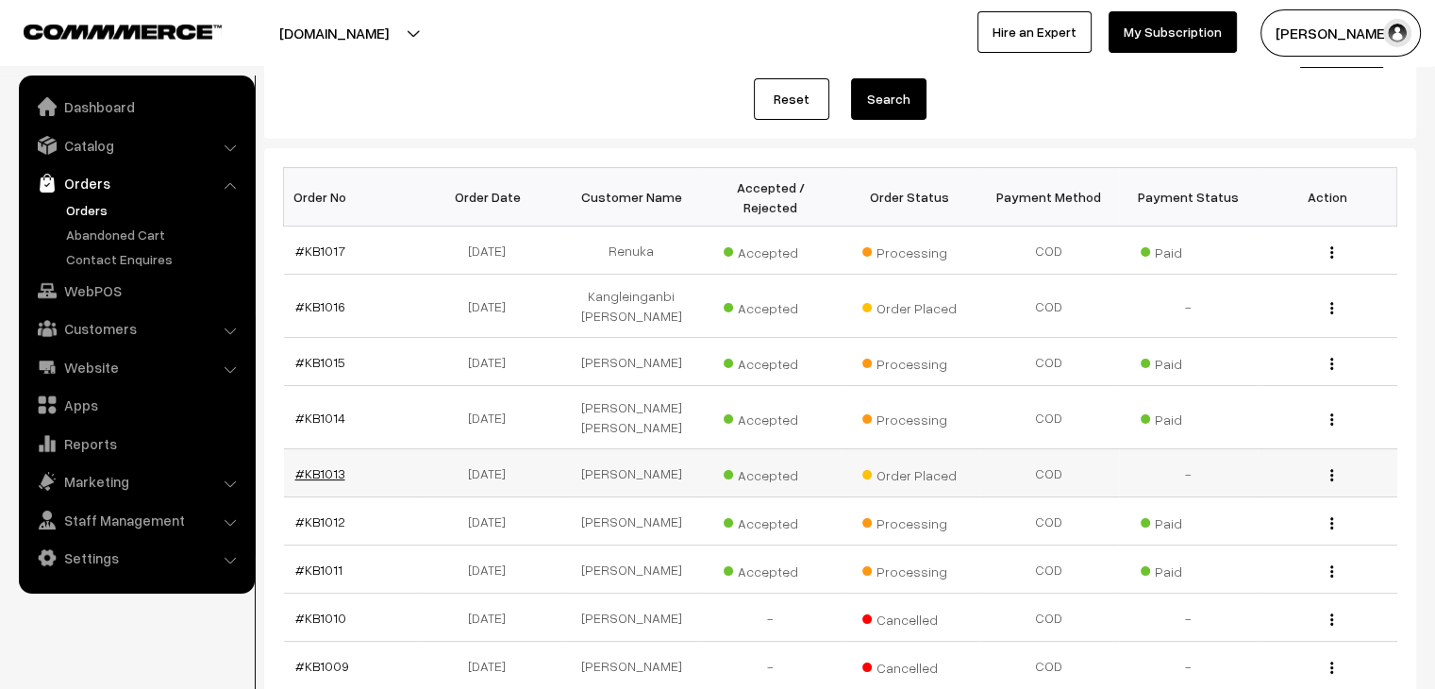
click at [315, 465] on link "#KB1013" at bounding box center [320, 473] width 50 height 16
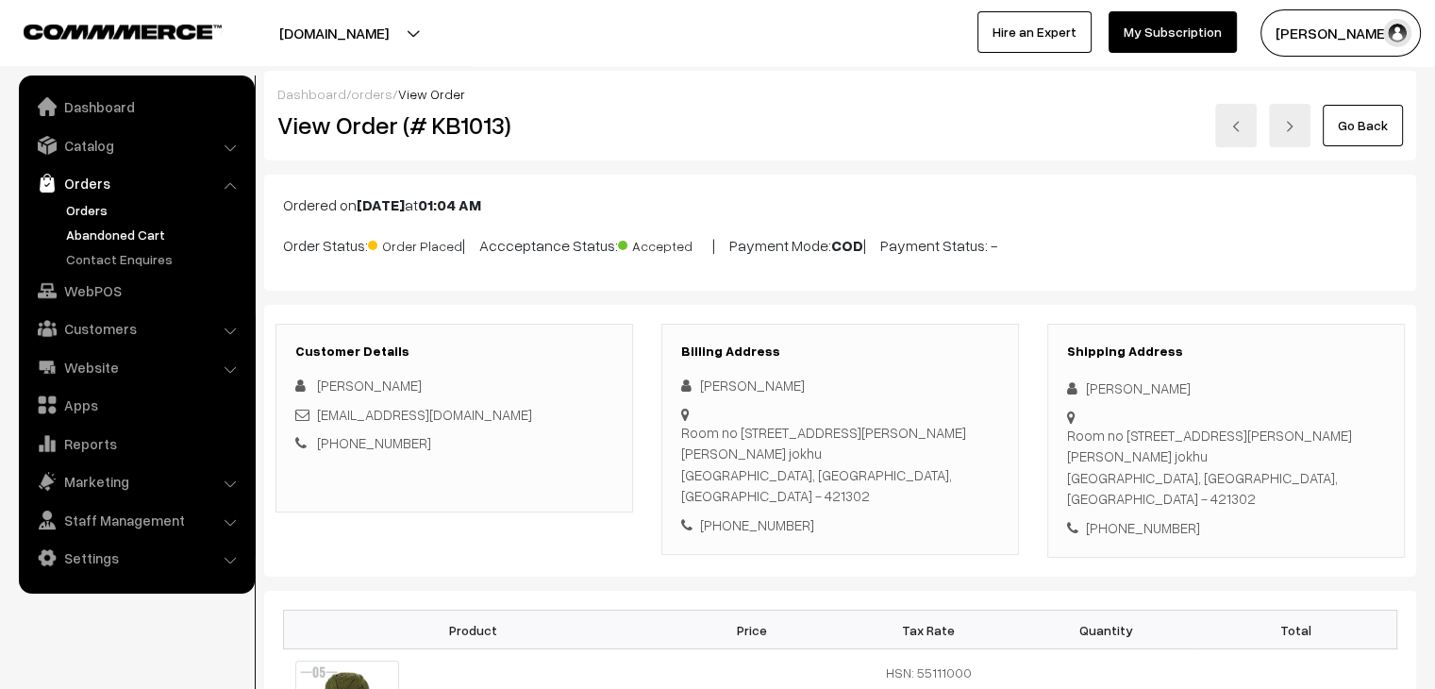
click at [113, 235] on link "Abandoned Cart" at bounding box center [154, 235] width 187 height 20
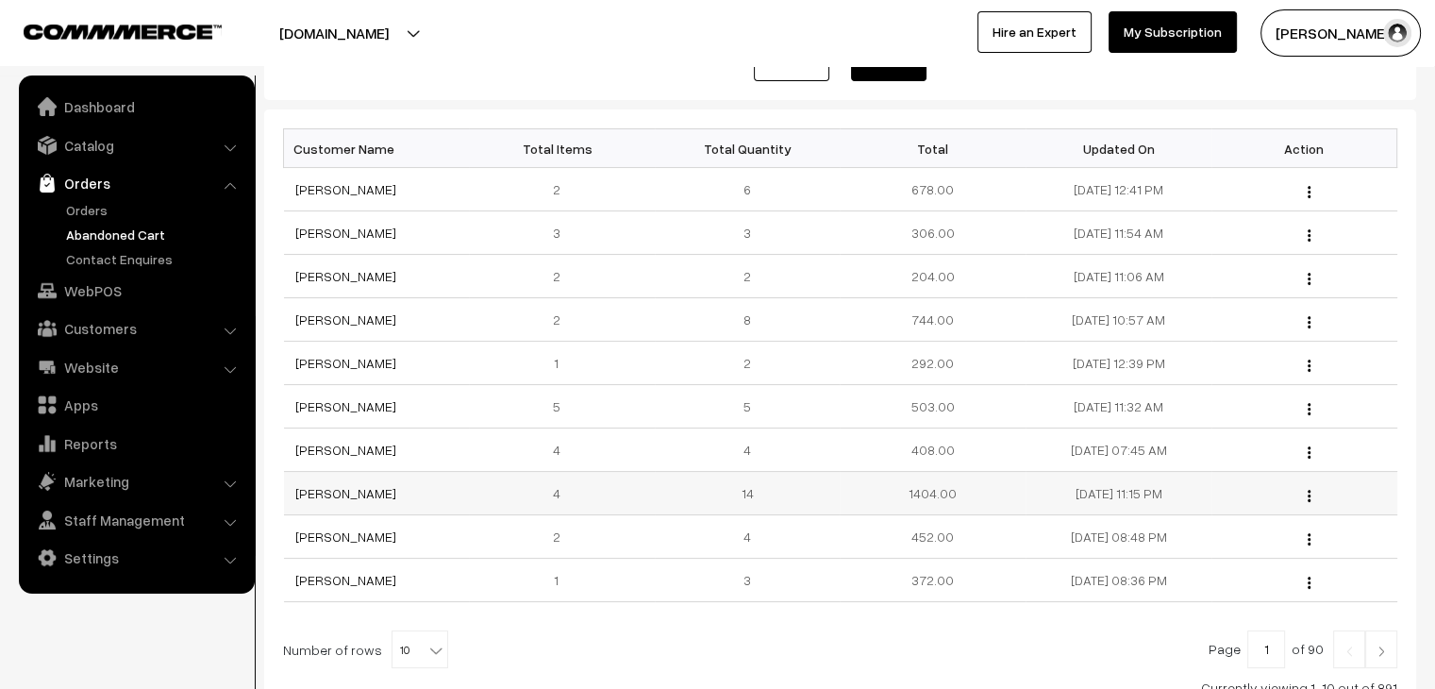
scroll to position [251, 0]
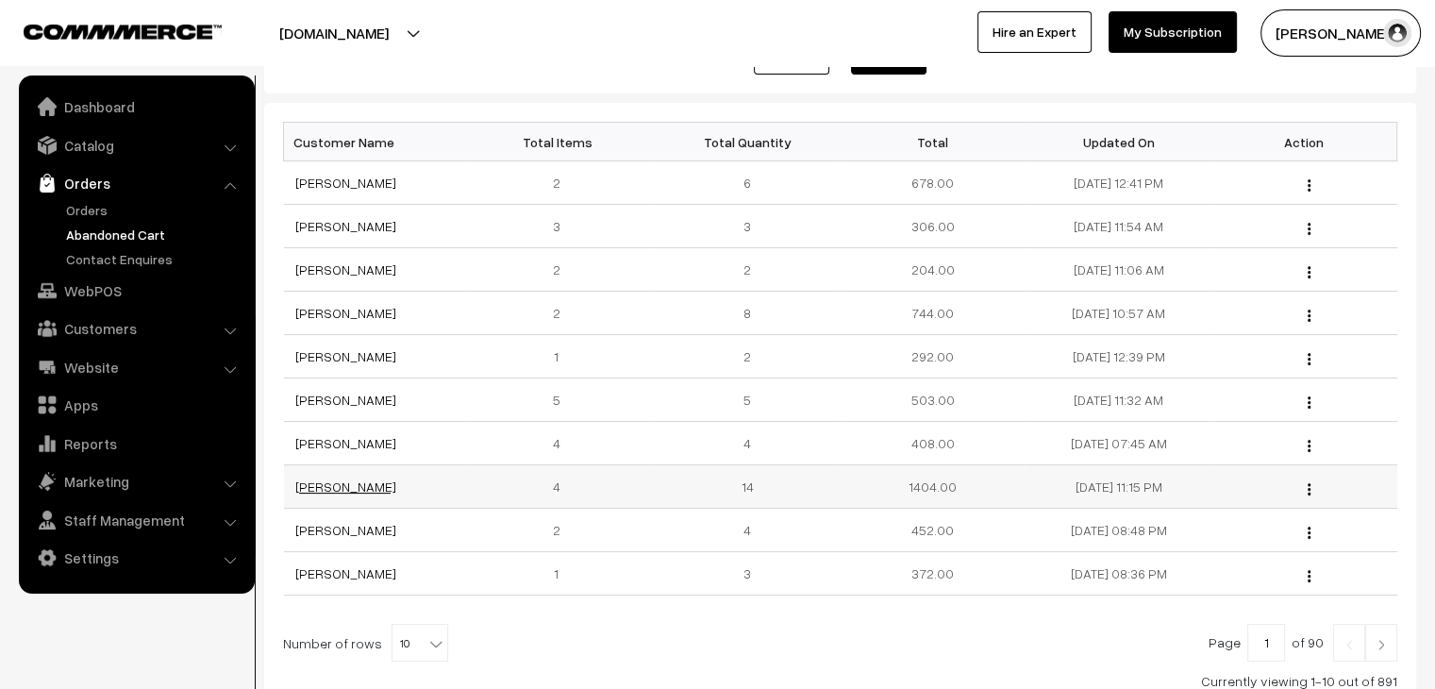
click at [331, 488] on link "[PERSON_NAME]" at bounding box center [345, 486] width 101 height 16
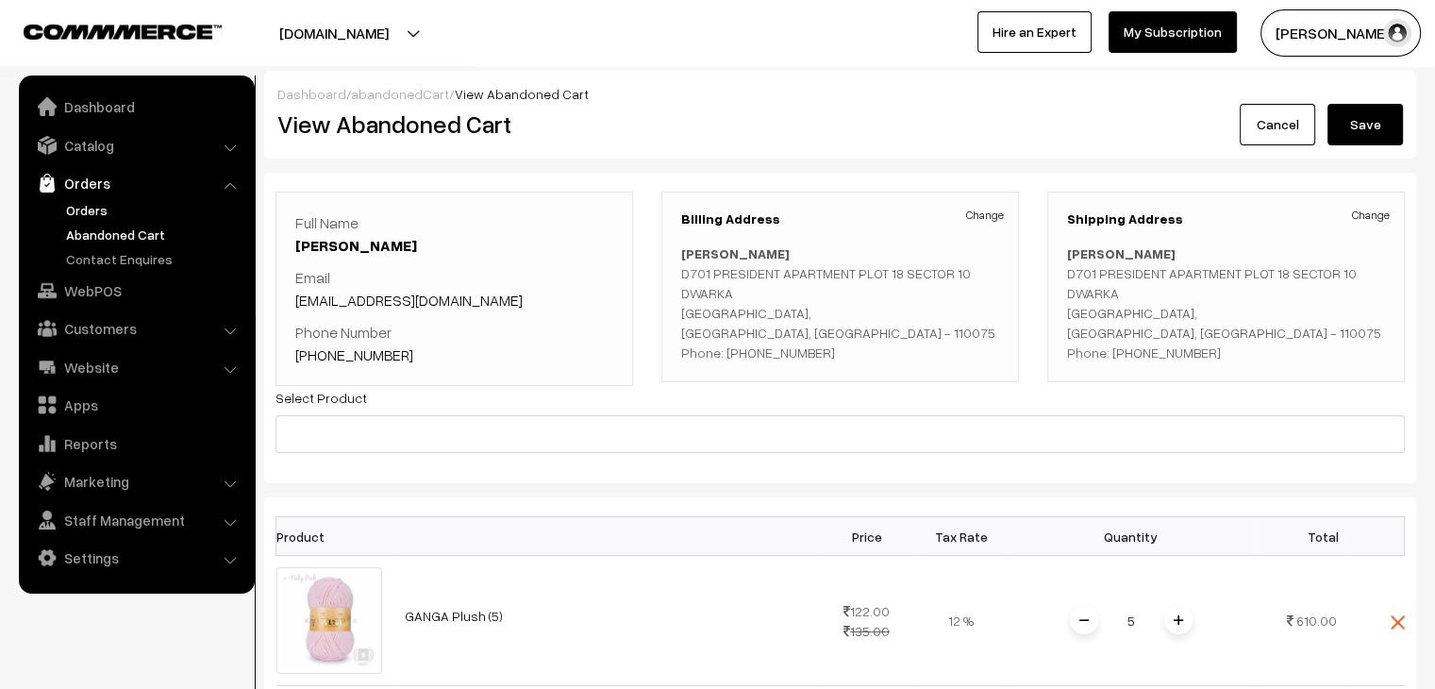
click at [80, 209] on link "Orders" at bounding box center [154, 210] width 187 height 20
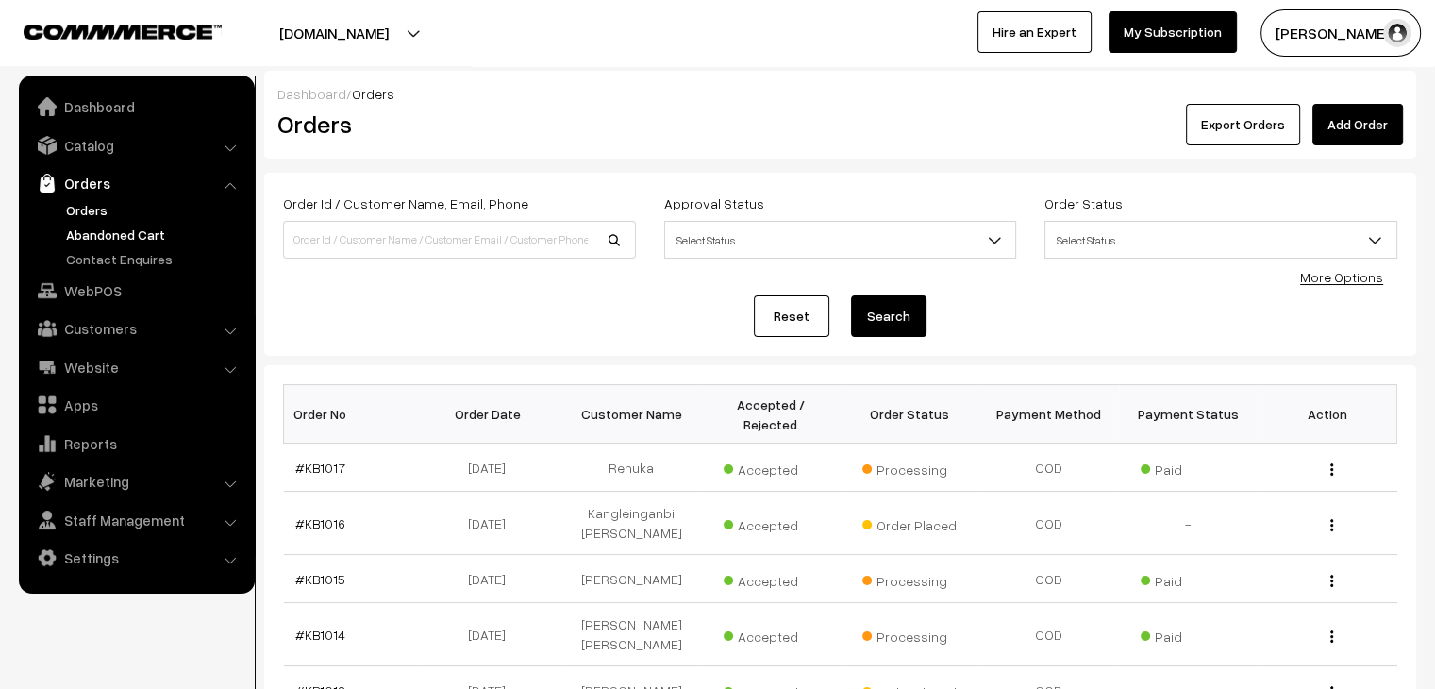
click at [133, 232] on link "Abandoned Cart" at bounding box center [154, 235] width 187 height 20
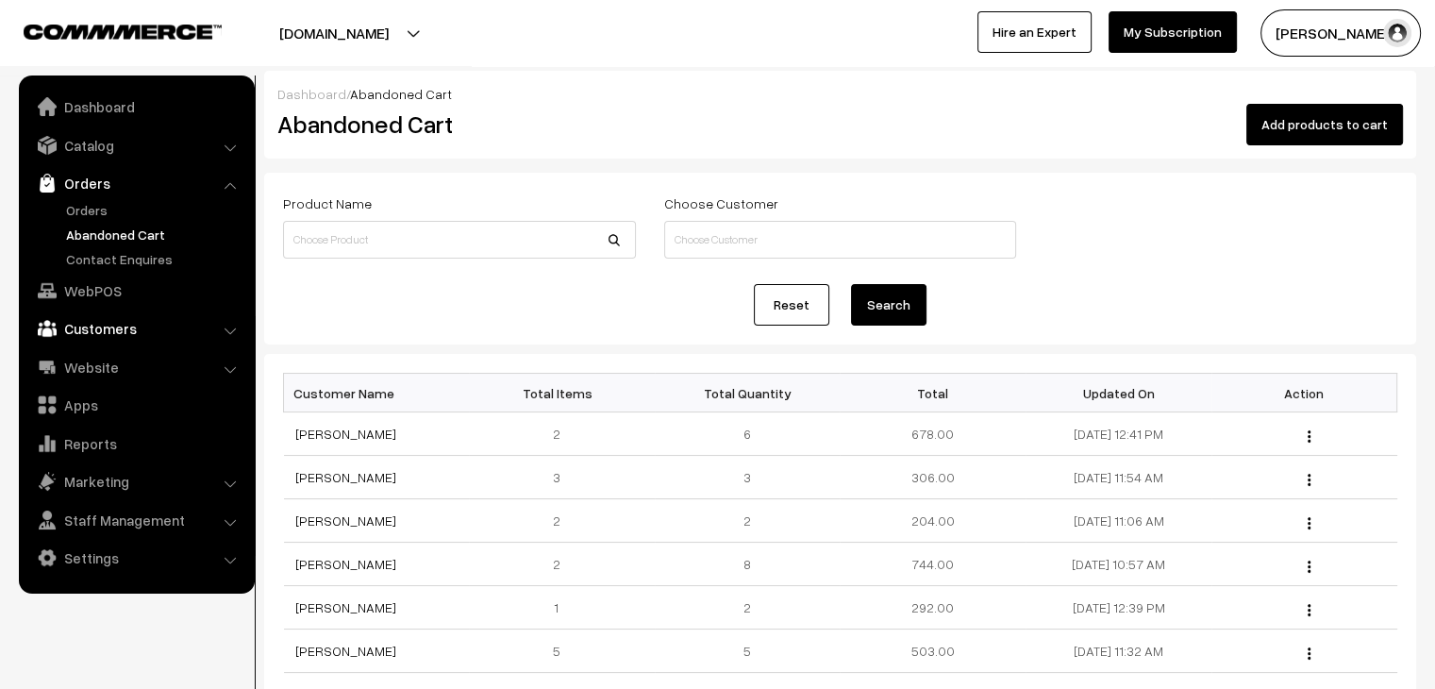
click at [102, 341] on link "Customers" at bounding box center [136, 328] width 225 height 34
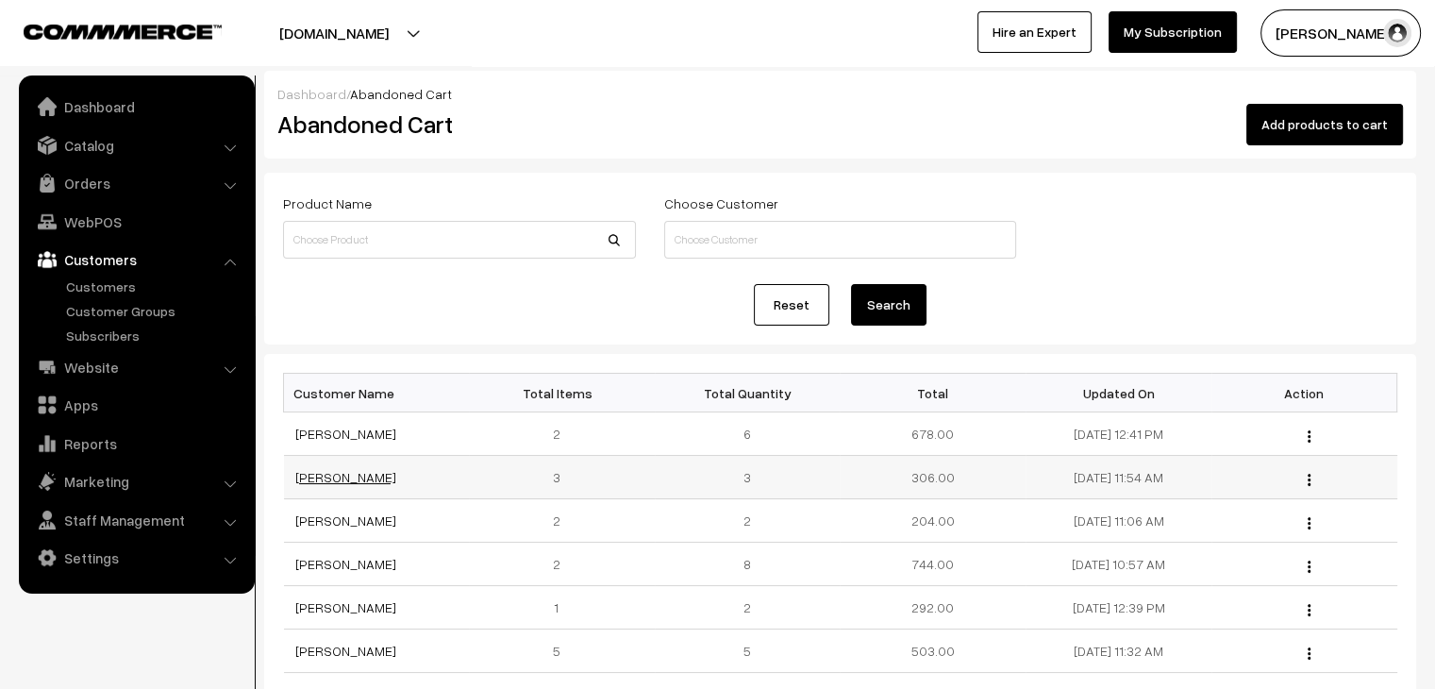
click at [327, 477] on link "[PERSON_NAME]" at bounding box center [345, 477] width 101 height 16
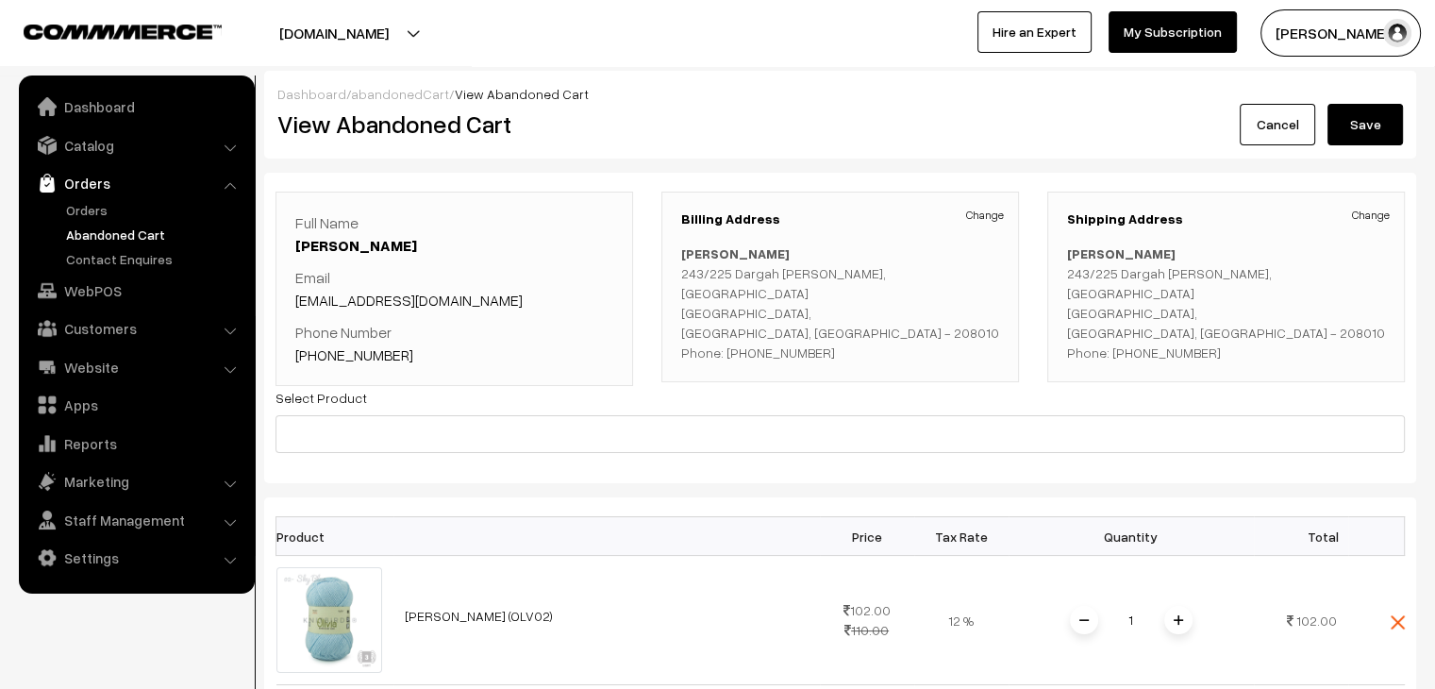
click at [423, 96] on link "abandonedCart" at bounding box center [400, 94] width 98 height 16
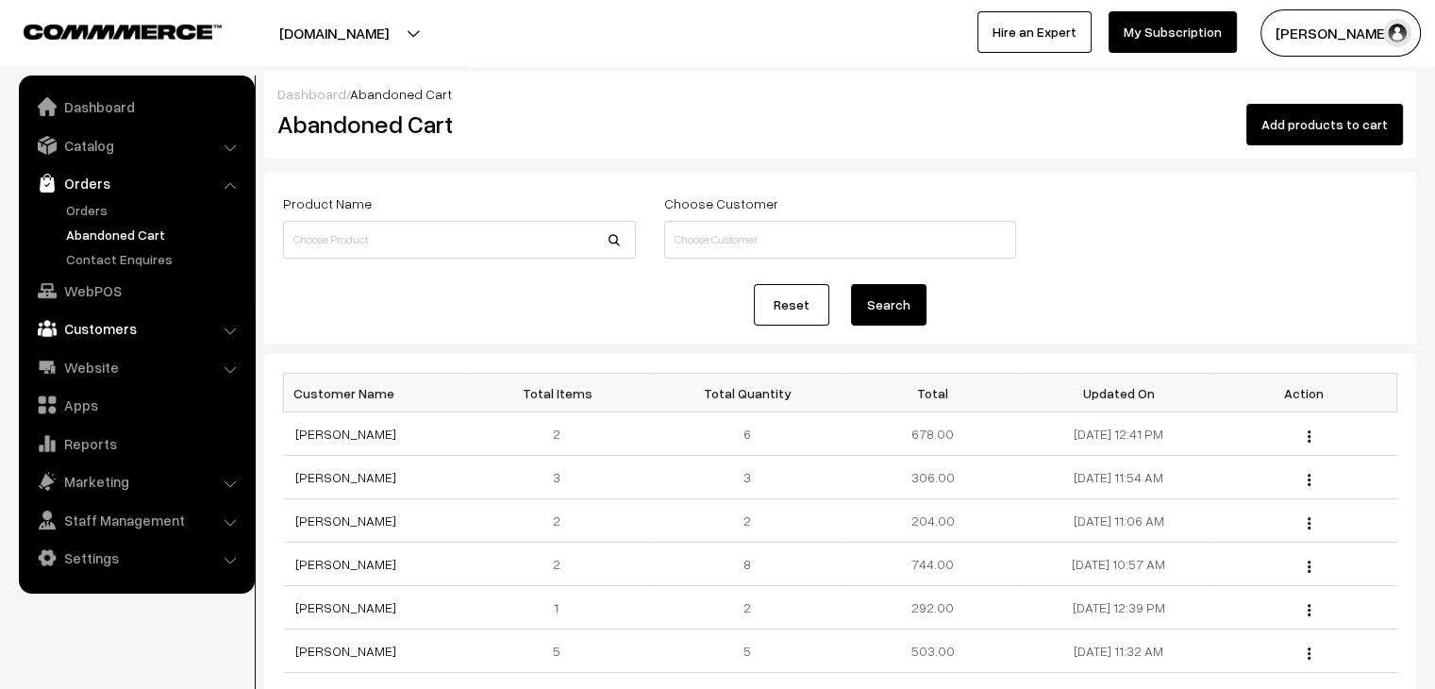
click at [108, 322] on link "Customers" at bounding box center [136, 328] width 225 height 34
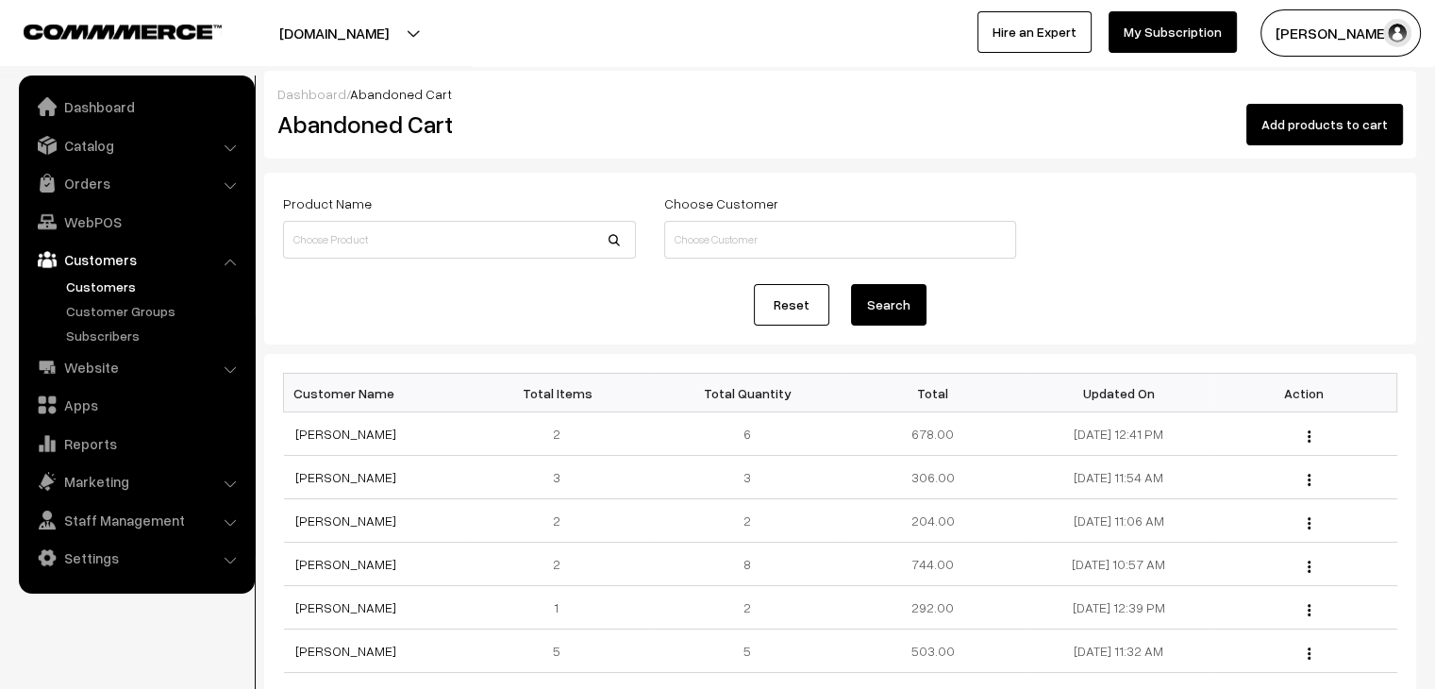
click at [113, 277] on link "Customers" at bounding box center [154, 286] width 187 height 20
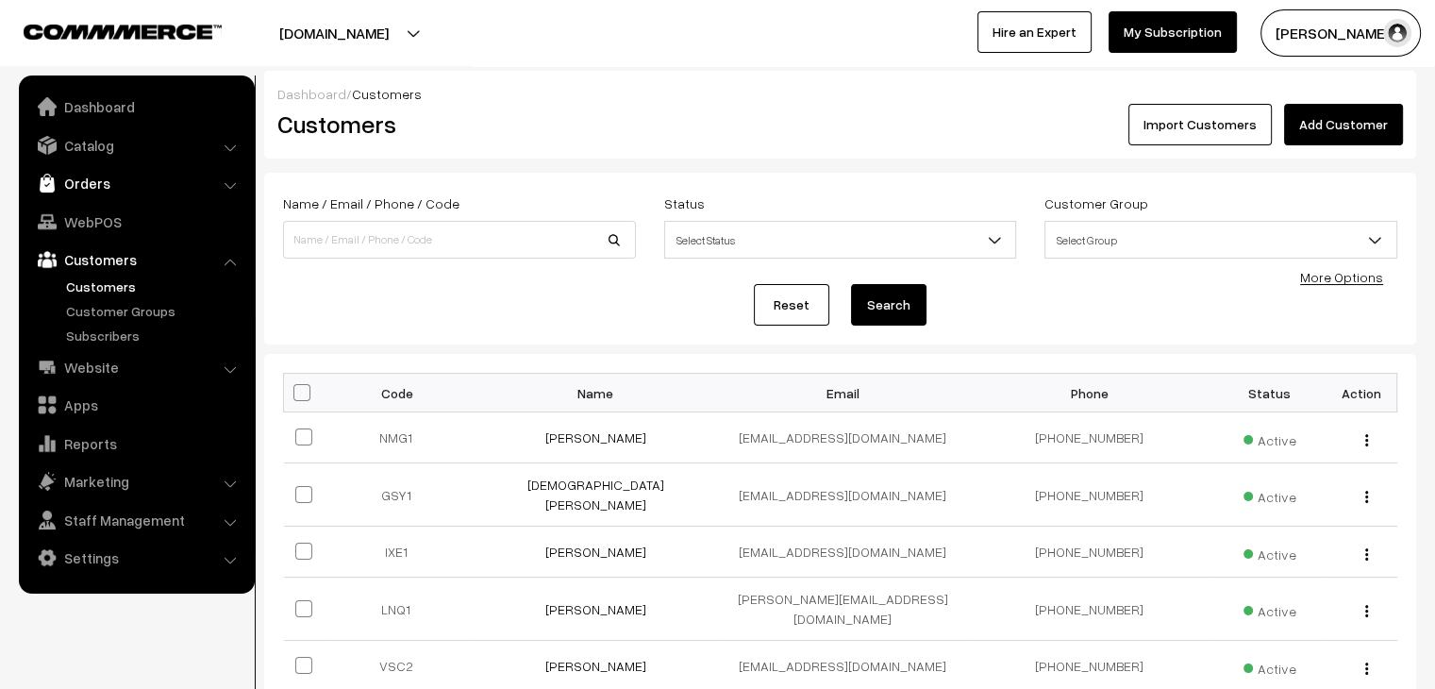
click at [129, 193] on link "Orders" at bounding box center [136, 183] width 225 height 34
click at [129, 235] on link "Abandoned Cart" at bounding box center [154, 235] width 187 height 20
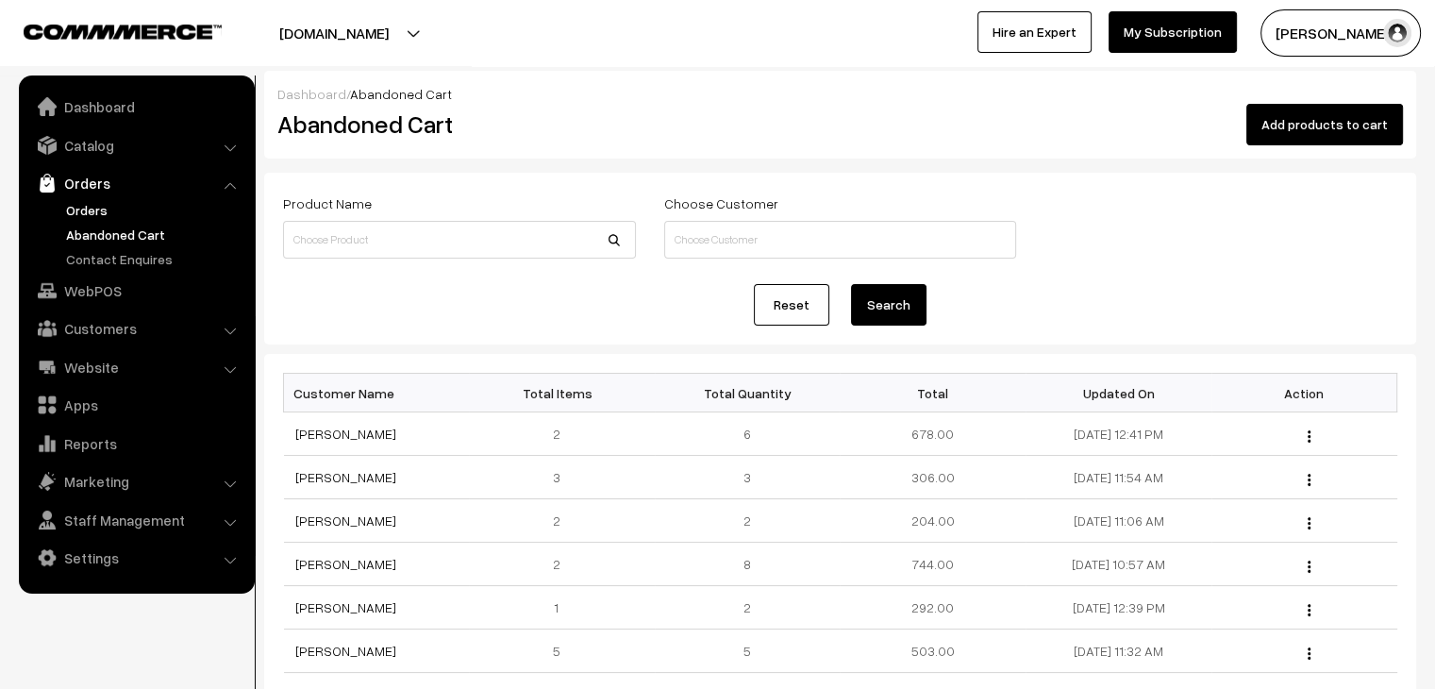
click at [109, 205] on link "Orders" at bounding box center [154, 210] width 187 height 20
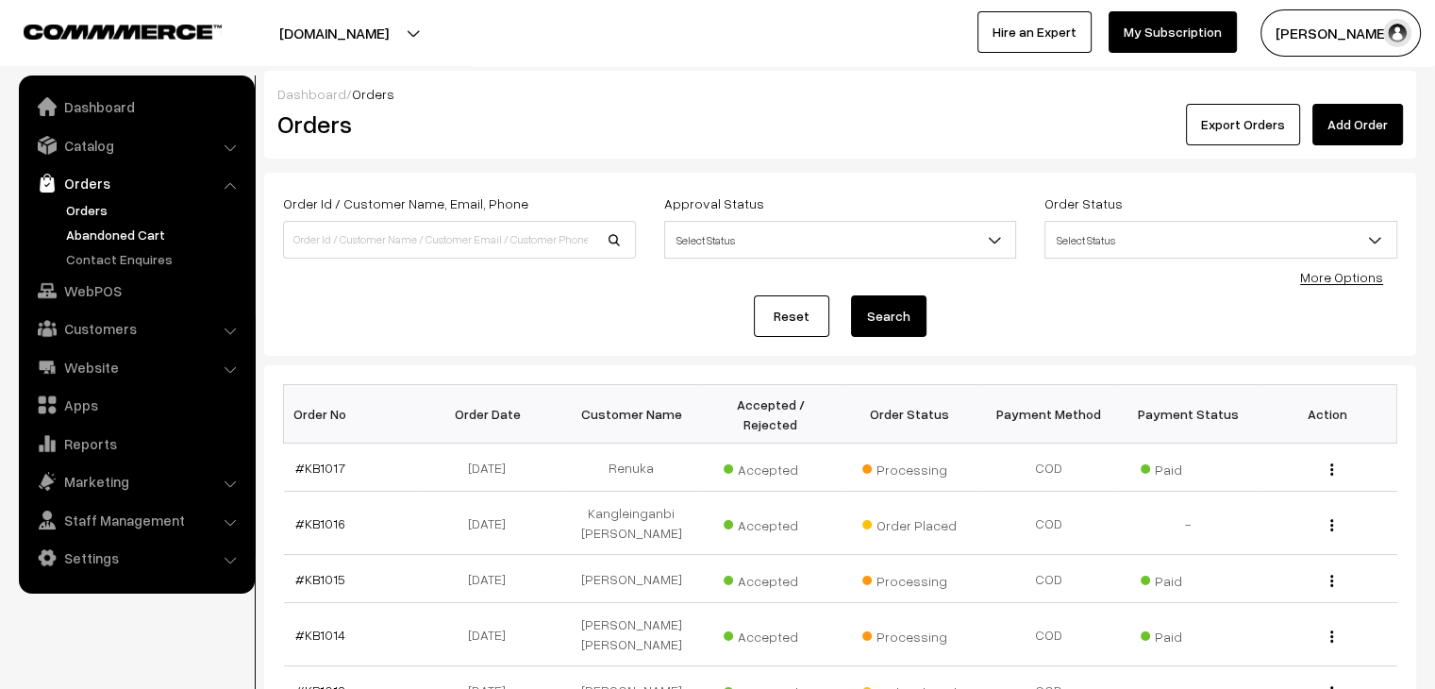
click at [109, 227] on link "Abandoned Cart" at bounding box center [154, 235] width 187 height 20
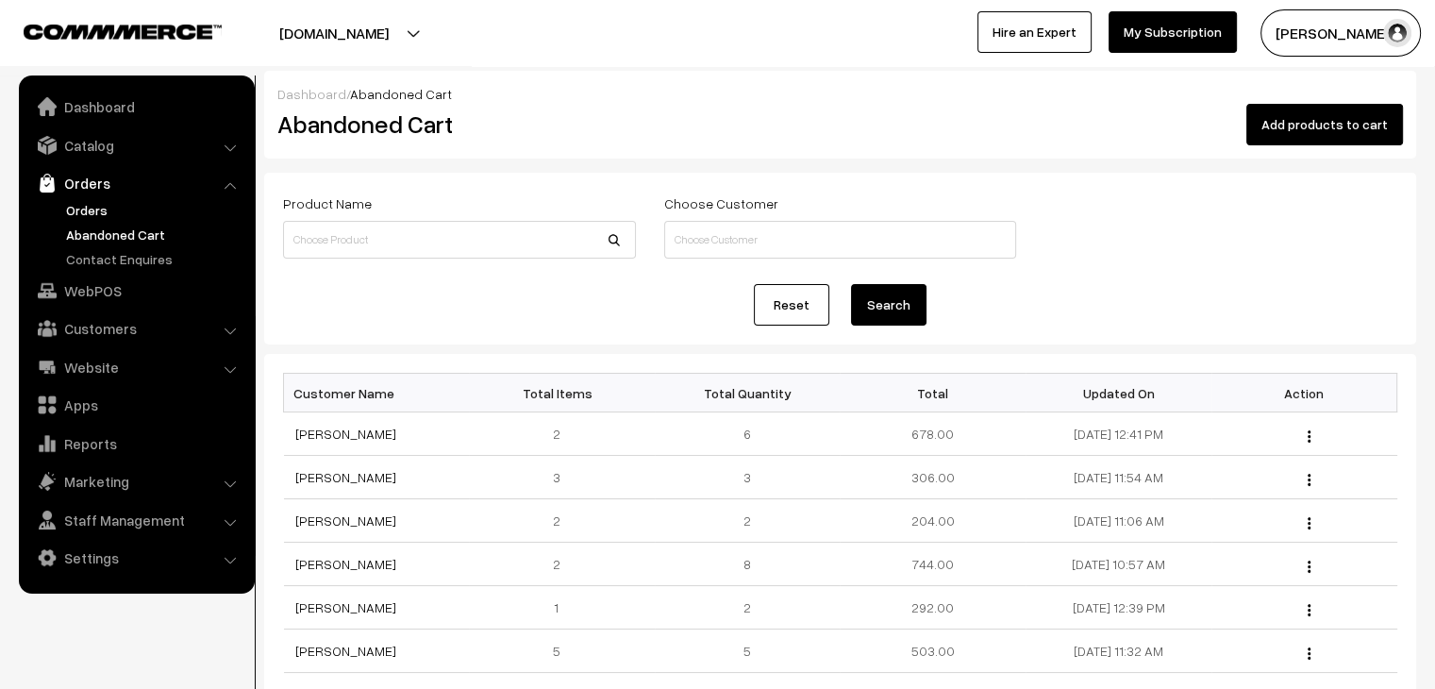
click at [94, 210] on link "Orders" at bounding box center [154, 210] width 187 height 20
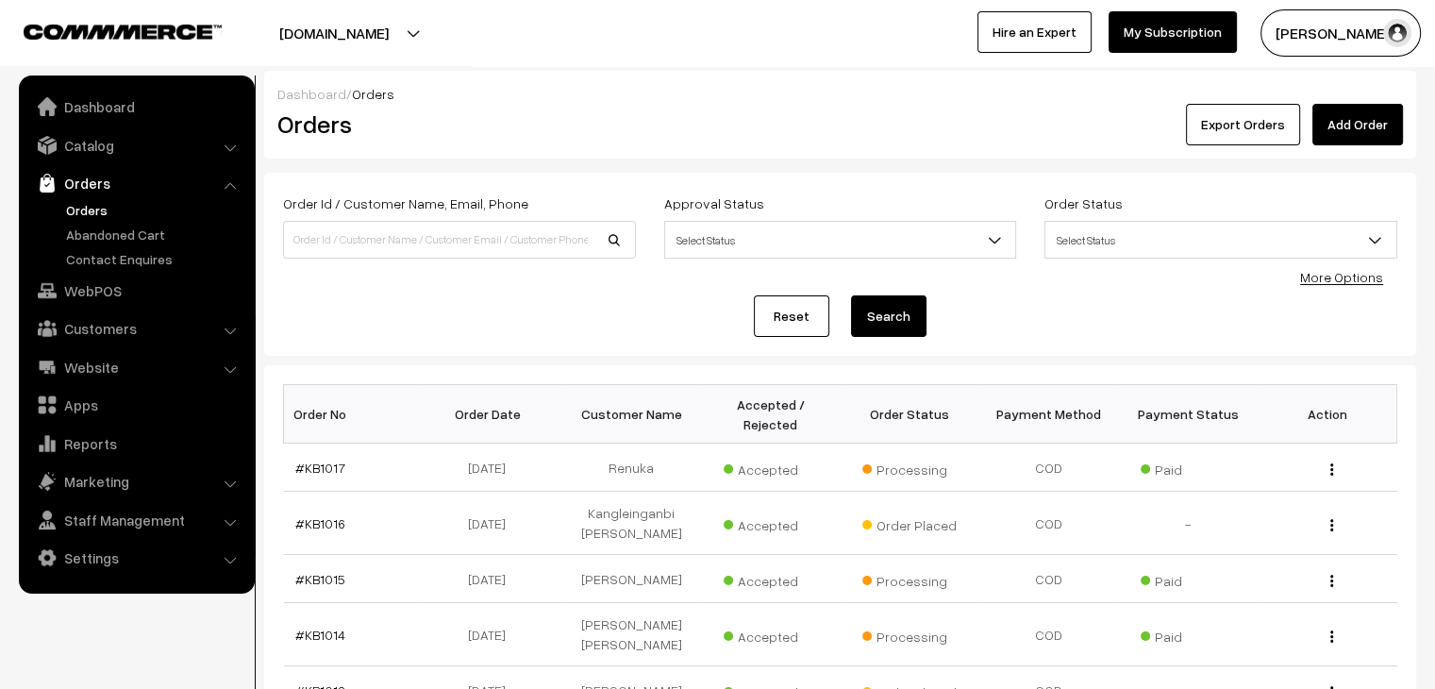
click at [94, 210] on link "Orders" at bounding box center [154, 210] width 187 height 20
click at [152, 239] on link "Abandoned Cart" at bounding box center [154, 235] width 187 height 20
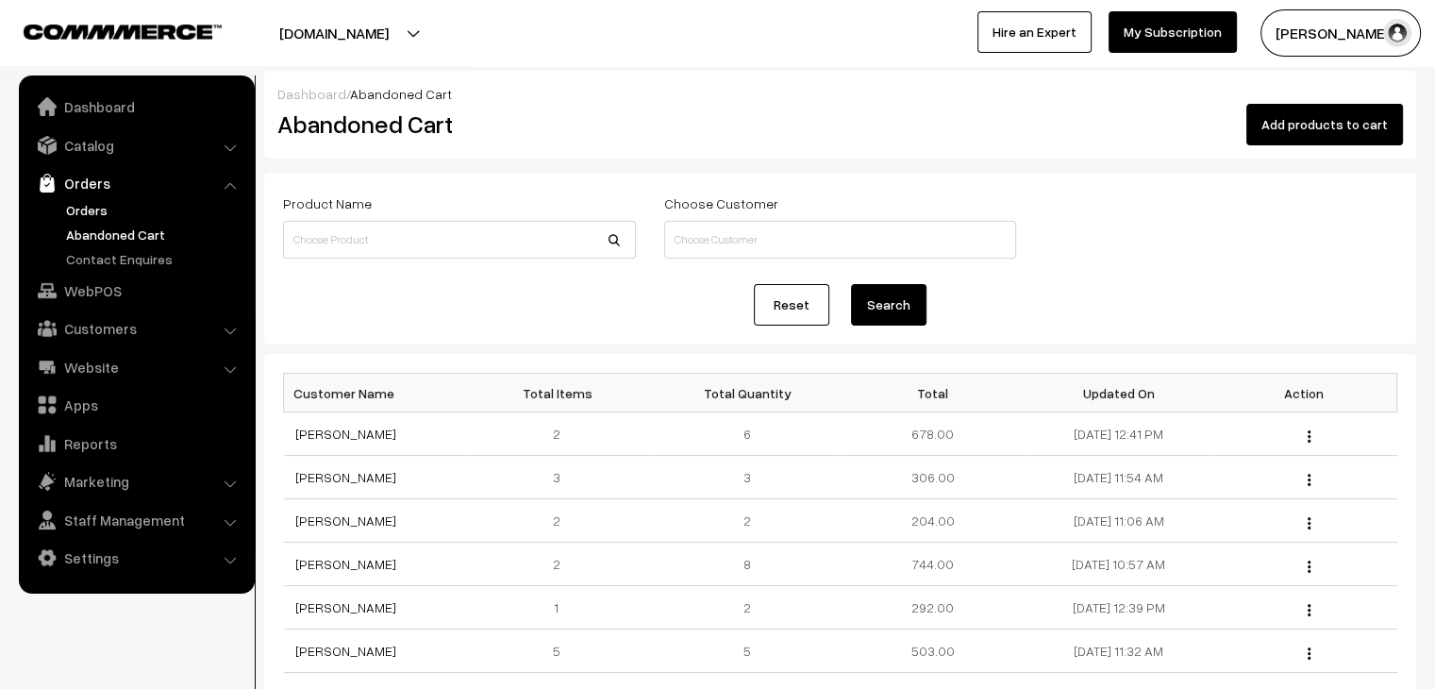
click at [102, 208] on link "Orders" at bounding box center [154, 210] width 187 height 20
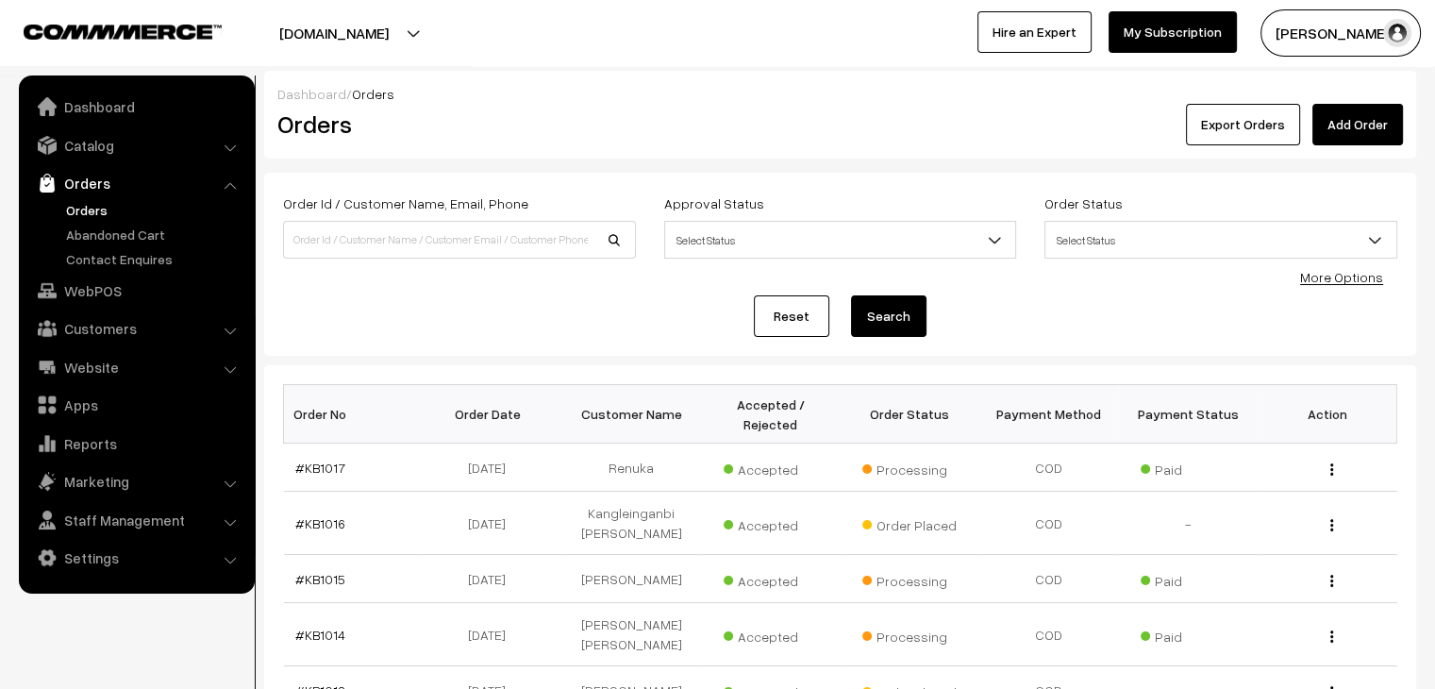
click at [143, 240] on link "Abandoned Cart" at bounding box center [154, 235] width 187 height 20
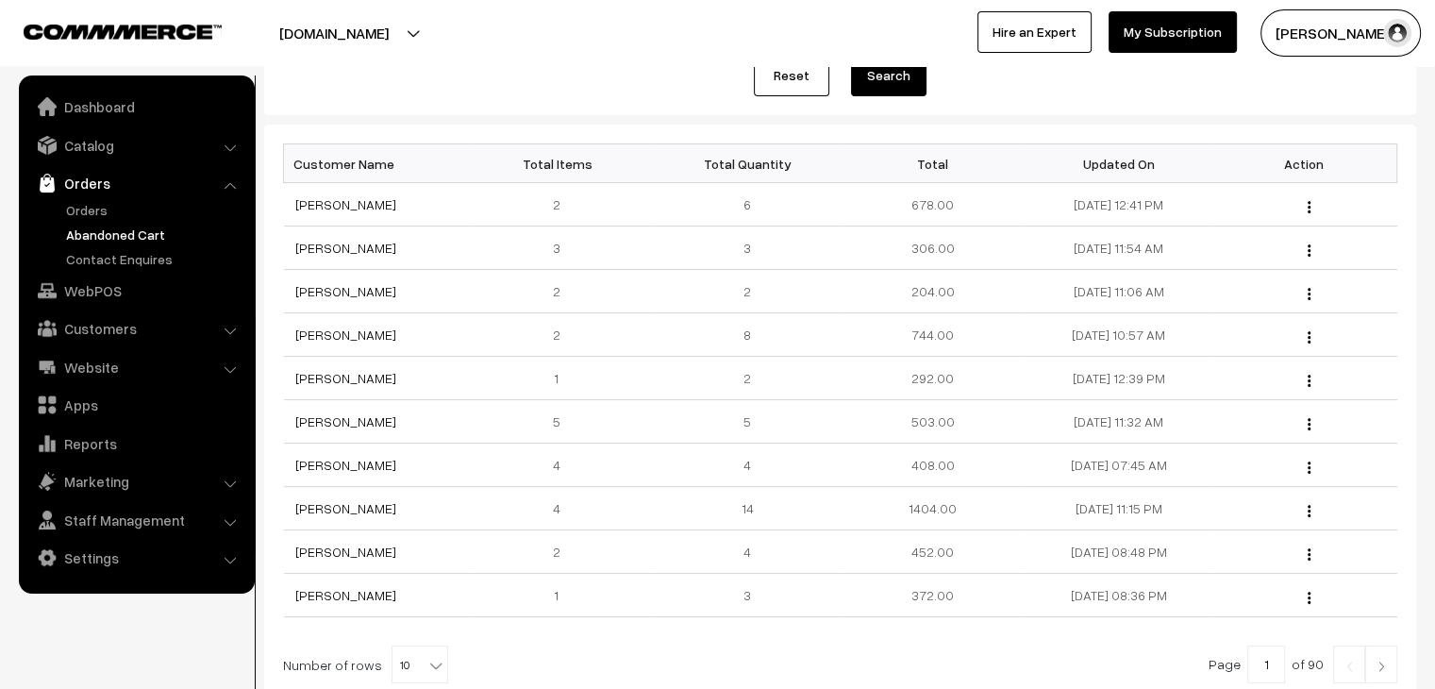
scroll to position [232, 0]
